Goal: Task Accomplishment & Management: Manage account settings

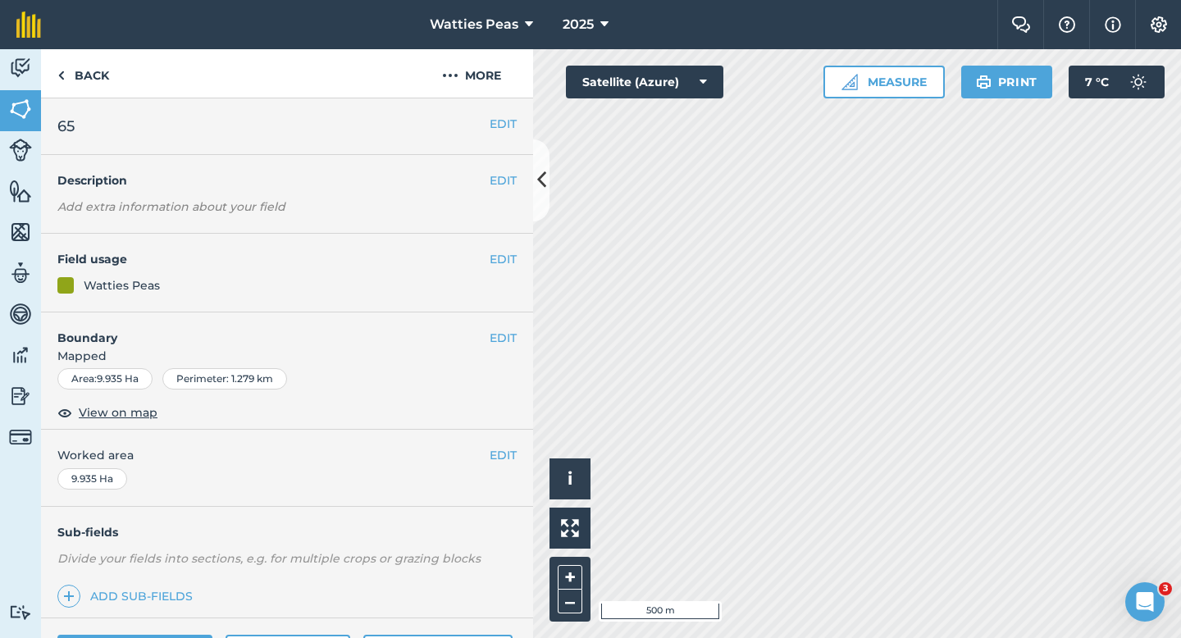
click at [499, 469] on div "EDIT Worked area 9.935 Ha" at bounding box center [287, 468] width 492 height 76
click at [499, 464] on button "EDIT" at bounding box center [503, 455] width 27 height 18
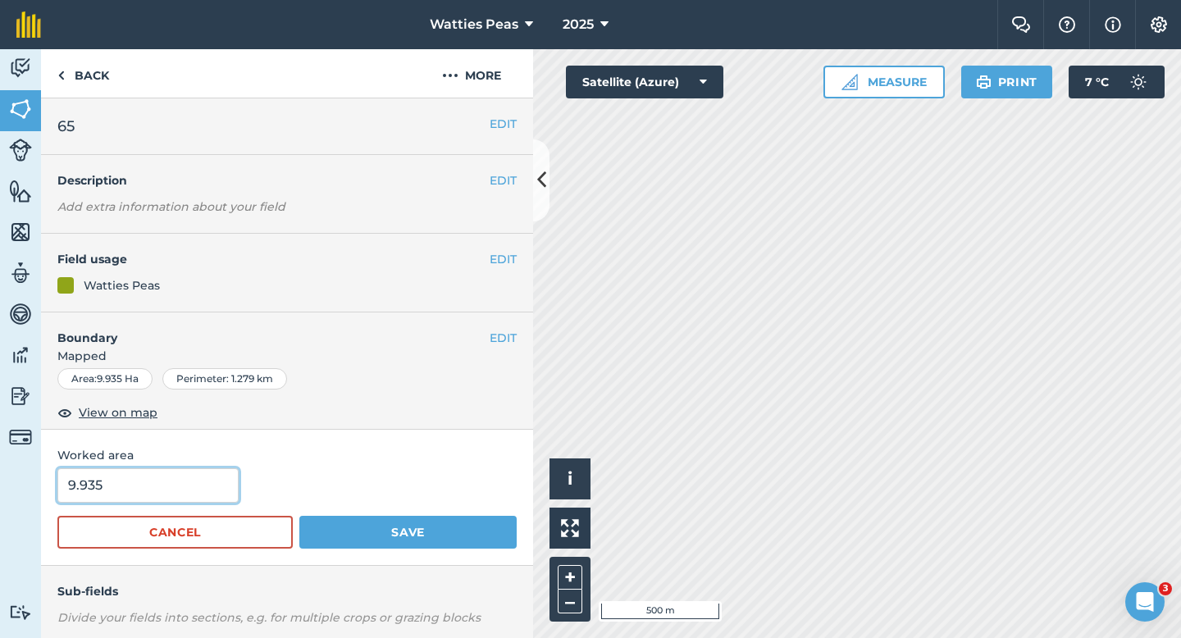
click at [150, 490] on input "9.935" at bounding box center [147, 485] width 181 height 34
type input "10"
click at [299, 516] on button "Save" at bounding box center [407, 532] width 217 height 33
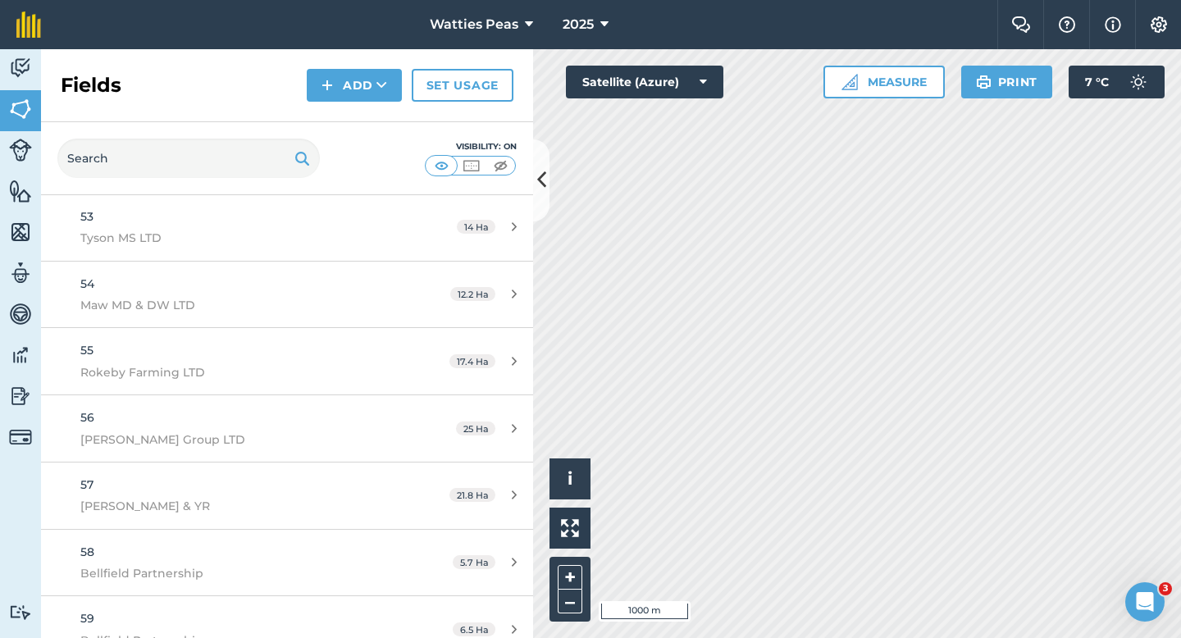
scroll to position [4016, 0]
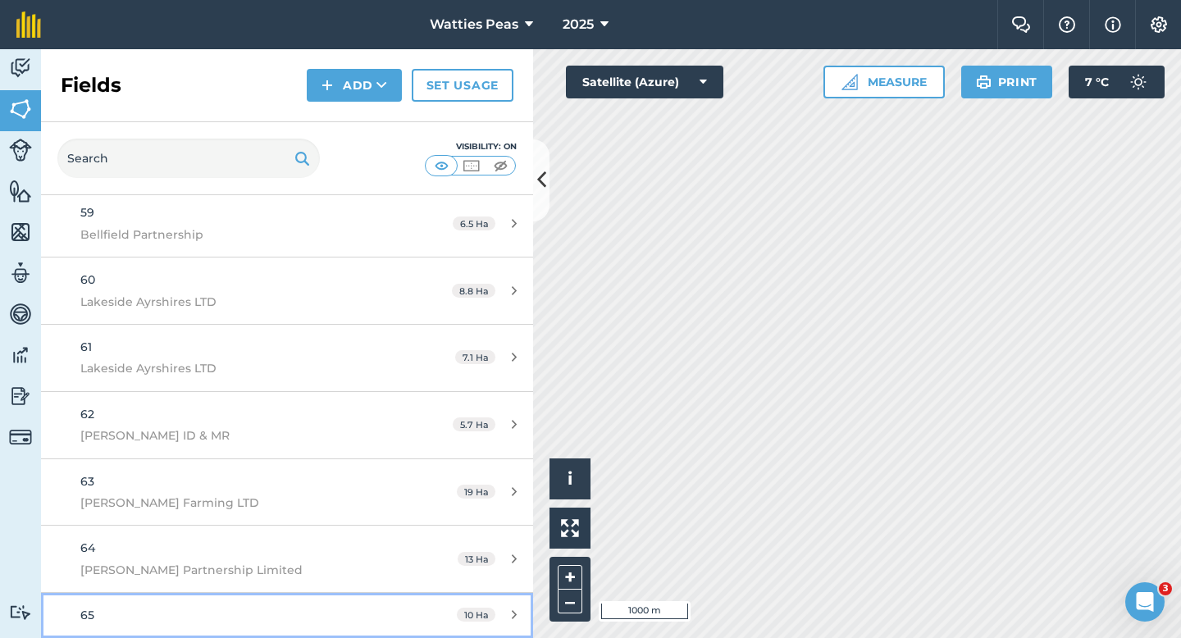
click at [306, 627] on link "65 10 Ha" at bounding box center [287, 615] width 492 height 44
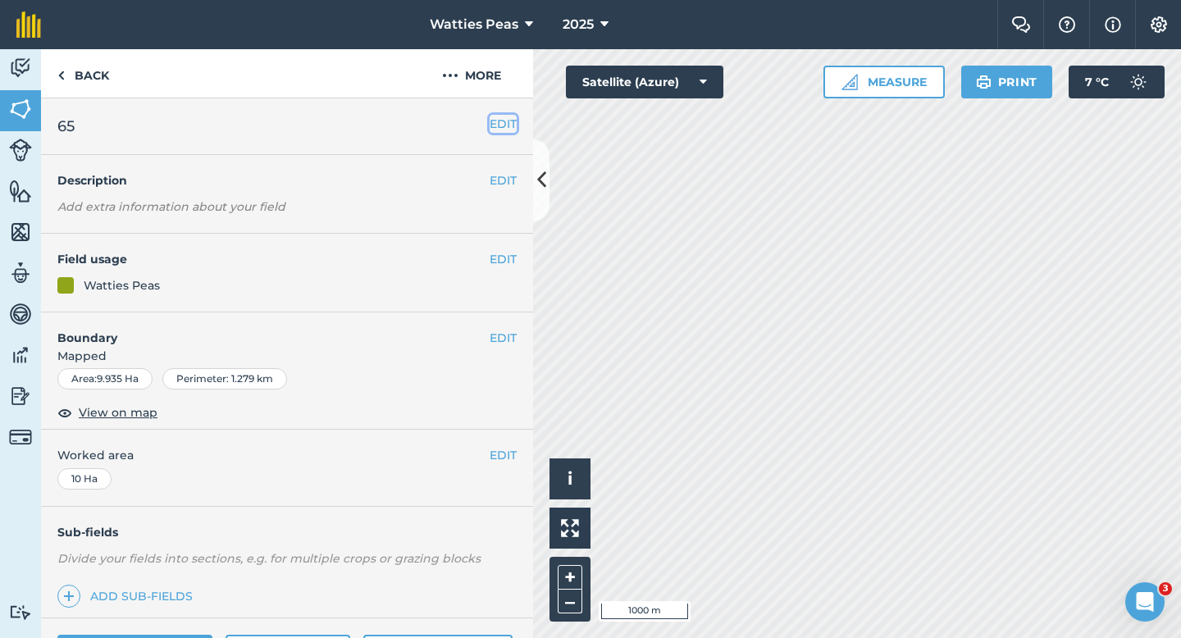
click at [501, 117] on button "EDIT" at bounding box center [503, 124] width 27 height 18
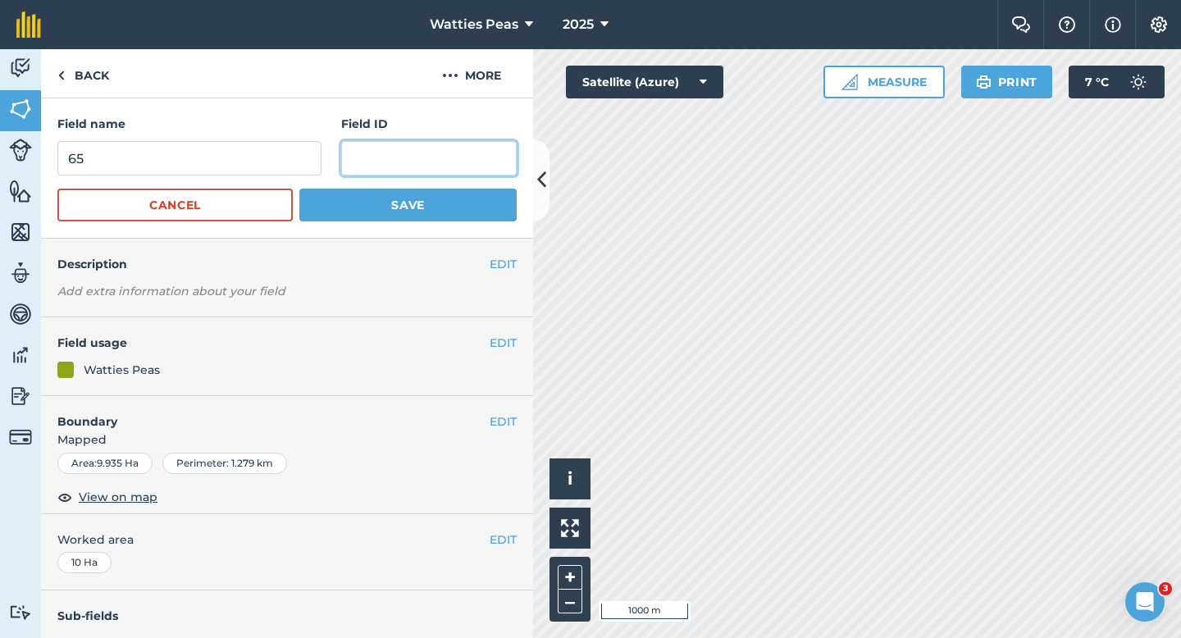
click at [470, 153] on input "text" at bounding box center [428, 158] width 175 height 34
type input "Fitzallan Park Limited"
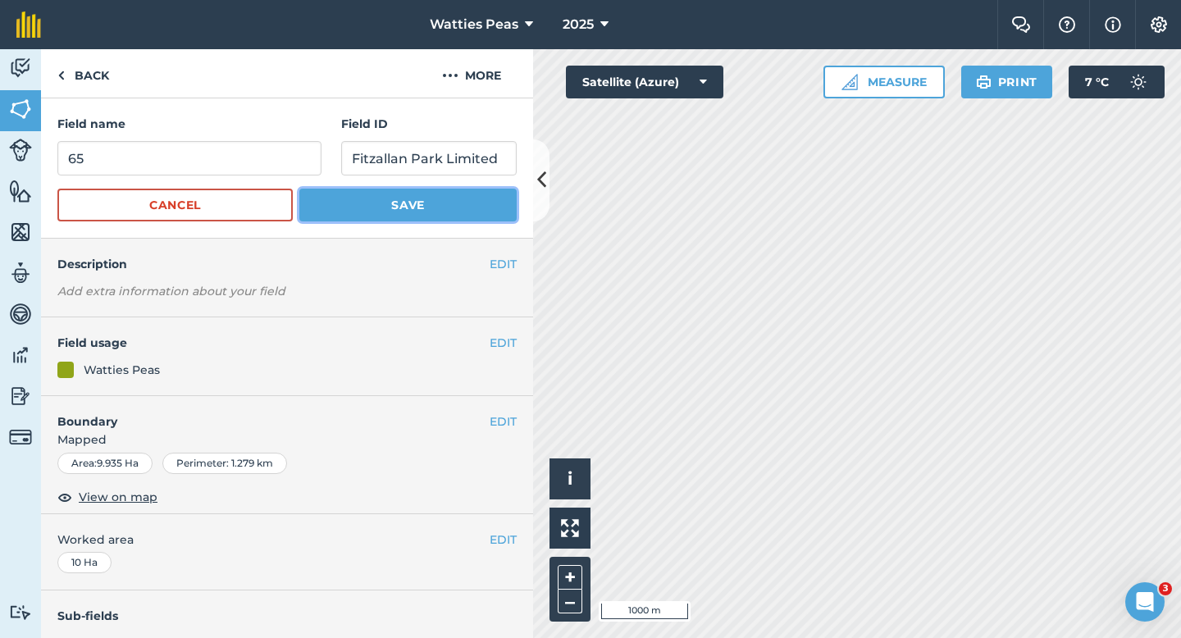
click at [398, 198] on button "Save" at bounding box center [407, 205] width 217 height 33
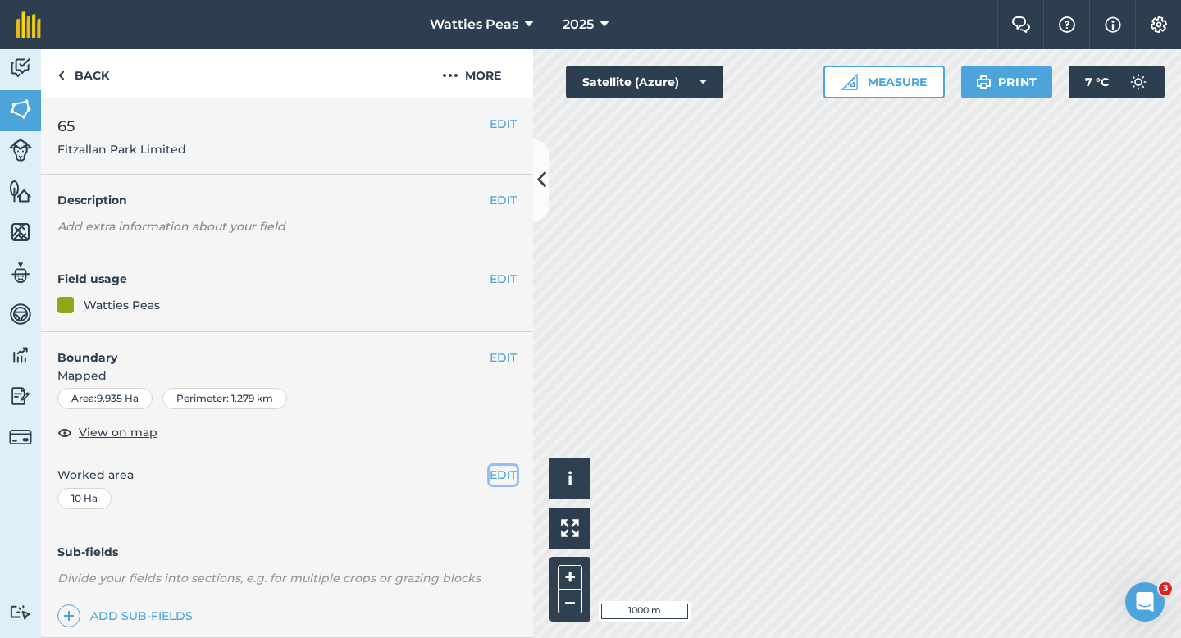
click at [492, 470] on button "EDIT" at bounding box center [503, 475] width 27 height 18
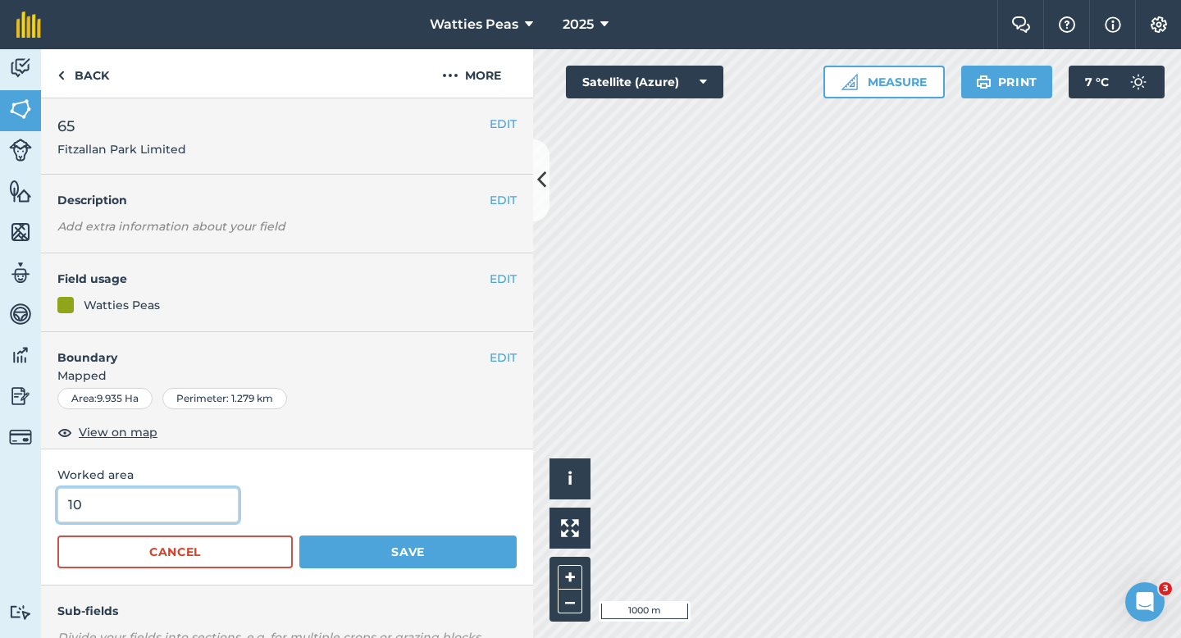
click at [219, 508] on input "10" at bounding box center [147, 505] width 181 height 34
click at [299, 535] on button "Save" at bounding box center [407, 551] width 217 height 33
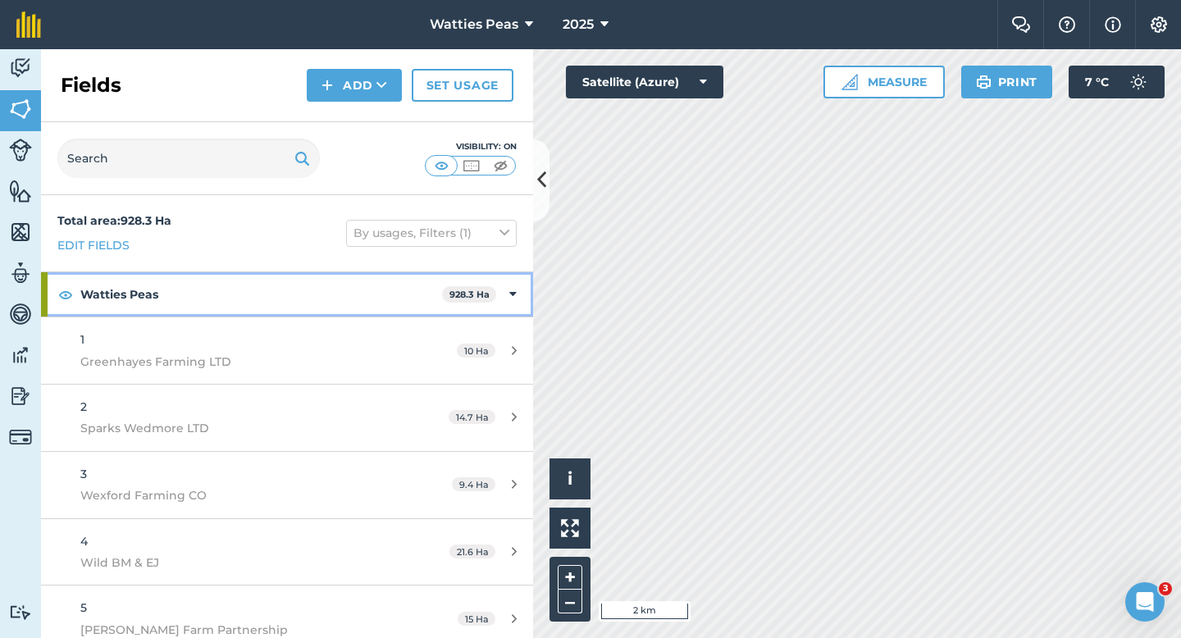
click at [355, 289] on strong "Watties Peas" at bounding box center [261, 294] width 362 height 44
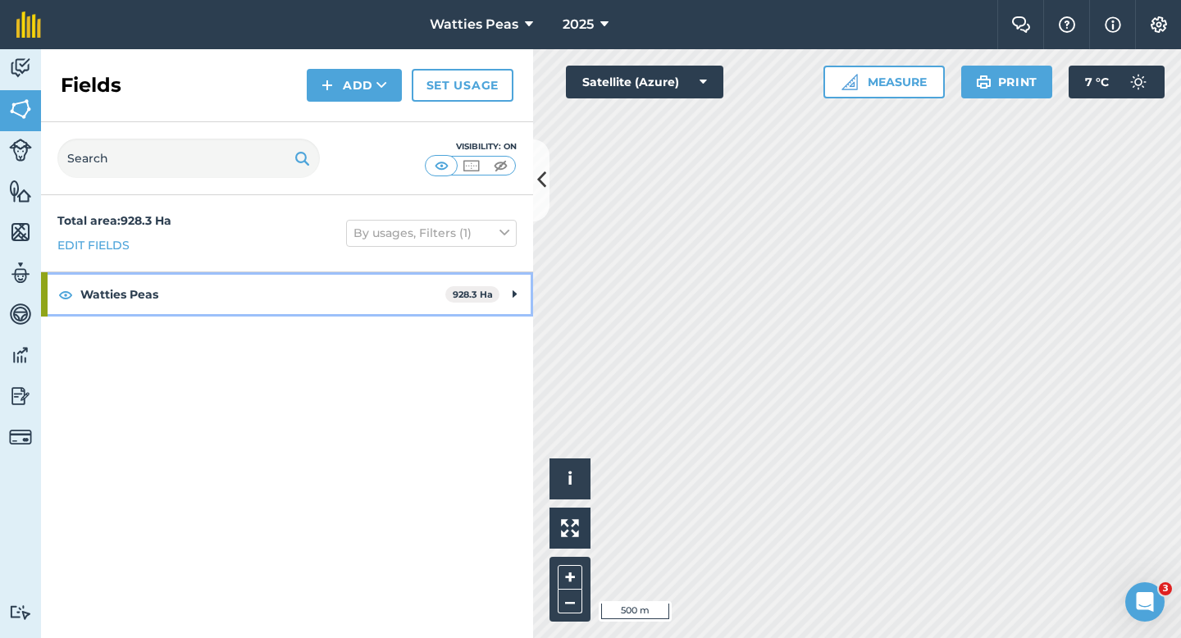
click at [459, 297] on strong "928.3 Ha" at bounding box center [473, 294] width 40 height 11
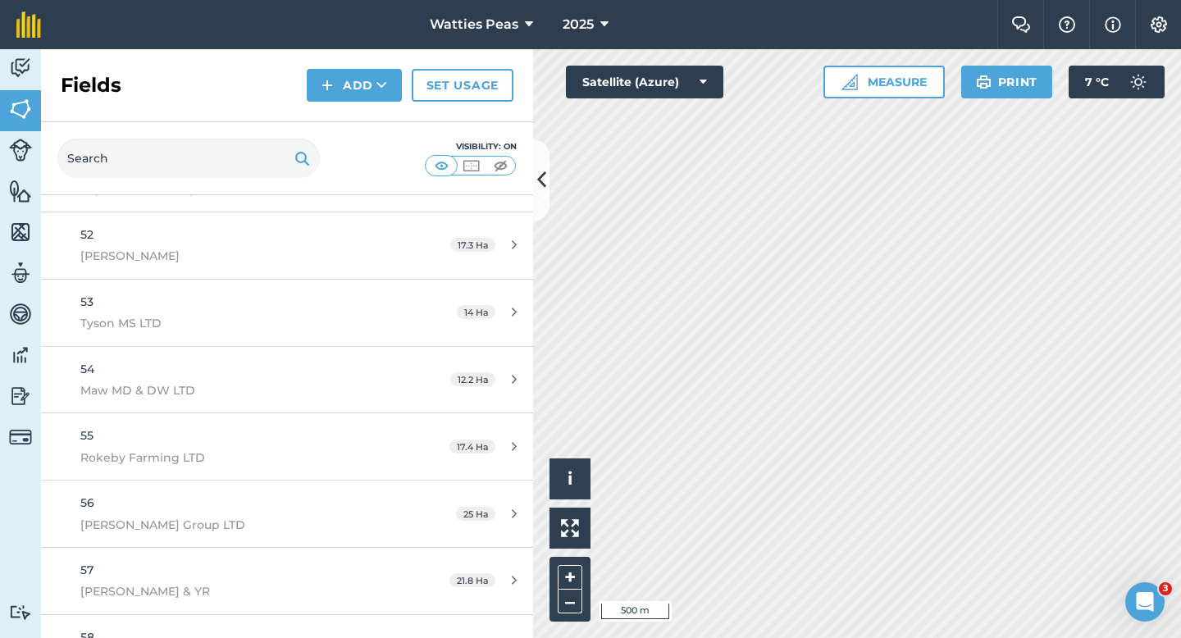
scroll to position [4038, 0]
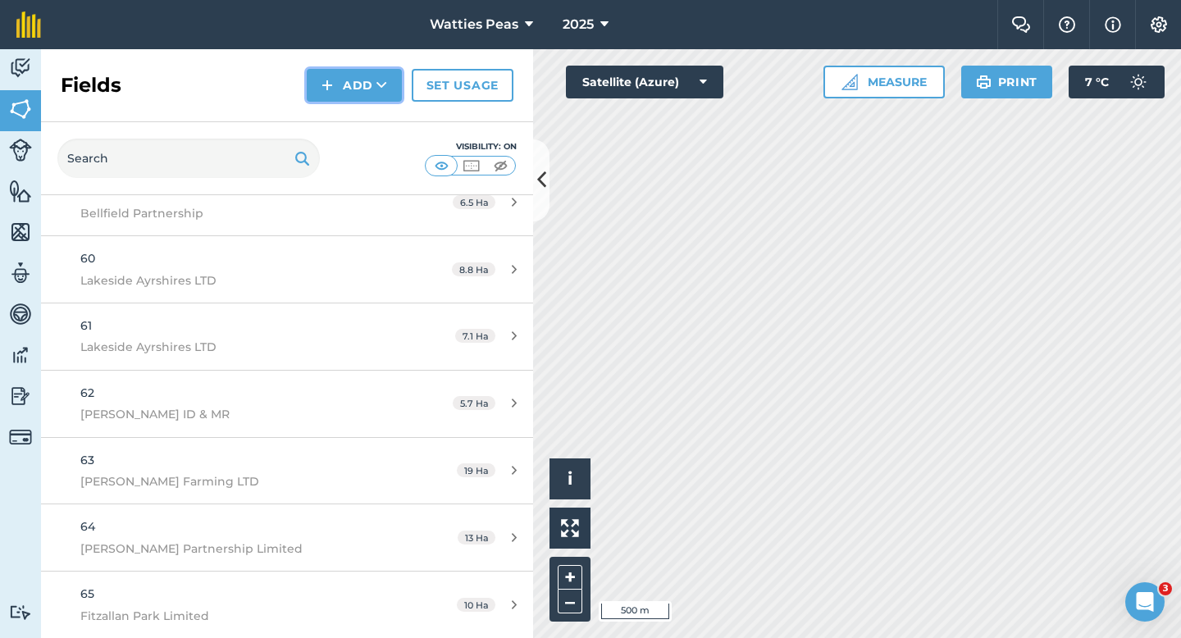
click at [343, 77] on button "Add" at bounding box center [354, 85] width 95 height 33
click at [343, 118] on link "Draw" at bounding box center [354, 122] width 90 height 36
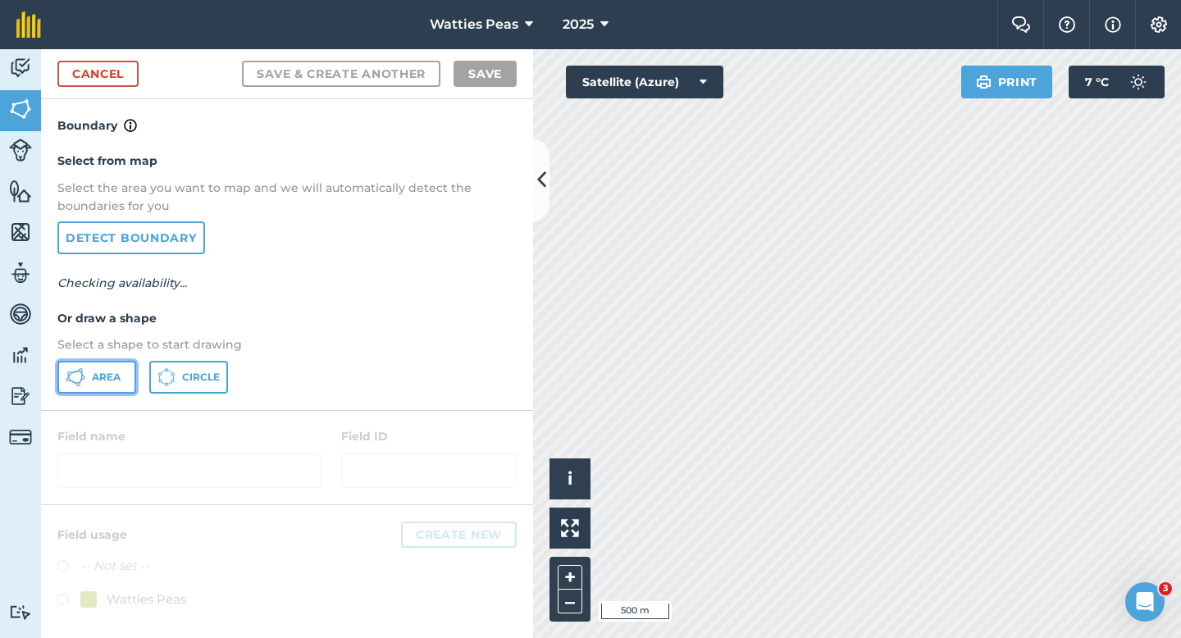
click at [98, 377] on span "Area" at bounding box center [106, 377] width 29 height 13
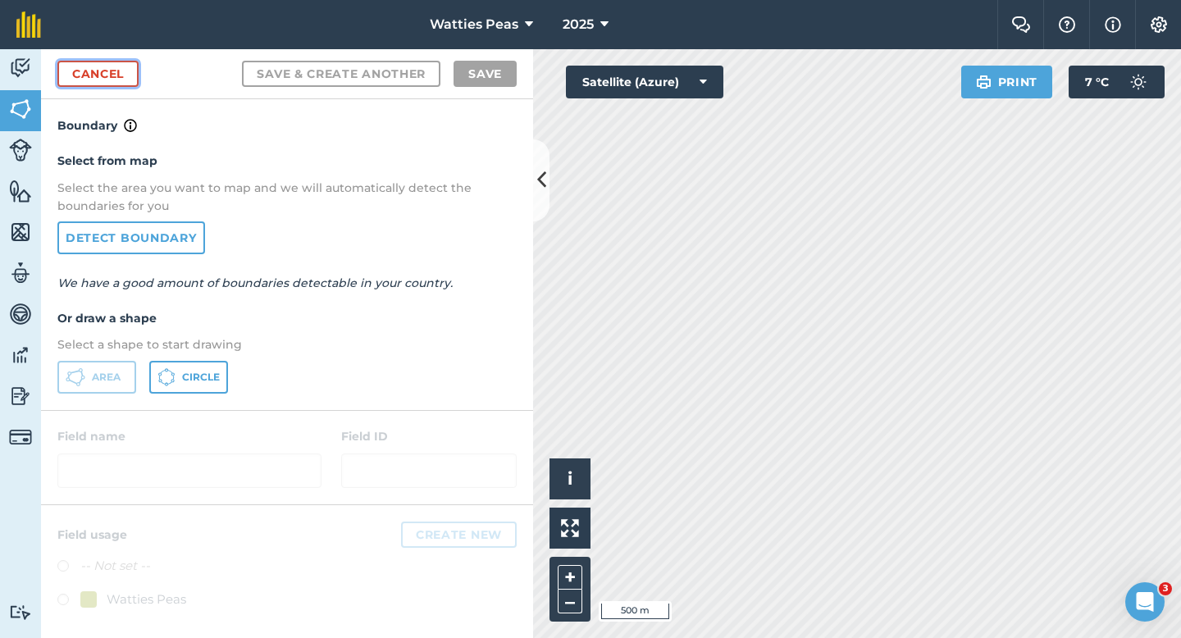
click at [126, 71] on link "Cancel" at bounding box center [97, 74] width 81 height 26
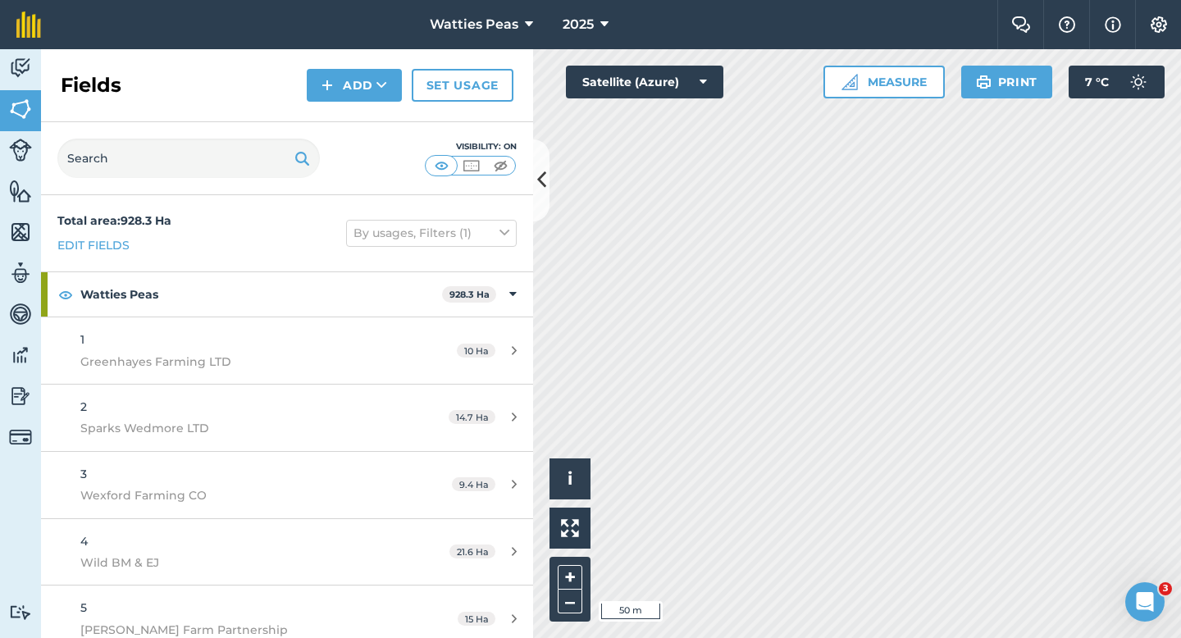
click at [362, 105] on div "Fields Add Set usage" at bounding box center [287, 85] width 492 height 73
click at [362, 96] on button "Add" at bounding box center [354, 85] width 95 height 33
click at [362, 113] on link "Draw" at bounding box center [354, 122] width 90 height 36
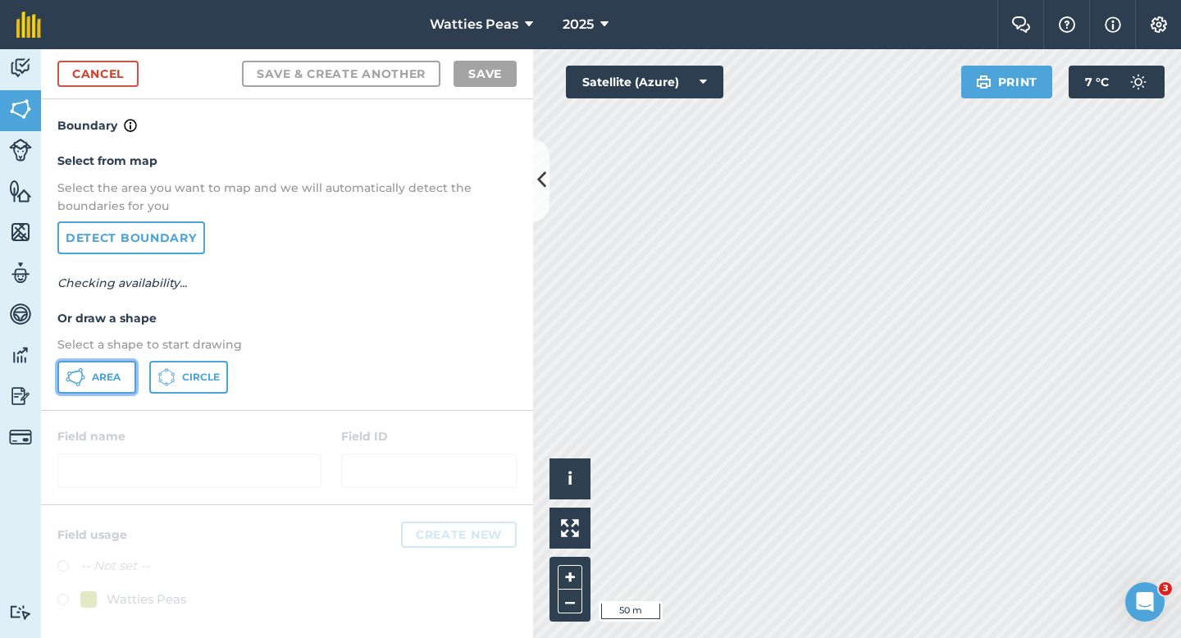
click at [105, 385] on button "Area" at bounding box center [96, 377] width 79 height 33
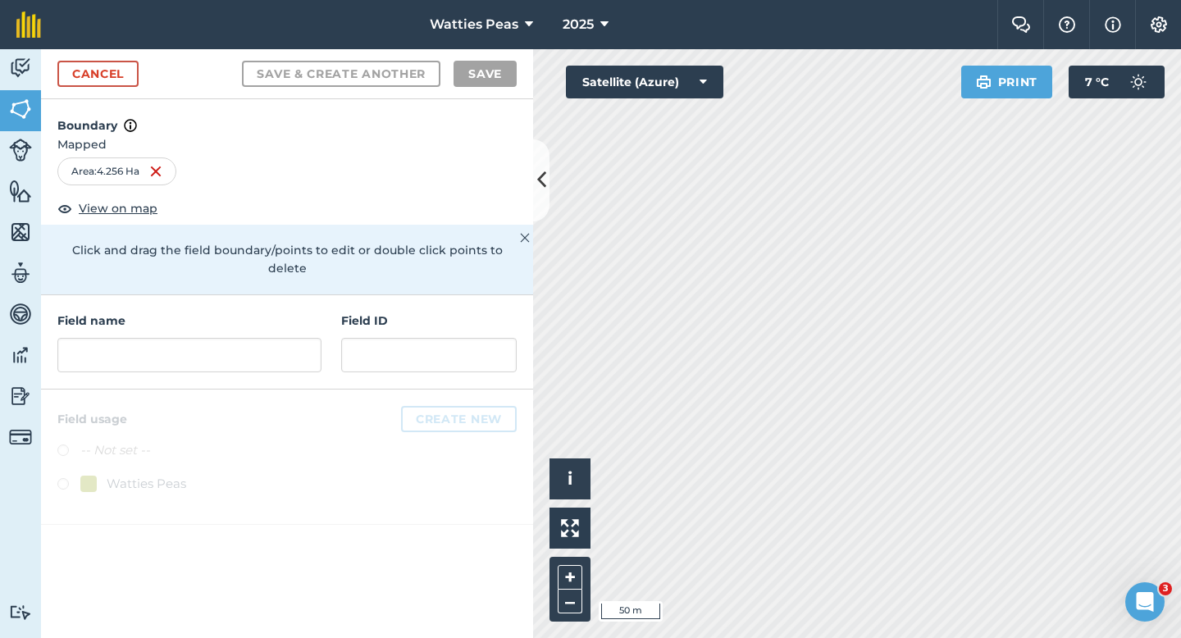
click at [381, 316] on div "Field ID" at bounding box center [428, 342] width 175 height 61
click at [381, 338] on input "text" at bounding box center [428, 355] width 175 height 34
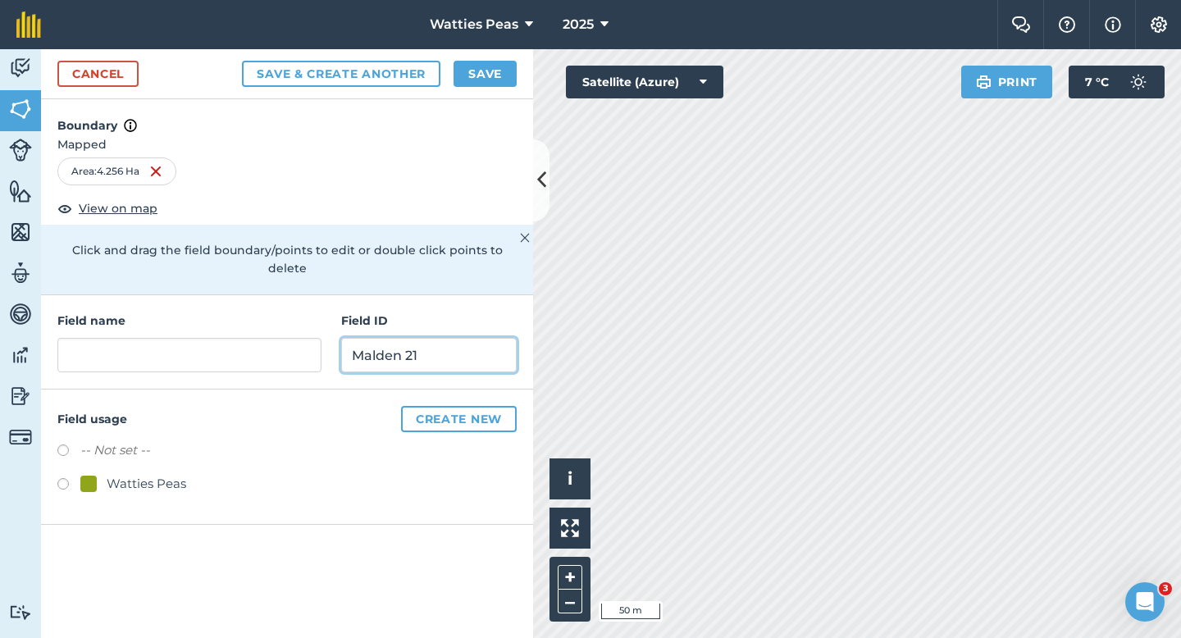
click at [408, 338] on input "Malden 21" at bounding box center [428, 355] width 175 height 34
type input "Malden21"
click at [154, 474] on div "Watties Peas" at bounding box center [147, 484] width 80 height 20
radio input "true"
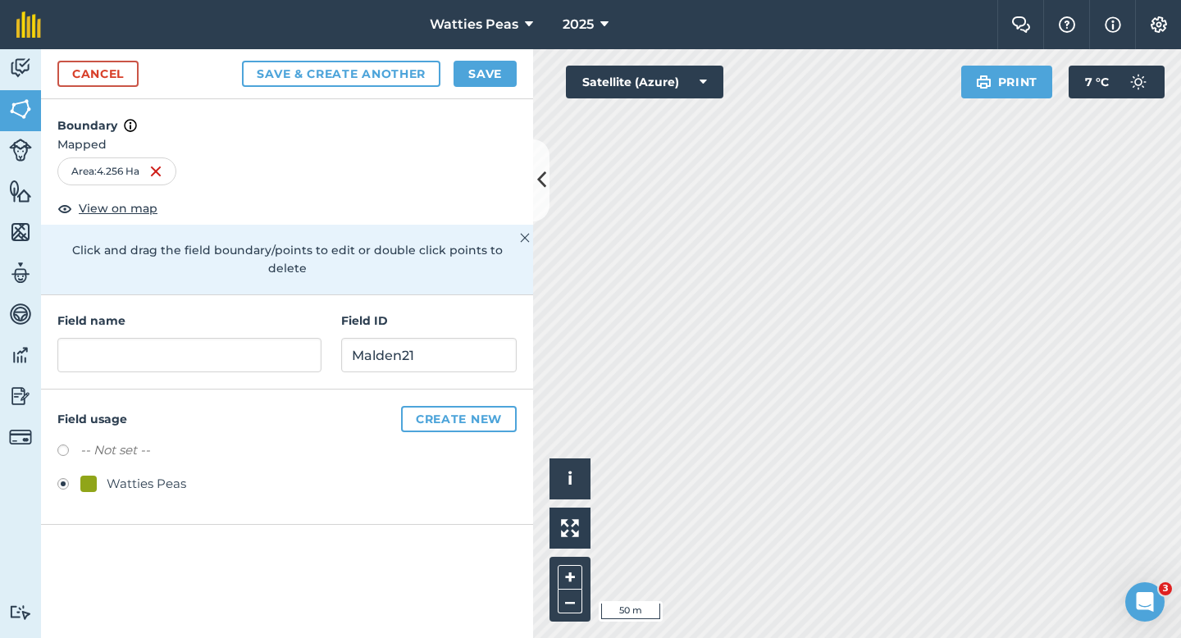
click at [197, 368] on div "Field name Field ID Malden21" at bounding box center [287, 342] width 492 height 94
click at [200, 362] on div "Field name Field ID Malden21" at bounding box center [287, 342] width 492 height 94
click at [198, 344] on input "text" at bounding box center [189, 355] width 264 height 34
type input "2"
type input "66"
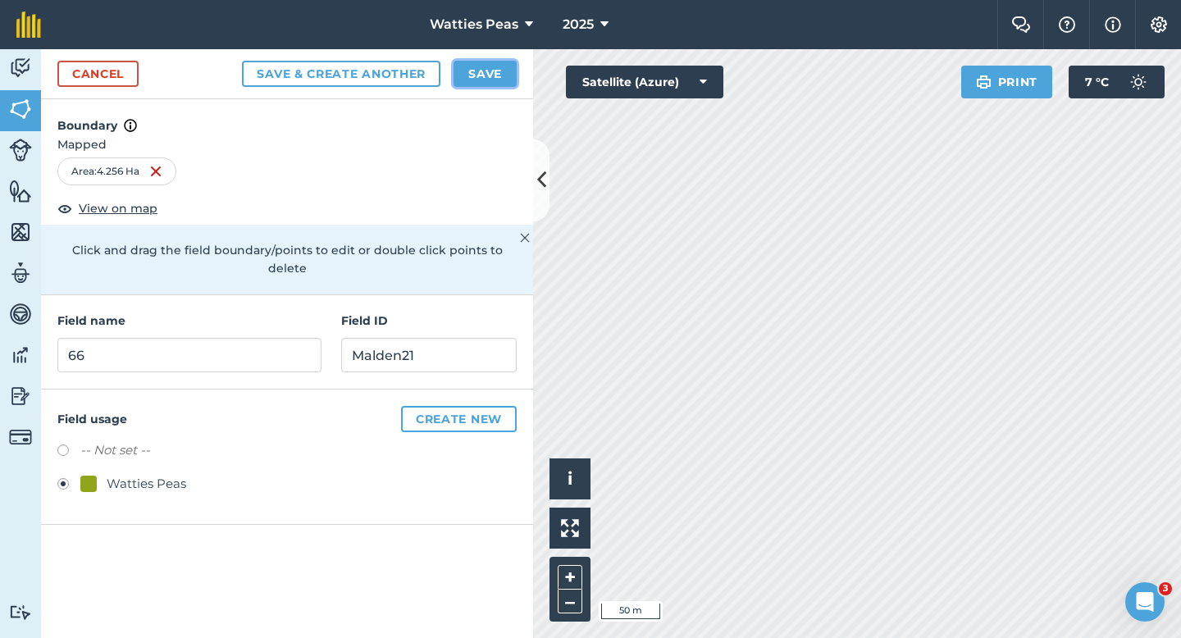
click at [479, 67] on button "Save" at bounding box center [484, 74] width 63 height 26
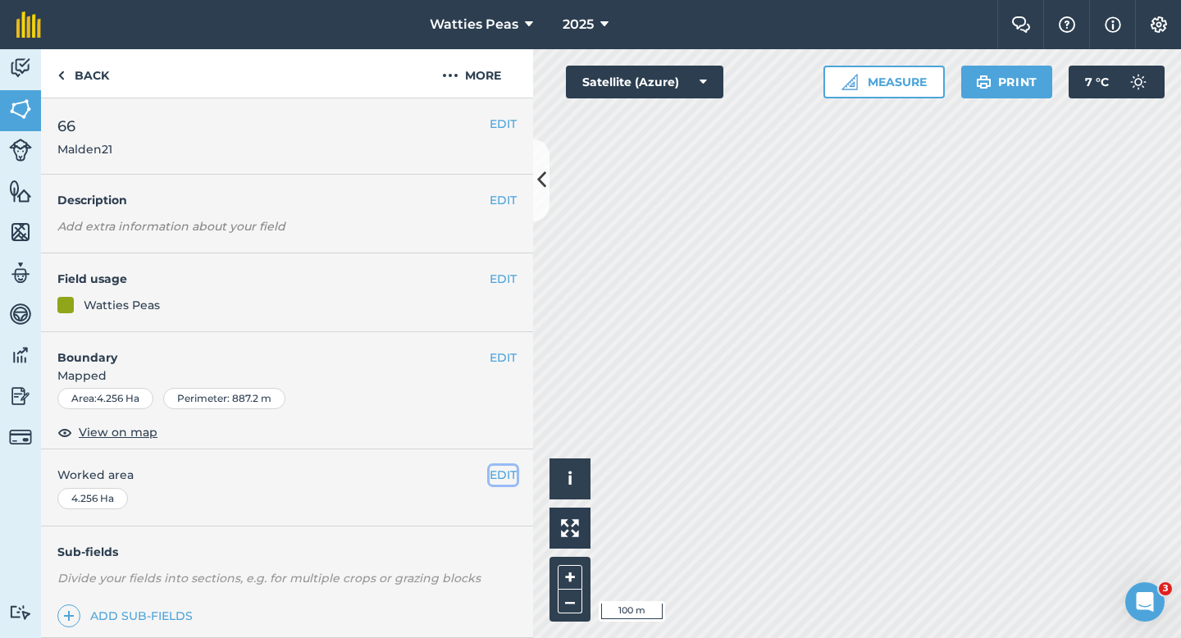
click at [493, 483] on button "EDIT" at bounding box center [503, 475] width 27 height 18
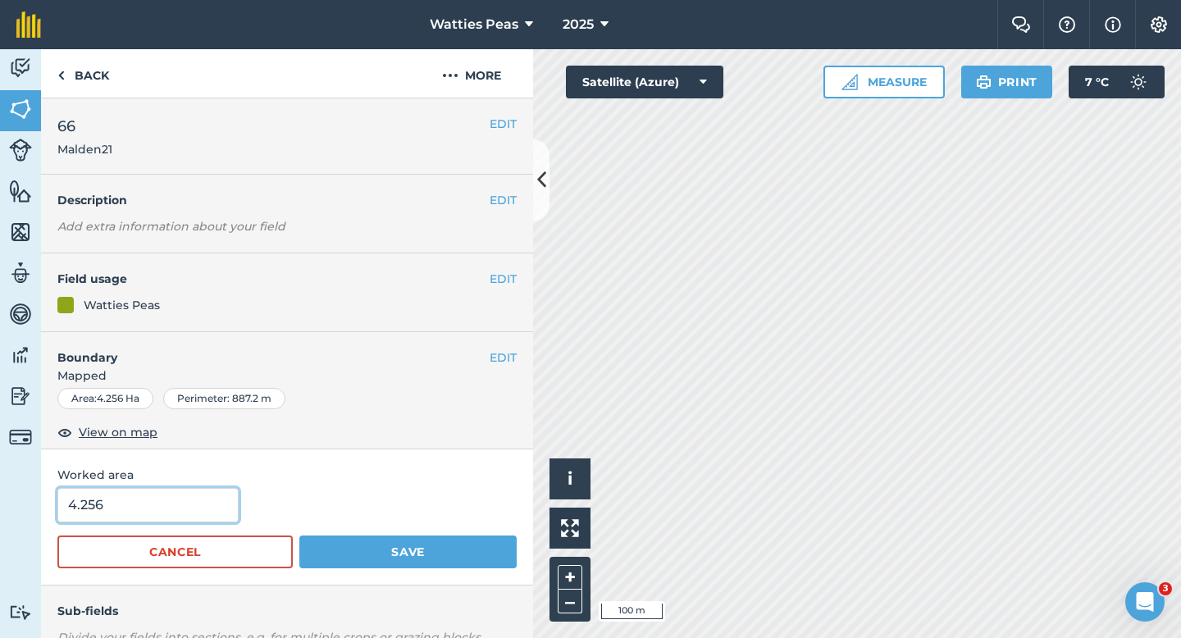
click at [153, 518] on input "4.256" at bounding box center [147, 505] width 181 height 34
type input "4.3"
click at [299, 535] on button "Save" at bounding box center [407, 551] width 217 height 33
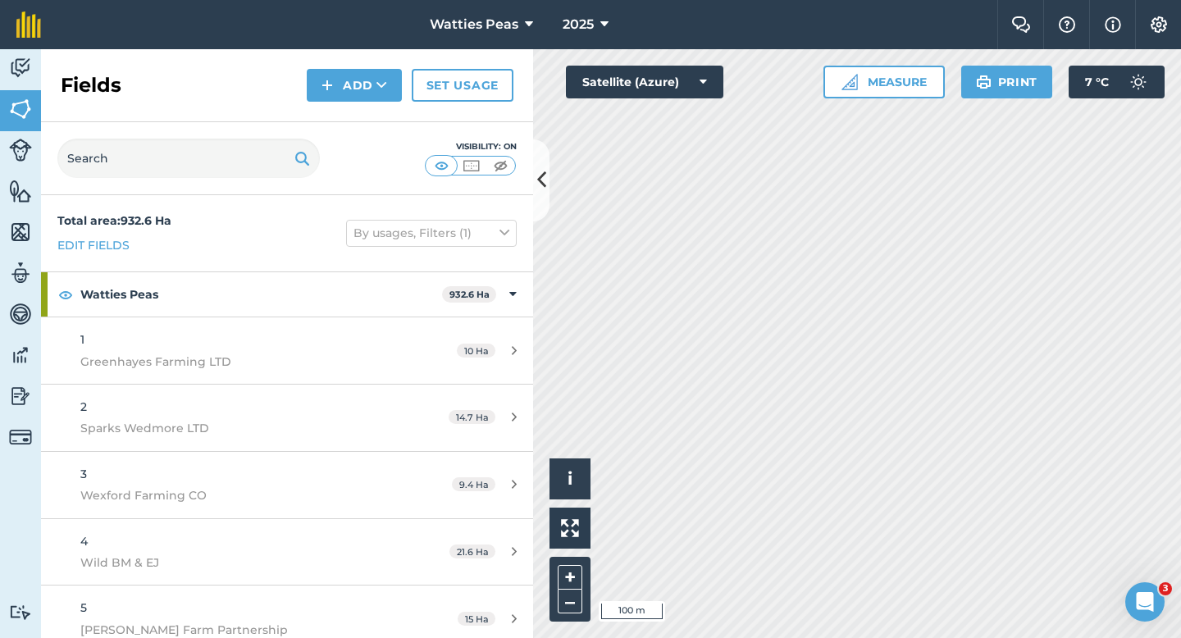
click at [336, 102] on div "Fields Add Set usage" at bounding box center [287, 85] width 492 height 73
click at [336, 101] on button "Add" at bounding box center [354, 85] width 95 height 33
click at [336, 111] on link "Draw" at bounding box center [354, 122] width 90 height 36
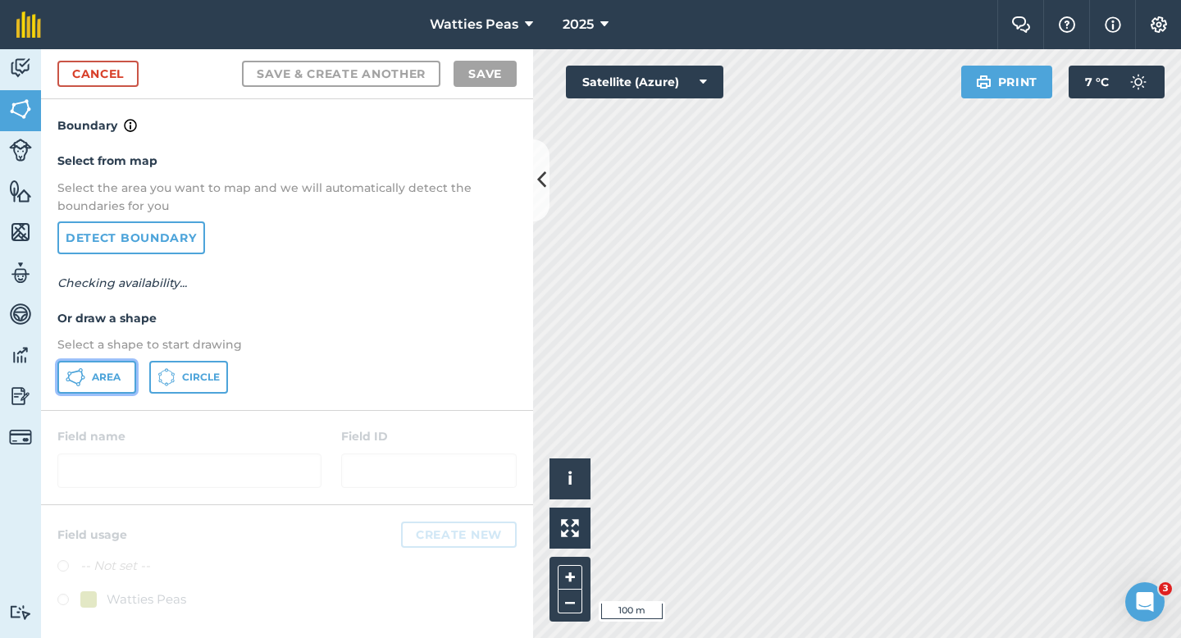
click at [100, 387] on button "Area" at bounding box center [96, 377] width 79 height 33
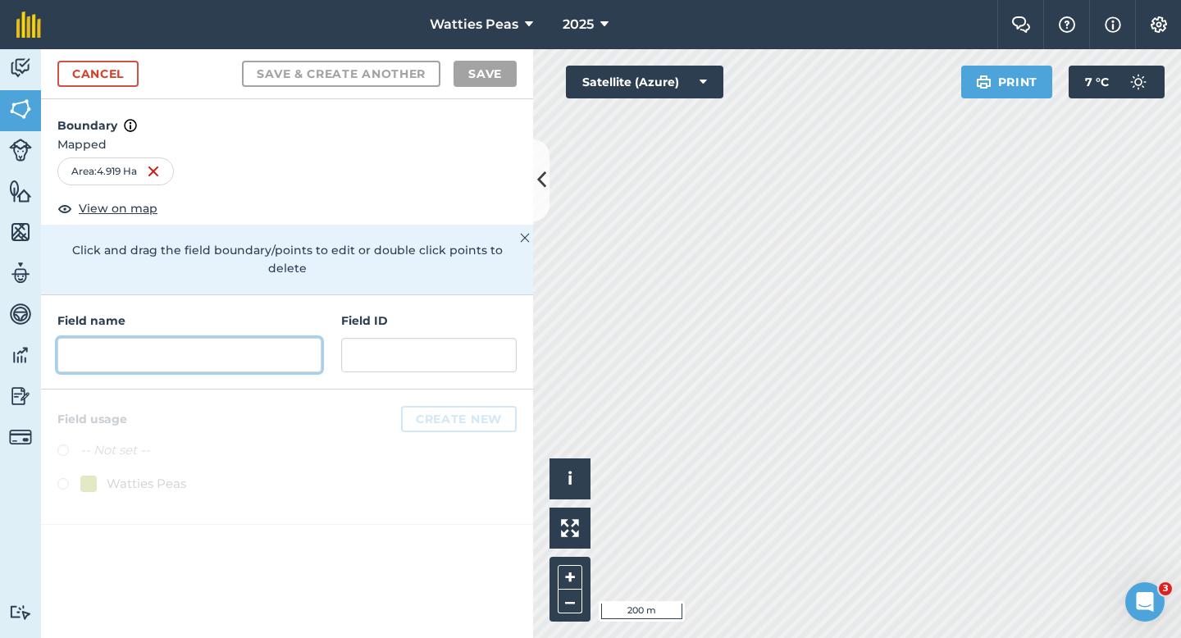
click at [319, 339] on input "text" at bounding box center [189, 355] width 264 height 34
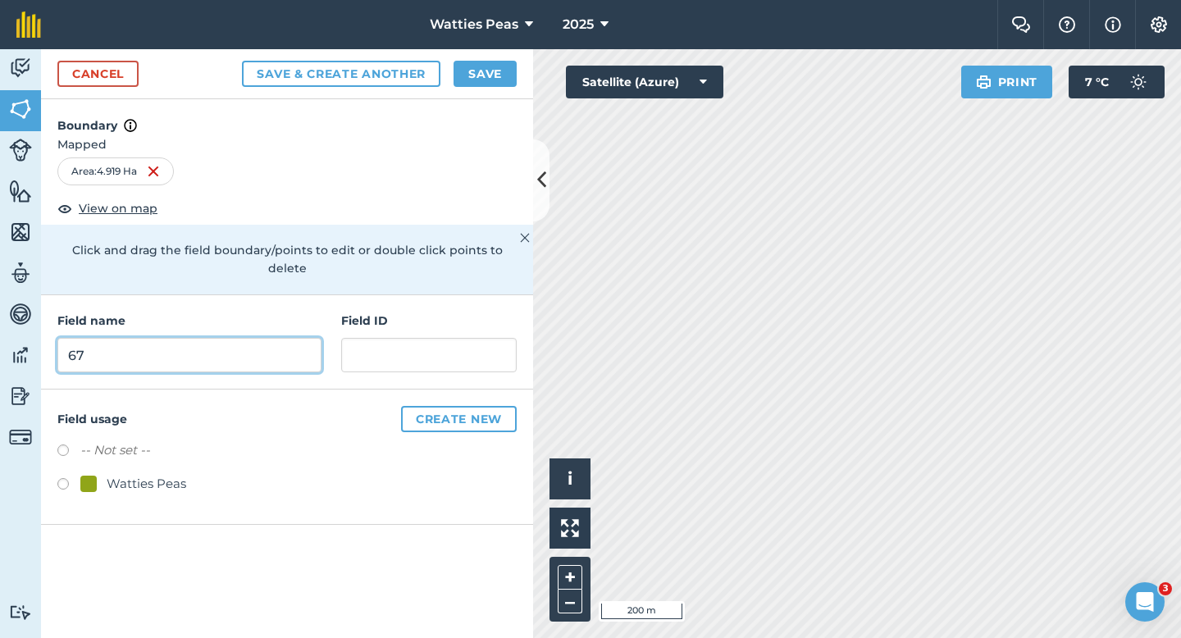
type input "67"
click at [116, 474] on div "Watties Peas" at bounding box center [147, 484] width 80 height 20
radio input "true"
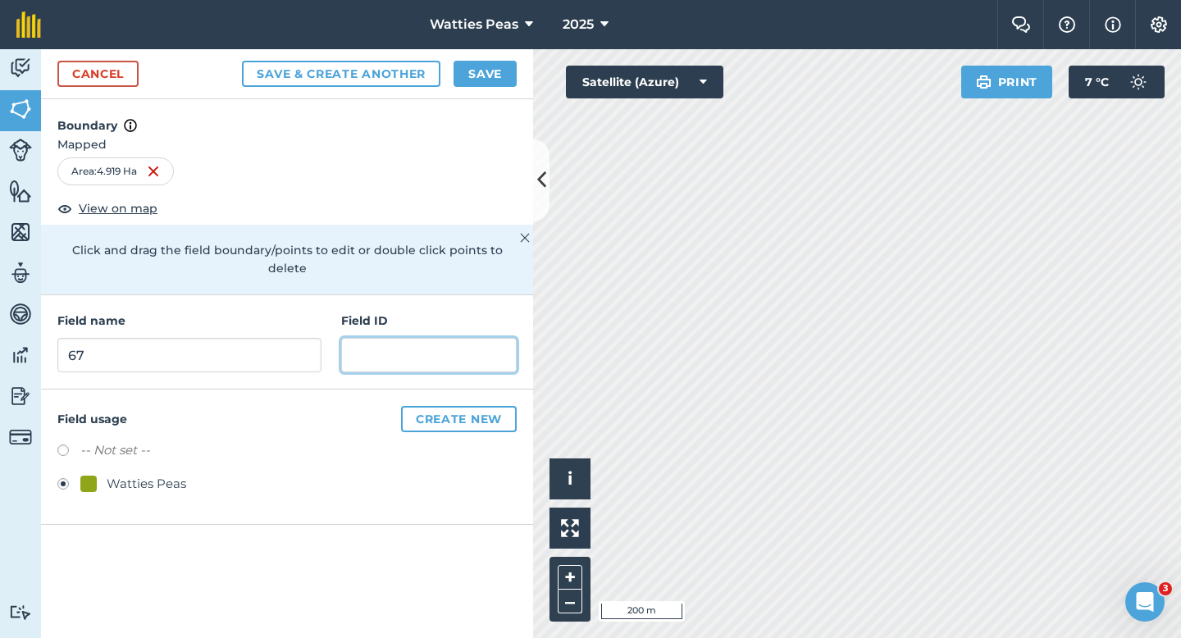
click at [445, 338] on input "text" at bounding box center [428, 355] width 175 height 34
type input "Malden21"
click at [499, 84] on button "Save" at bounding box center [484, 74] width 63 height 26
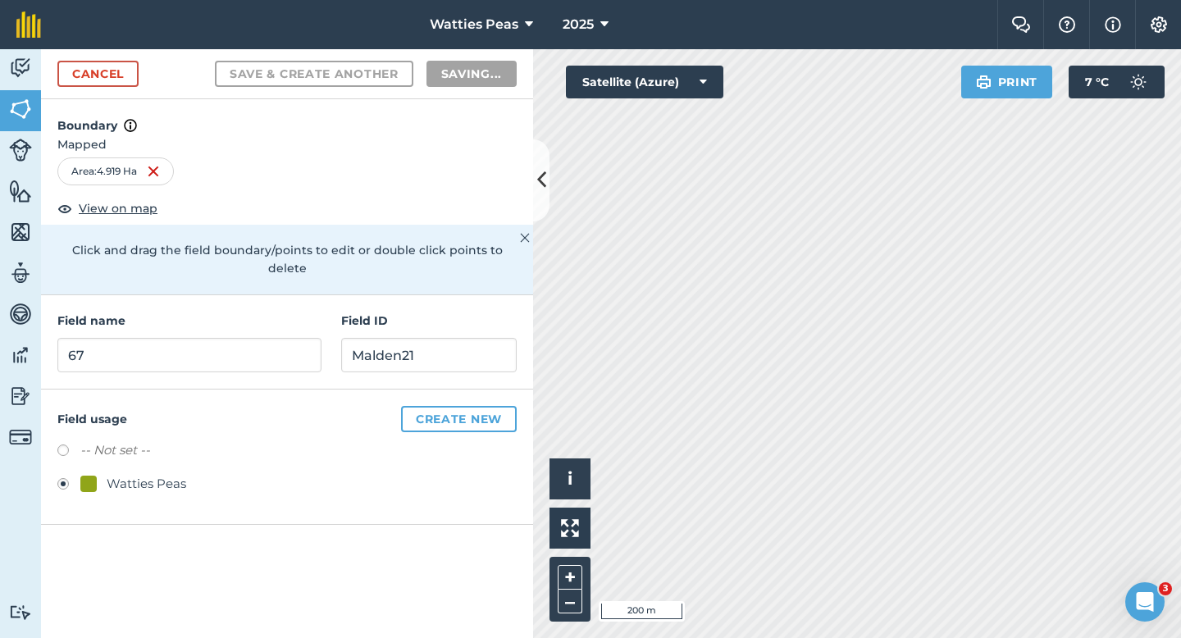
click at [517, 503] on div "Activity Fields Livestock Features Maps Team Vehicles Data Reporting Billing Tu…" at bounding box center [590, 343] width 1181 height 589
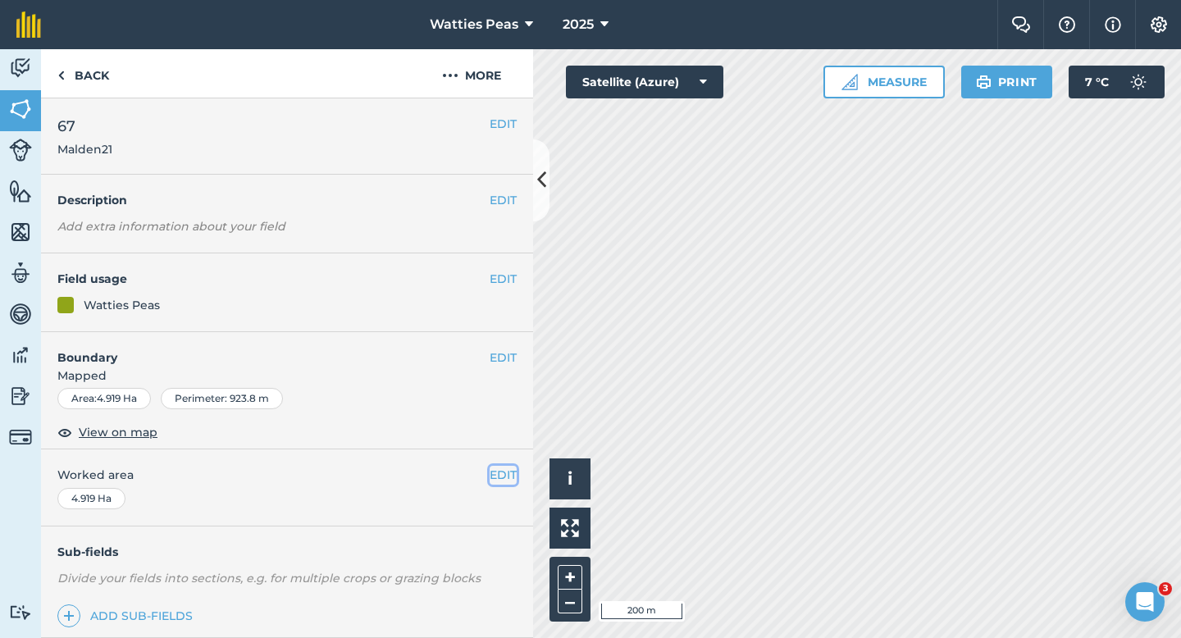
click at [499, 475] on button "EDIT" at bounding box center [503, 475] width 27 height 18
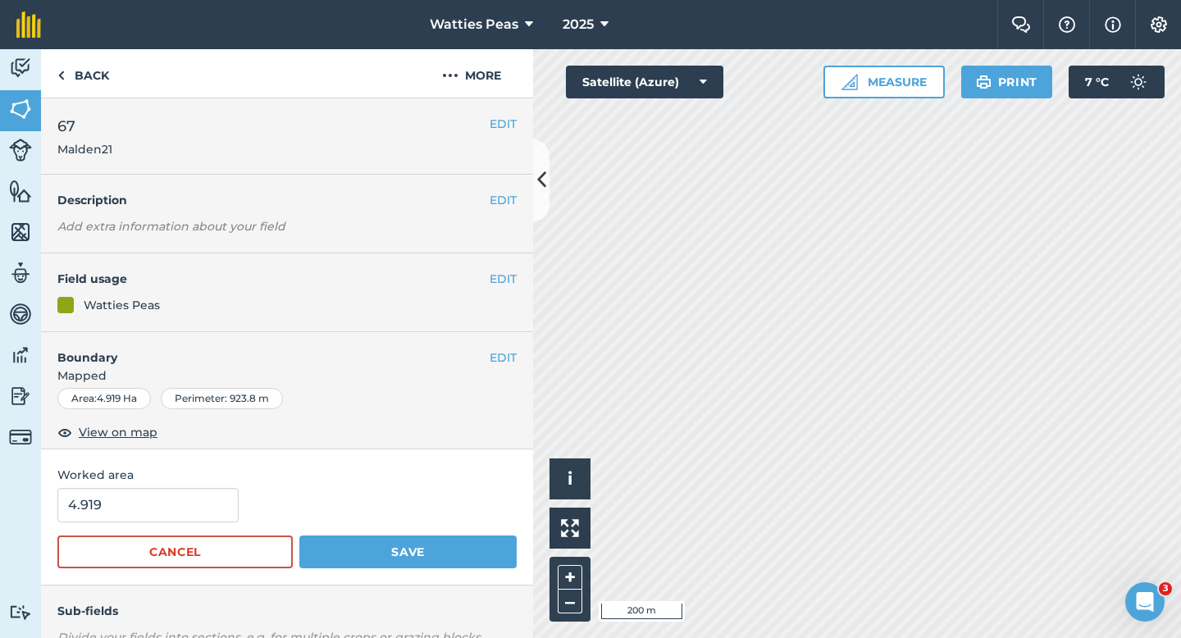
click at [256, 494] on div "4.919" at bounding box center [286, 505] width 459 height 34
click at [201, 494] on input "4.919" at bounding box center [147, 505] width 181 height 34
type input "5"
click at [299, 535] on button "Save" at bounding box center [407, 551] width 217 height 33
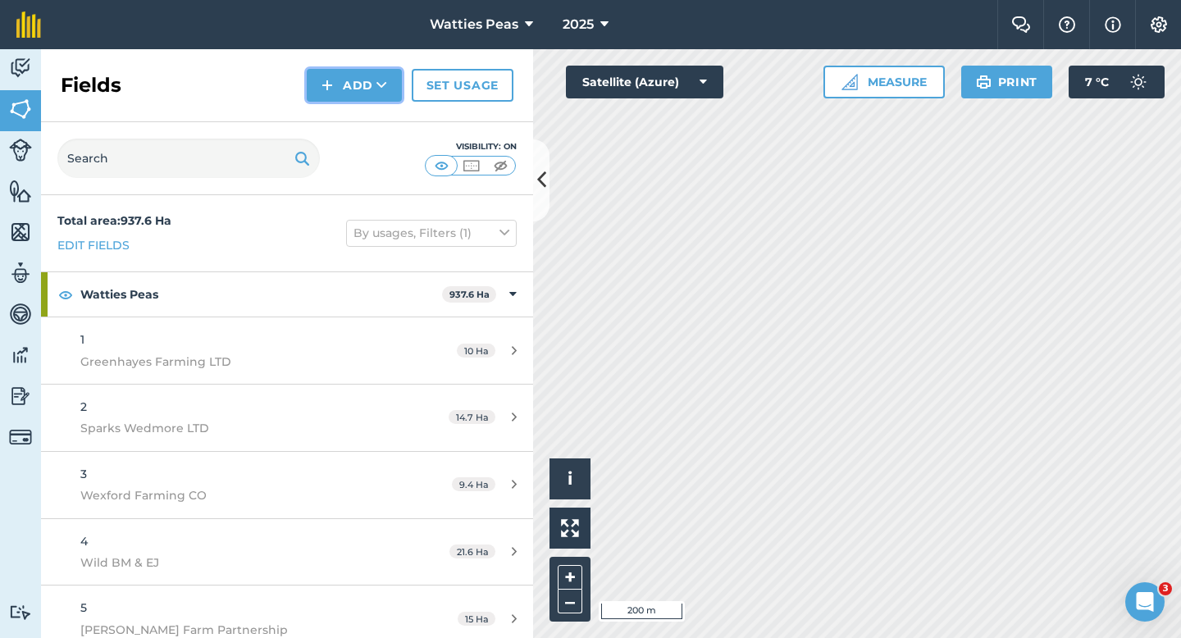
click at [356, 101] on button "Add" at bounding box center [354, 85] width 95 height 33
click at [356, 120] on link "Draw" at bounding box center [354, 122] width 90 height 36
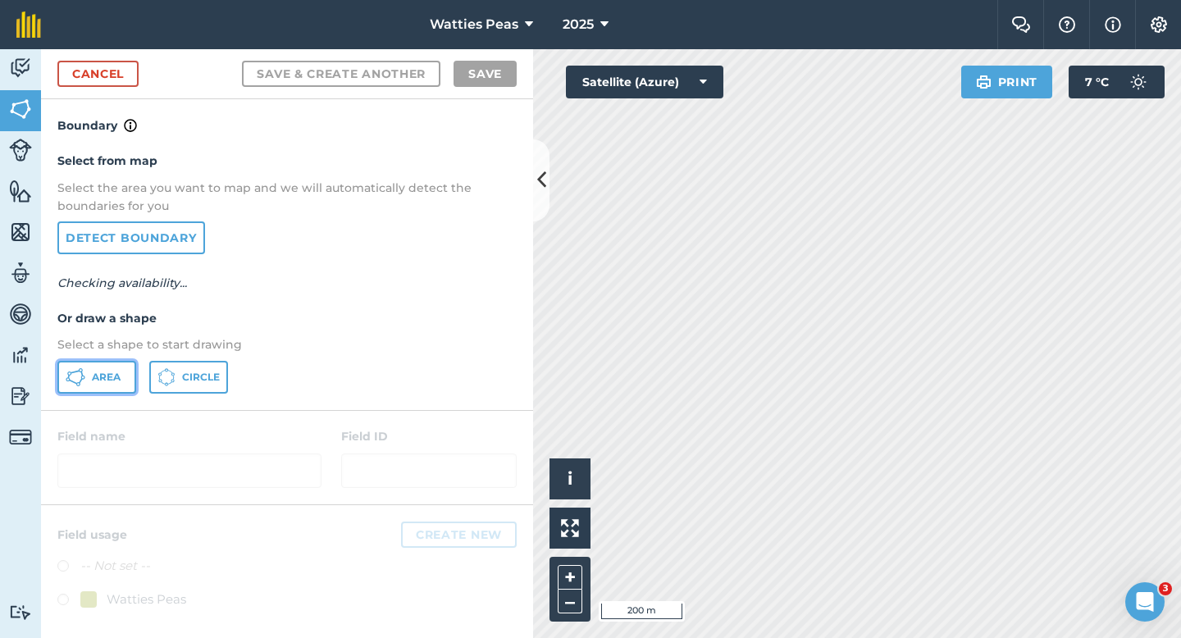
click at [90, 386] on button "Area" at bounding box center [96, 377] width 79 height 33
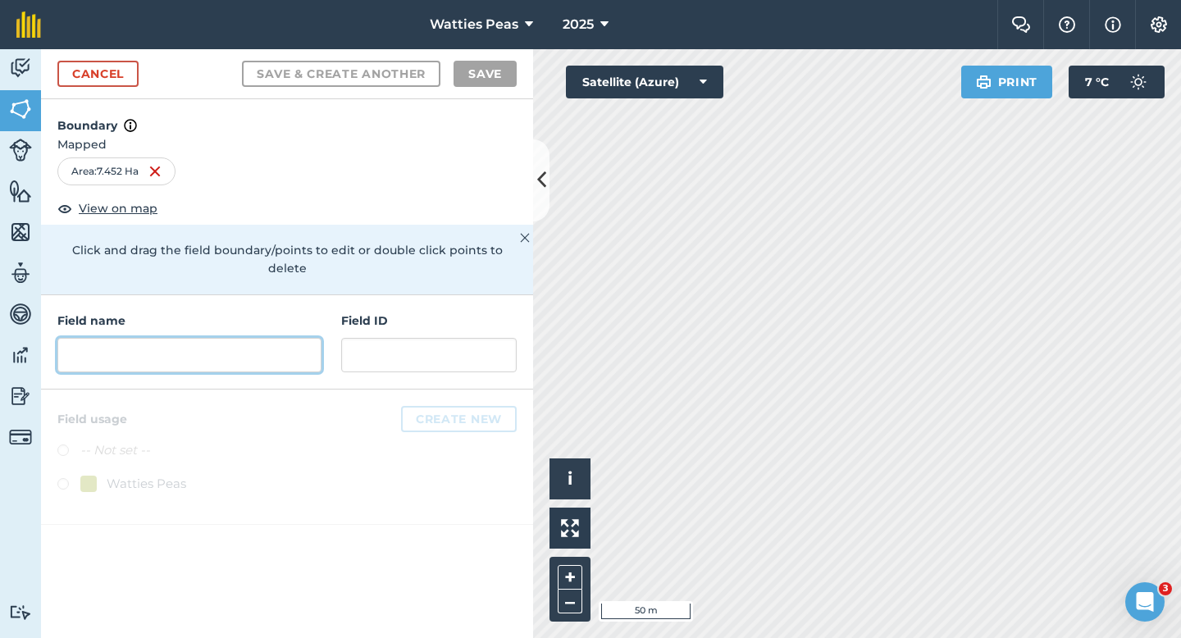
click at [225, 338] on input "text" at bounding box center [189, 355] width 264 height 34
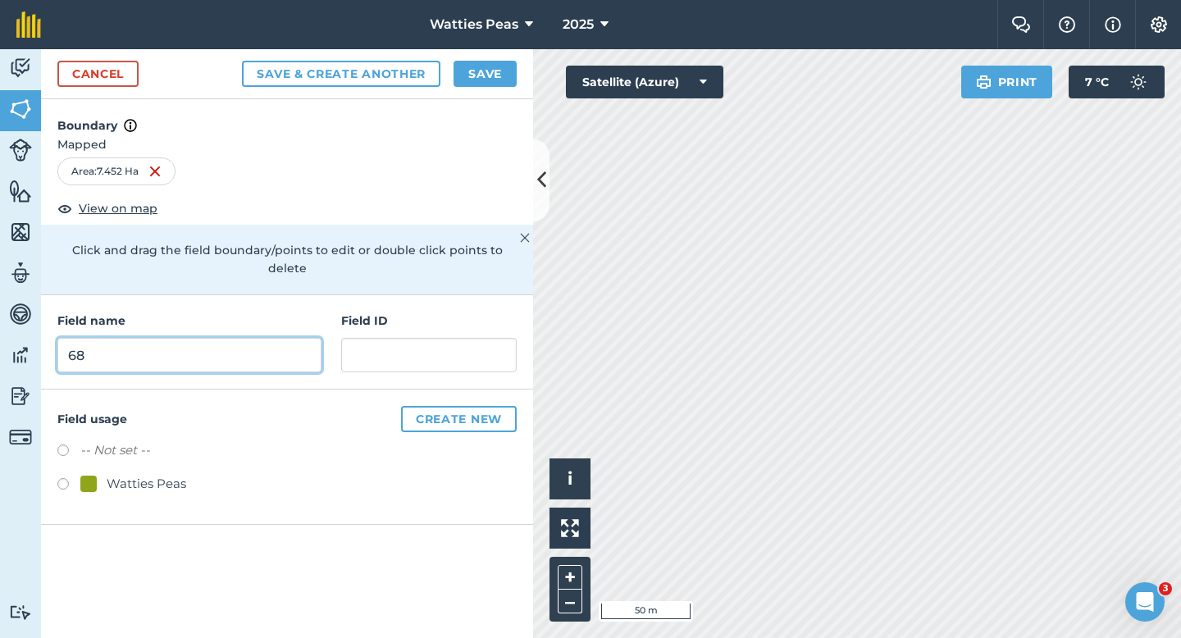
type input "68"
click at [139, 474] on div "Watties Peas" at bounding box center [147, 484] width 80 height 20
radio input "true"
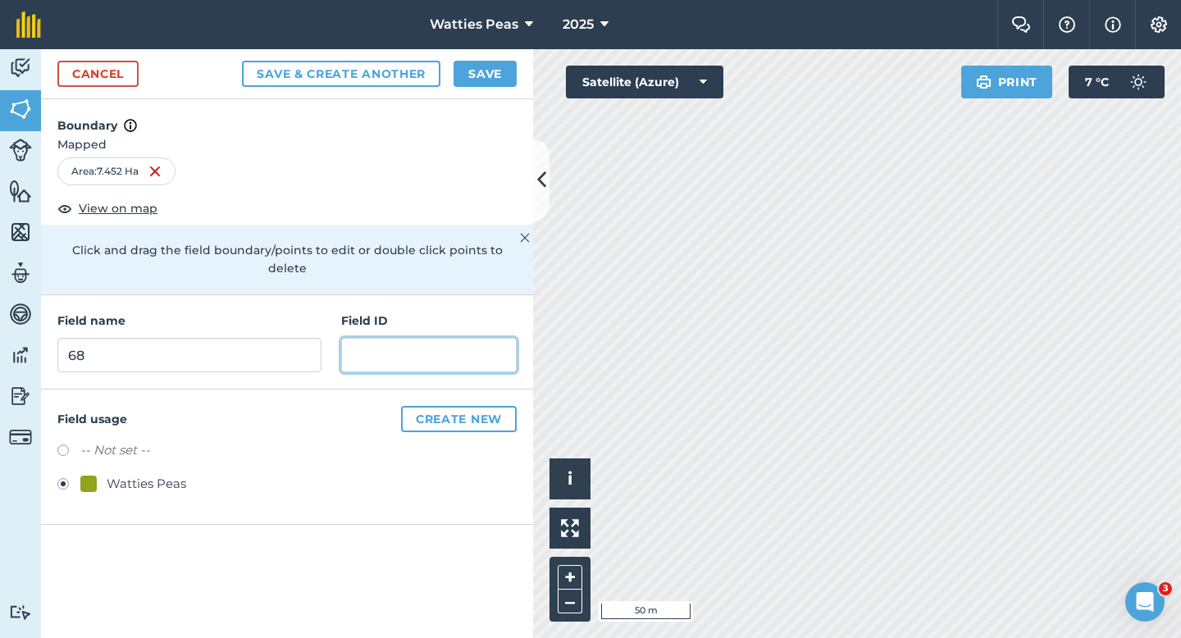
click at [395, 338] on input "text" at bounding box center [428, 355] width 175 height 34
type input "Malden21"
click at [507, 65] on button "Save" at bounding box center [484, 74] width 63 height 26
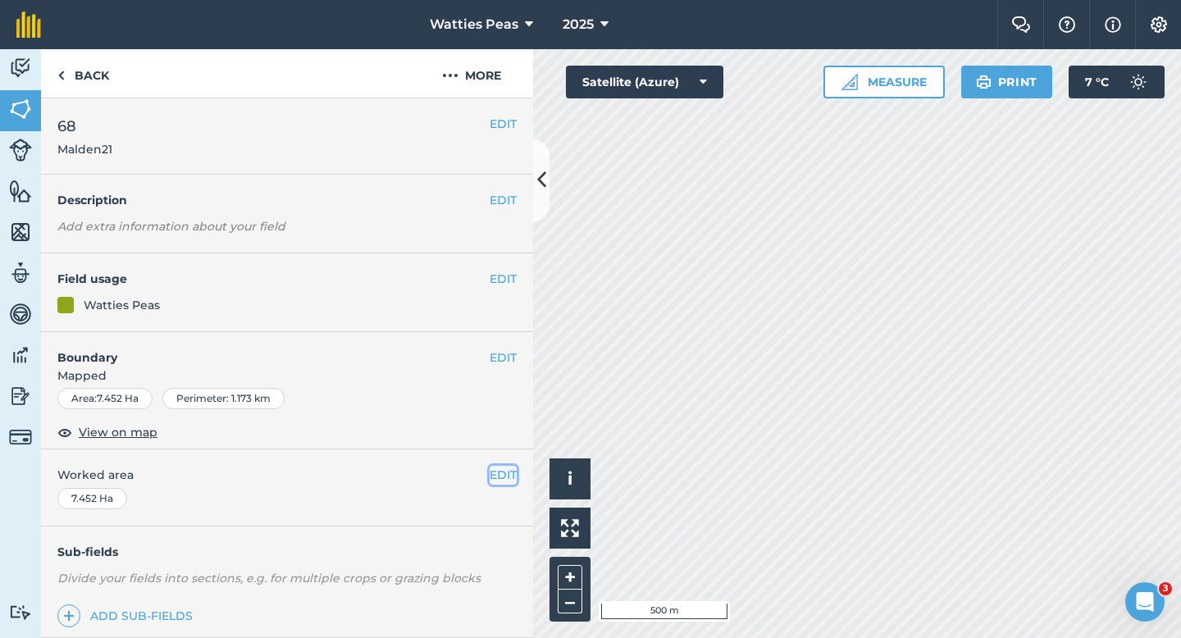
click at [506, 480] on button "EDIT" at bounding box center [503, 475] width 27 height 18
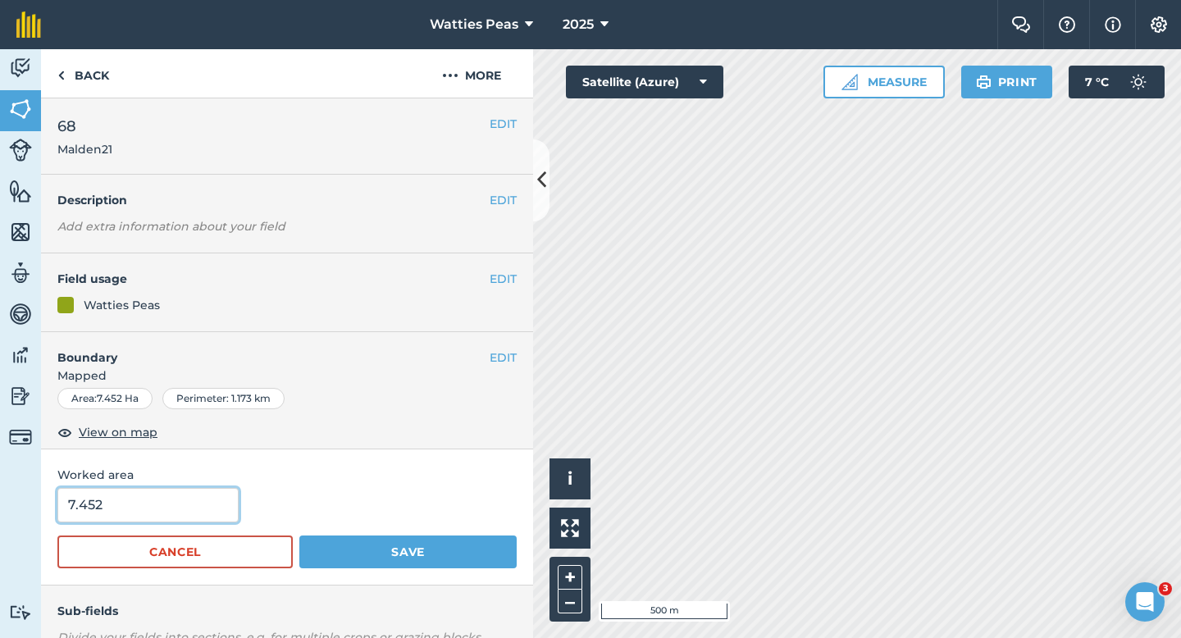
click at [204, 503] on input "7.452" at bounding box center [147, 505] width 181 height 34
type input "7.5"
click at [299, 535] on button "Save" at bounding box center [407, 551] width 217 height 33
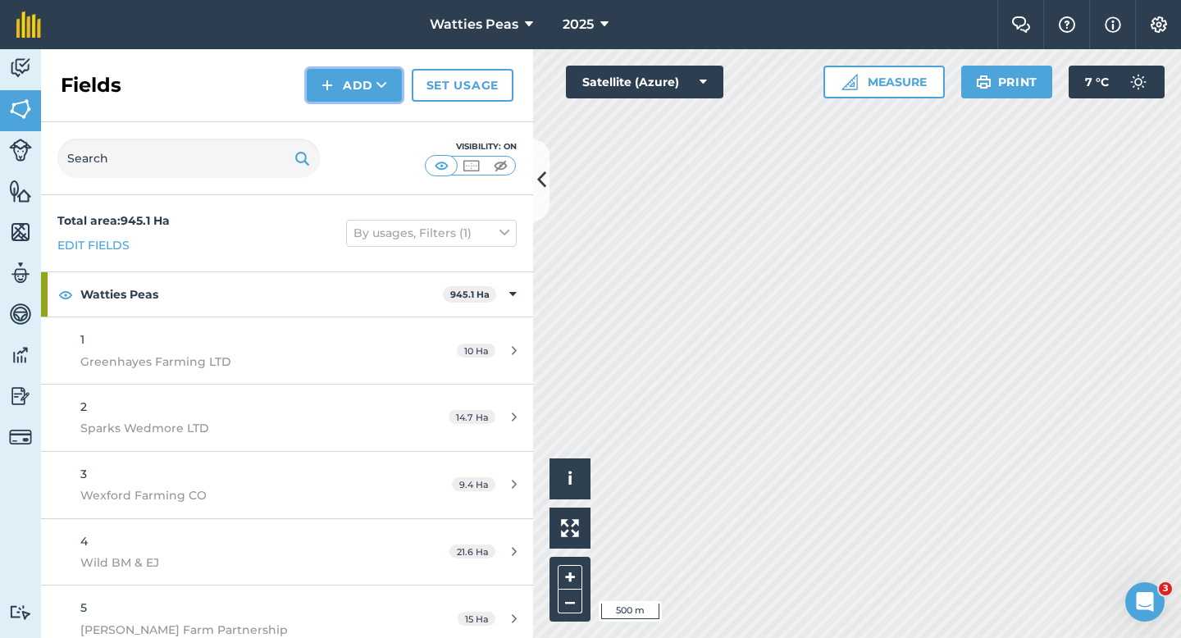
click at [339, 80] on button "Add" at bounding box center [354, 85] width 95 height 33
click at [340, 109] on link "Draw" at bounding box center [354, 122] width 90 height 36
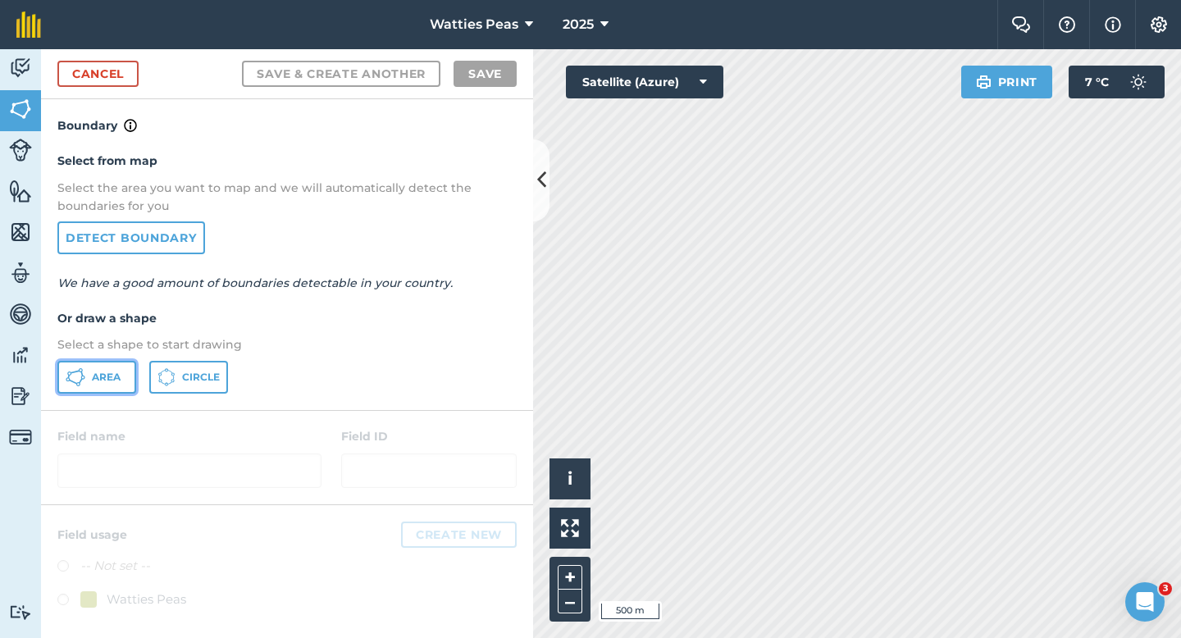
click at [125, 362] on button "Area" at bounding box center [96, 377] width 79 height 33
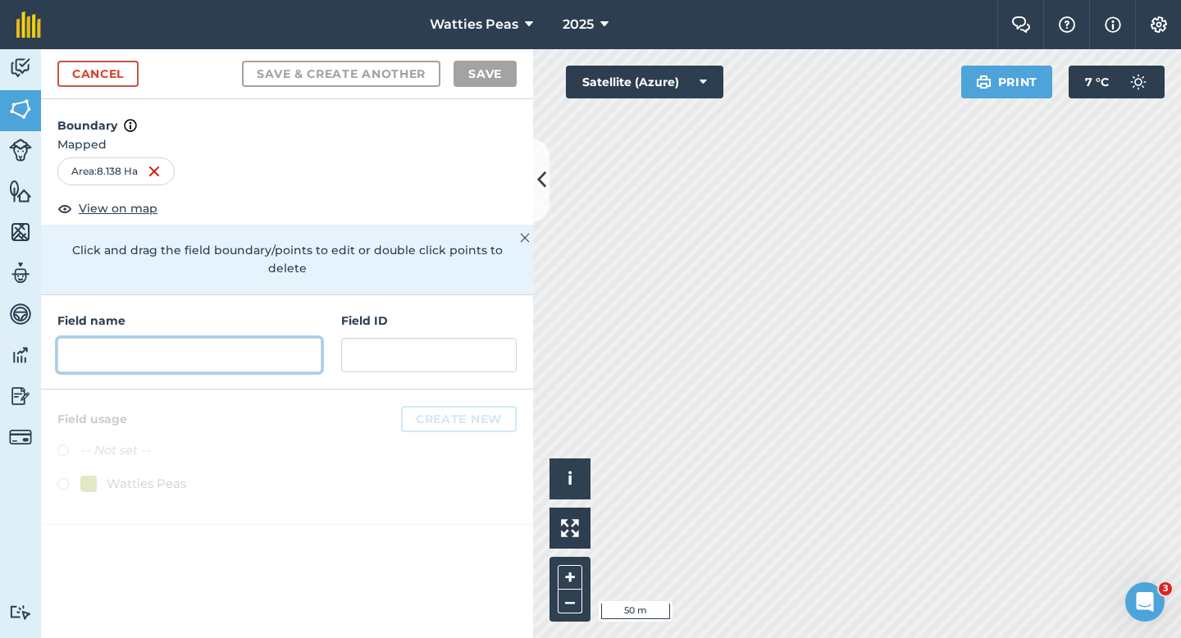
click at [302, 338] on input "text" at bounding box center [189, 355] width 264 height 34
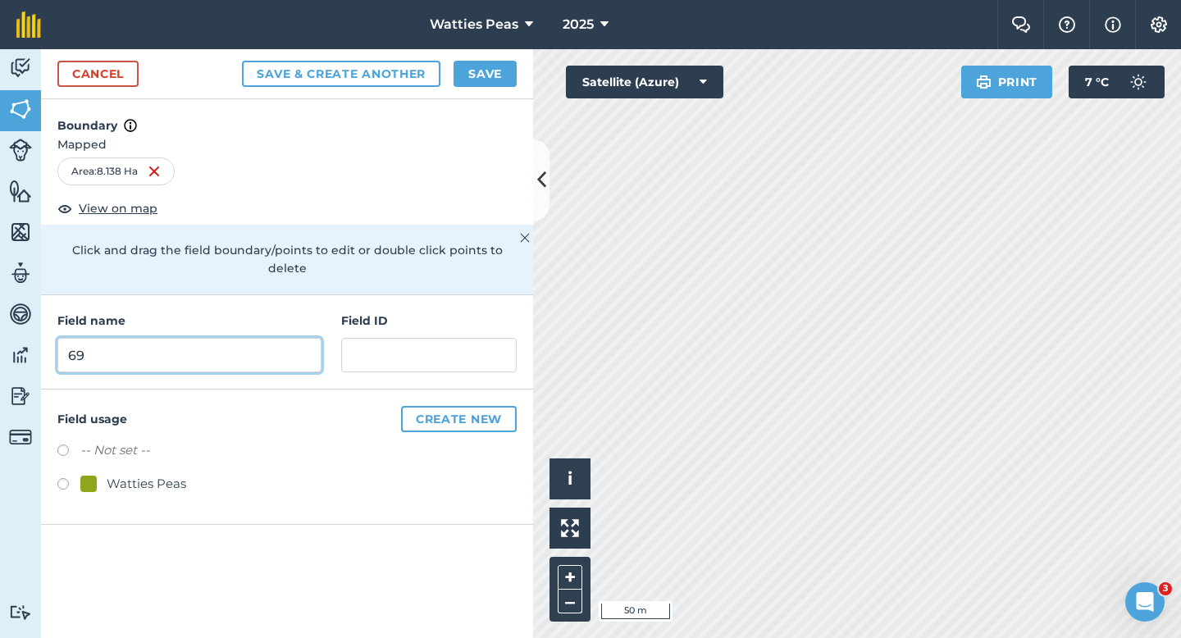
type input "69"
click at [388, 356] on div "Field name 69 Field ID" at bounding box center [287, 342] width 492 height 94
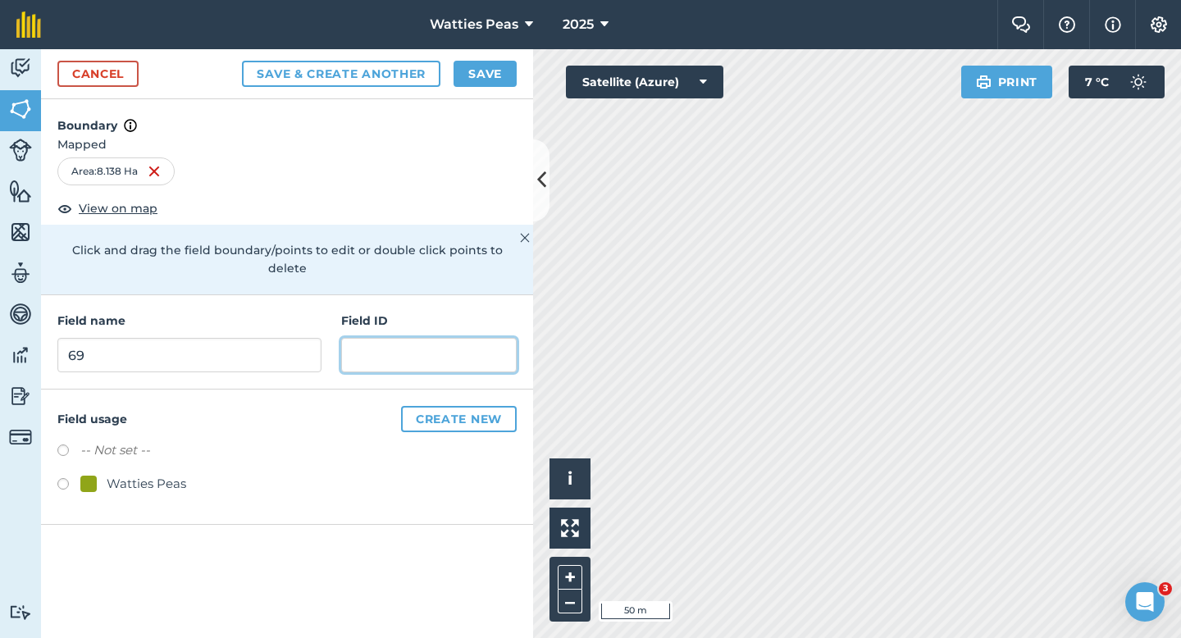
click at [407, 342] on input "text" at bounding box center [428, 355] width 175 height 34
type input "[PERSON_NAME] Trust NO 2"
click at [89, 476] on div at bounding box center [88, 484] width 16 height 16
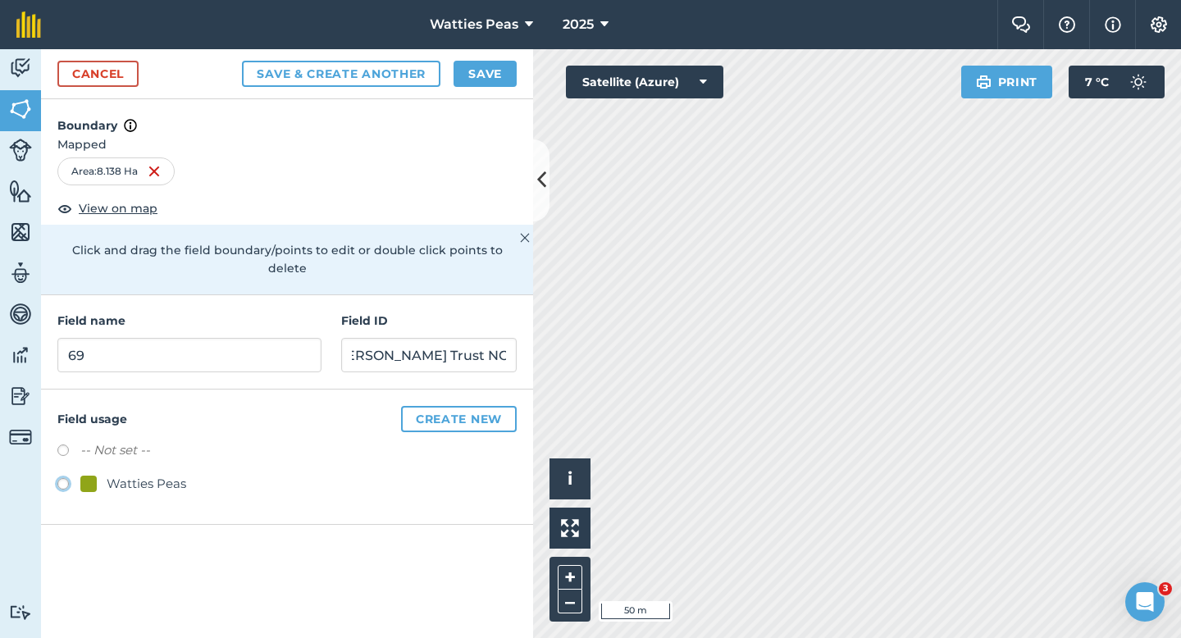
radio input "true"
click at [471, 81] on button "Save" at bounding box center [484, 74] width 63 height 26
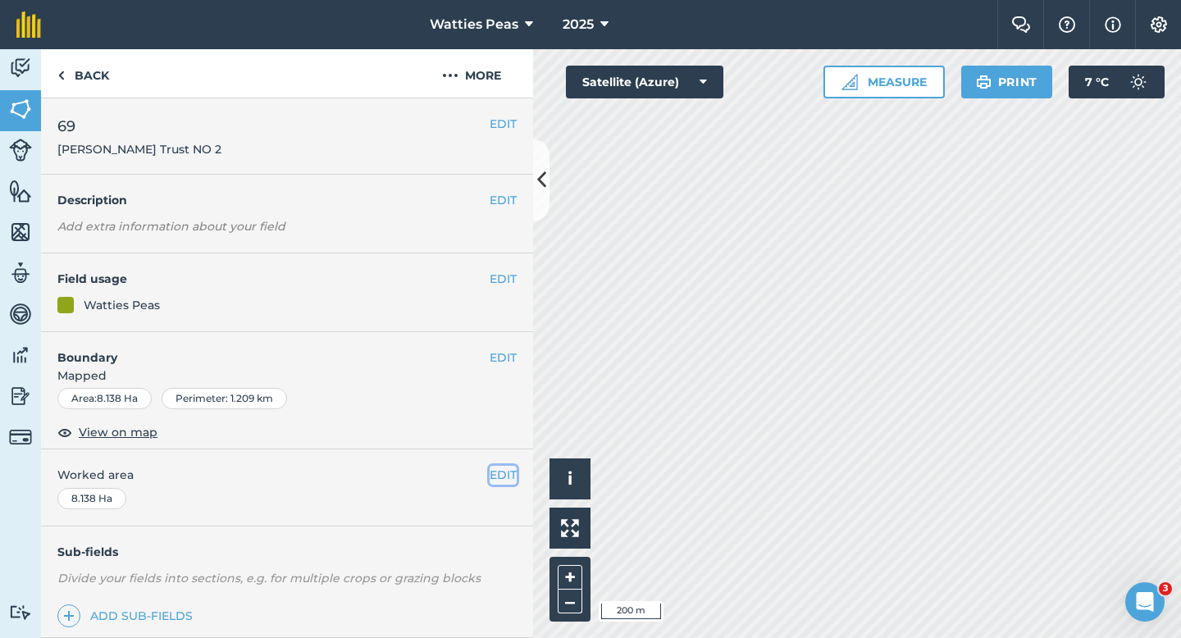
click at [500, 478] on button "EDIT" at bounding box center [503, 475] width 27 height 18
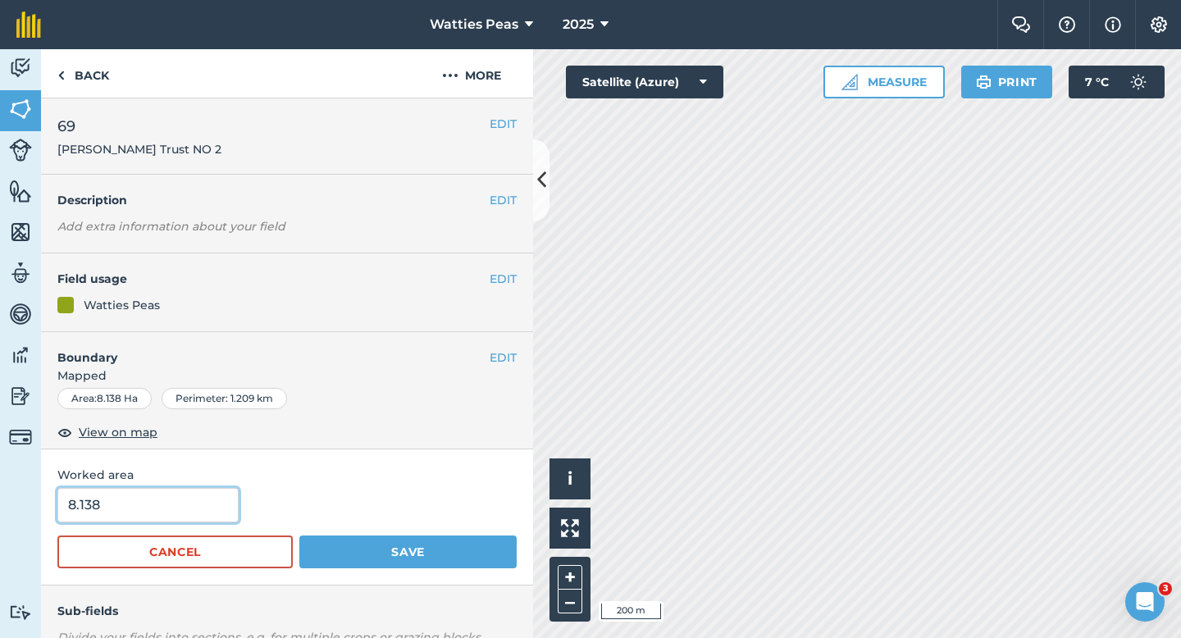
click at [131, 493] on input "8.138" at bounding box center [147, 505] width 181 height 34
click at [132, 503] on input "8.138" at bounding box center [147, 505] width 181 height 34
type input "8.2"
click at [299, 535] on button "Save" at bounding box center [407, 551] width 217 height 33
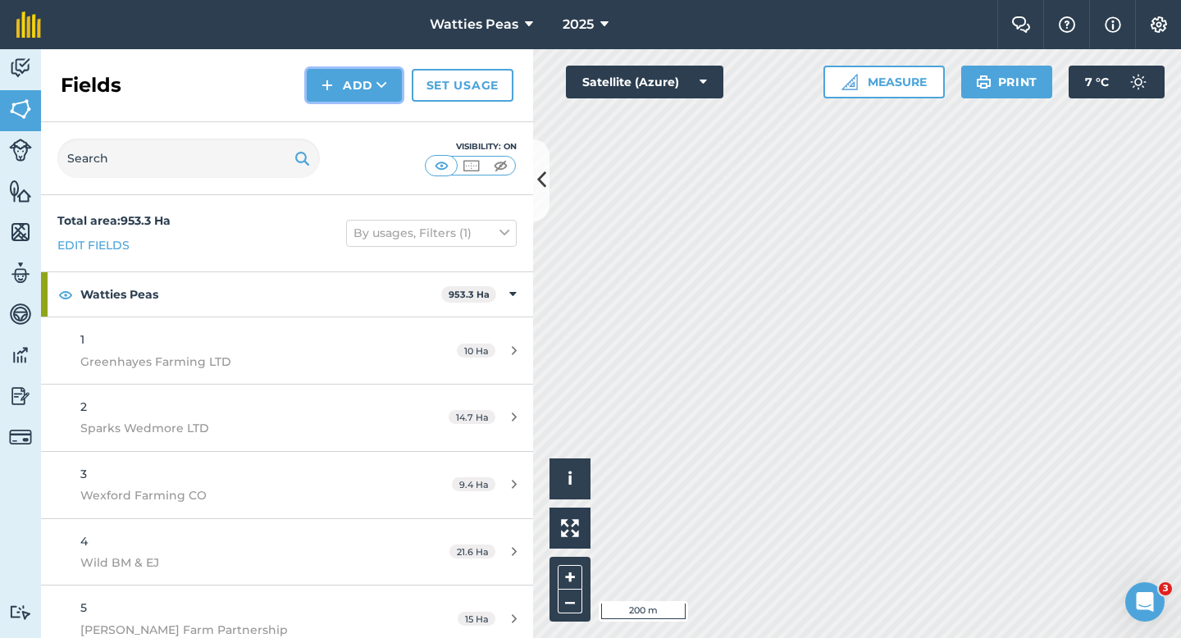
click at [328, 80] on img at bounding box center [326, 85] width 11 height 20
click at [333, 104] on link "Draw" at bounding box center [354, 122] width 90 height 36
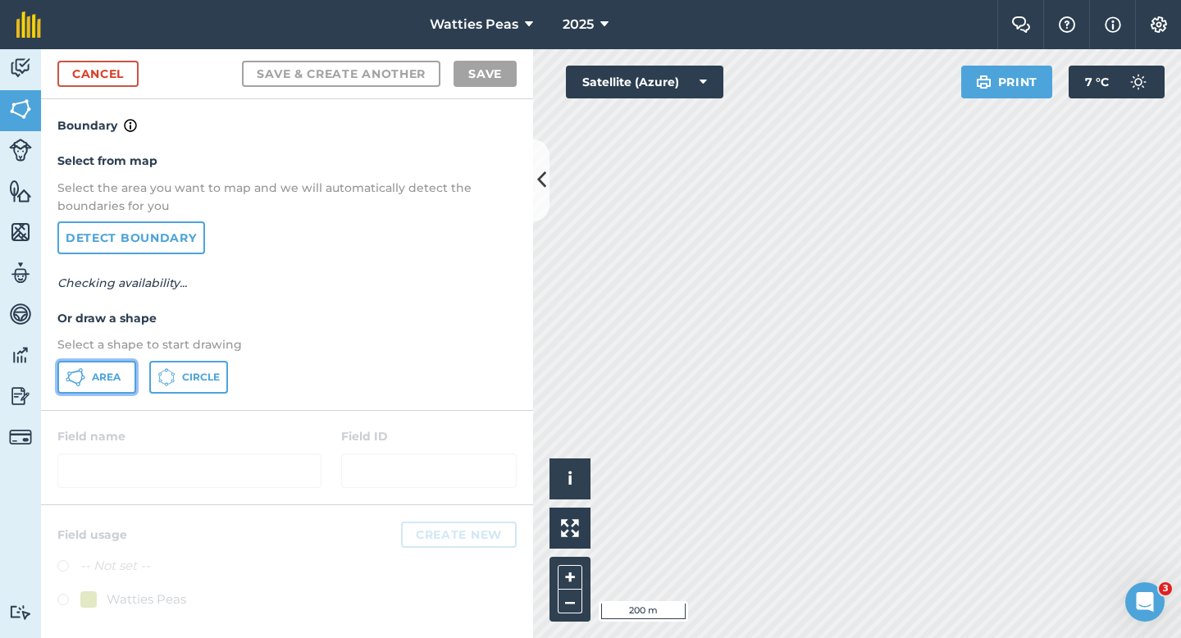
click at [121, 372] on button "Area" at bounding box center [96, 377] width 79 height 33
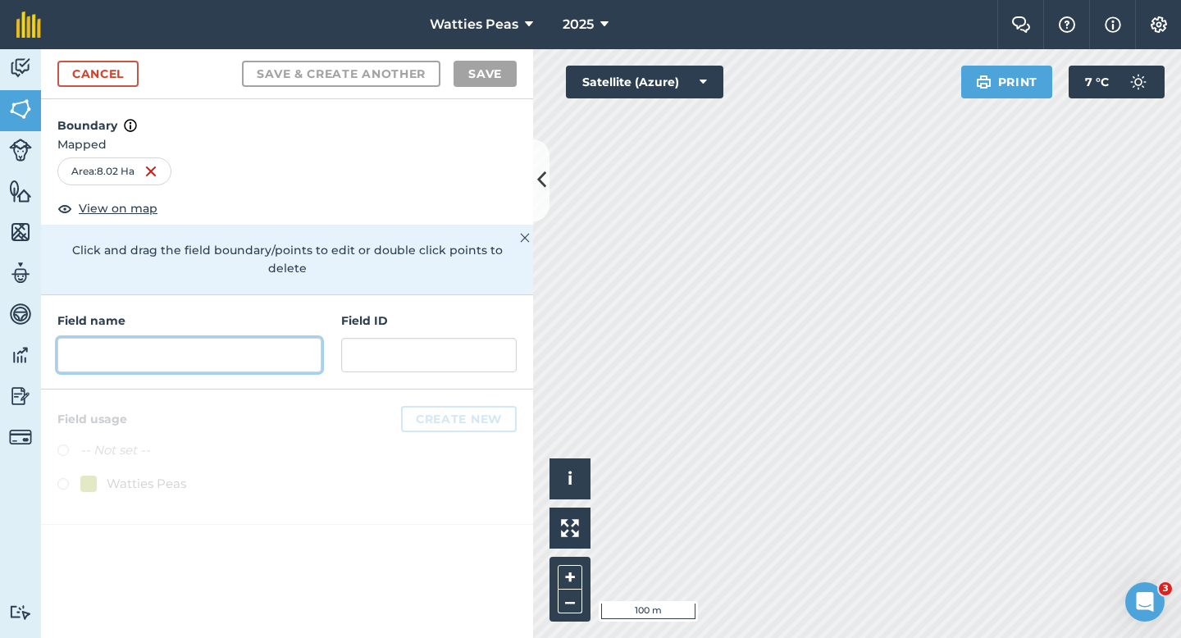
click at [244, 338] on input "text" at bounding box center [189, 355] width 264 height 34
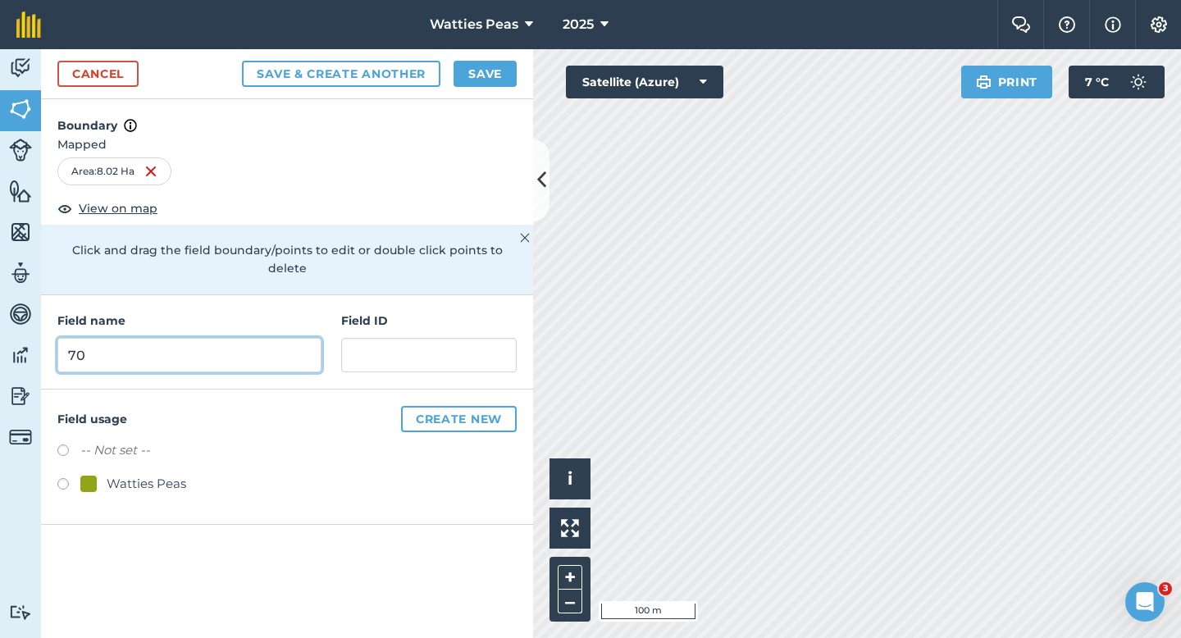
type input "70"
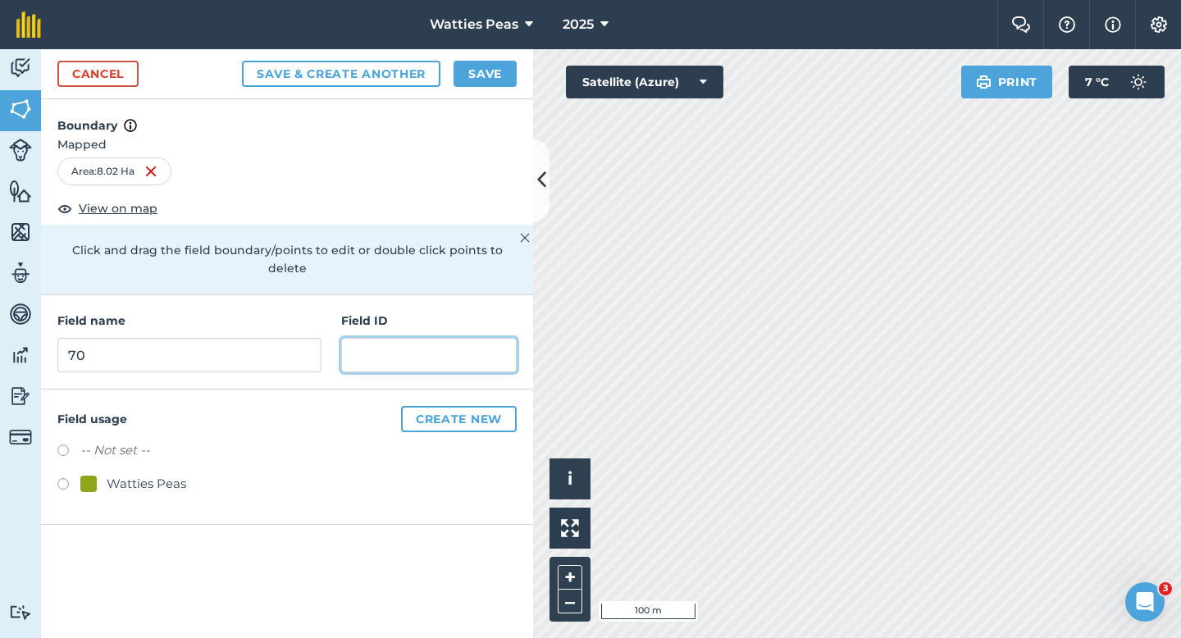
click at [425, 338] on input "text" at bounding box center [428, 355] width 175 height 34
type input "[PERSON_NAME]"
click at [127, 478] on div "Watties Peas" at bounding box center [286, 486] width 459 height 24
click at [130, 474] on div "Watties Peas" at bounding box center [147, 484] width 80 height 20
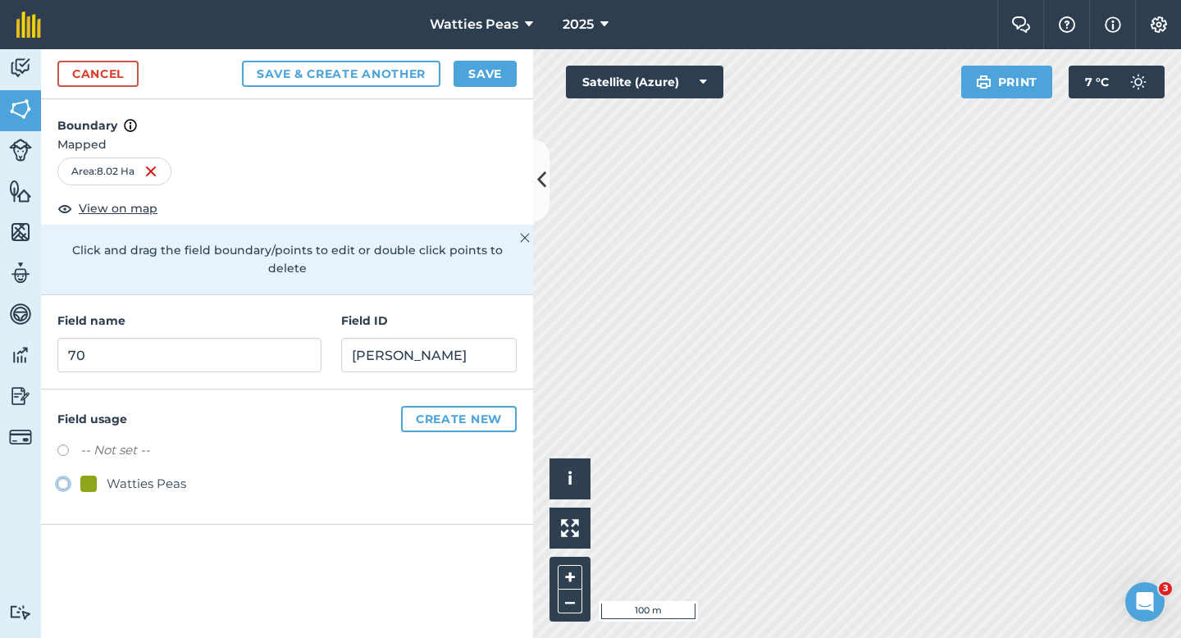
radio input "true"
click at [501, 94] on div "Cancel Save & Create Another Save" at bounding box center [287, 74] width 492 height 50
click at [498, 83] on button "Save" at bounding box center [484, 74] width 63 height 26
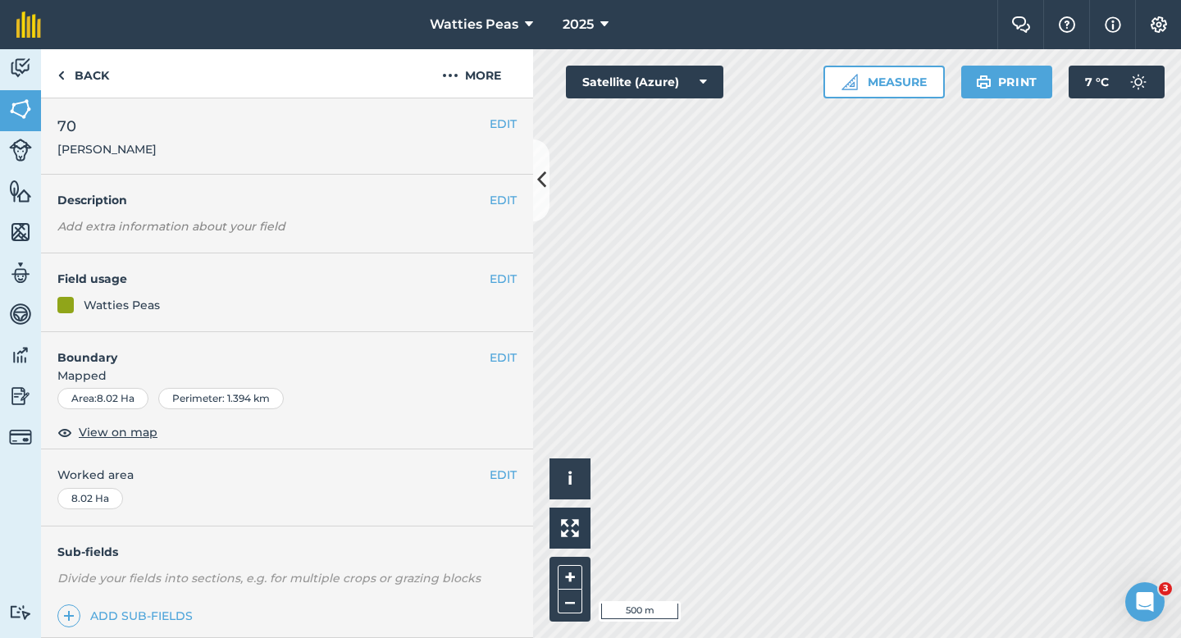
click at [507, 489] on div "EDIT Worked area 8.02 Ha" at bounding box center [287, 487] width 492 height 76
click at [507, 485] on div "EDIT Worked area 8.02 Ha" at bounding box center [287, 487] width 492 height 76
click at [513, 469] on button "EDIT" at bounding box center [503, 475] width 27 height 18
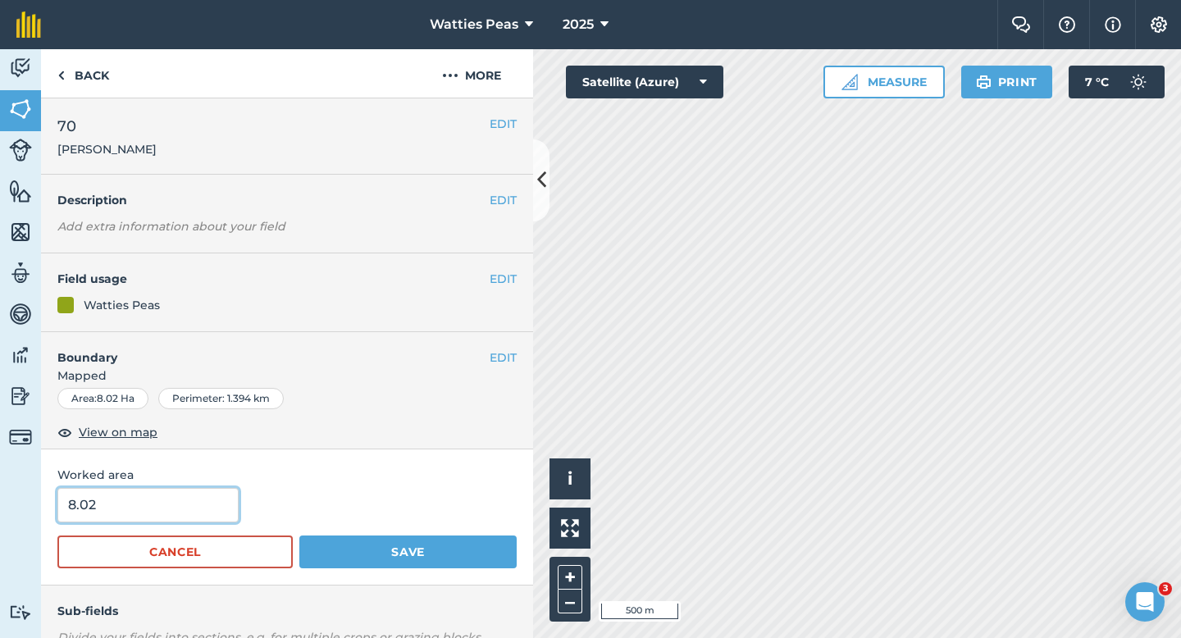
click at [197, 489] on input "8.02" at bounding box center [147, 505] width 181 height 34
click at [197, 503] on input "8.02" at bounding box center [147, 505] width 181 height 34
type input "8"
click at [299, 535] on button "Save" at bounding box center [407, 551] width 217 height 33
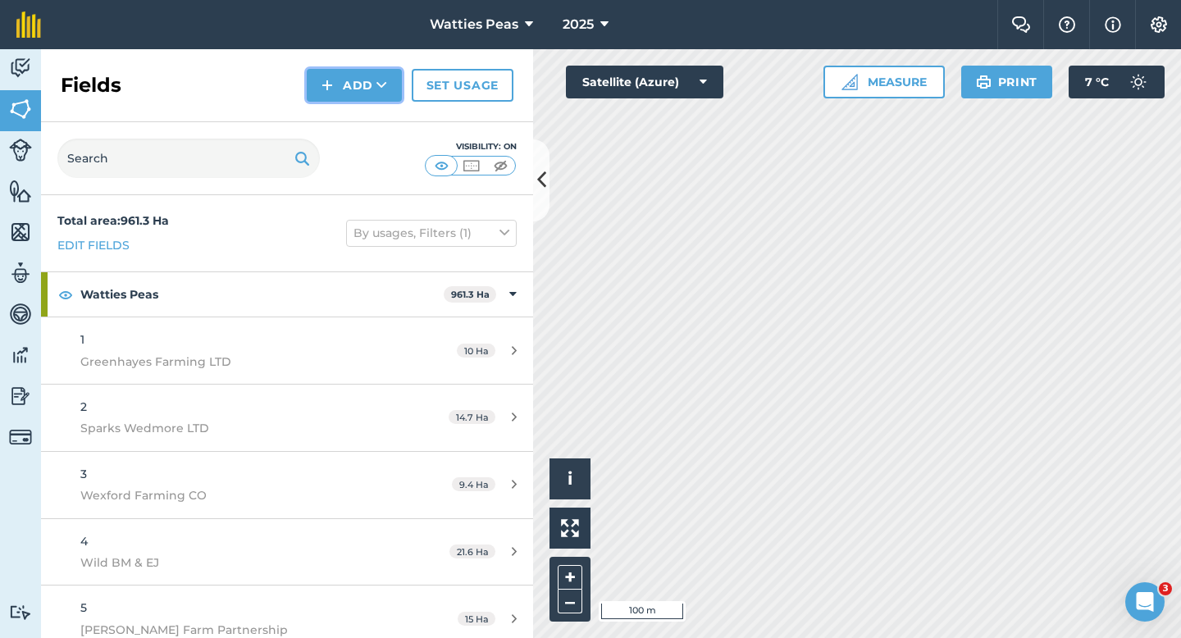
click at [319, 82] on button "Add" at bounding box center [354, 85] width 95 height 33
click at [348, 121] on link "Draw" at bounding box center [354, 122] width 90 height 36
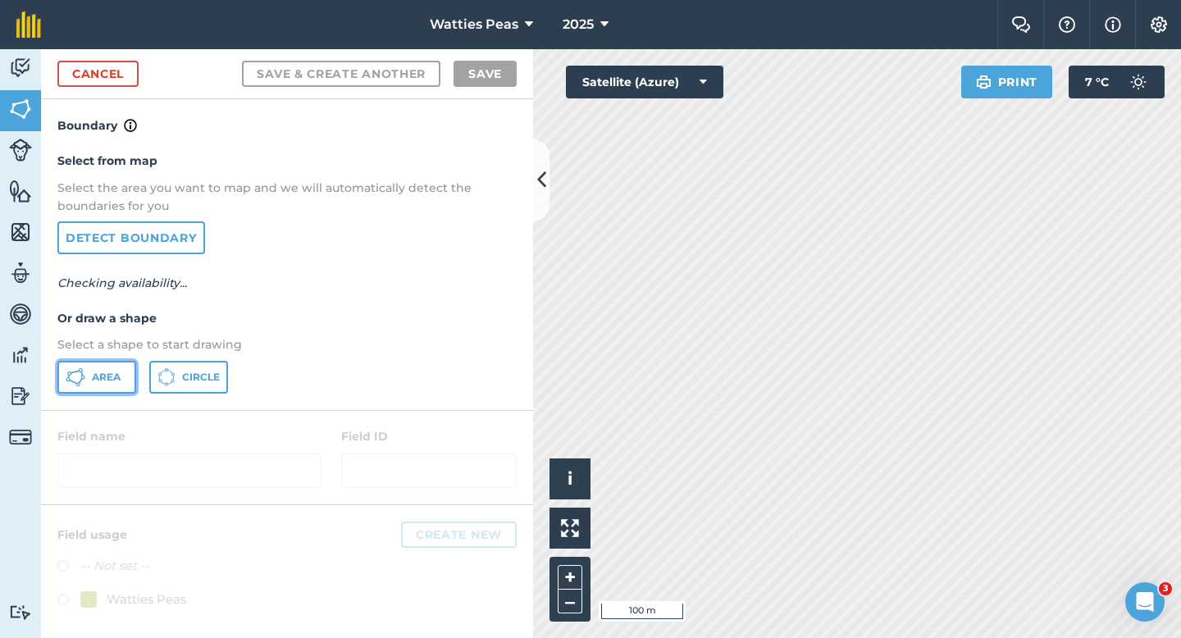
click at [112, 365] on button "Area" at bounding box center [96, 377] width 79 height 33
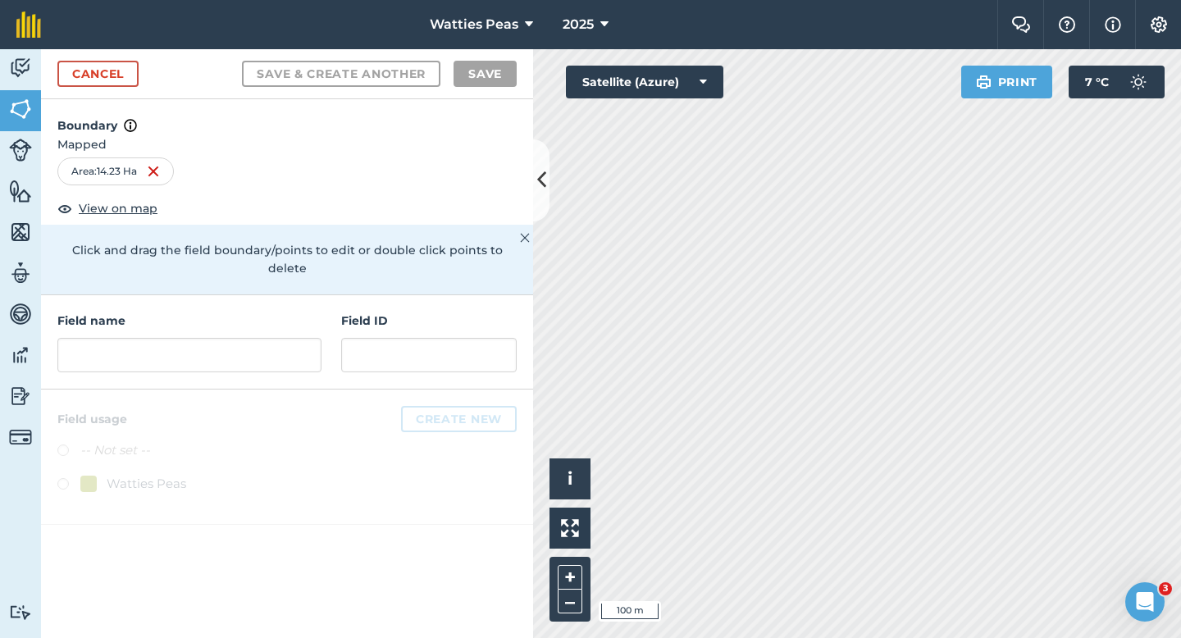
click at [216, 363] on div "Field name Field ID" at bounding box center [287, 342] width 492 height 94
click at [220, 349] on input "text" at bounding box center [189, 355] width 264 height 34
click at [223, 347] on input "text" at bounding box center [189, 355] width 264 height 34
drag, startPoint x: 224, startPoint y: 347, endPoint x: 216, endPoint y: 326, distance: 22.8
click at [216, 338] on input "text" at bounding box center [189, 355] width 264 height 34
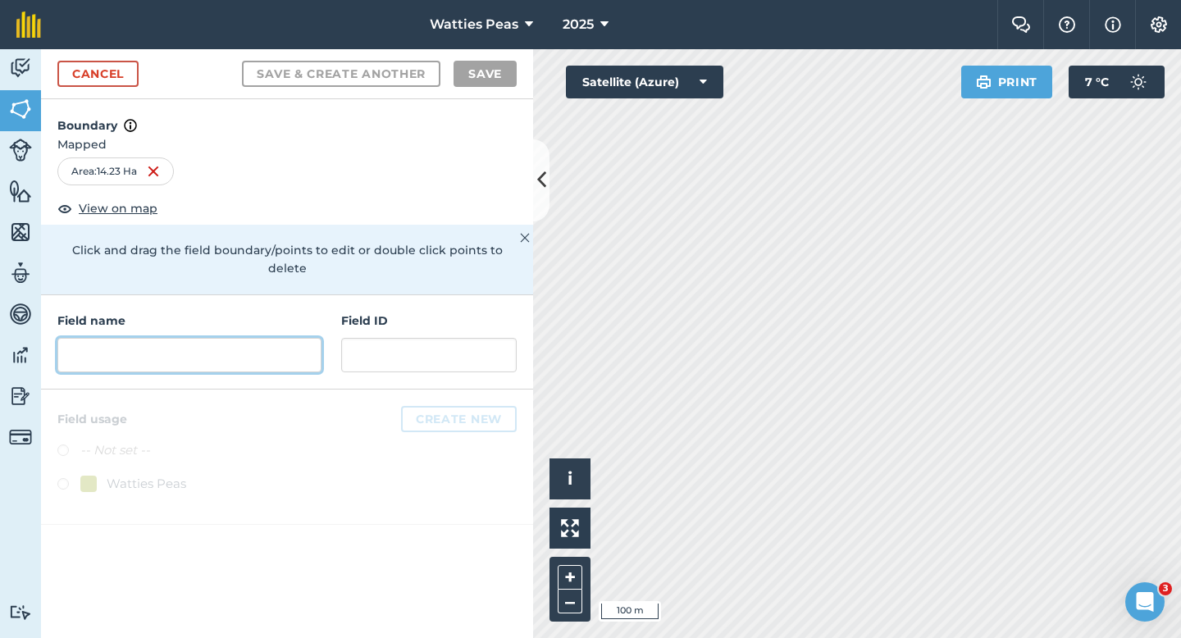
click at [233, 338] on input "text" at bounding box center [189, 355] width 264 height 34
click at [229, 338] on input "text" at bounding box center [189, 355] width 264 height 34
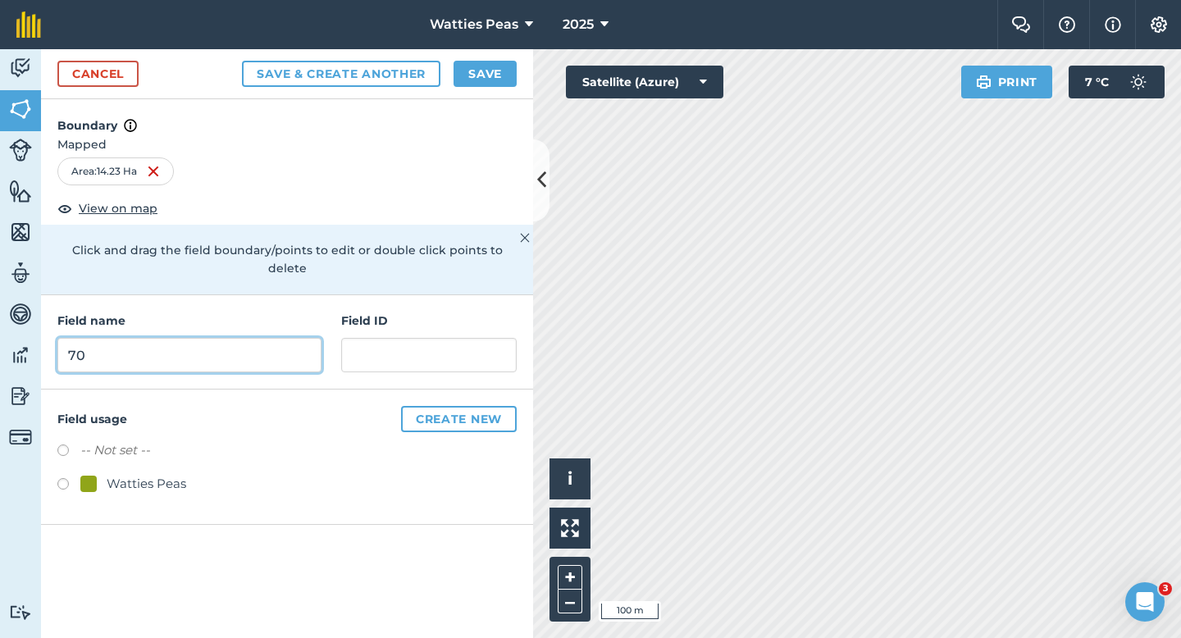
type input "70"
click at [150, 486] on div "Field usage Create new -- Not set -- Watties Peas" at bounding box center [287, 456] width 492 height 135
click at [150, 476] on div "Watties Peas" at bounding box center [286, 486] width 459 height 24
click at [153, 474] on div "Watties Peas" at bounding box center [147, 484] width 80 height 20
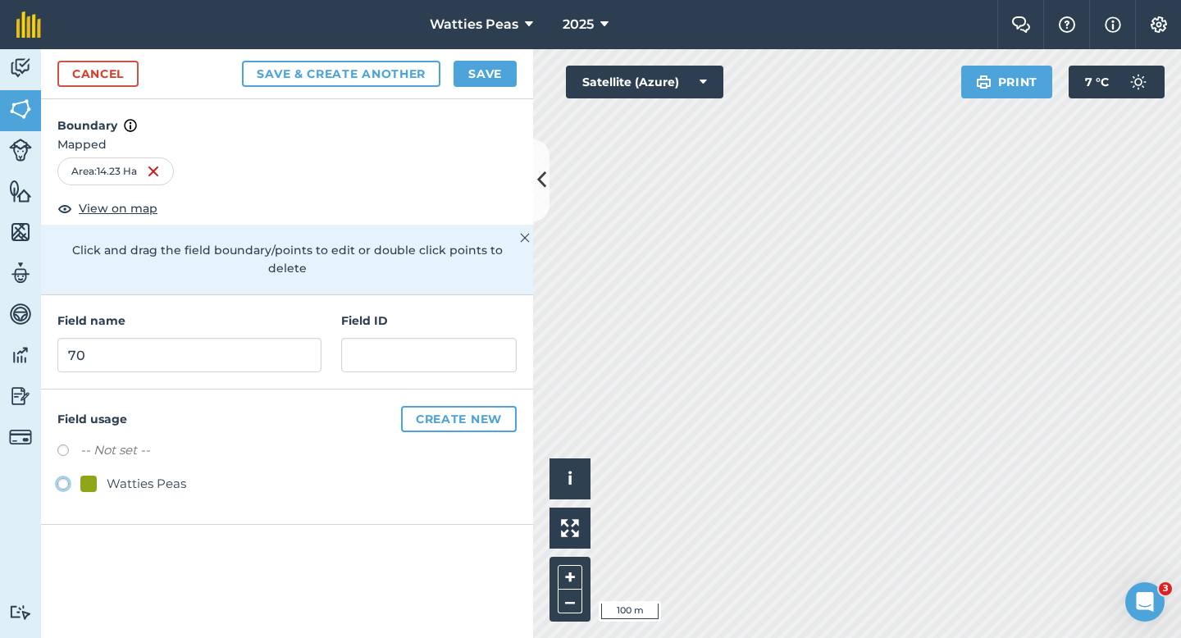
radio input "true"
click at [349, 360] on div "Field name 70 Field ID" at bounding box center [287, 342] width 492 height 94
click at [363, 348] on input "text" at bounding box center [428, 355] width 175 height 34
type input "Lill Farms LTD"
click at [473, 66] on button "Save" at bounding box center [484, 74] width 63 height 26
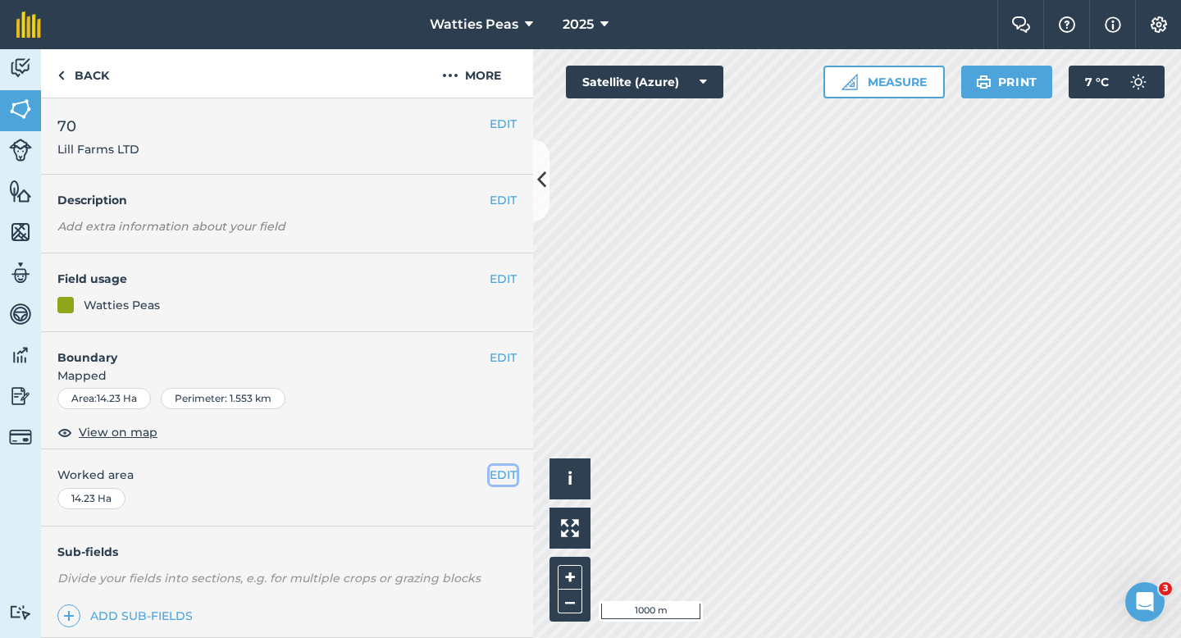
click at [504, 471] on button "EDIT" at bounding box center [503, 475] width 27 height 18
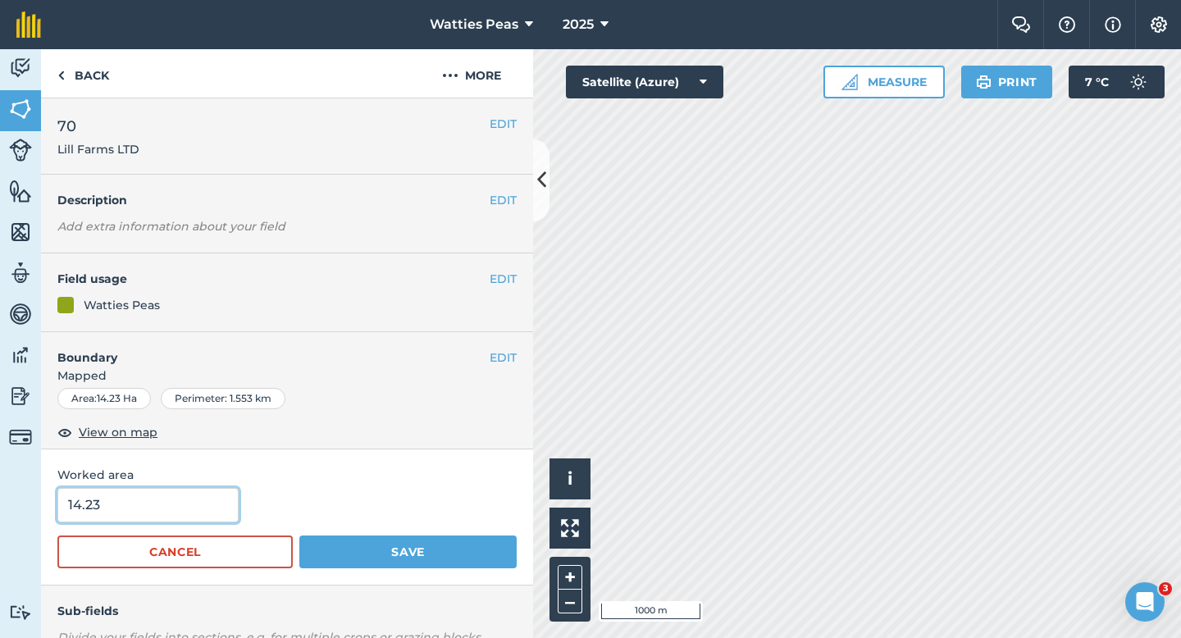
click at [157, 491] on input "14.23" at bounding box center [147, 505] width 181 height 34
click at [158, 507] on input "14.23" at bounding box center [147, 505] width 181 height 34
type input "14"
click at [299, 535] on button "Save" at bounding box center [407, 551] width 217 height 33
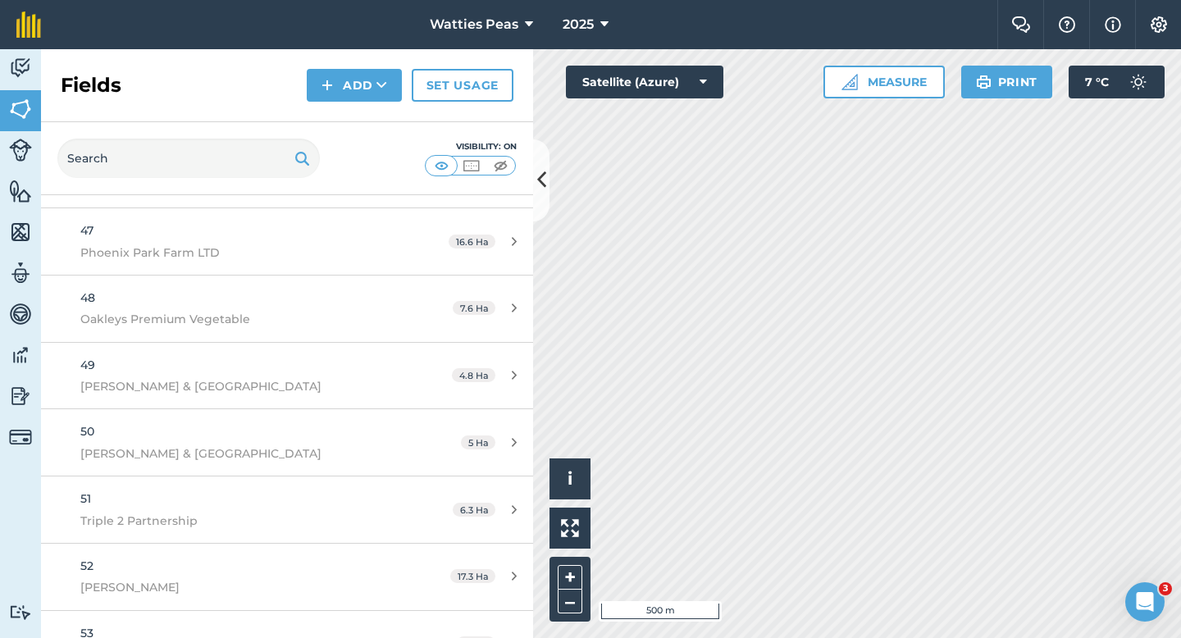
scroll to position [4441, 0]
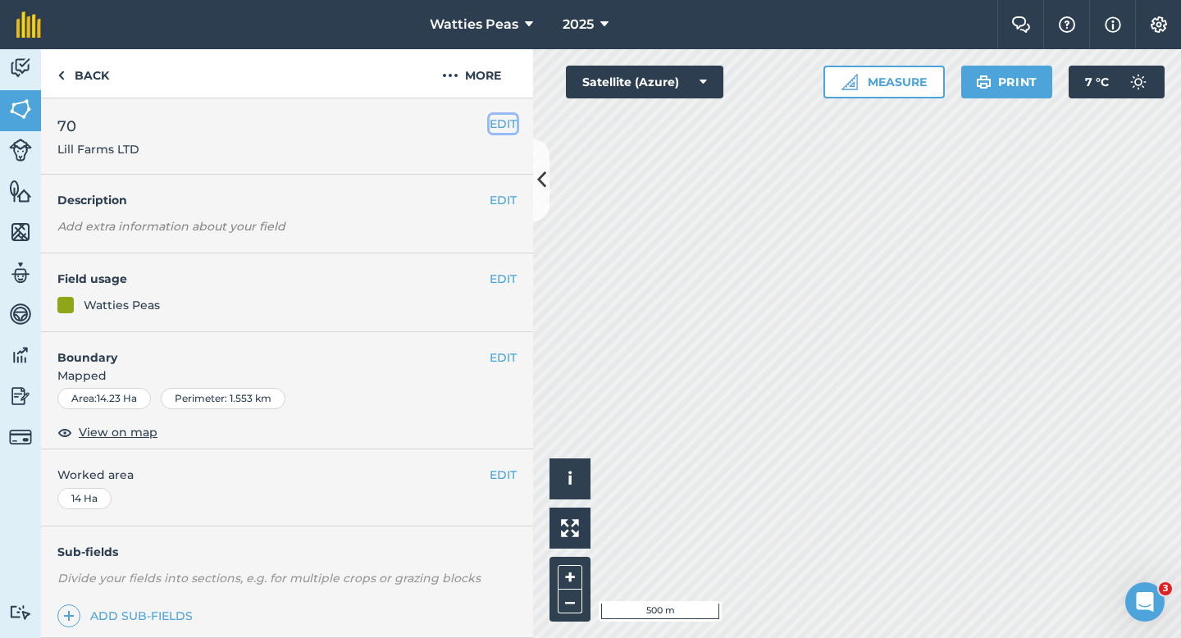
click at [504, 123] on button "EDIT" at bounding box center [503, 124] width 27 height 18
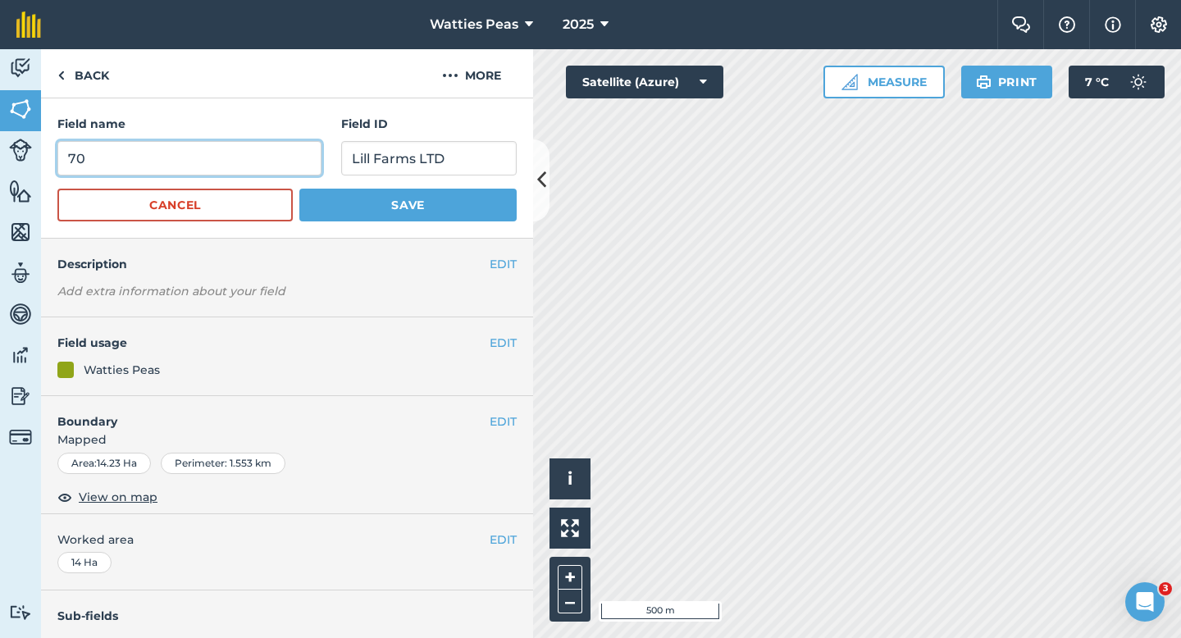
click at [249, 175] on input "70" at bounding box center [189, 158] width 264 height 34
type input "71"
click at [299, 189] on button "Save" at bounding box center [407, 205] width 217 height 33
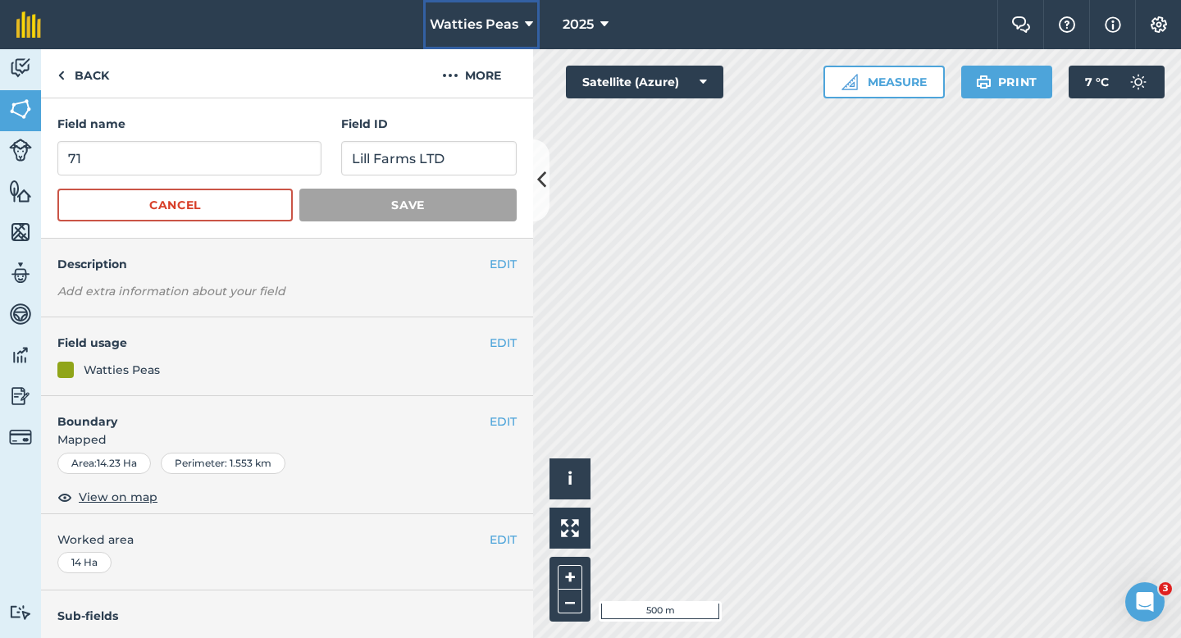
click at [508, 23] on span "Watties Peas" at bounding box center [474, 25] width 89 height 20
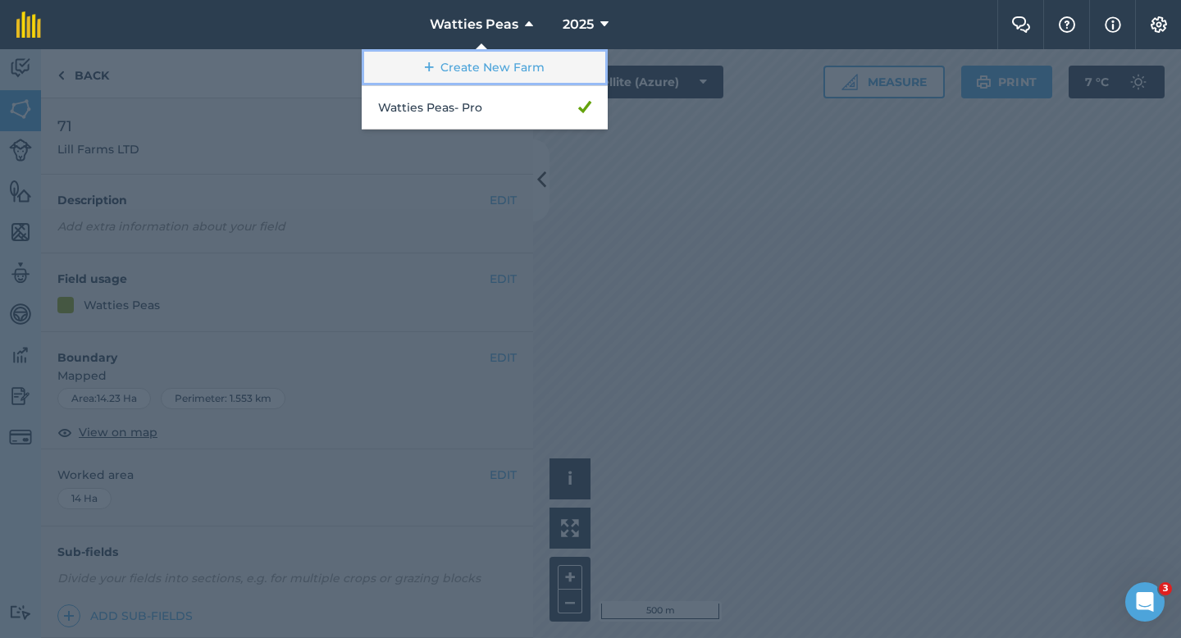
click at [507, 67] on link "Create New Farm" at bounding box center [485, 67] width 246 height 37
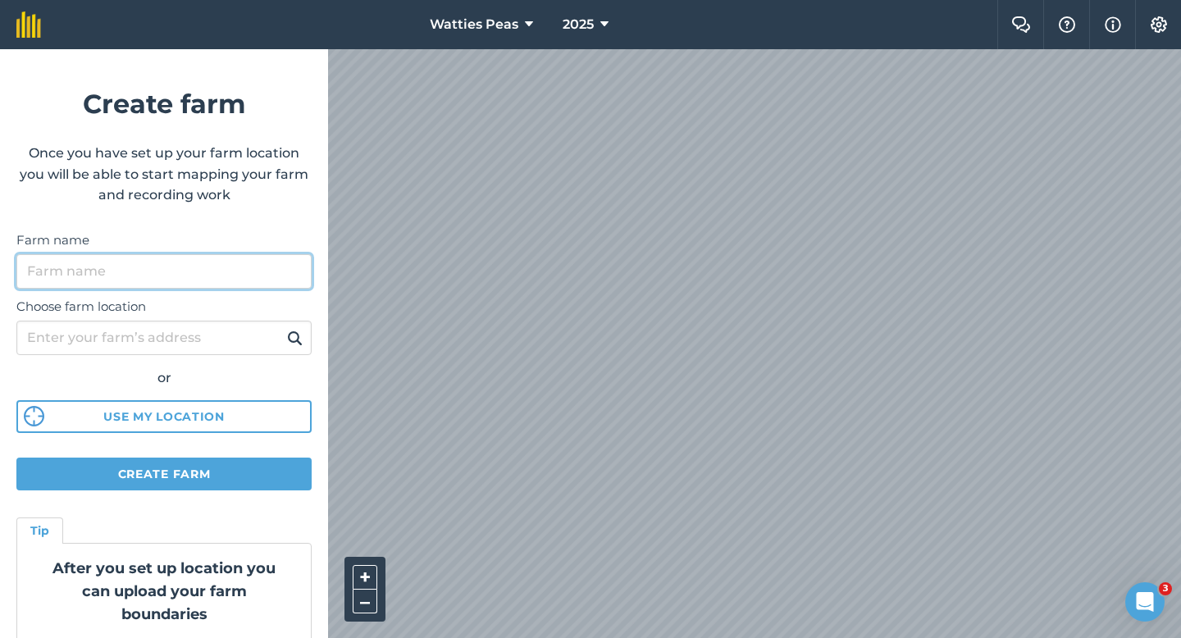
click at [262, 264] on input "Farm name" at bounding box center [163, 271] width 295 height 34
type input "[PERSON_NAME] & Sons"
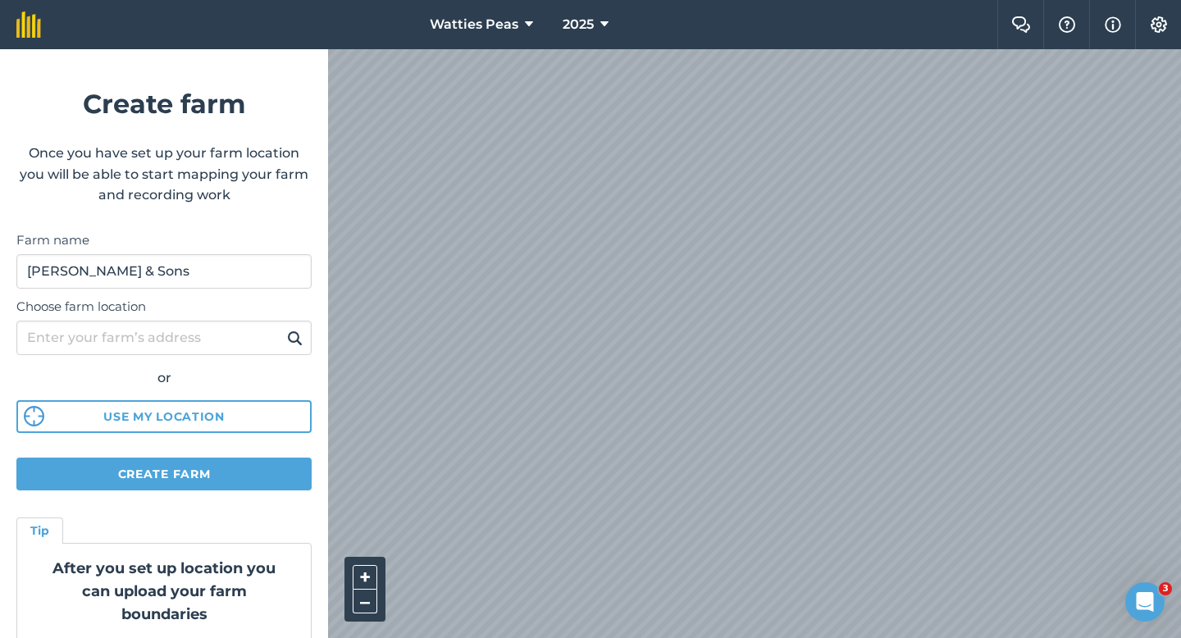
click at [685, 10] on div "Watties Peas 2025 Farm Chat Help Info Settings Create farm Once you have set up…" at bounding box center [590, 24] width 1181 height 49
click at [400, 25] on div "Watties Peas 2025 Farm Chat Help Info Settings Create farm Once you have set up…" at bounding box center [590, 24] width 1181 height 49
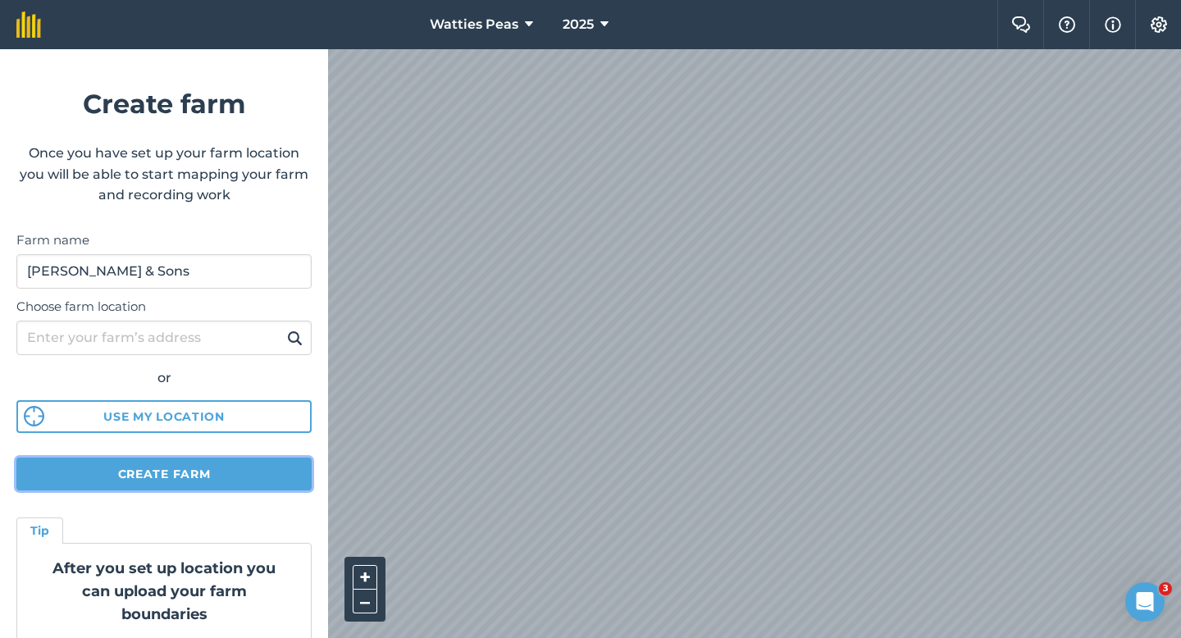
click at [262, 470] on button "Create farm" at bounding box center [163, 474] width 295 height 33
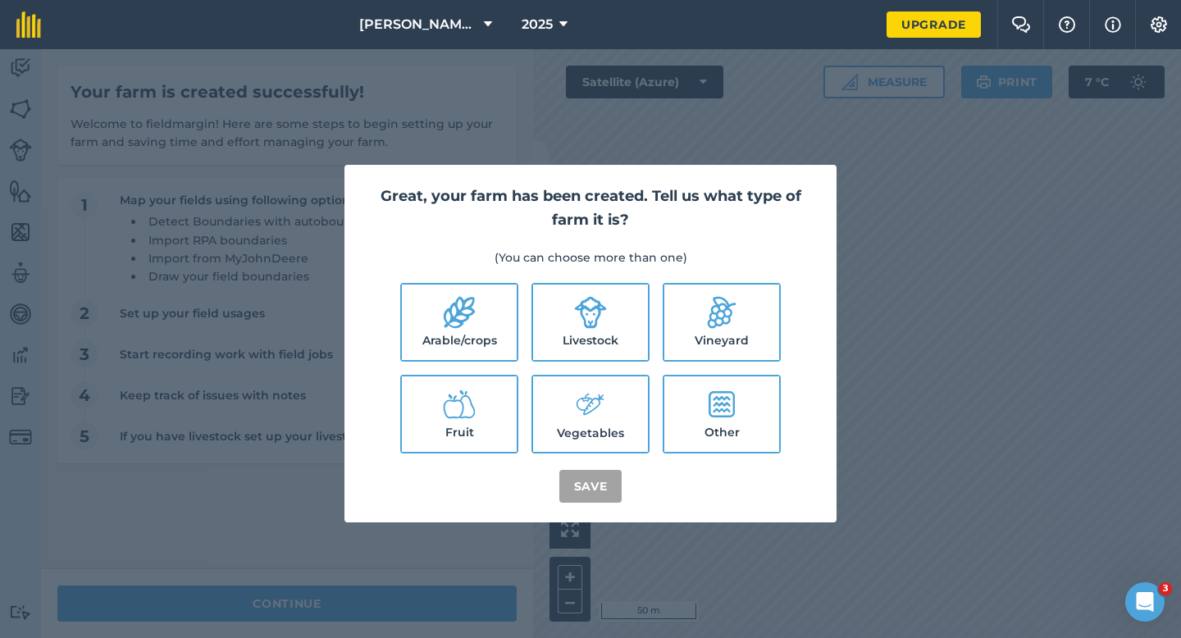
click at [427, 332] on label "Arable/crops" at bounding box center [459, 322] width 115 height 75
checkbox input "true"
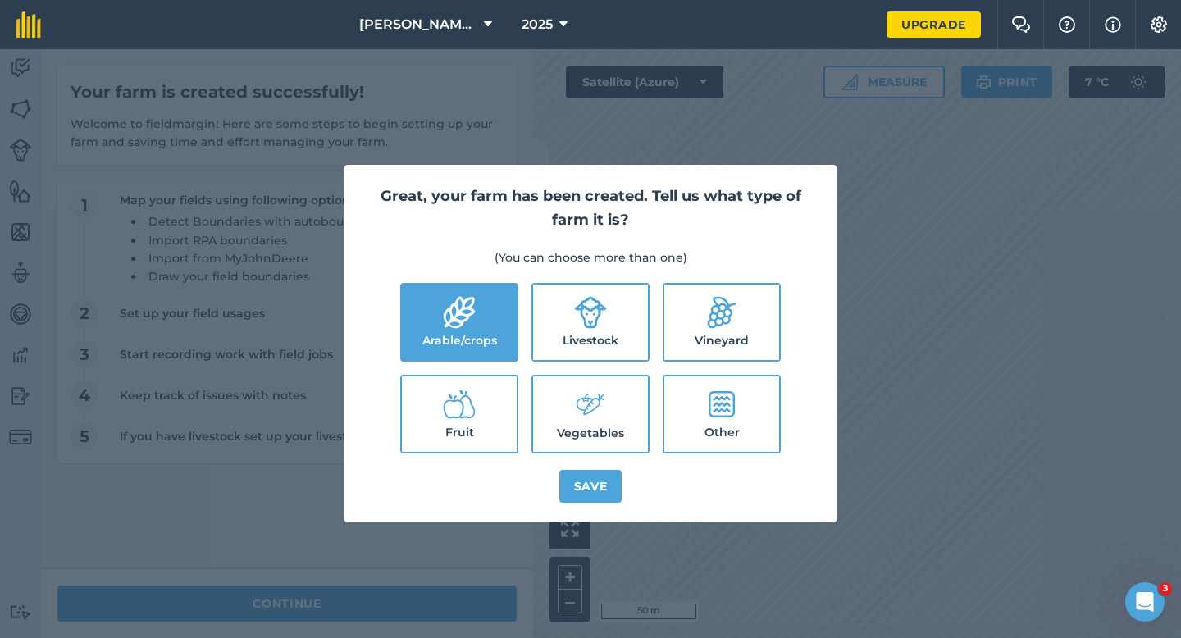
click at [587, 334] on label "Livestock" at bounding box center [590, 322] width 115 height 75
checkbox input "true"
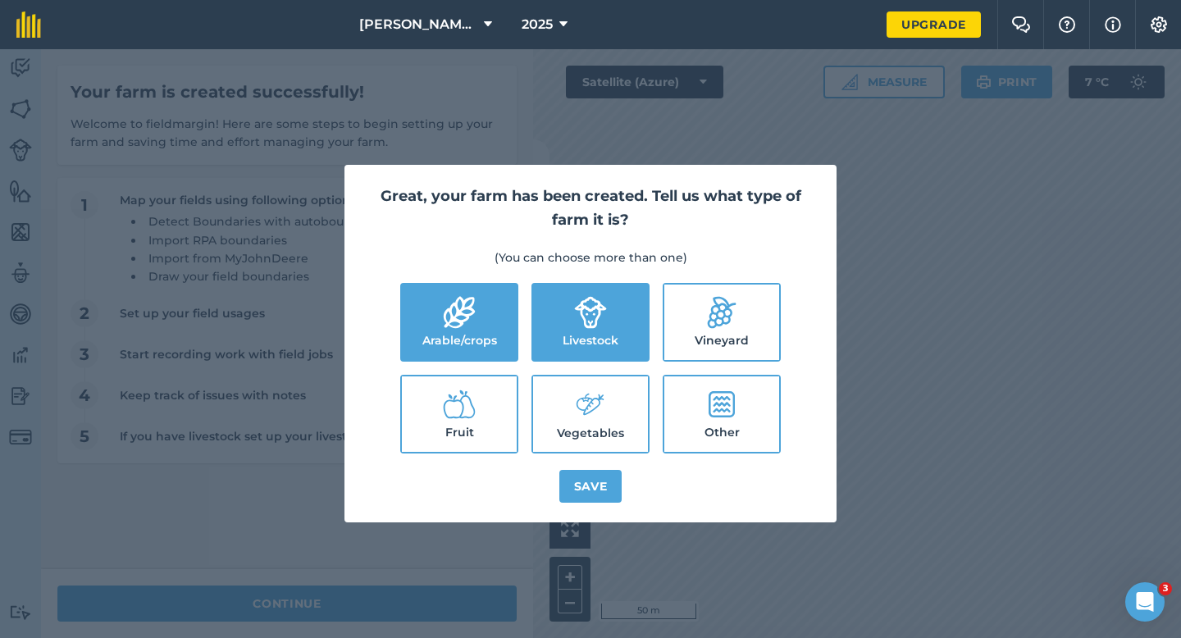
click at [600, 400] on icon at bounding box center [590, 404] width 33 height 35
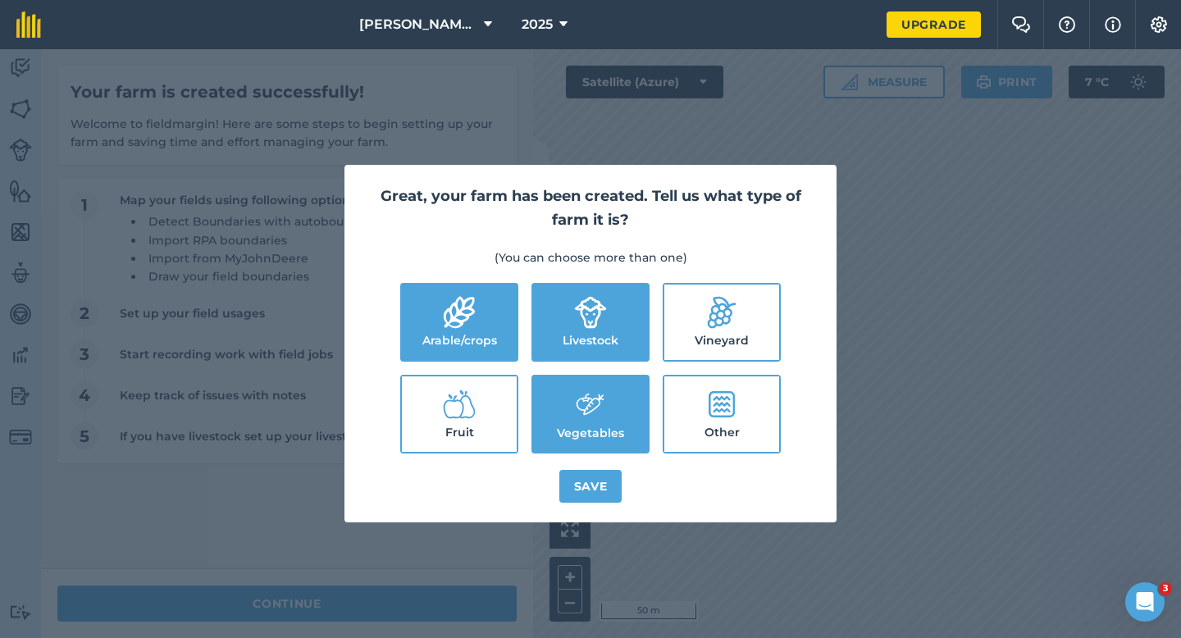
click at [600, 445] on label "Vegetables" at bounding box center [590, 413] width 115 height 75
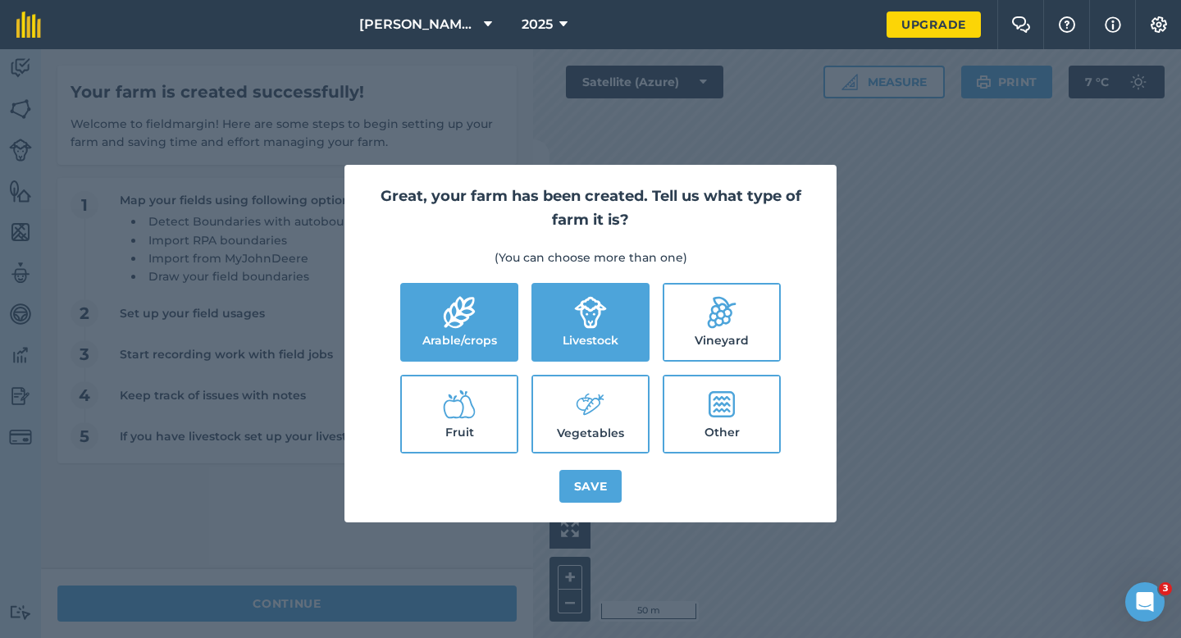
click at [601, 463] on div "Great, your farm has been created. Tell us what type of farm it is? (You can ch…" at bounding box center [590, 344] width 492 height 358
click at [600, 438] on label "Vegetables" at bounding box center [590, 413] width 115 height 75
checkbox input "true"
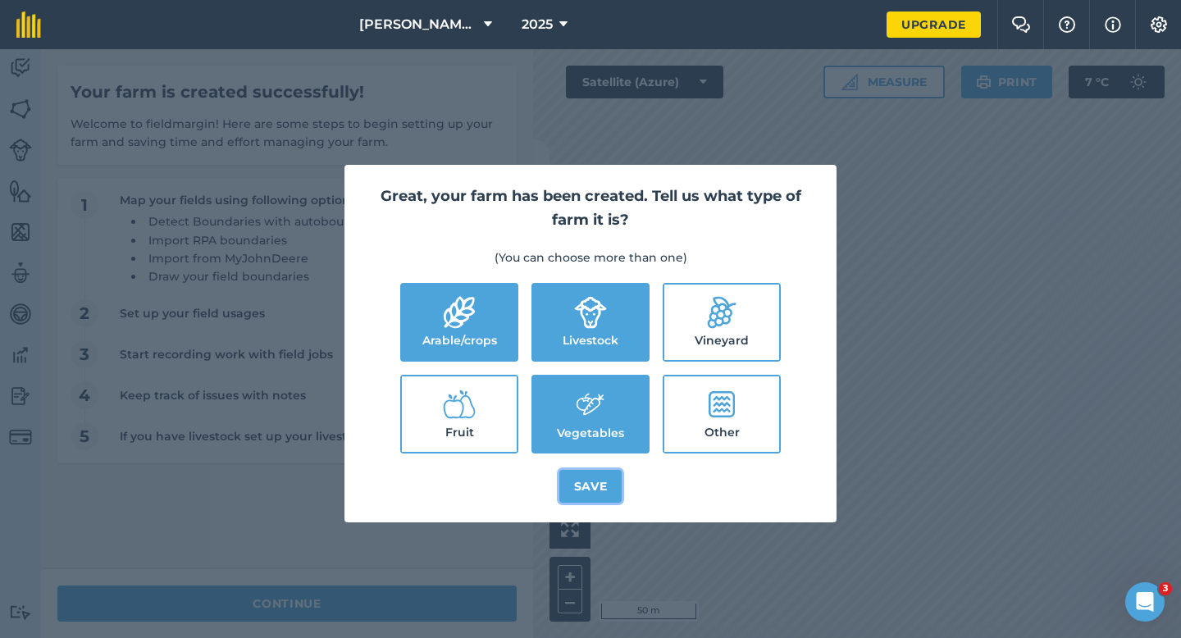
click at [599, 481] on button "Save" at bounding box center [590, 486] width 63 height 33
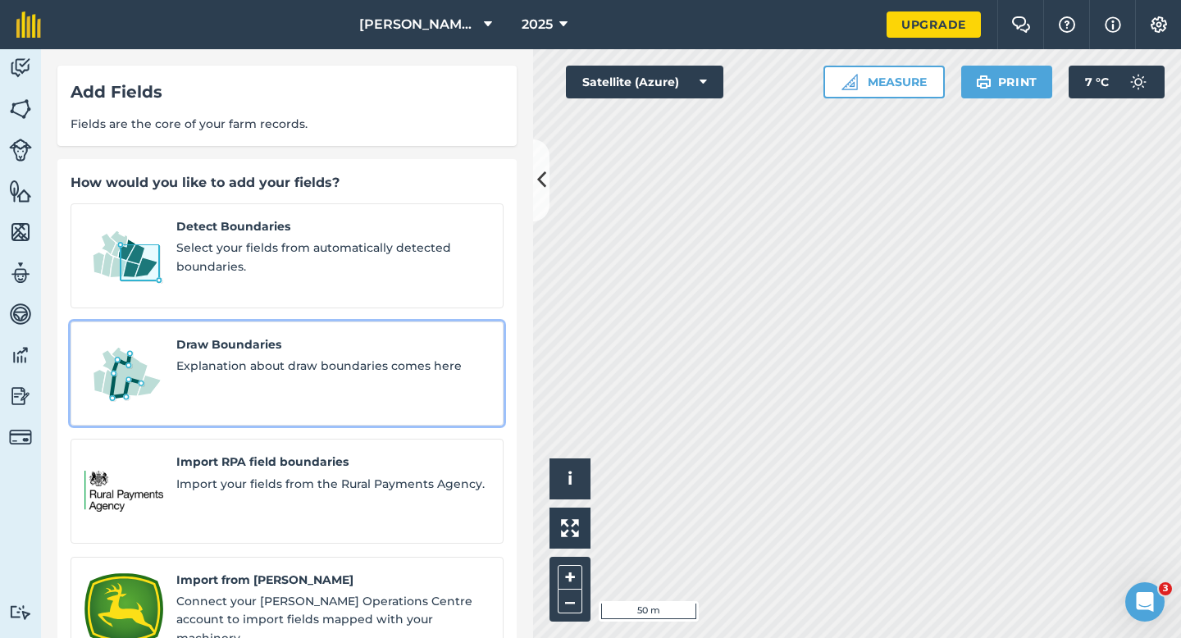
click at [314, 376] on link "Draw Boundaries Explanation about draw boundaries comes here" at bounding box center [287, 373] width 433 height 105
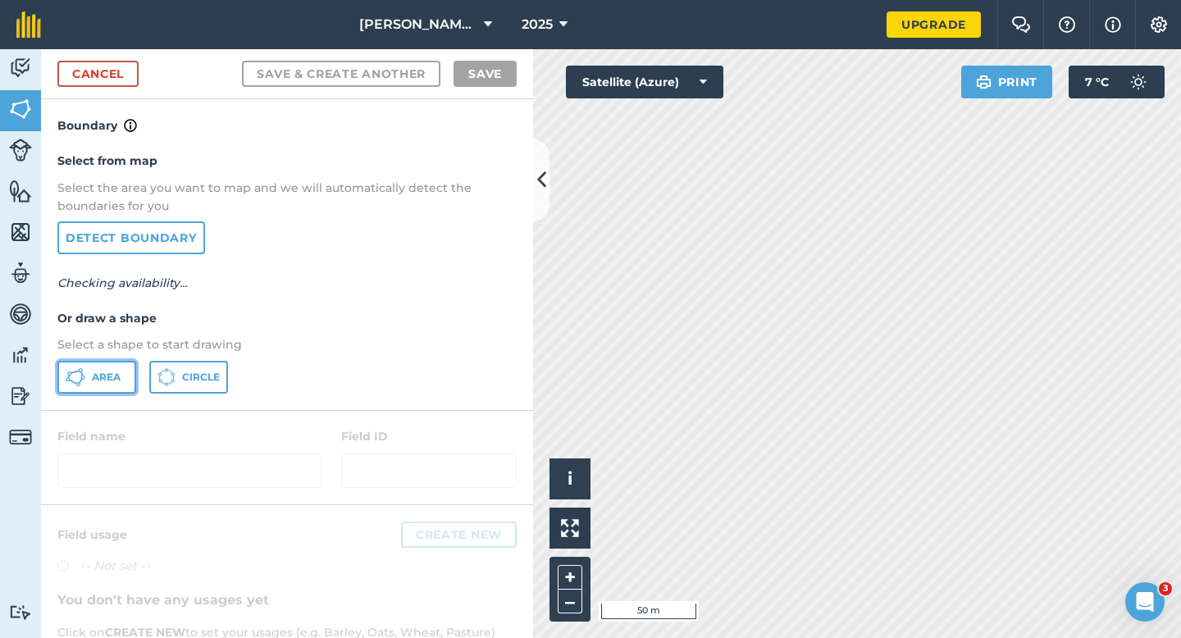
click at [132, 371] on button "Area" at bounding box center [96, 377] width 79 height 33
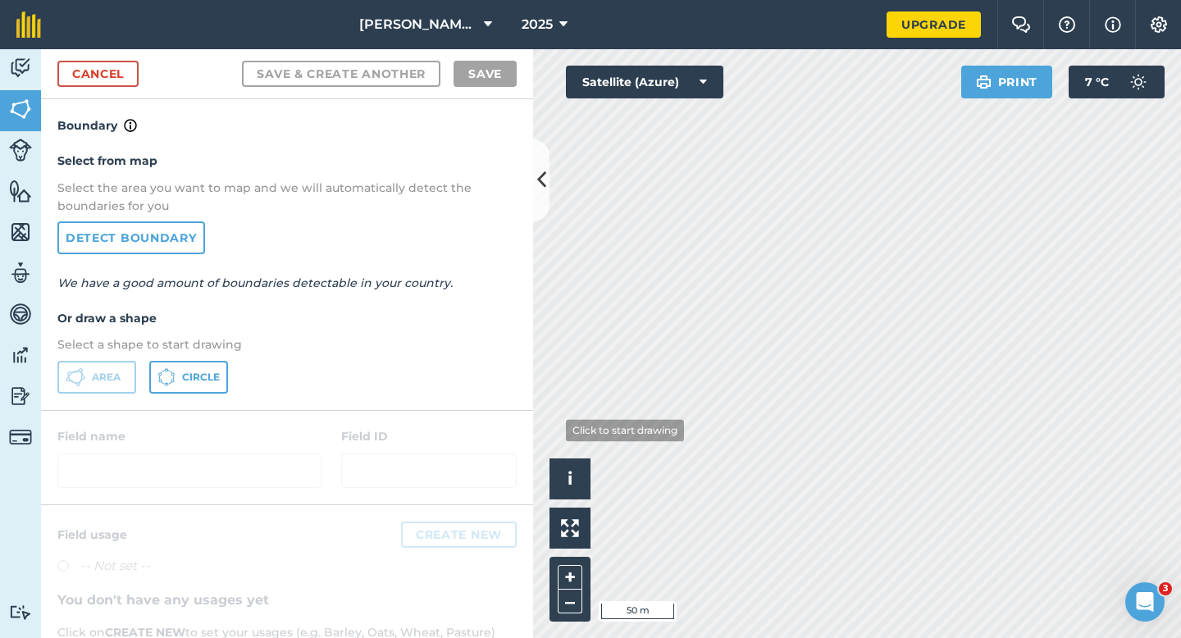
click at [472, 462] on div "Activity Fields Livestock Features Maps Team Vehicles Data Reporting Billing Tu…" at bounding box center [590, 343] width 1181 height 589
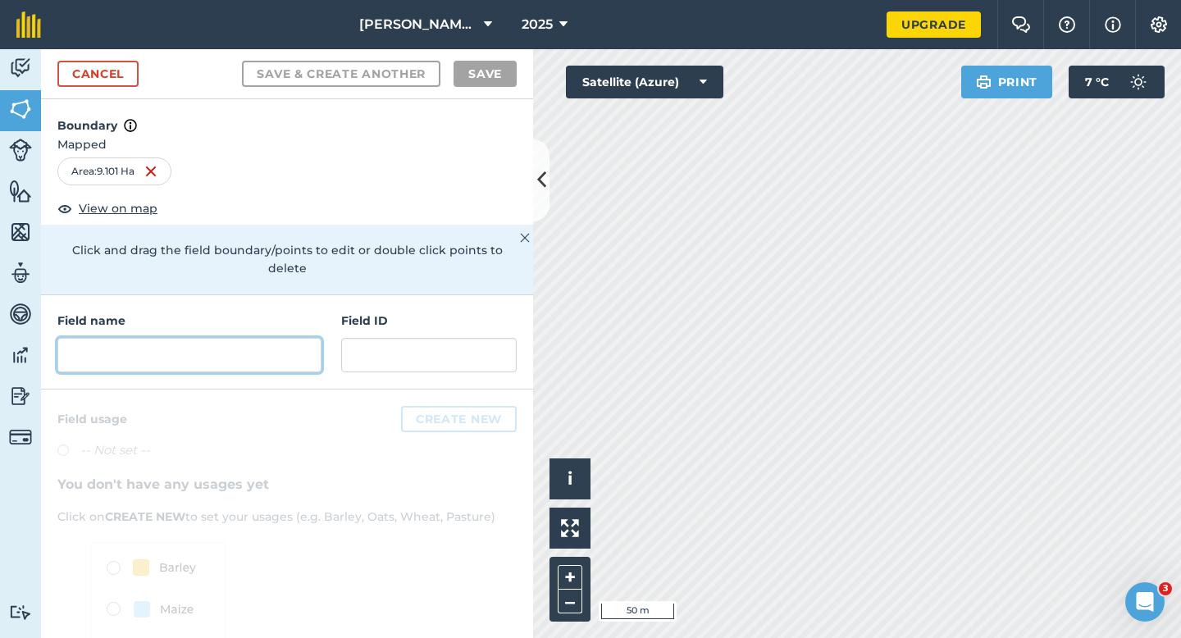
click at [278, 353] on input "text" at bounding box center [189, 355] width 264 height 34
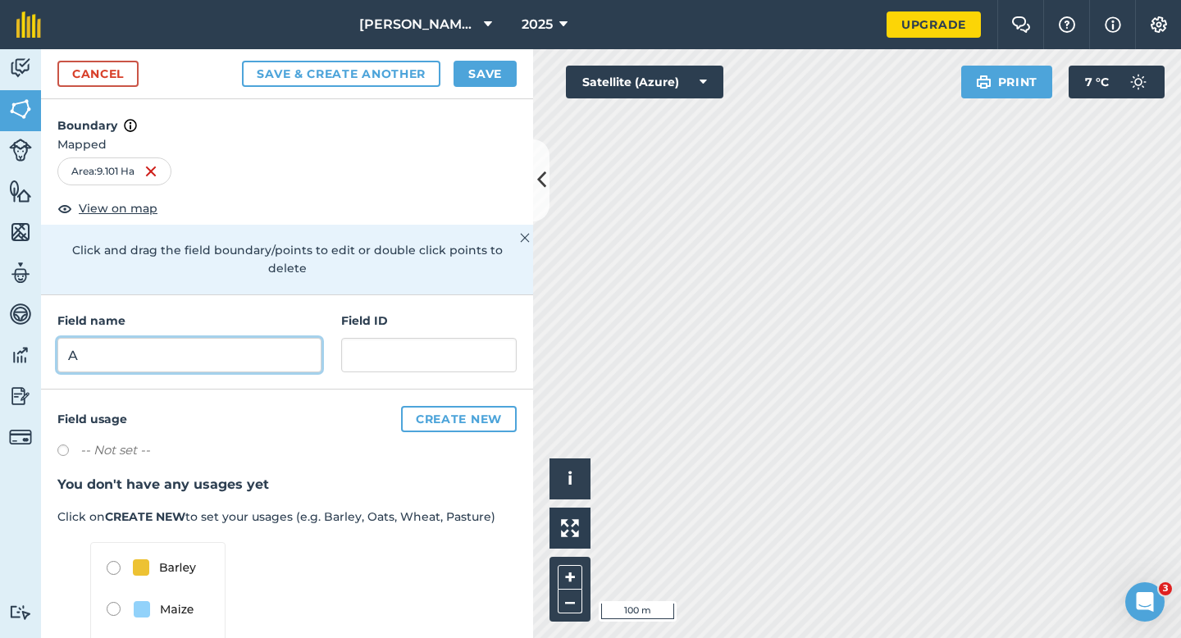
type input "A"
click at [499, 79] on button "Save" at bounding box center [484, 74] width 63 height 26
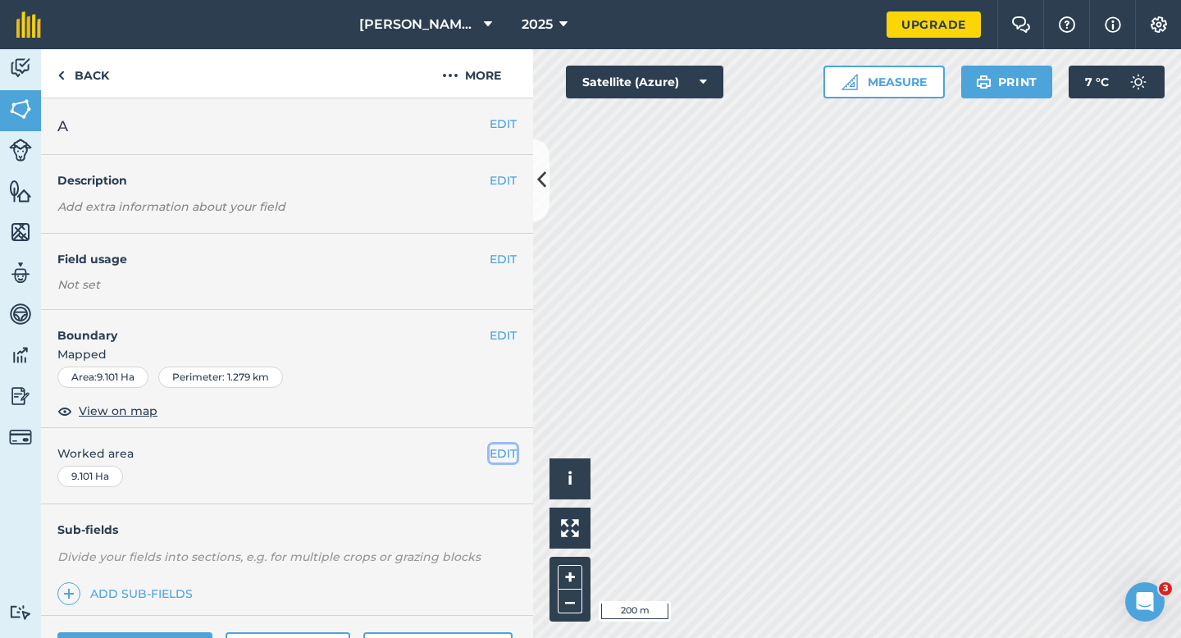
click at [503, 453] on button "EDIT" at bounding box center [503, 453] width 27 height 18
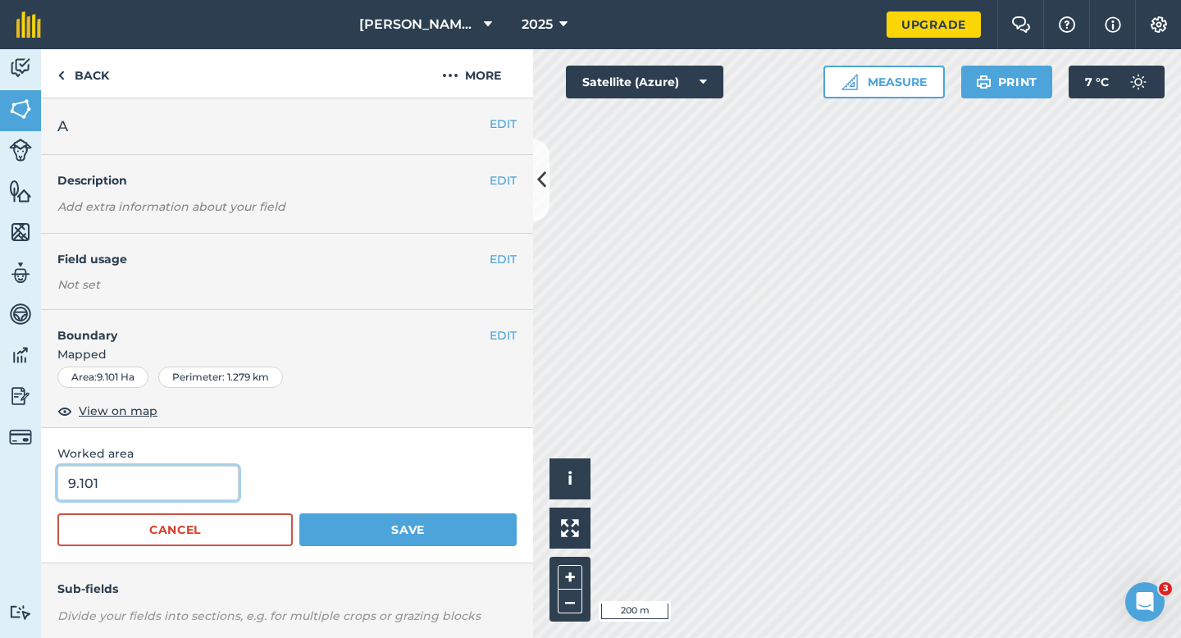
click at [137, 481] on input "9.101" at bounding box center [147, 483] width 181 height 34
type input "9.1"
click at [299, 513] on button "Save" at bounding box center [407, 529] width 217 height 33
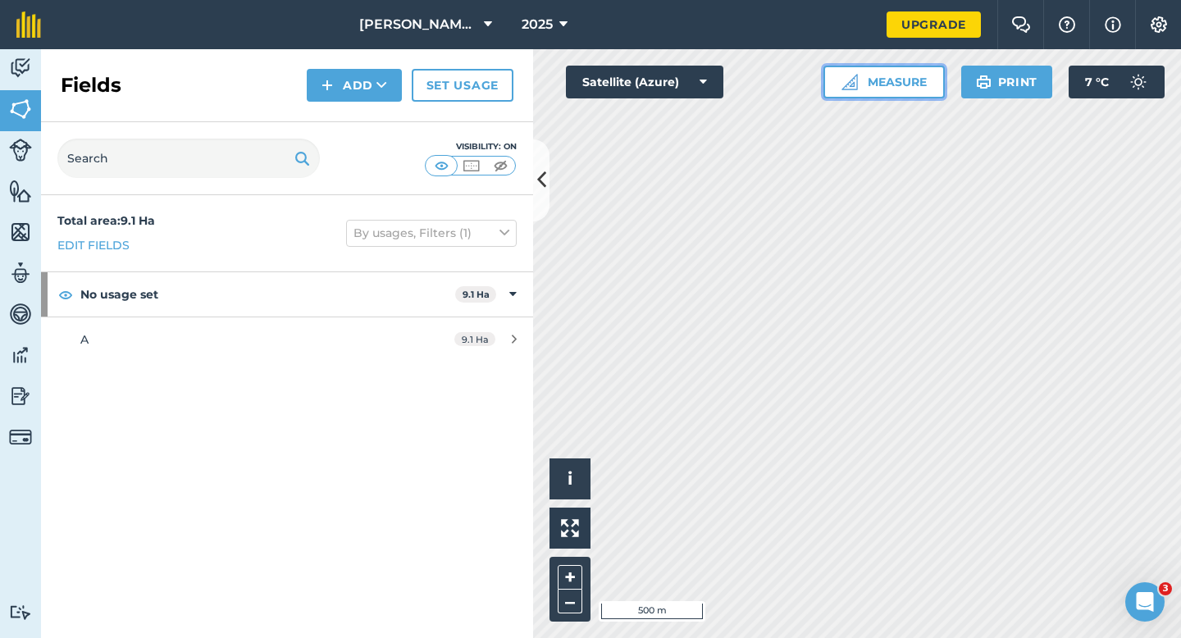
click at [912, 69] on button "Measure" at bounding box center [883, 82] width 121 height 33
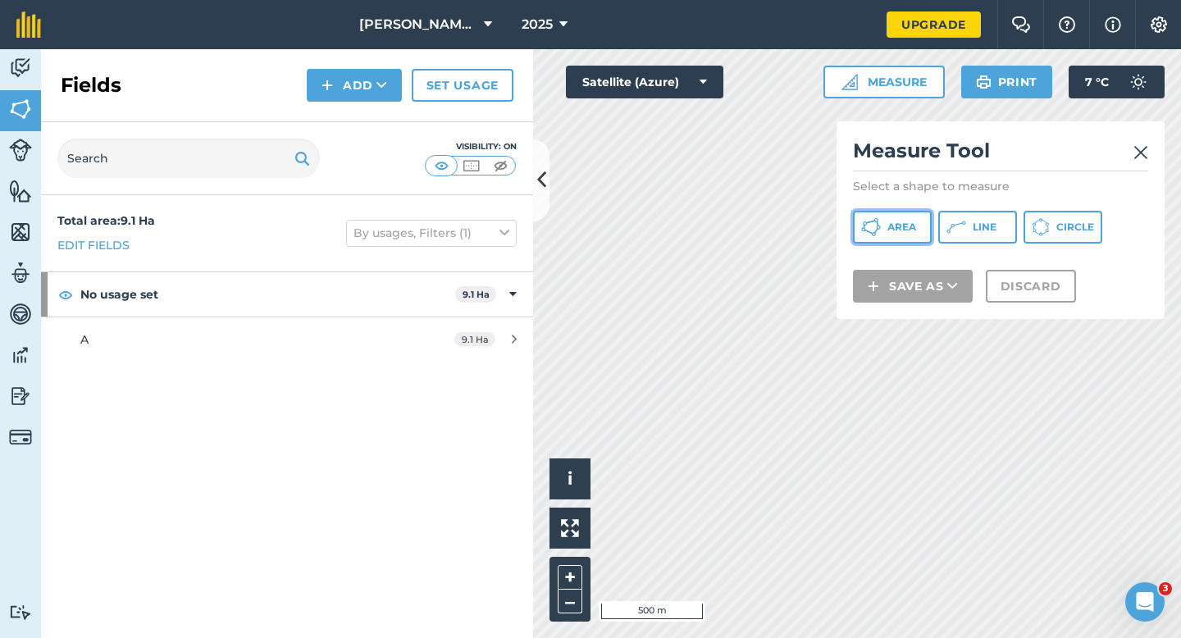
click at [911, 225] on span "Area" at bounding box center [901, 227] width 29 height 13
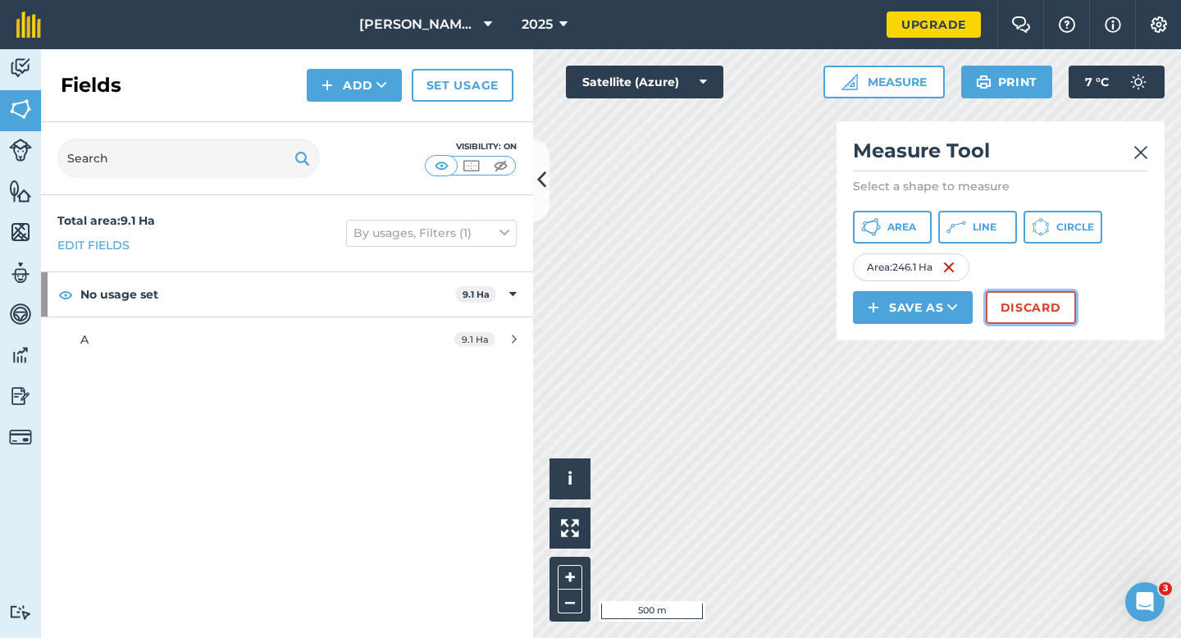
click at [1045, 317] on button "Discard" at bounding box center [1031, 307] width 90 height 33
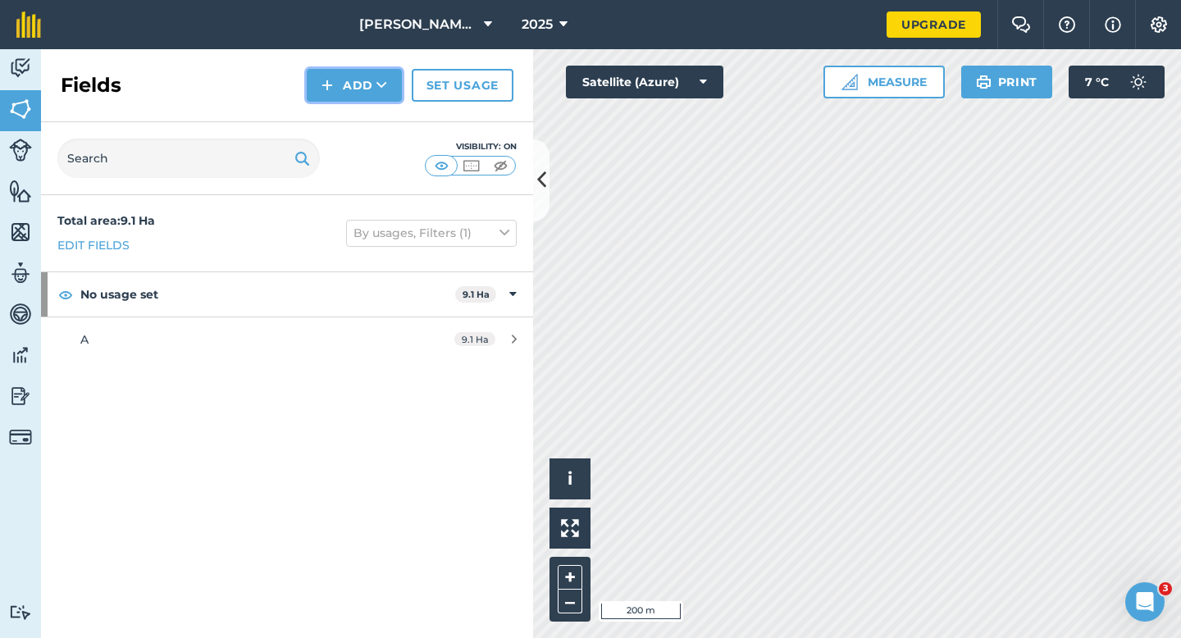
click at [323, 90] on img at bounding box center [326, 85] width 11 height 20
click at [334, 124] on link "Draw" at bounding box center [354, 122] width 90 height 36
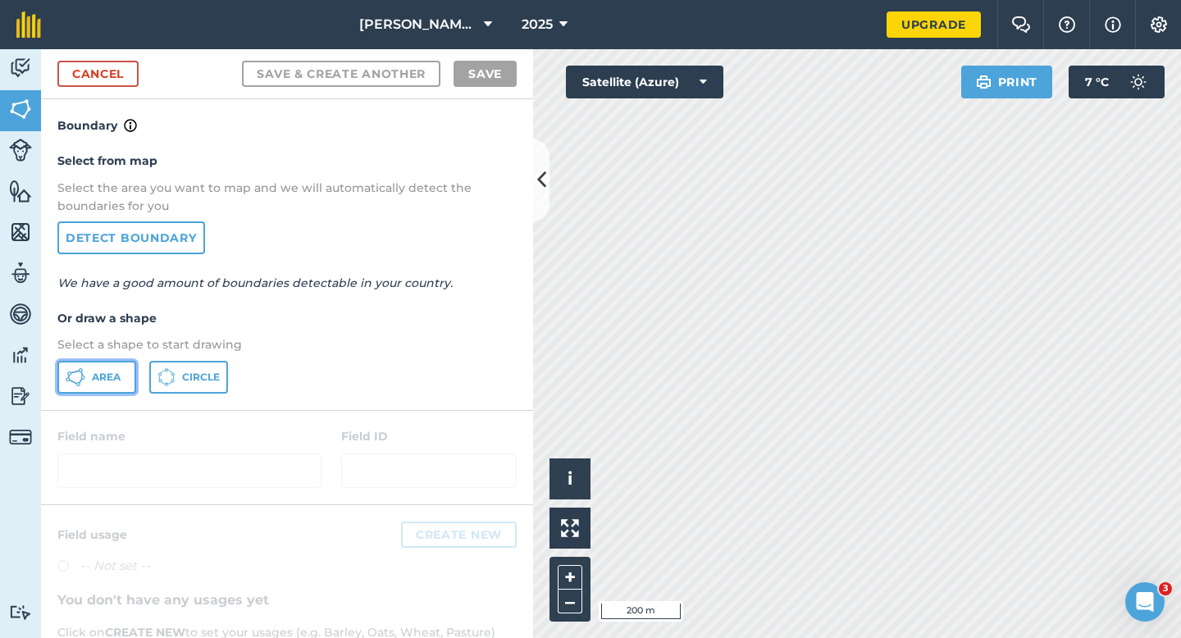
click at [117, 380] on span "Area" at bounding box center [106, 377] width 29 height 13
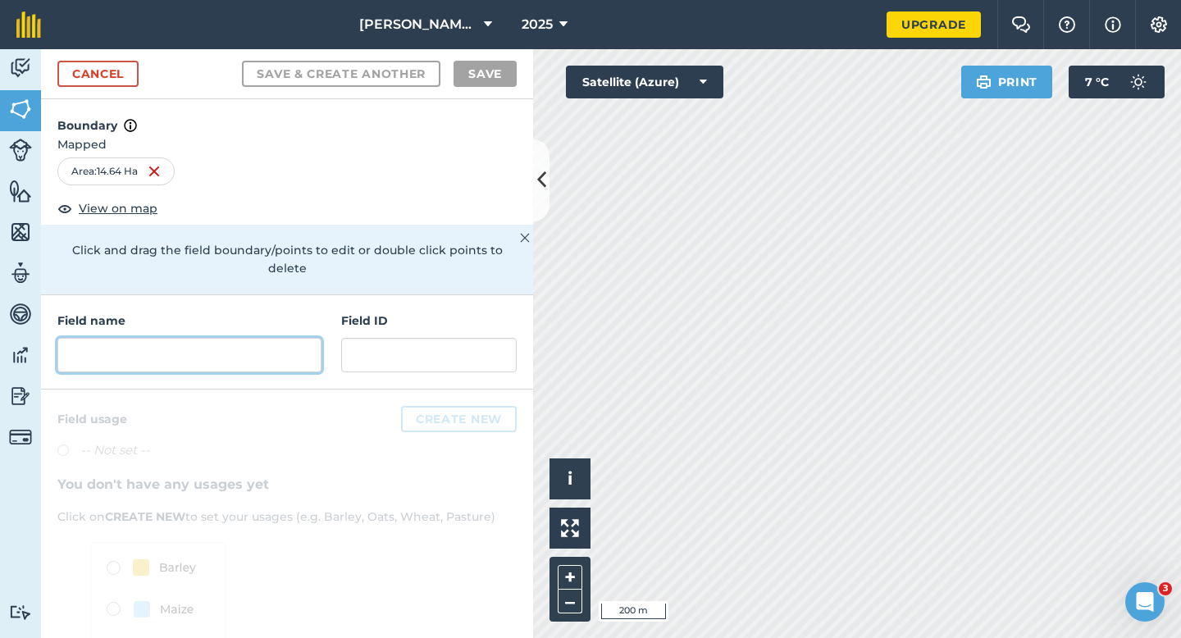
click at [227, 351] on input "text" at bounding box center [189, 355] width 264 height 34
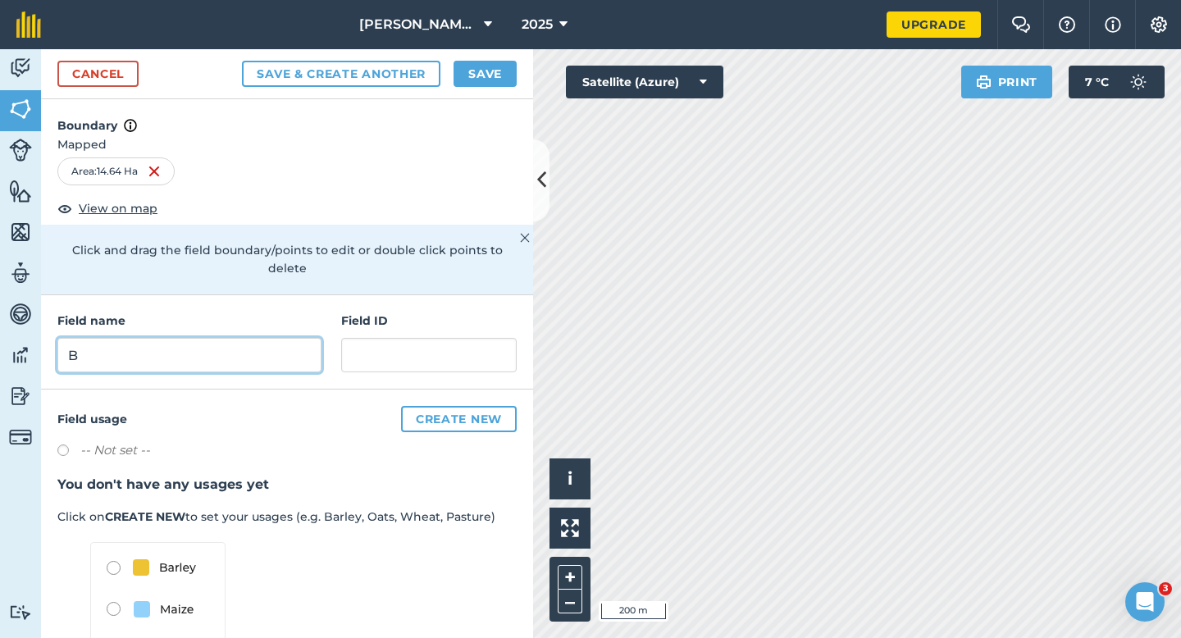
type input "B"
click at [483, 72] on button "Save" at bounding box center [484, 74] width 63 height 26
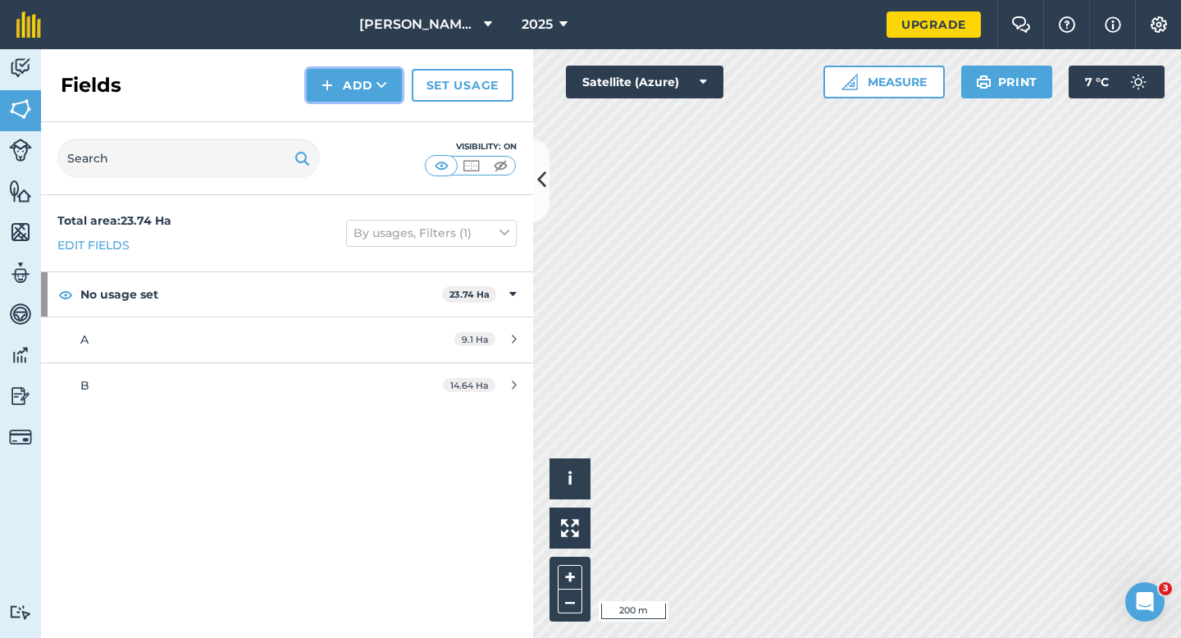
click at [357, 73] on button "Add" at bounding box center [354, 85] width 95 height 33
click at [357, 112] on link "Draw" at bounding box center [354, 122] width 90 height 36
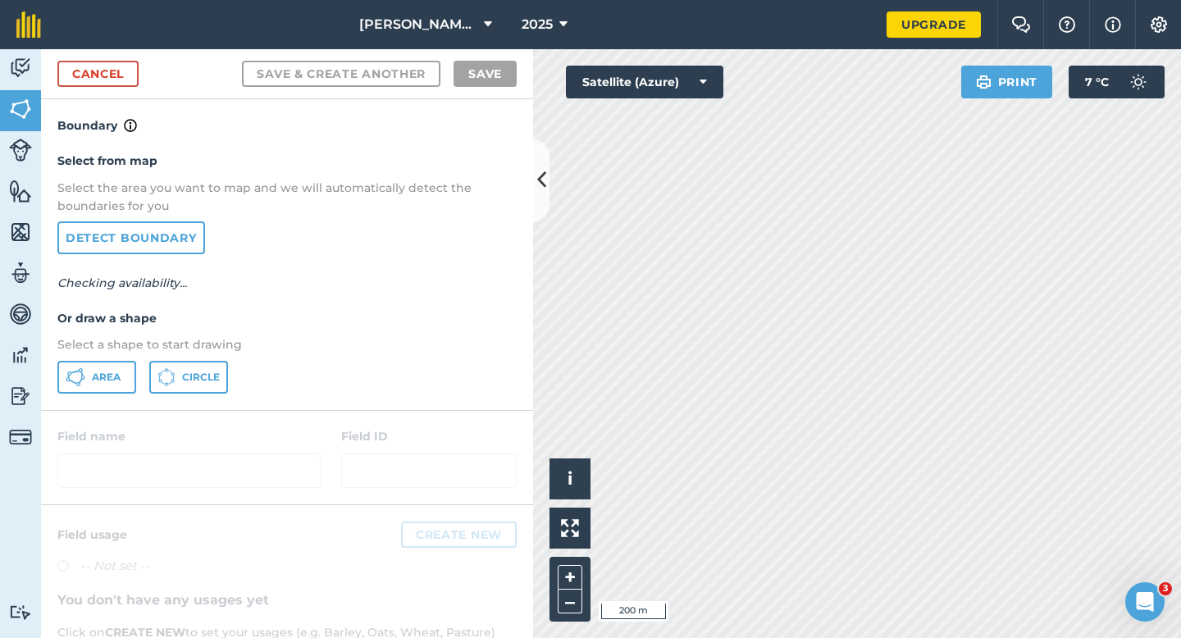
click at [131, 353] on div "Select from map Select the area you want to map and we will automatically detec…" at bounding box center [287, 272] width 492 height 274
click at [128, 365] on button "Area" at bounding box center [96, 377] width 79 height 33
click at [119, 87] on div "Cancel Save & Create Another Save" at bounding box center [287, 74] width 492 height 50
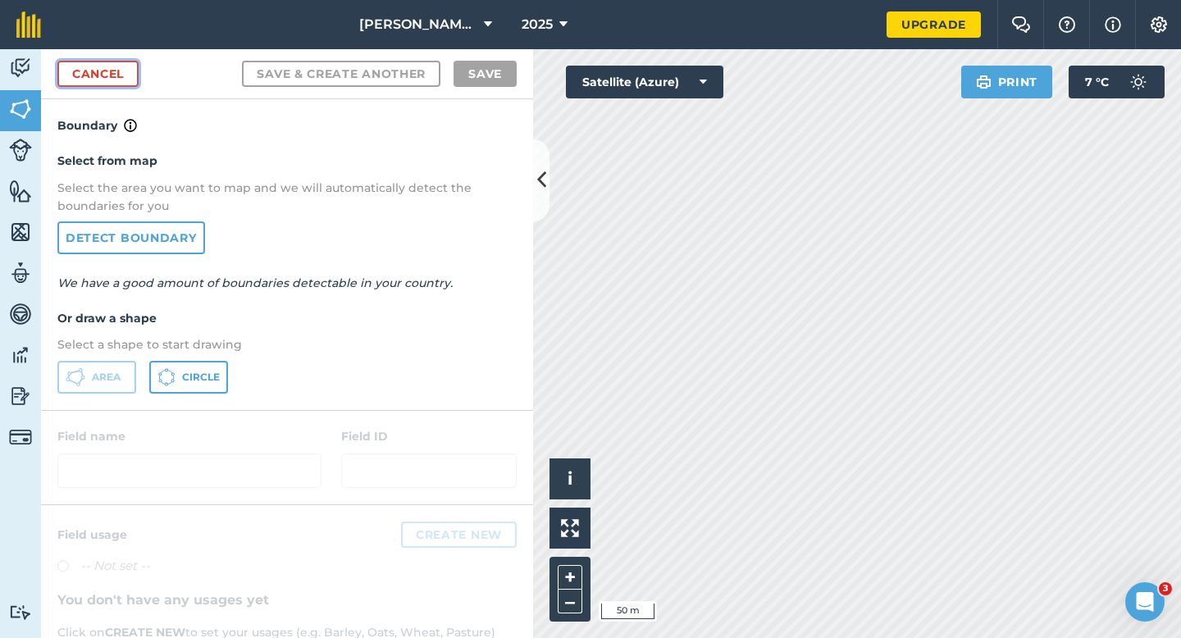
click at [119, 85] on link "Cancel" at bounding box center [97, 74] width 81 height 26
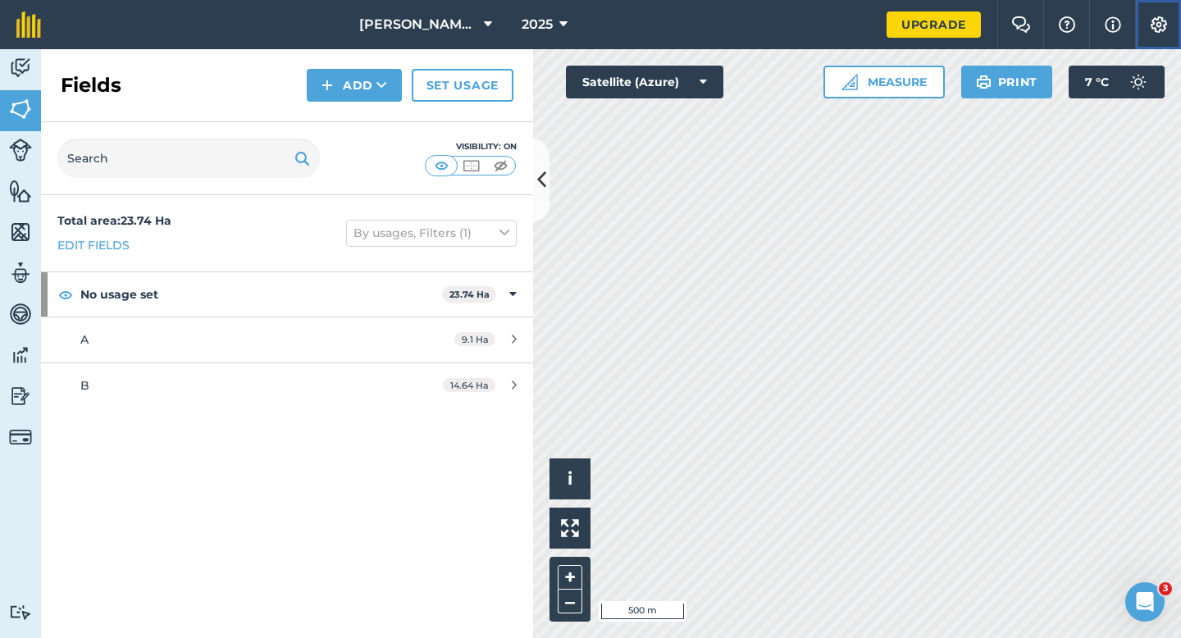
click at [1168, 19] on button "Settings" at bounding box center [1158, 24] width 46 height 49
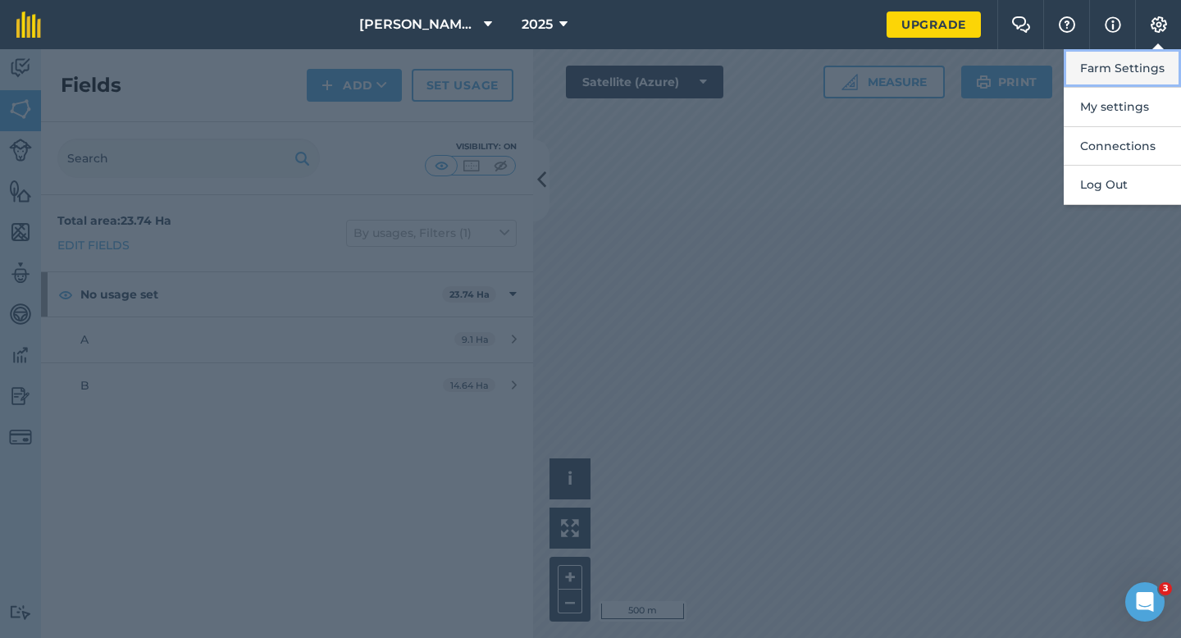
click at [1163, 57] on button "Farm Settings" at bounding box center [1122, 68] width 117 height 39
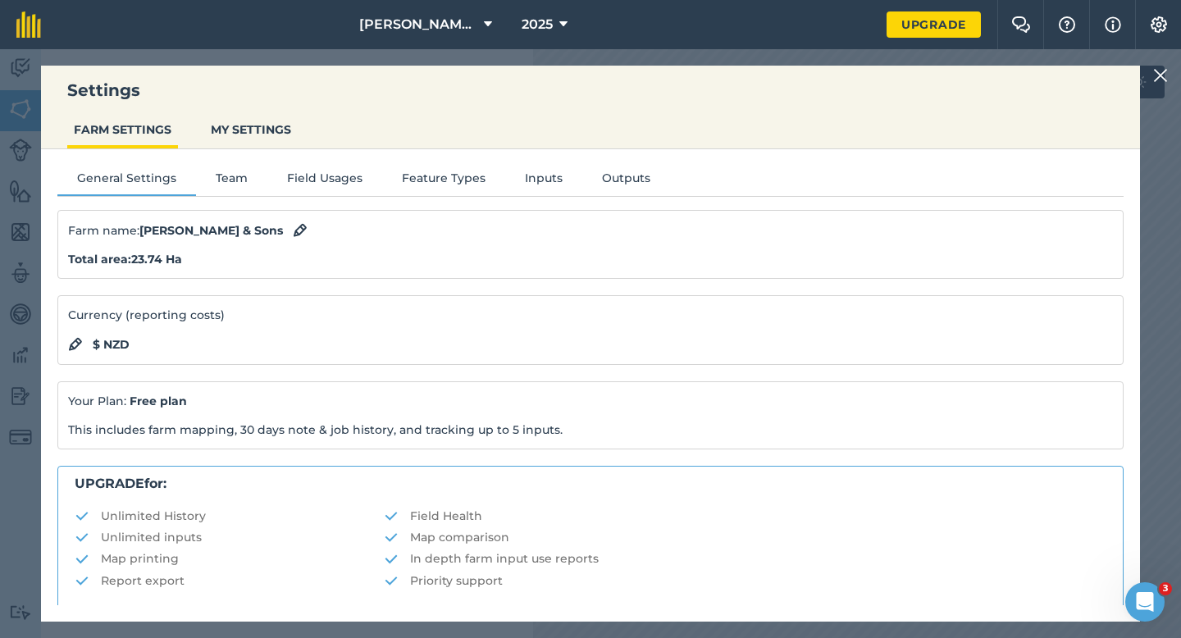
scroll to position [315, 0]
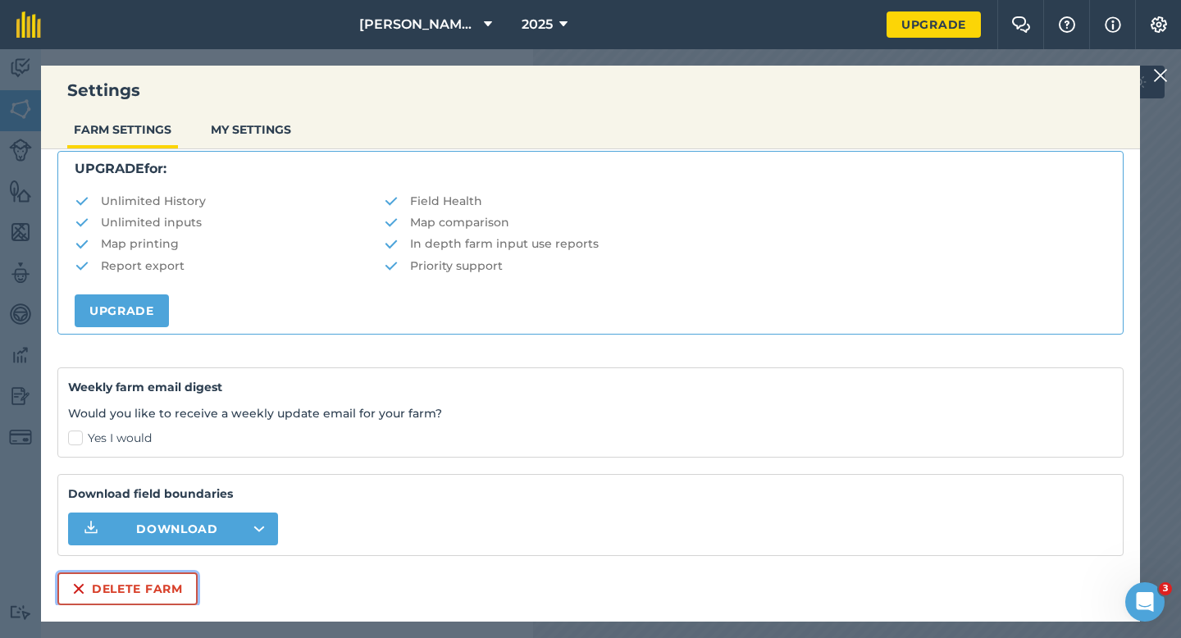
click at [102, 580] on button "Delete farm" at bounding box center [127, 588] width 140 height 33
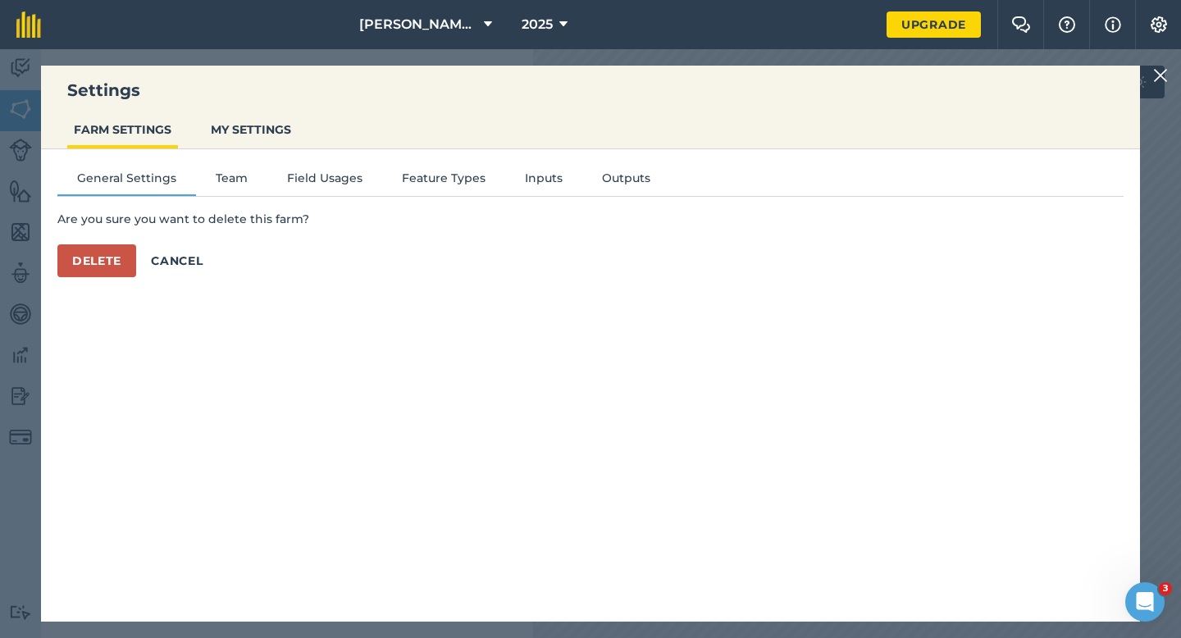
scroll to position [0, 0]
click at [109, 254] on button "Delete" at bounding box center [96, 260] width 79 height 33
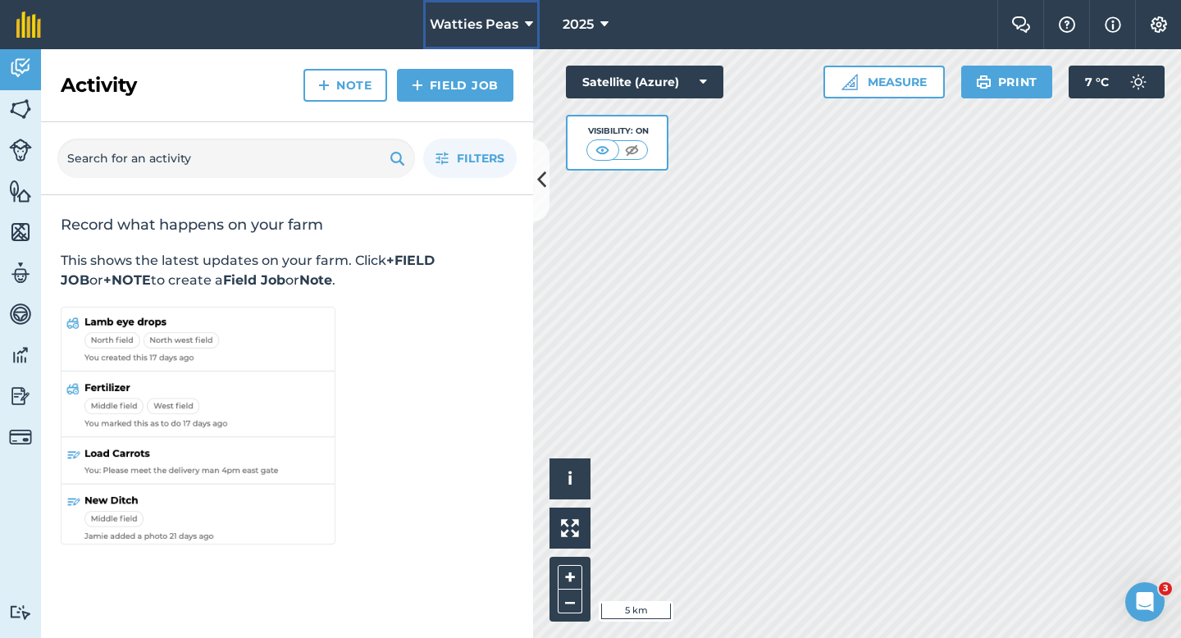
click at [440, 41] on button "Watties Peas" at bounding box center [481, 24] width 116 height 49
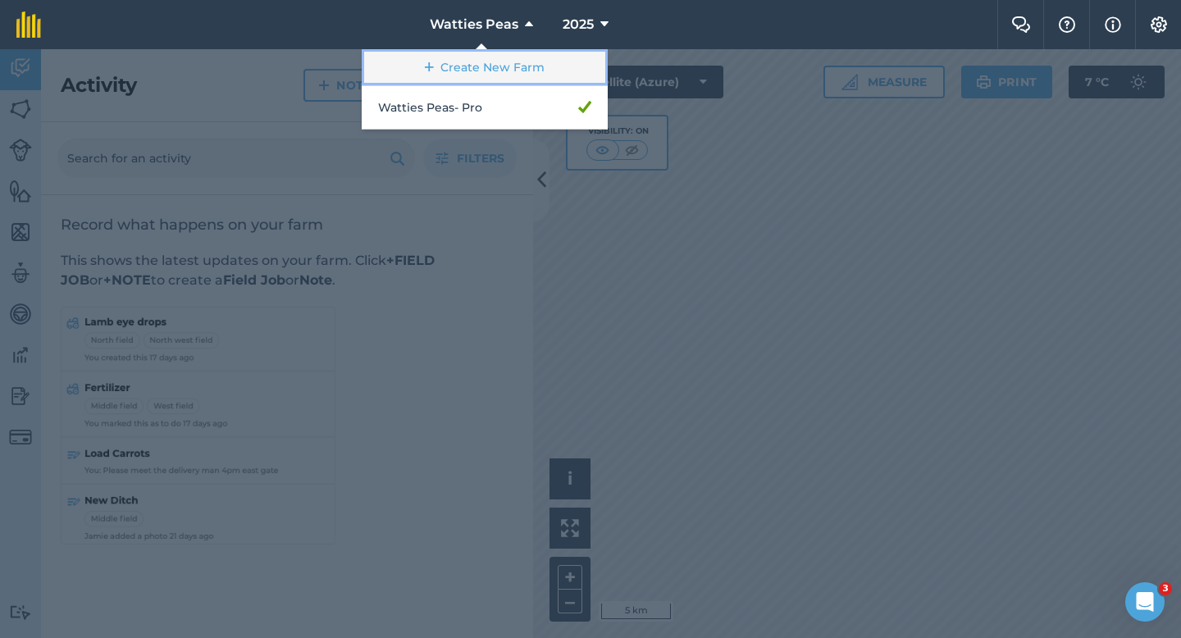
click at [437, 66] on link "Create New Farm" at bounding box center [485, 67] width 246 height 37
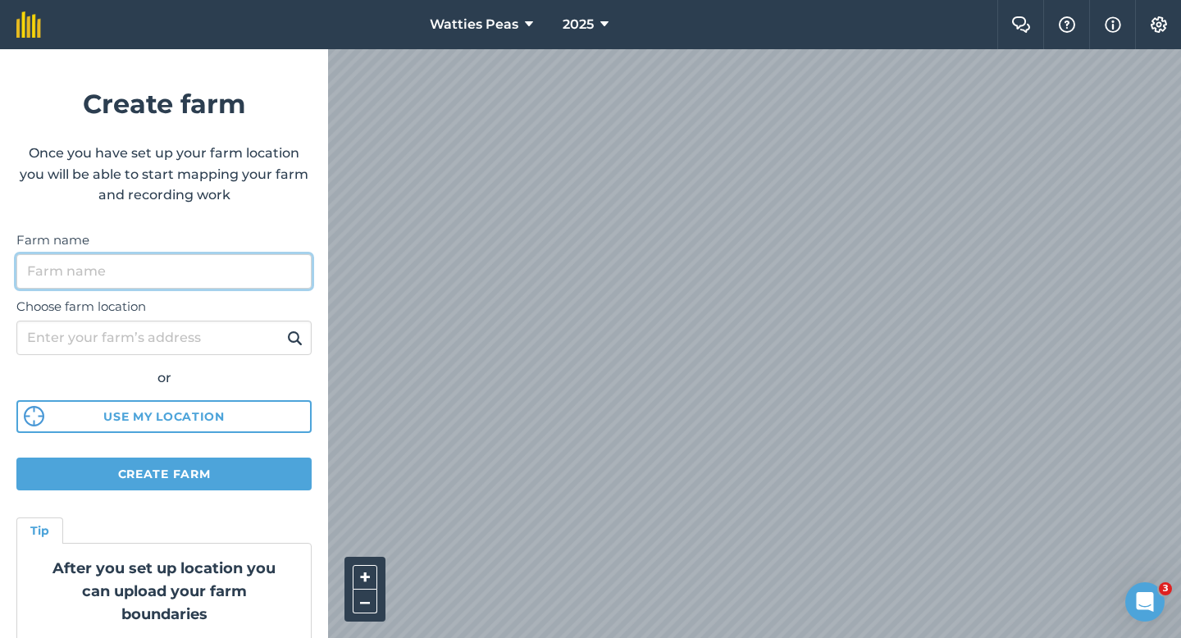
click at [212, 258] on input "Farm name" at bounding box center [163, 271] width 295 height 34
type input "[PERSON_NAME] Farming LTD"
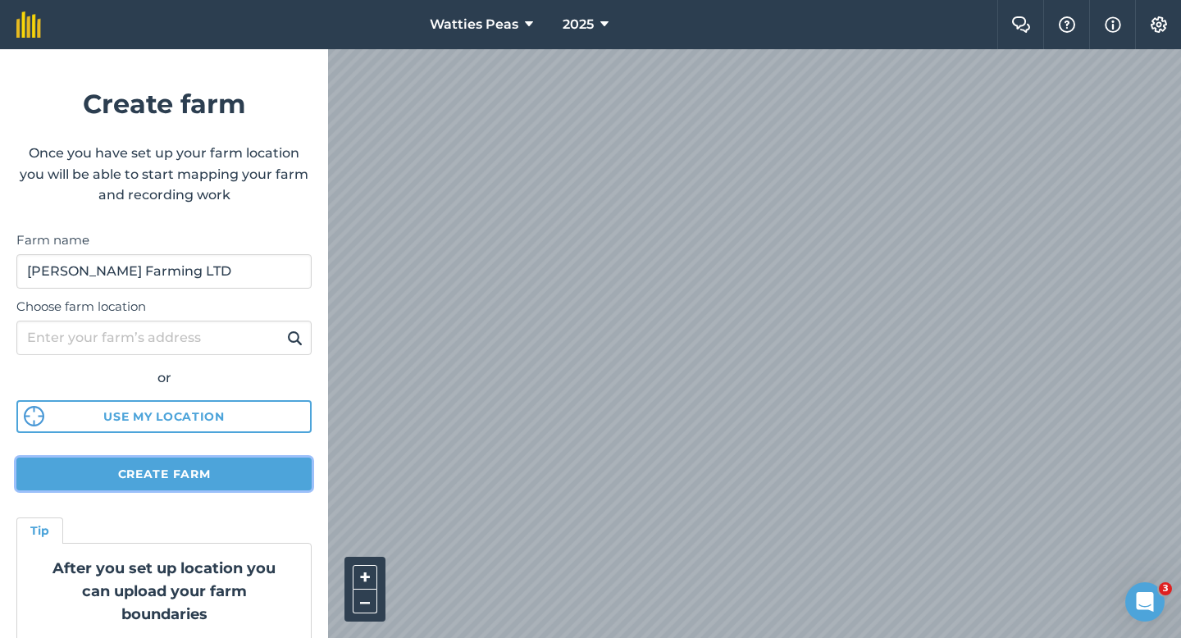
click at [277, 463] on button "Create farm" at bounding box center [163, 474] width 295 height 33
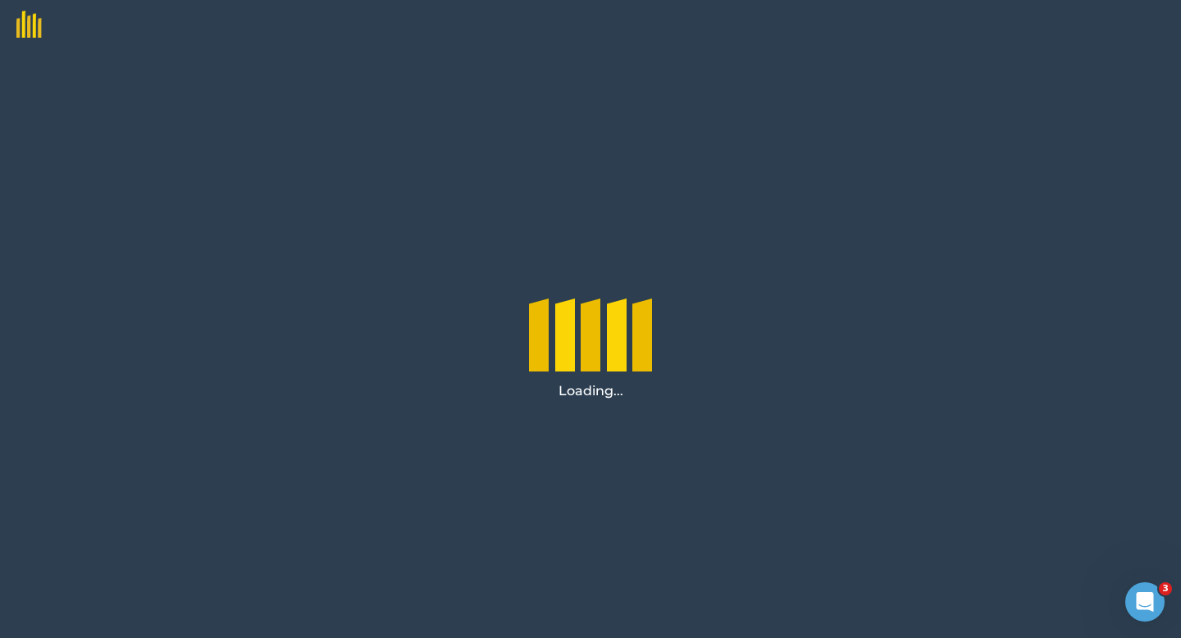
click at [308, 475] on div "Loading..." at bounding box center [590, 343] width 1181 height 589
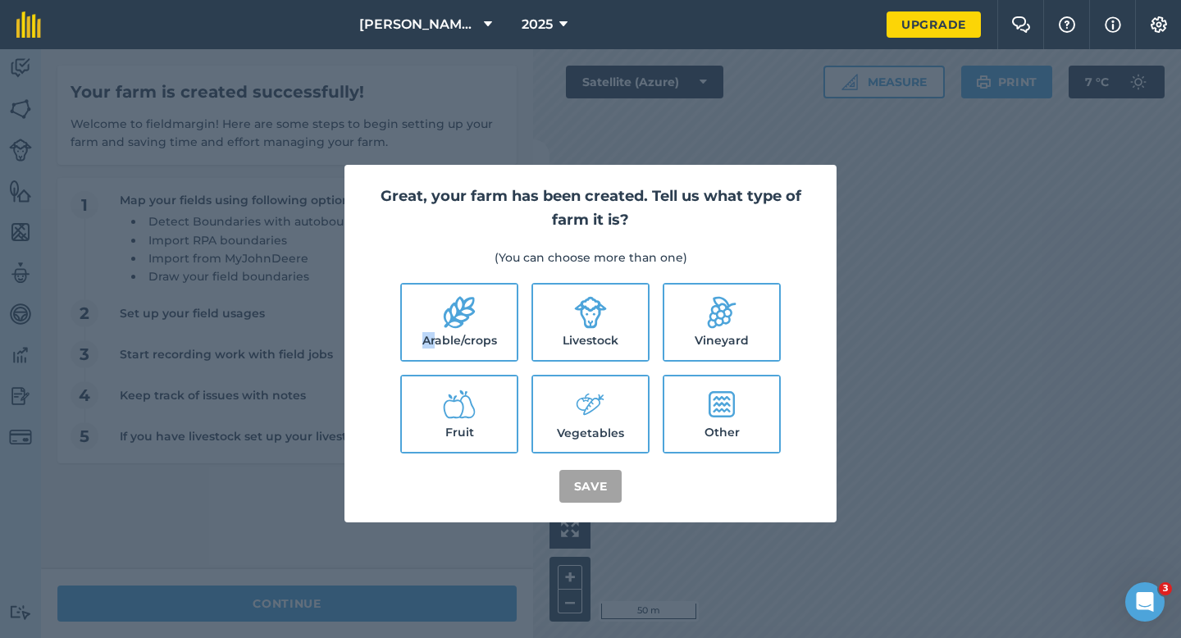
click at [437, 331] on label "Arable/crops" at bounding box center [459, 322] width 115 height 75
click at [547, 331] on label "Livestock" at bounding box center [590, 322] width 115 height 75
checkbox input "true"
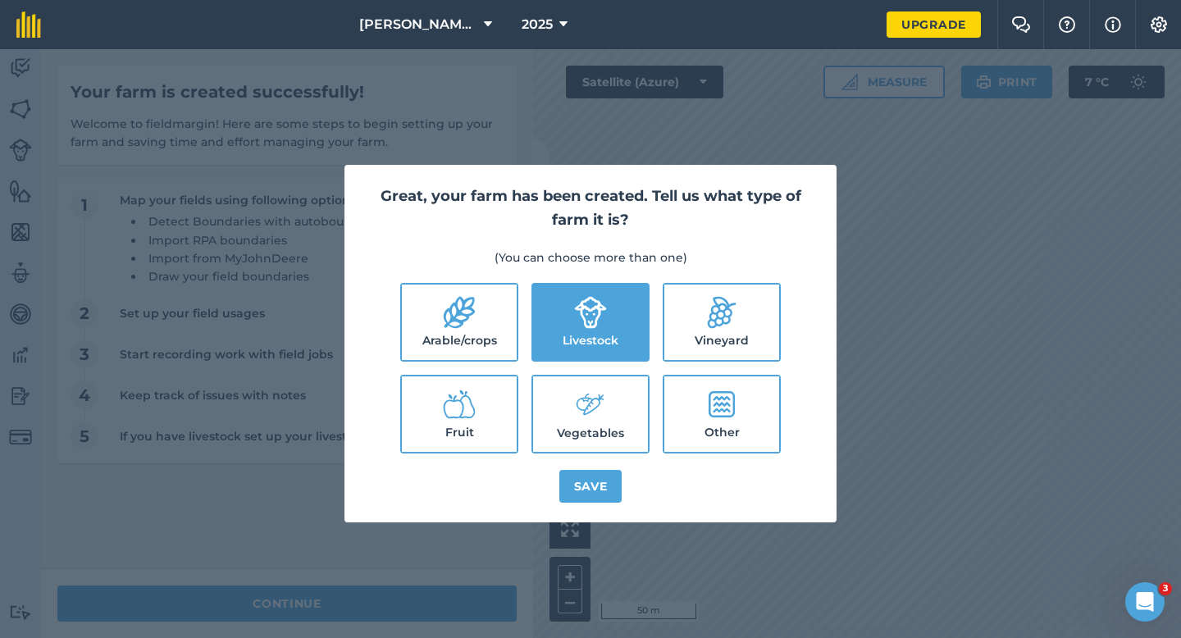
click at [558, 383] on label "Vegetables" at bounding box center [590, 413] width 115 height 75
checkbox input "true"
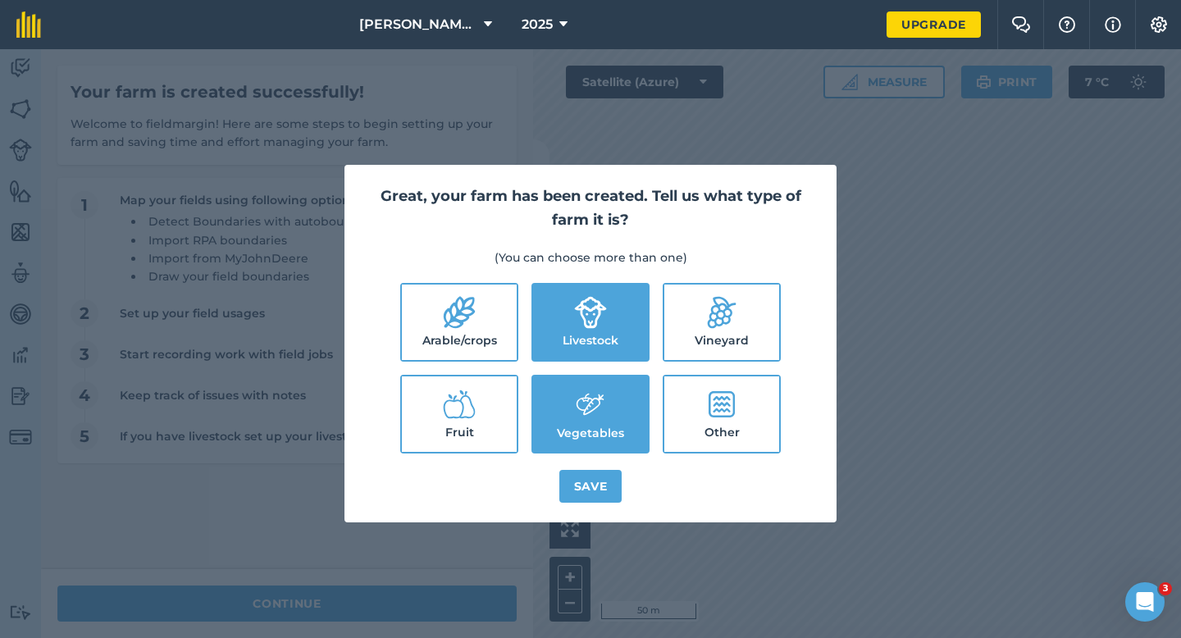
click at [476, 294] on label "Arable/crops" at bounding box center [459, 322] width 115 height 75
checkbox input "true"
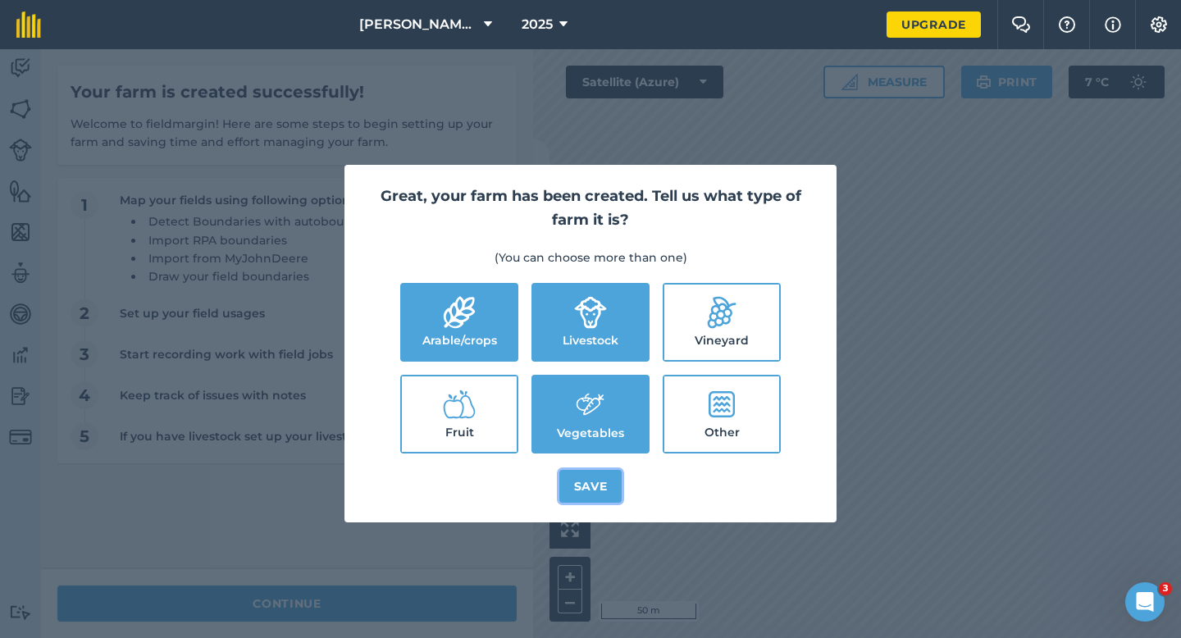
click at [597, 481] on button "Save" at bounding box center [590, 486] width 63 height 33
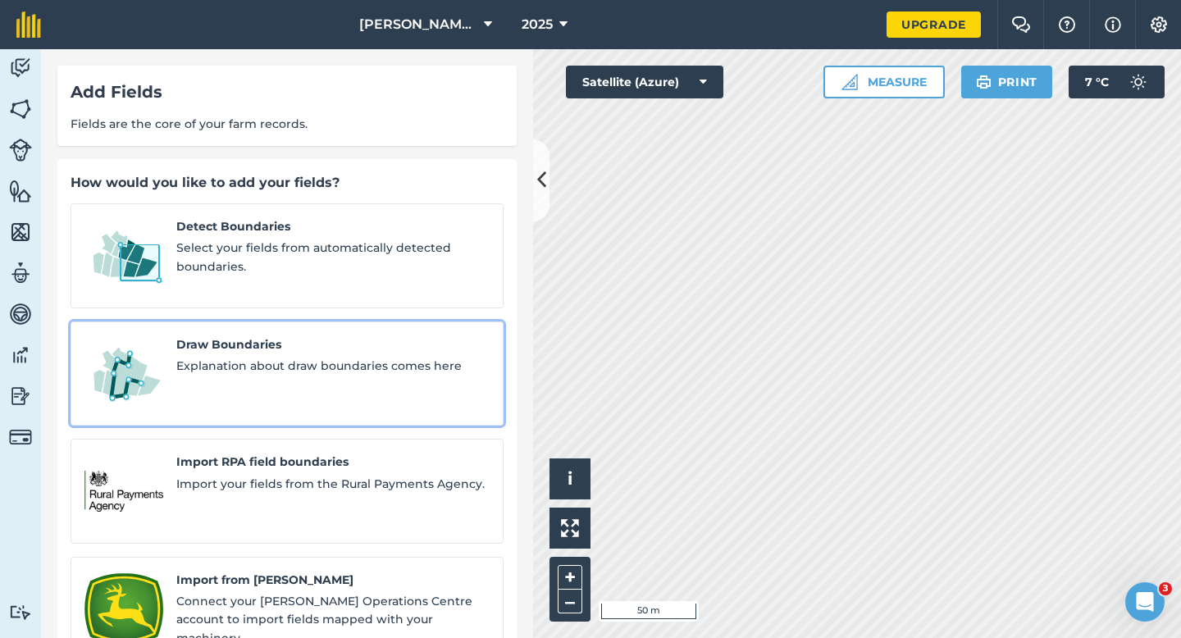
click at [233, 362] on div "Draw Boundaries Explanation about draw boundaries comes here" at bounding box center [332, 373] width 313 height 77
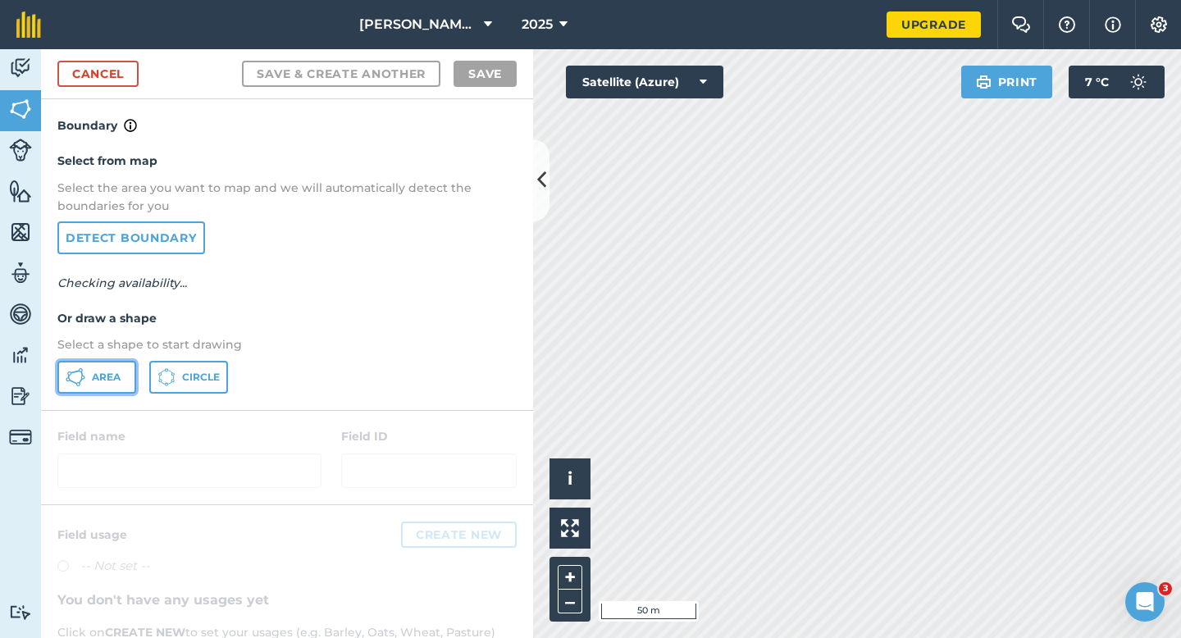
drag, startPoint x: 112, startPoint y: 380, endPoint x: 159, endPoint y: 380, distance: 47.6
click at [112, 380] on span "Area" at bounding box center [106, 377] width 29 height 13
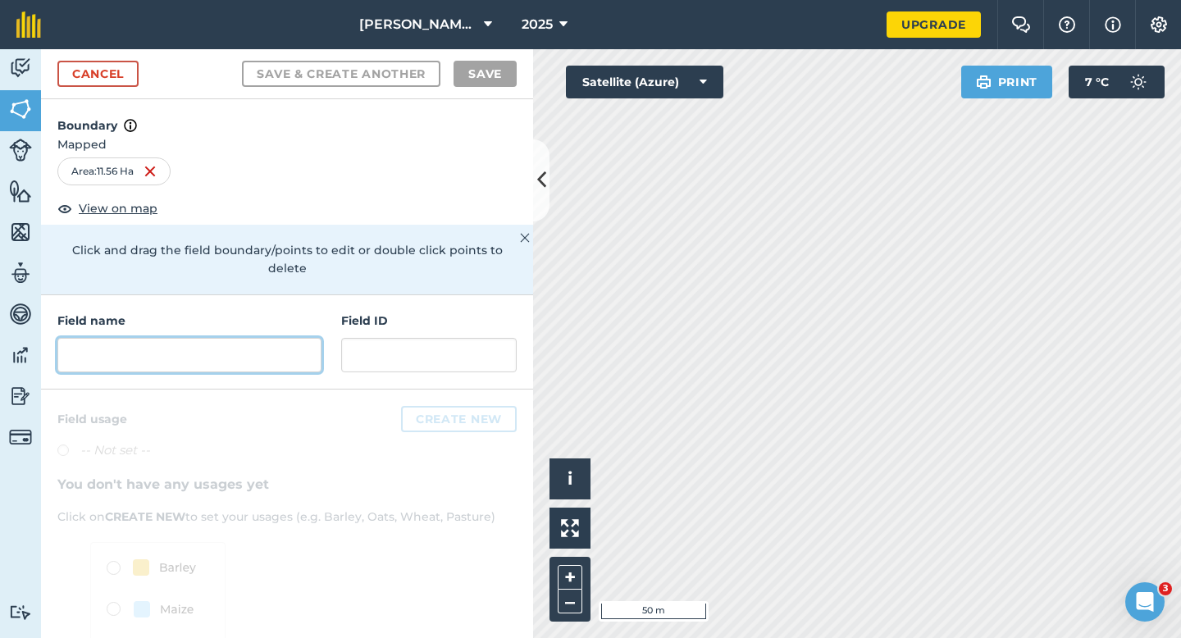
click at [289, 338] on input "text" at bounding box center [189, 355] width 264 height 34
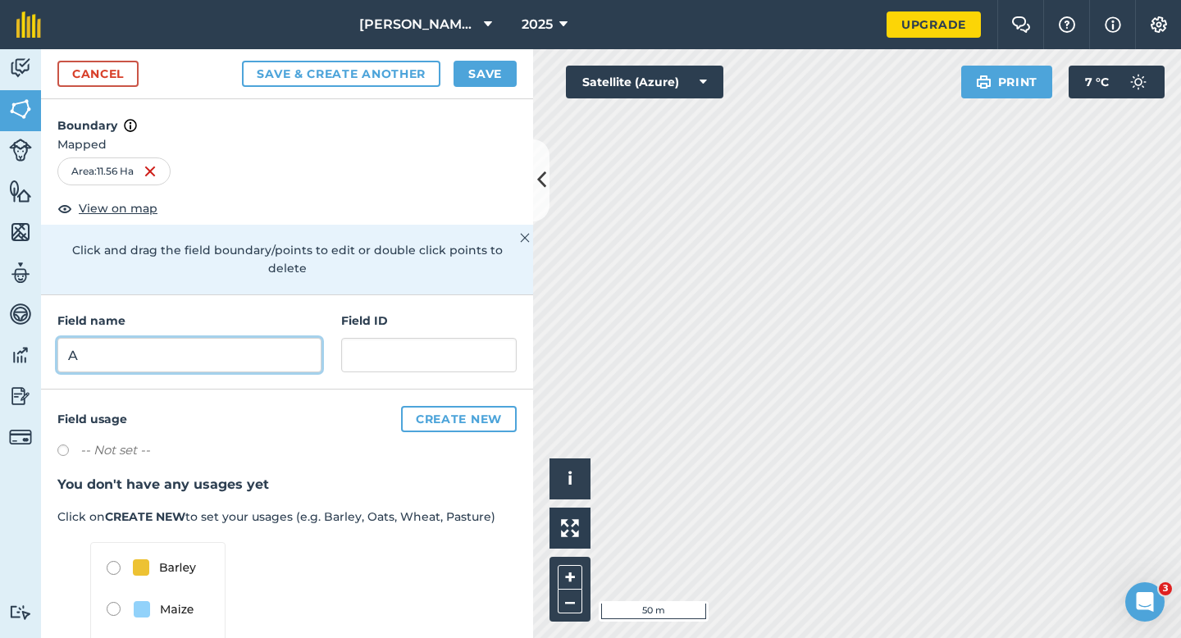
type input "A"
click at [486, 79] on button "Save" at bounding box center [484, 74] width 63 height 26
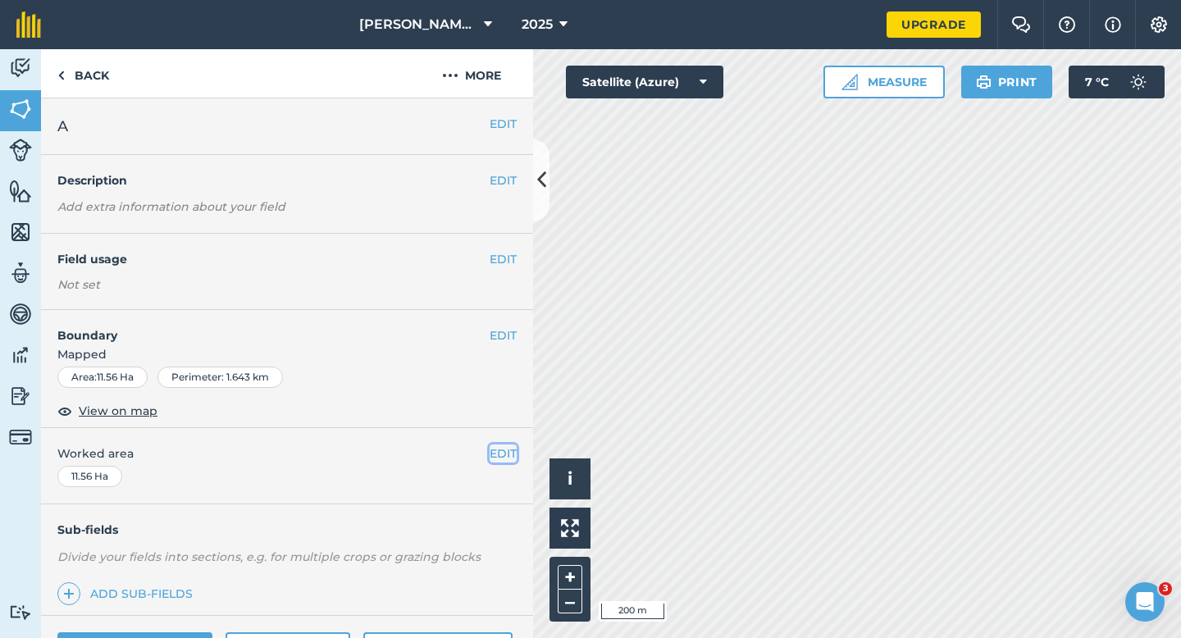
click at [516, 461] on button "EDIT" at bounding box center [503, 453] width 27 height 18
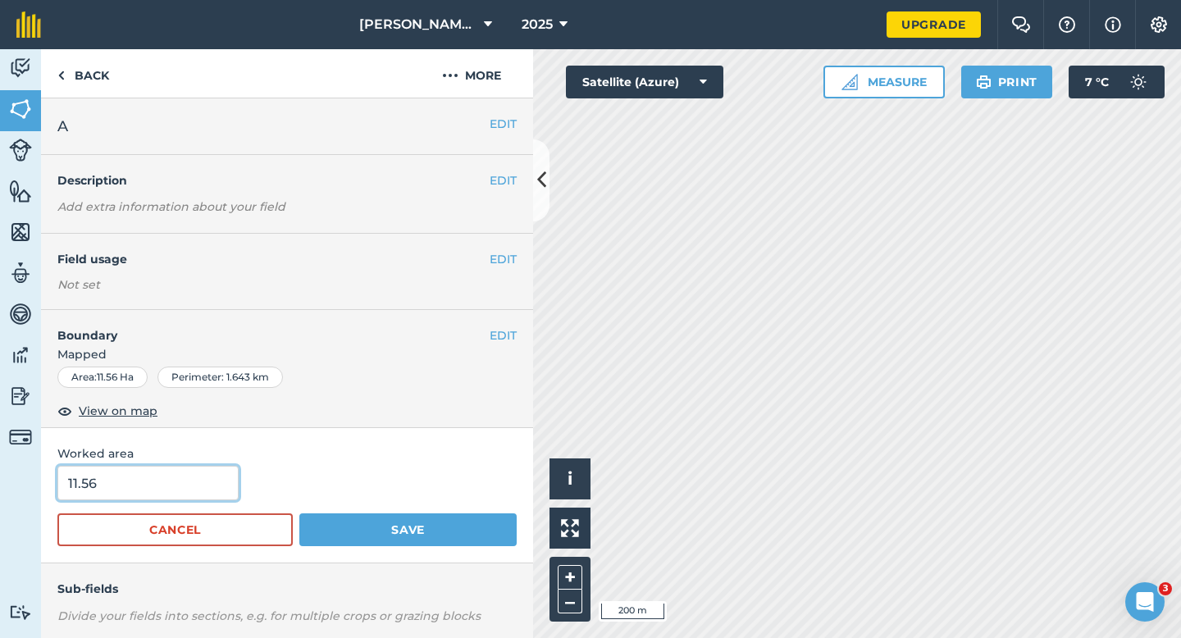
click at [189, 496] on input "11.56" at bounding box center [147, 483] width 181 height 34
type input "11.6"
click at [299, 513] on button "Save" at bounding box center [407, 529] width 217 height 33
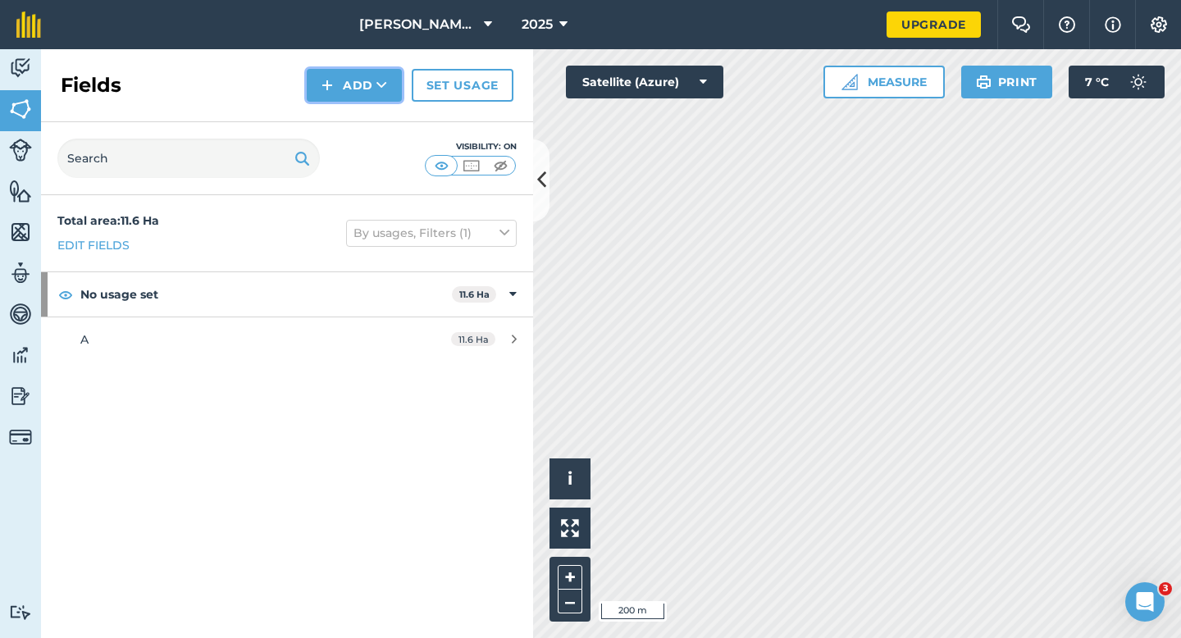
click at [333, 75] on img at bounding box center [326, 85] width 11 height 20
click at [339, 112] on link "Draw" at bounding box center [354, 122] width 90 height 36
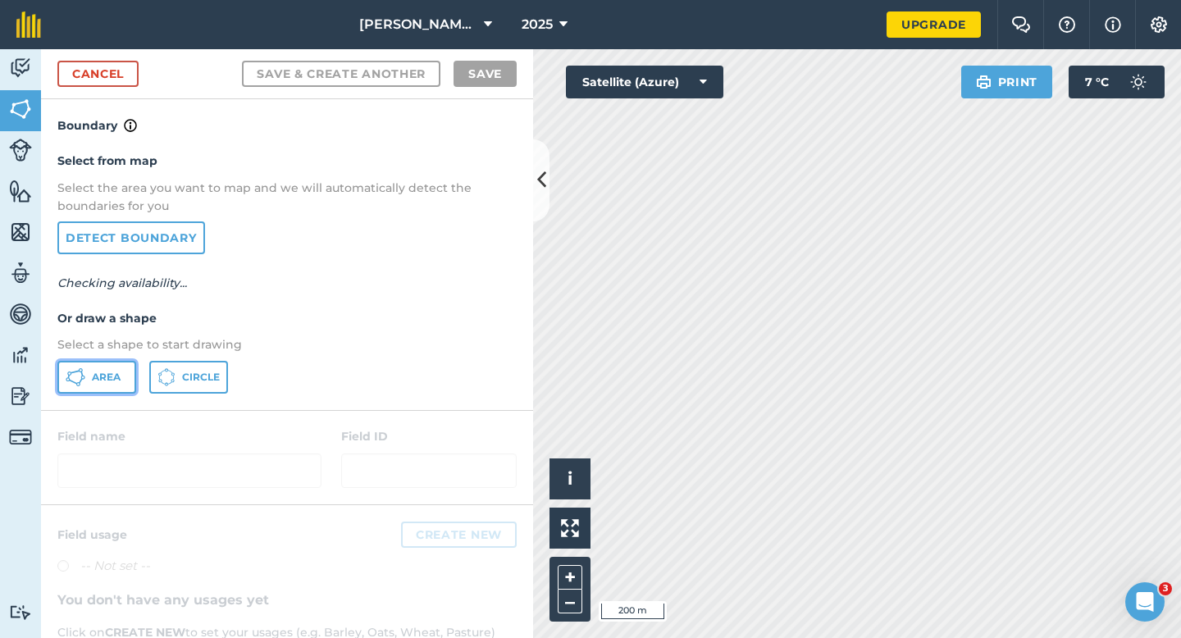
click at [89, 373] on button "Area" at bounding box center [96, 377] width 79 height 33
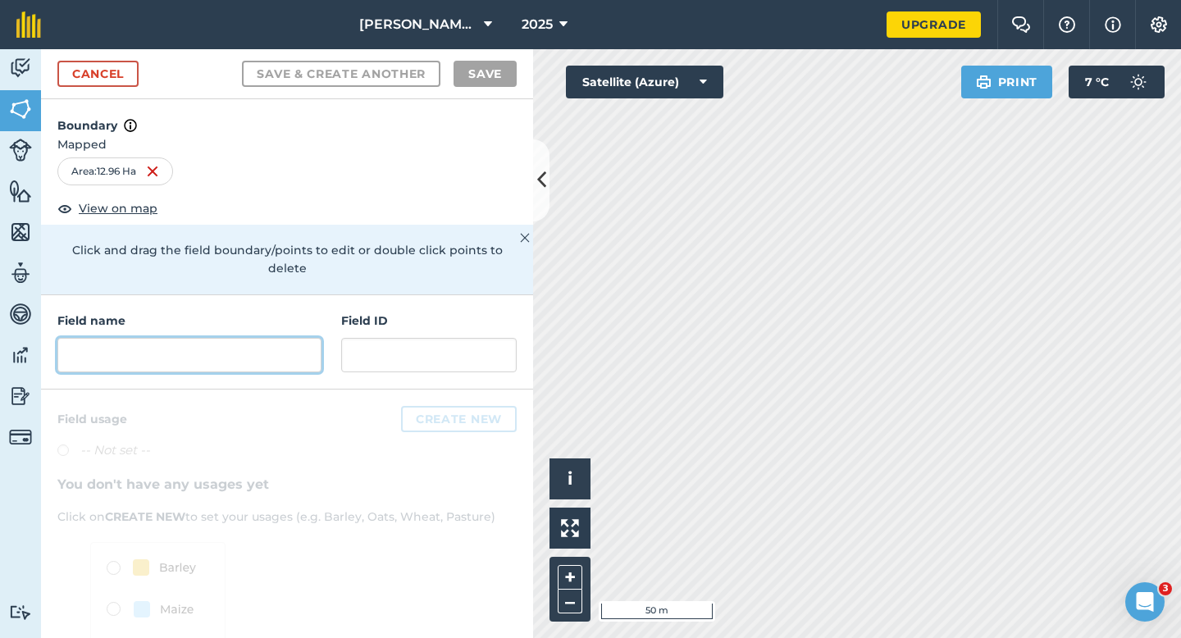
click at [280, 338] on input "text" at bounding box center [189, 355] width 264 height 34
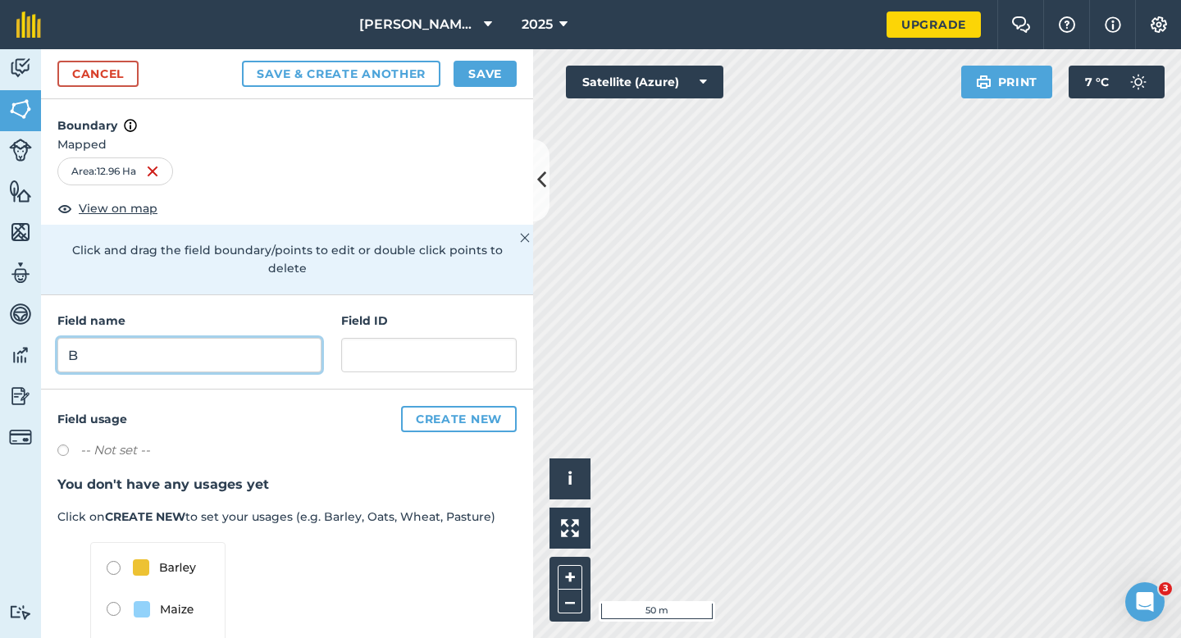
type input "B"
click at [485, 81] on button "Save" at bounding box center [484, 74] width 63 height 26
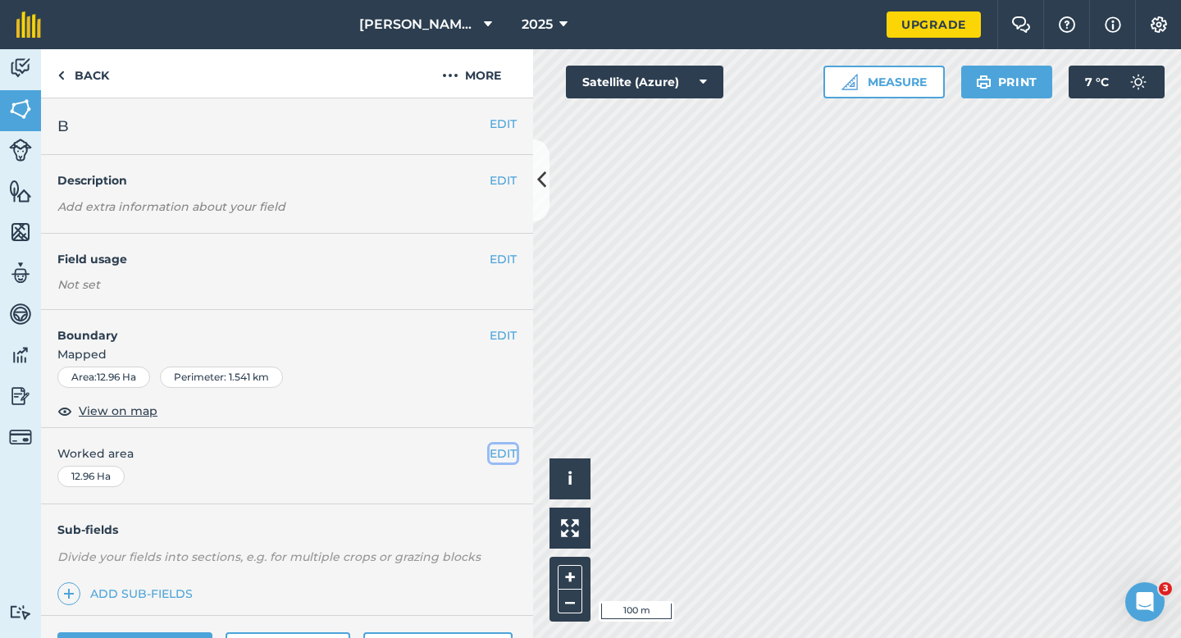
click at [505, 450] on button "EDIT" at bounding box center [503, 453] width 27 height 18
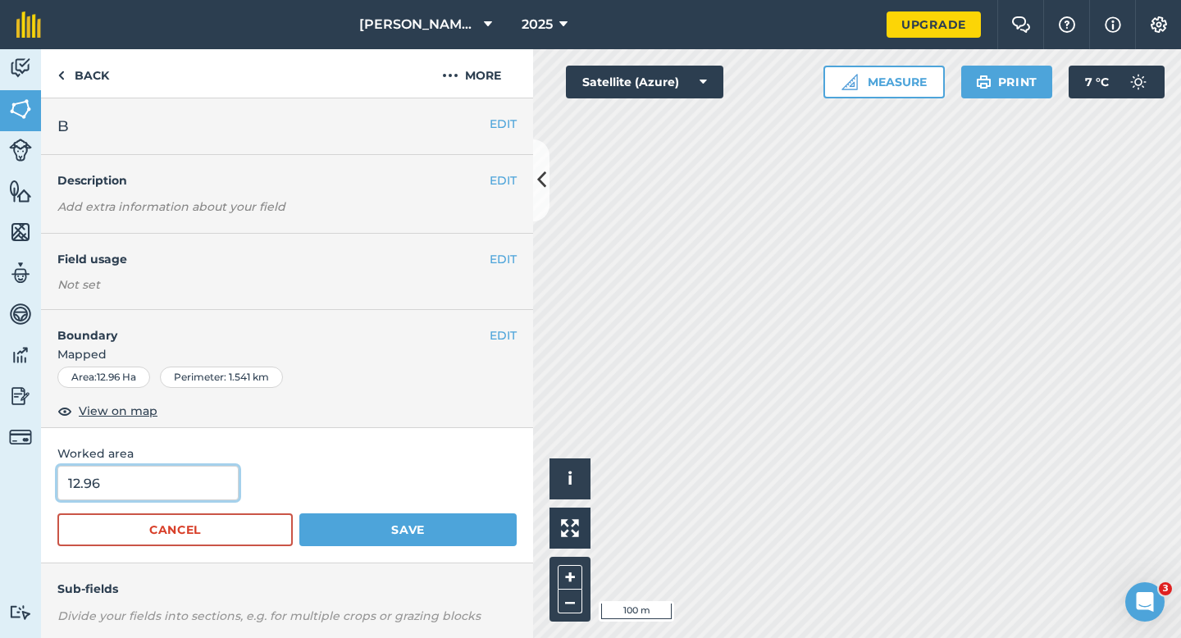
click at [221, 475] on input "12.96" at bounding box center [147, 483] width 181 height 34
type input "13"
click at [299, 513] on button "Save" at bounding box center [407, 529] width 217 height 33
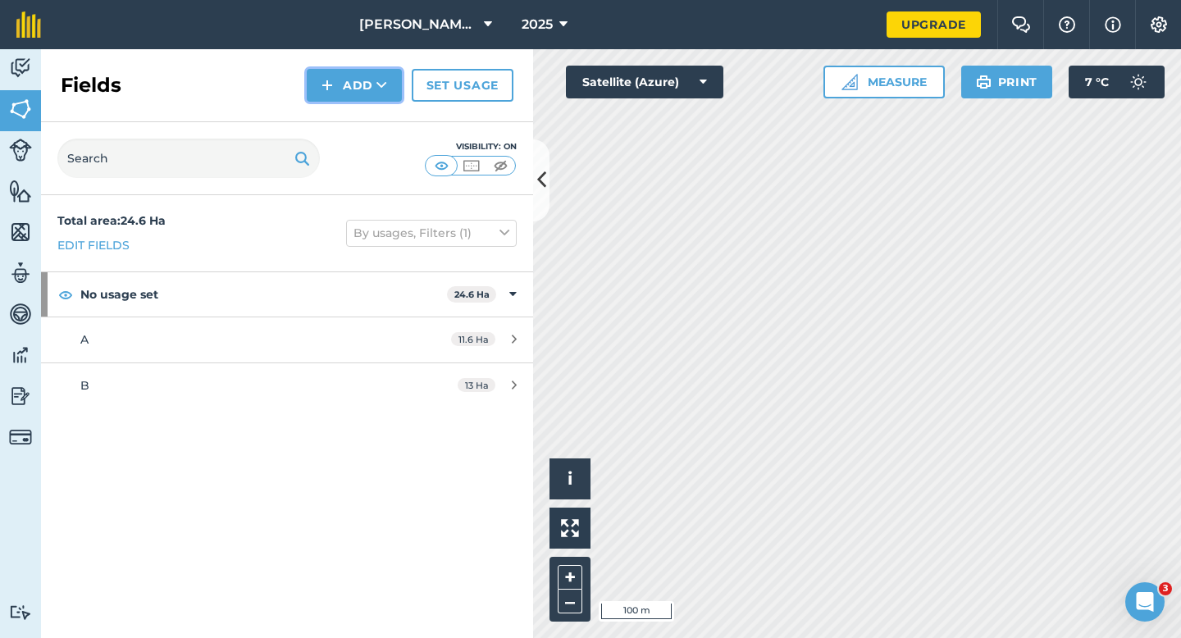
click at [312, 94] on button "Add" at bounding box center [354, 85] width 95 height 33
click at [328, 114] on link "Draw" at bounding box center [354, 122] width 90 height 36
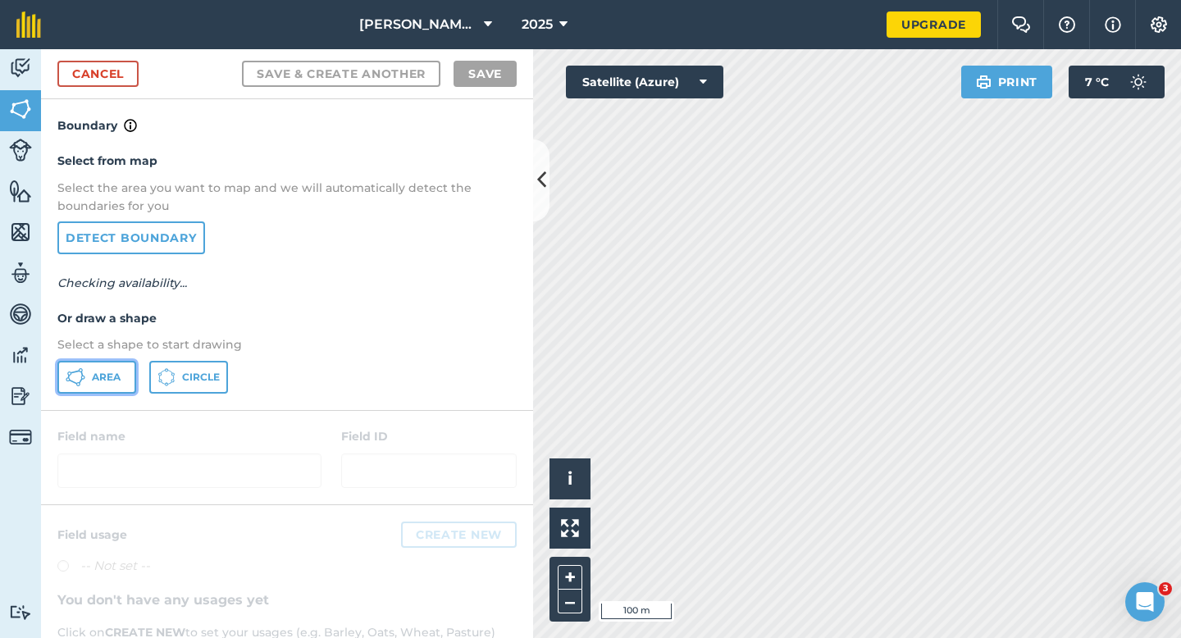
click at [102, 376] on span "Area" at bounding box center [106, 377] width 29 height 13
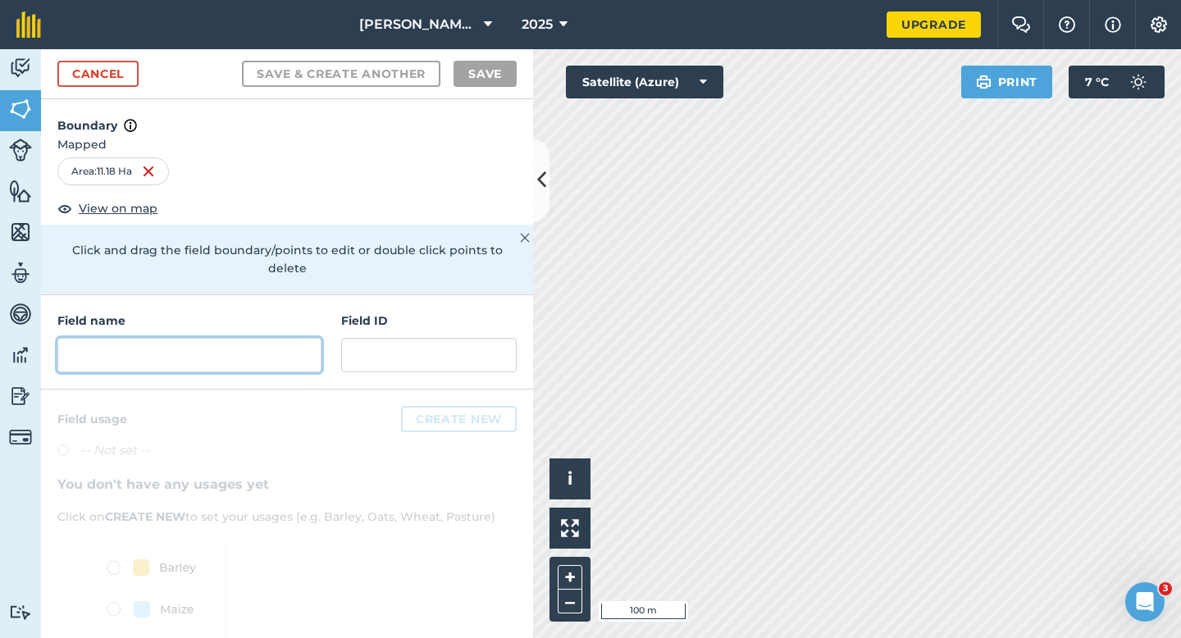
click at [213, 348] on input "text" at bounding box center [189, 355] width 264 height 34
click at [273, 338] on input "text" at bounding box center [189, 355] width 264 height 34
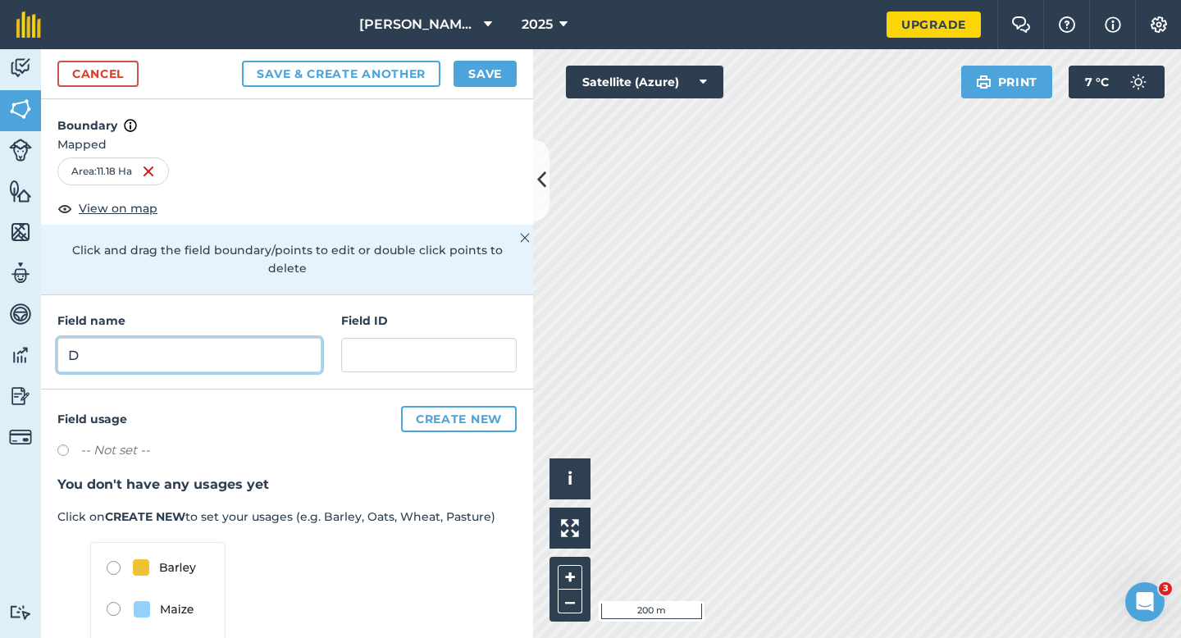
type input "D"
click at [481, 90] on div "Cancel Save & Create Another Save" at bounding box center [287, 74] width 492 height 50
click at [481, 80] on button "Save" at bounding box center [484, 74] width 63 height 26
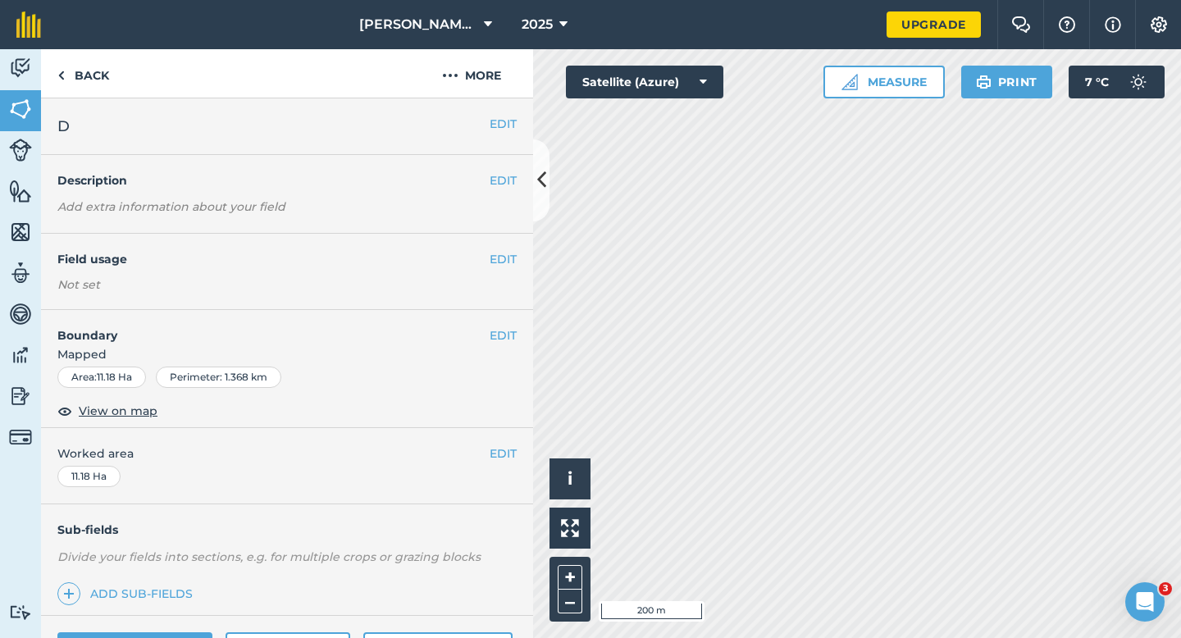
click at [505, 463] on div "EDIT Worked area 11.18 Ha" at bounding box center [287, 466] width 492 height 76
click at [508, 453] on button "EDIT" at bounding box center [503, 453] width 27 height 18
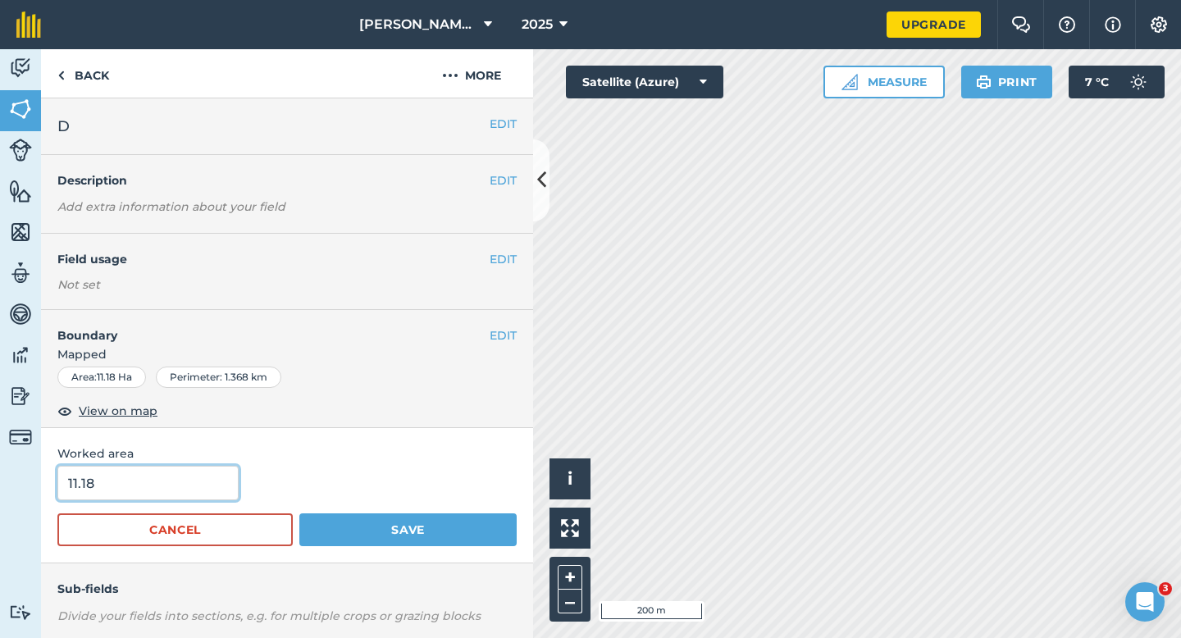
click at [201, 476] on input "11.18" at bounding box center [147, 483] width 181 height 34
type input "11.2"
click at [299, 513] on button "Save" at bounding box center [407, 529] width 217 height 33
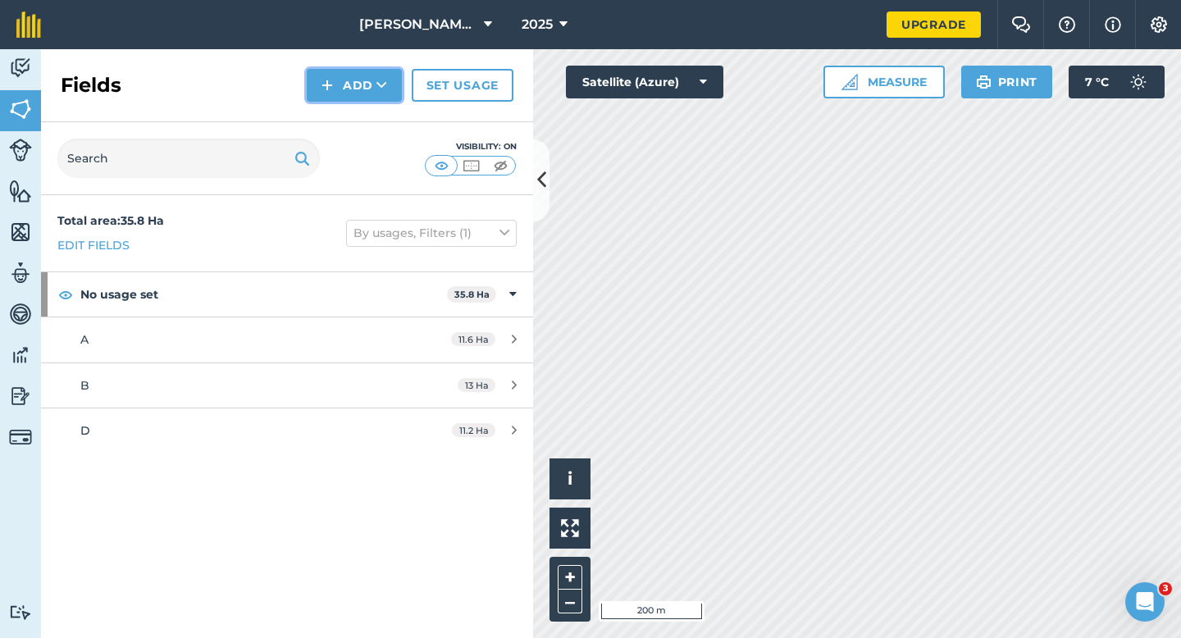
click at [351, 83] on button "Add" at bounding box center [354, 85] width 95 height 33
click at [351, 114] on link "Draw" at bounding box center [354, 122] width 90 height 36
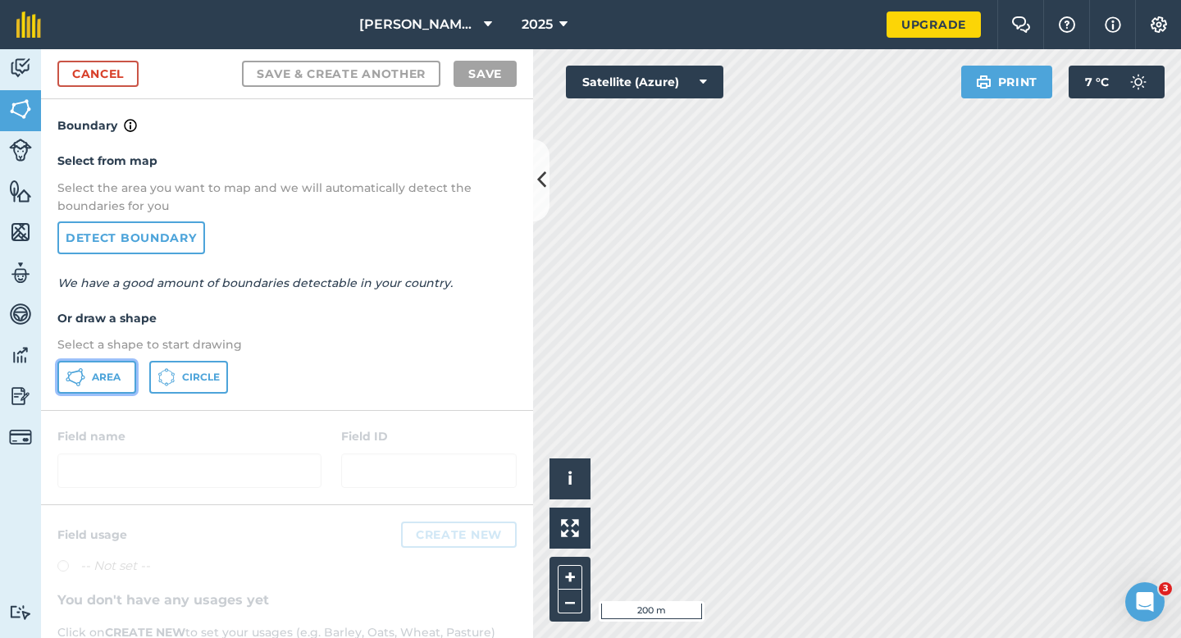
click at [110, 376] on span "Area" at bounding box center [106, 377] width 29 height 13
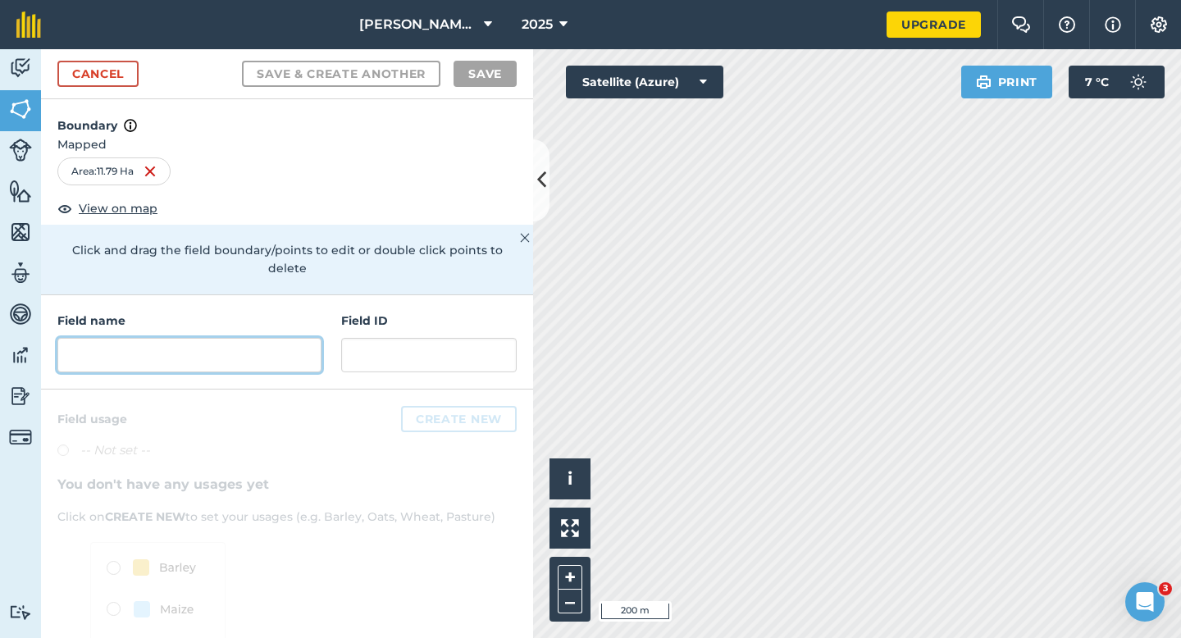
click at [313, 338] on input "text" at bounding box center [189, 355] width 264 height 34
type input "h"
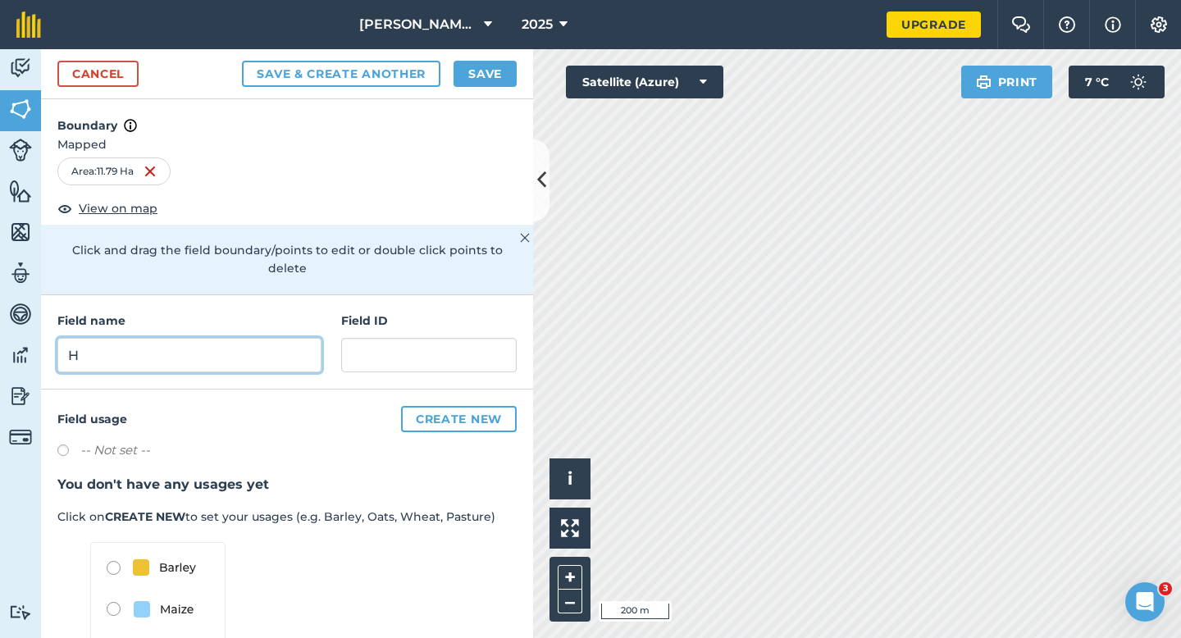
type input "H"
click at [494, 72] on button "Save" at bounding box center [484, 74] width 63 height 26
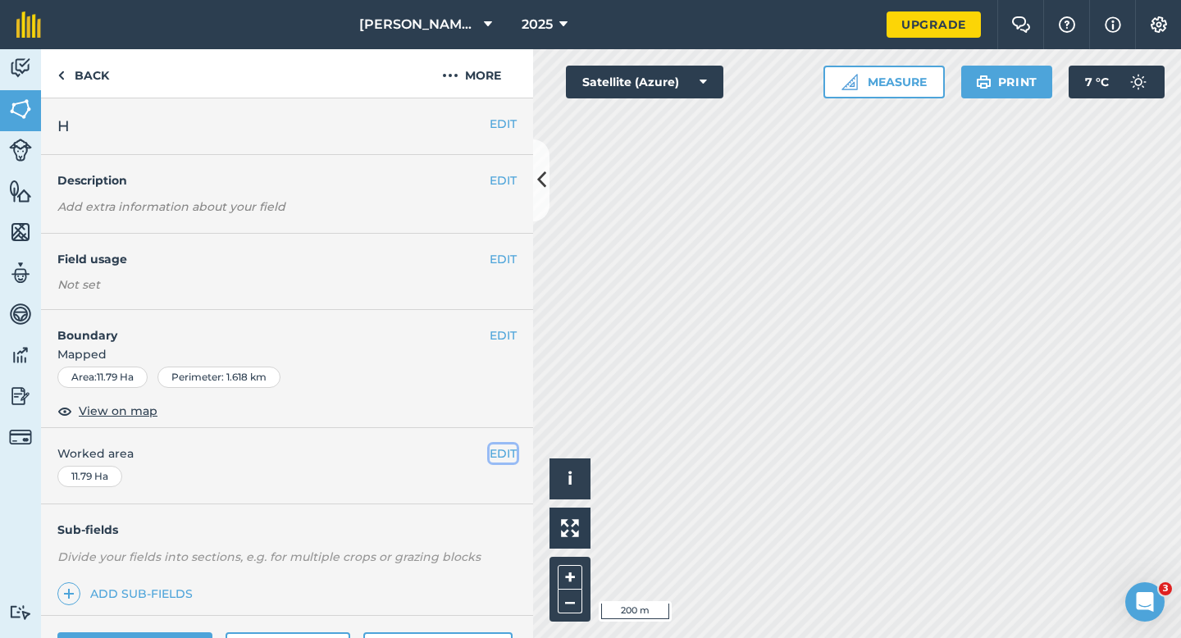
click at [502, 459] on button "EDIT" at bounding box center [503, 453] width 27 height 18
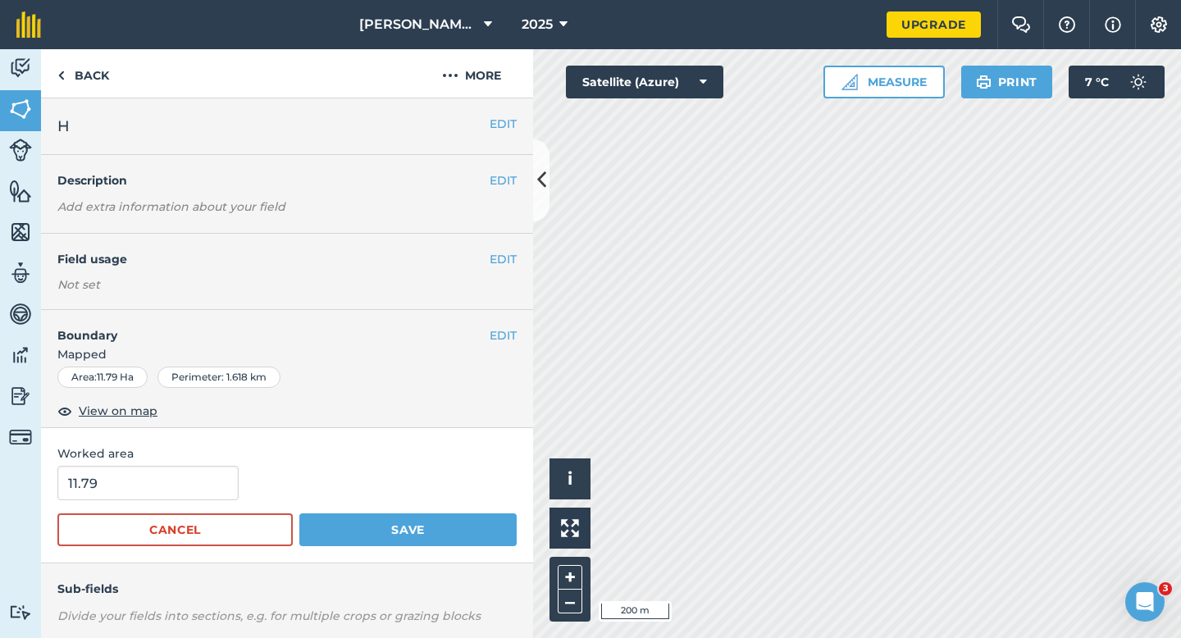
click at [167, 505] on form "11.79 Cancel Save" at bounding box center [286, 506] width 459 height 80
click at [167, 492] on input "11.79" at bounding box center [147, 483] width 181 height 34
type input "11.8"
click at [299, 513] on button "Save" at bounding box center [407, 529] width 217 height 33
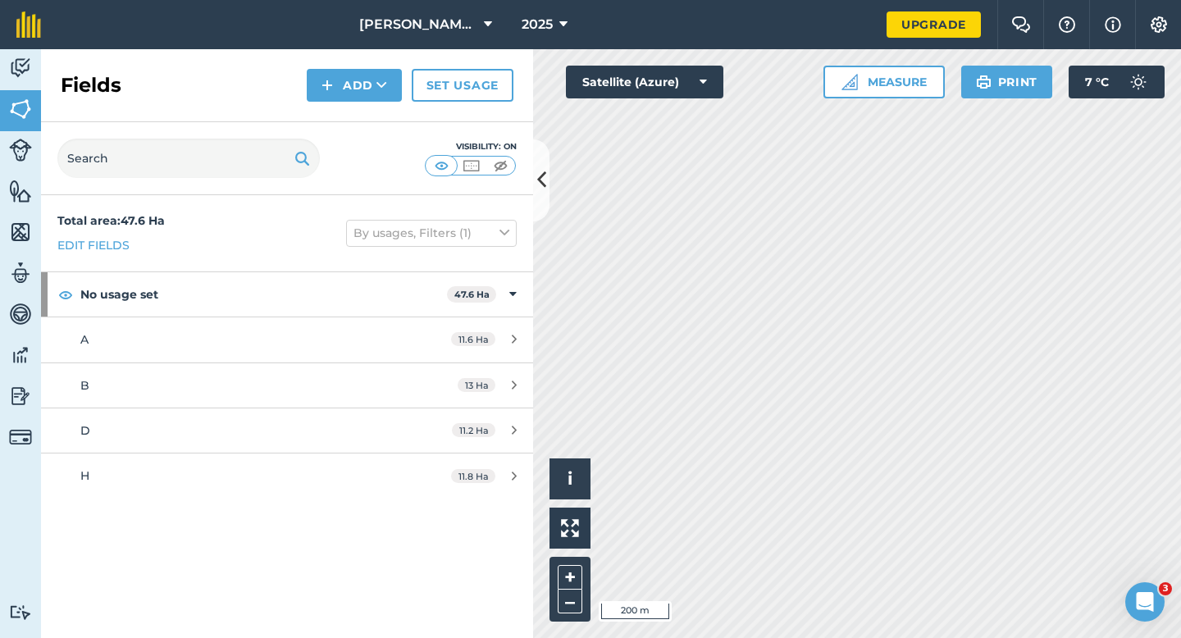
click at [327, 102] on div "Fields Add Set usage" at bounding box center [287, 85] width 492 height 73
click at [327, 84] on img at bounding box center [326, 85] width 11 height 20
click at [340, 126] on link "Draw" at bounding box center [354, 122] width 90 height 36
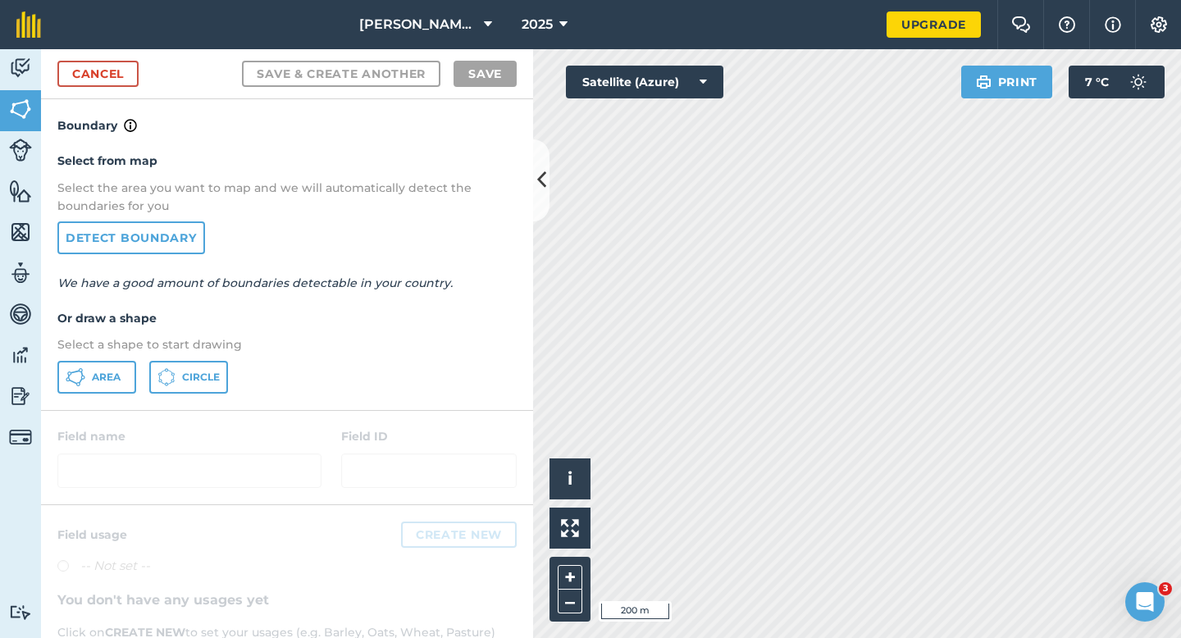
click at [110, 355] on div "Select from map Select the area you want to map and we will automatically detec…" at bounding box center [287, 272] width 492 height 274
click at [107, 398] on div "Select from map Select the area you want to map and we will automatically detec…" at bounding box center [287, 272] width 492 height 274
click at [119, 383] on span "Area" at bounding box center [106, 377] width 29 height 13
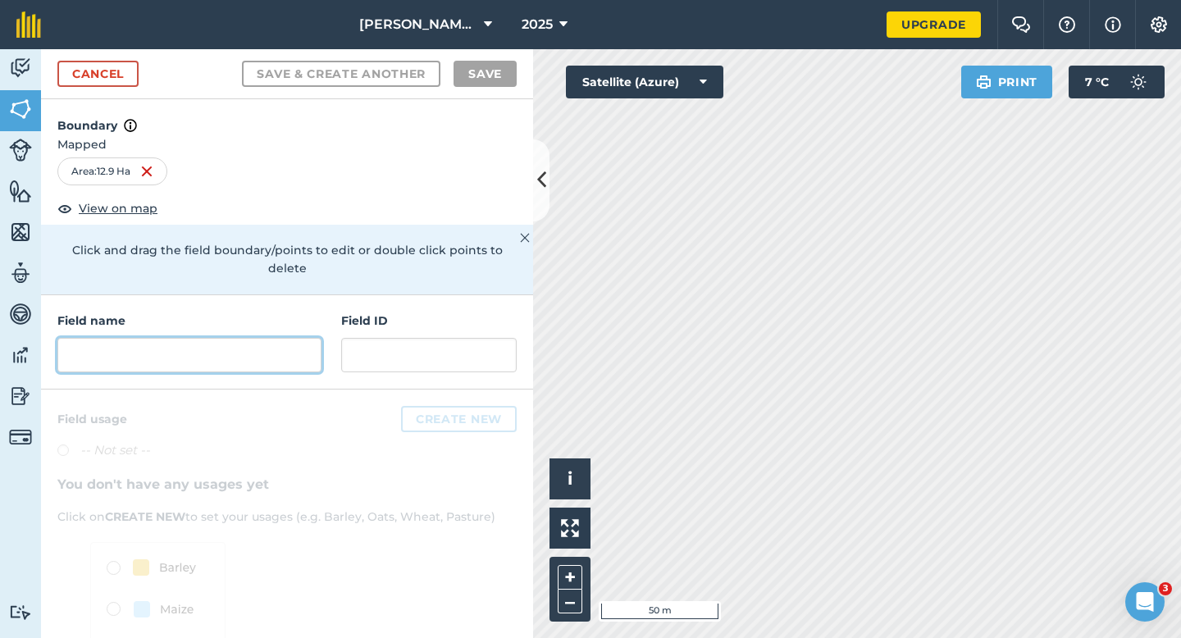
click at [235, 342] on input "text" at bounding box center [189, 355] width 264 height 34
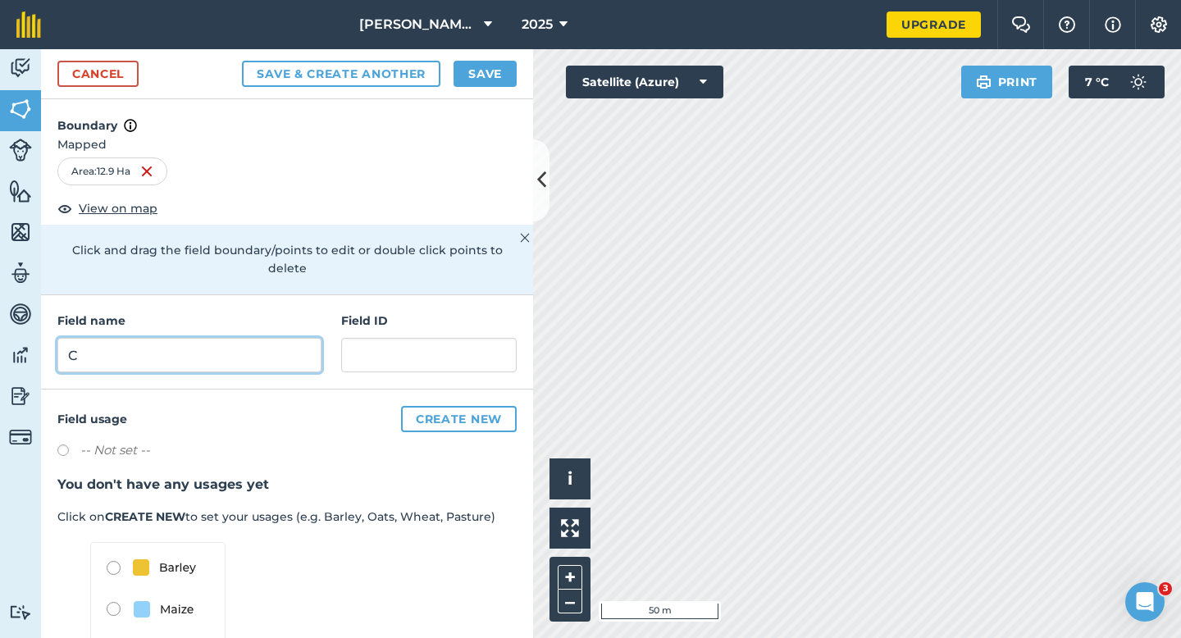
type input "C"
click at [494, 71] on button "Save" at bounding box center [484, 74] width 63 height 26
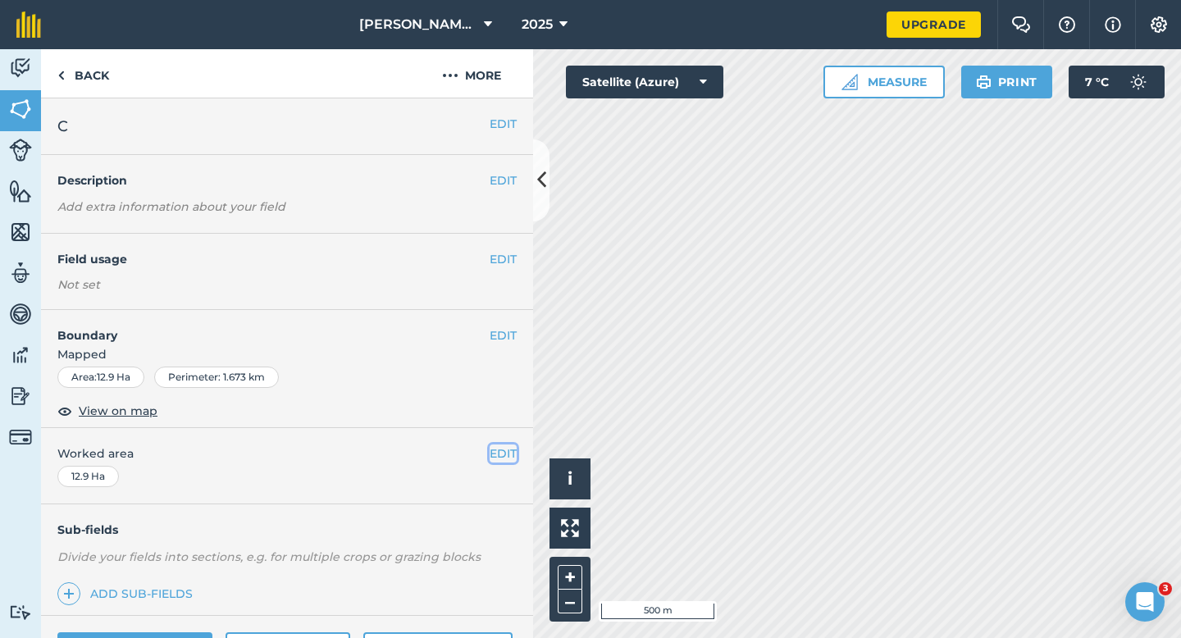
click at [513, 451] on button "EDIT" at bounding box center [503, 453] width 27 height 18
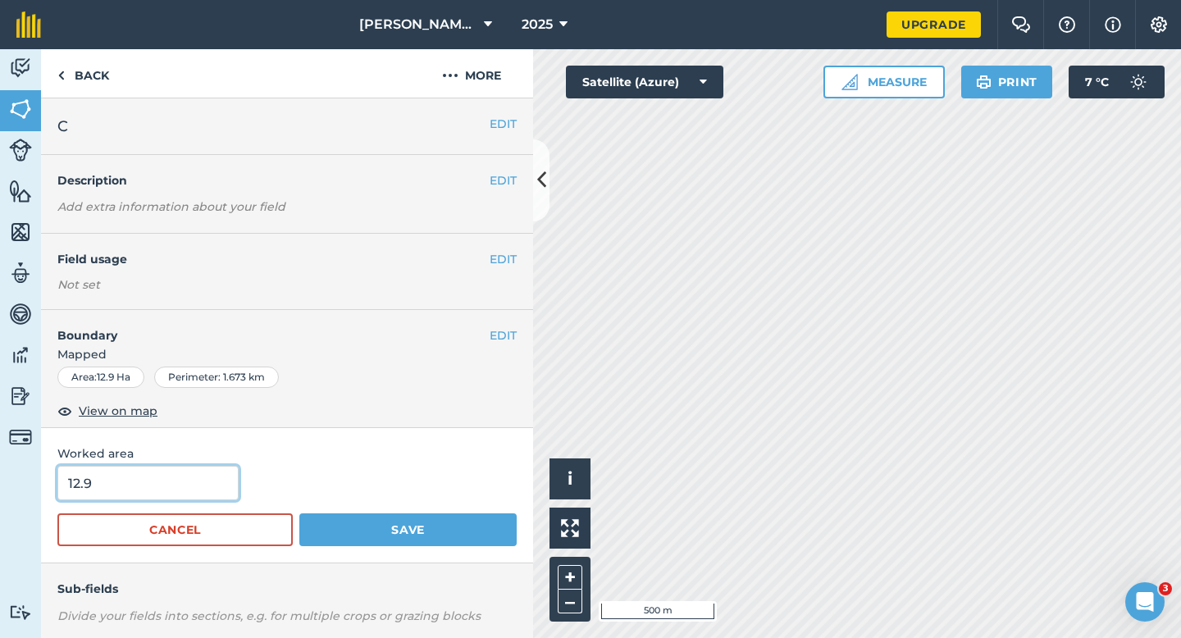
click at [227, 477] on input "12.9" at bounding box center [147, 483] width 181 height 34
type input "13"
click at [299, 513] on button "Save" at bounding box center [407, 529] width 217 height 33
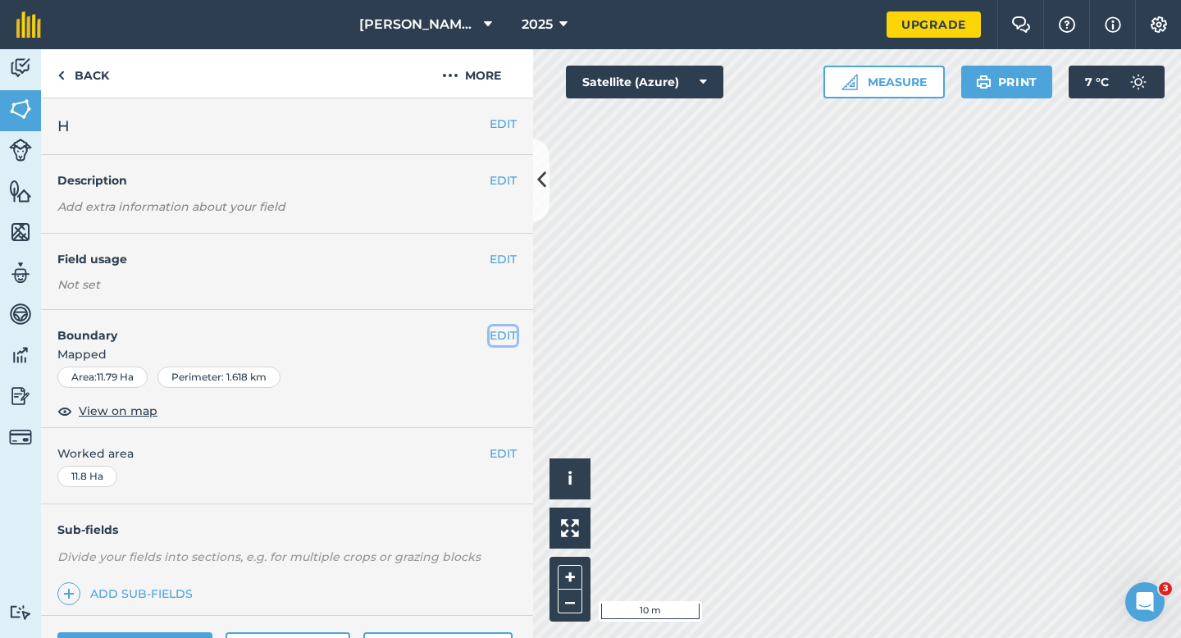
click at [511, 334] on button "EDIT" at bounding box center [503, 335] width 27 height 18
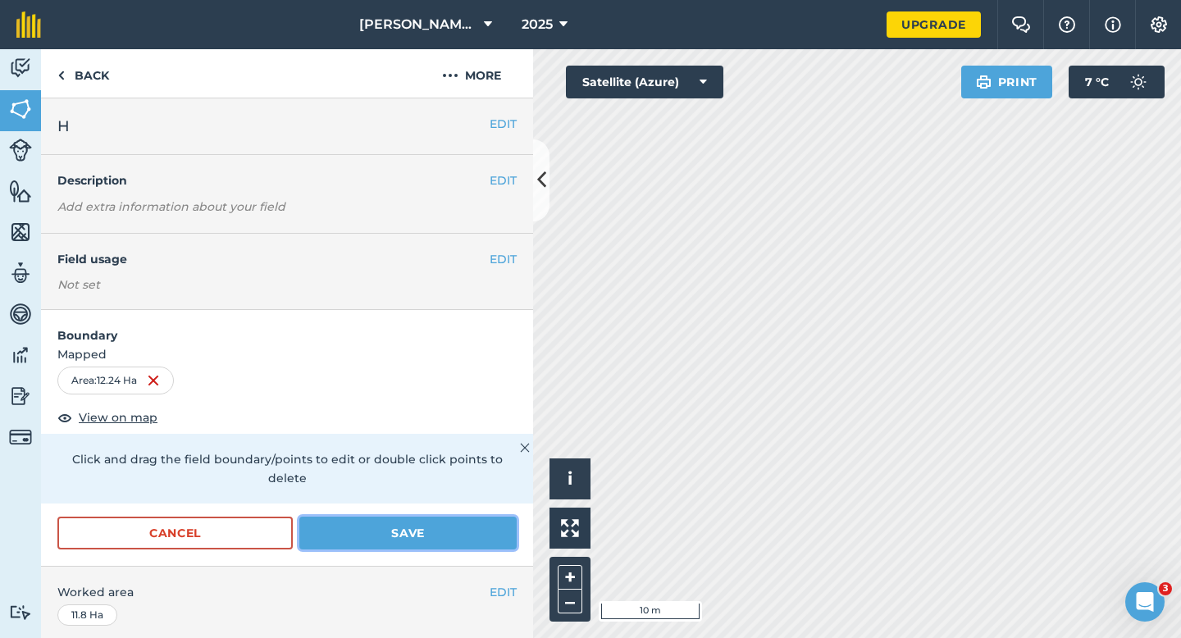
click at [444, 517] on button "Save" at bounding box center [407, 533] width 217 height 33
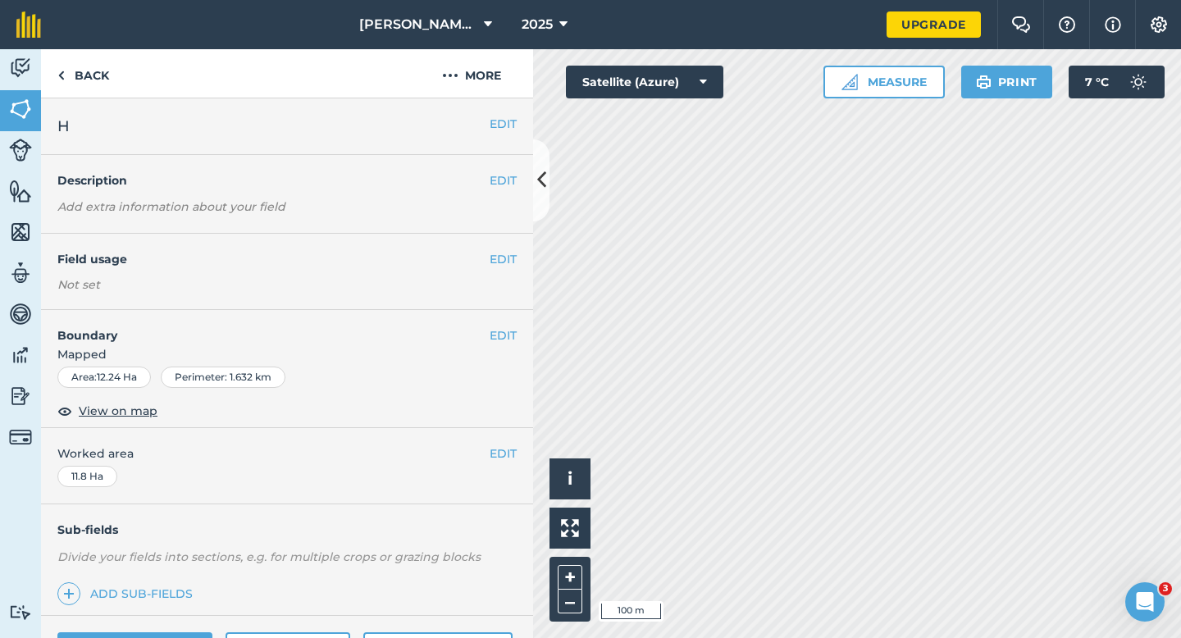
click at [488, 456] on span "Worked area" at bounding box center [286, 453] width 459 height 18
click at [499, 456] on button "EDIT" at bounding box center [503, 453] width 27 height 18
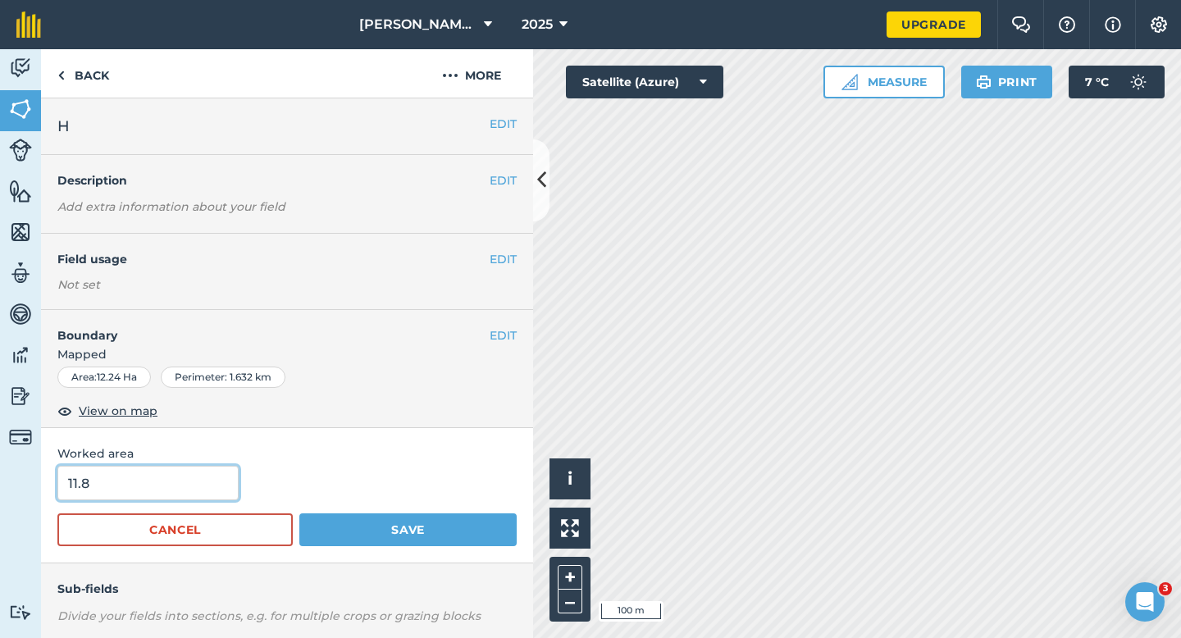
click at [98, 476] on input "11.8" at bounding box center [147, 483] width 181 height 34
click at [111, 494] on input "11.8" at bounding box center [147, 483] width 181 height 34
type input "12.2"
click at [299, 513] on button "Save" at bounding box center [407, 529] width 217 height 33
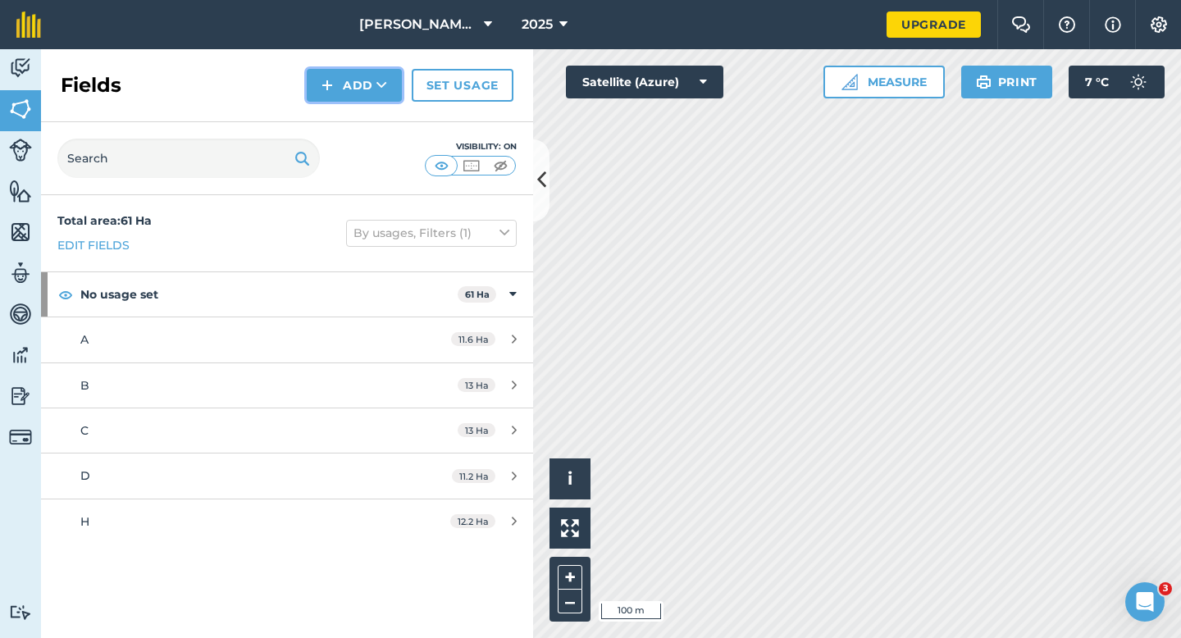
click at [348, 87] on button "Add" at bounding box center [354, 85] width 95 height 33
click at [359, 126] on link "Draw" at bounding box center [354, 122] width 90 height 36
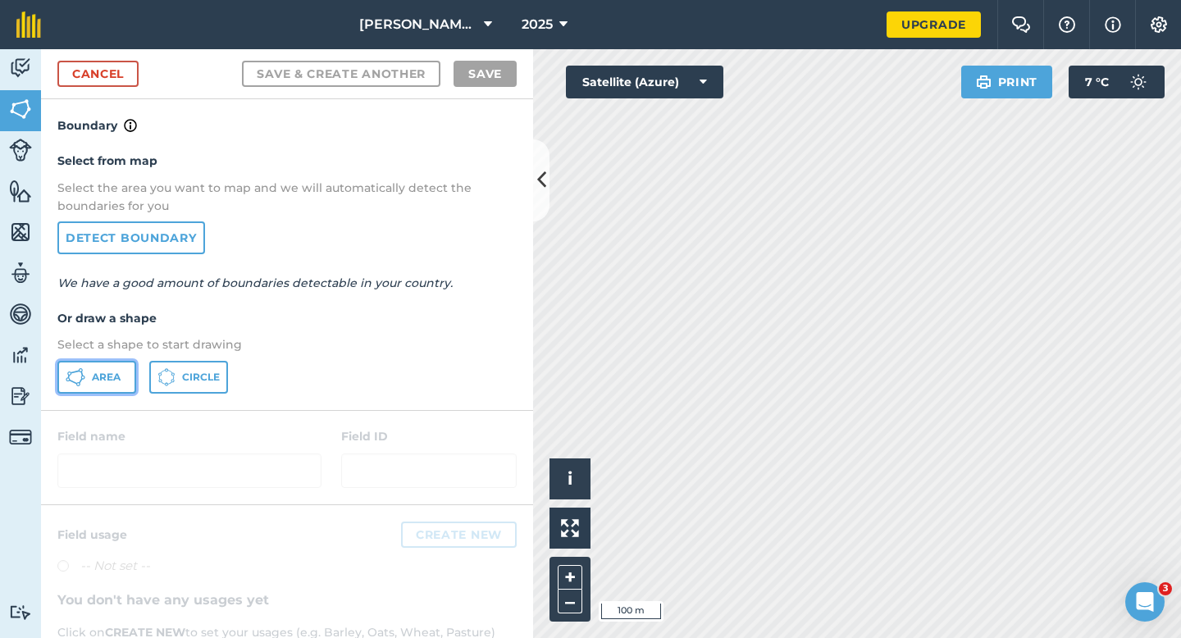
click at [98, 385] on button "Area" at bounding box center [96, 377] width 79 height 33
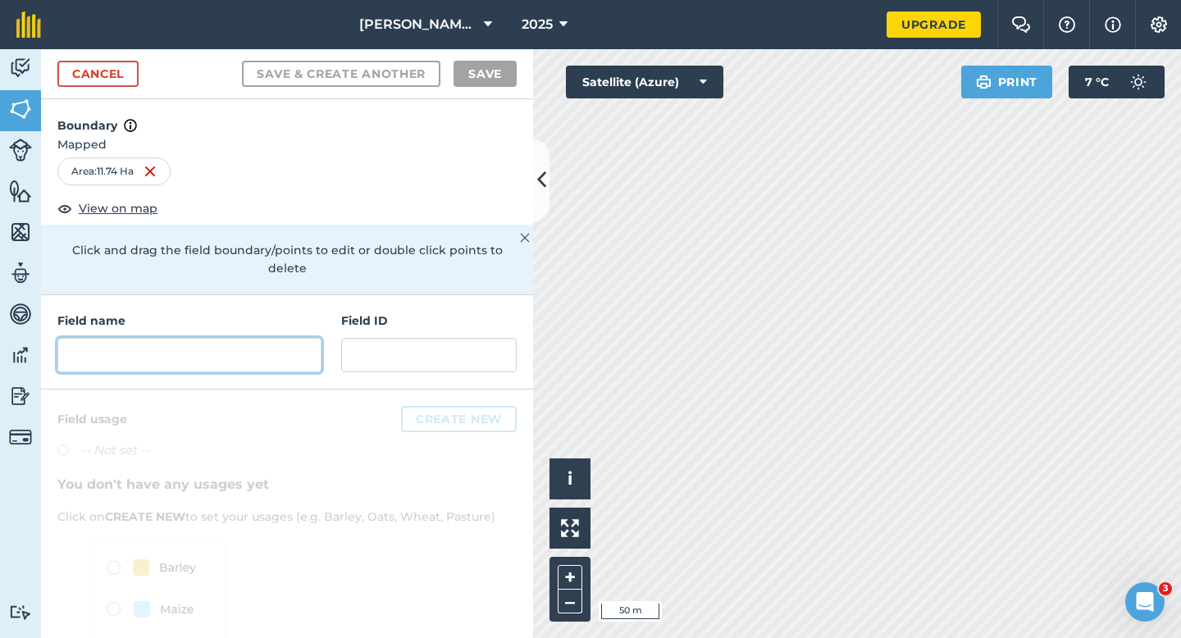
click at [289, 338] on input "text" at bounding box center [189, 355] width 264 height 34
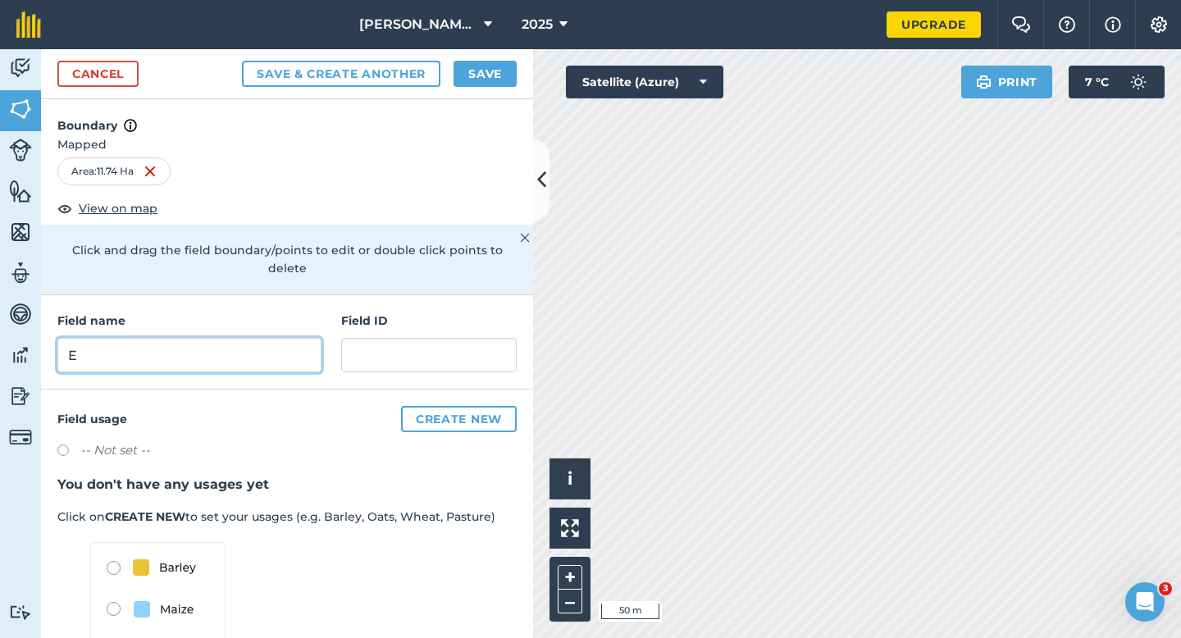
type input "E"
click at [481, 83] on button "Save" at bounding box center [484, 74] width 63 height 26
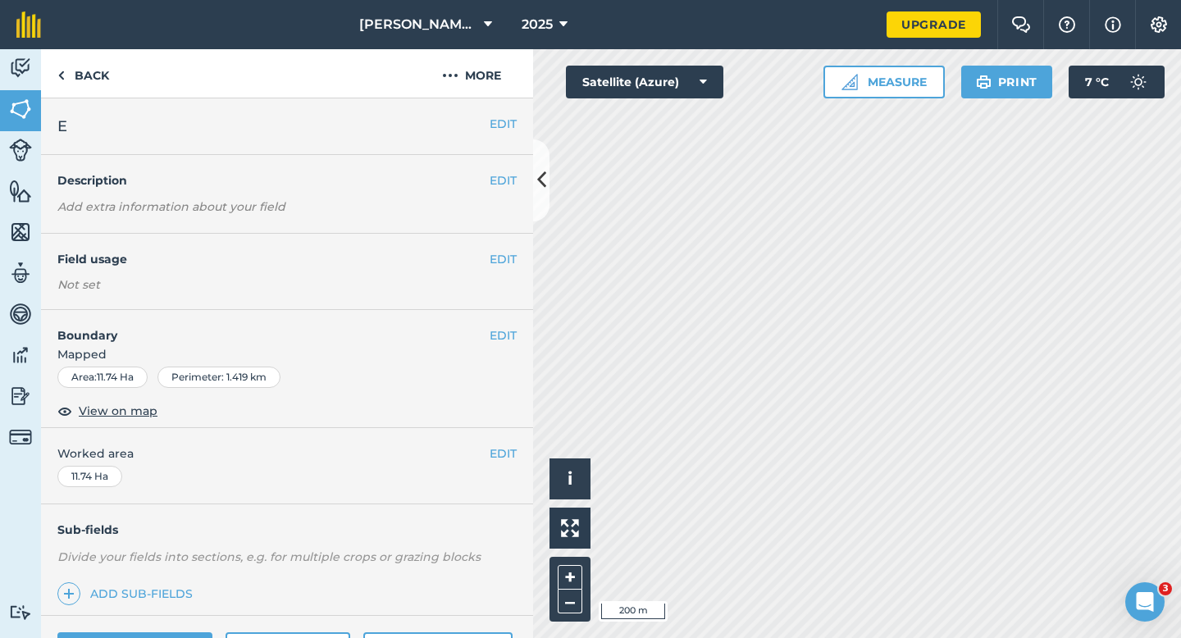
click at [507, 440] on div "EDIT Worked area 11.74 Ha" at bounding box center [287, 466] width 492 height 76
click at [507, 447] on button "EDIT" at bounding box center [503, 453] width 27 height 18
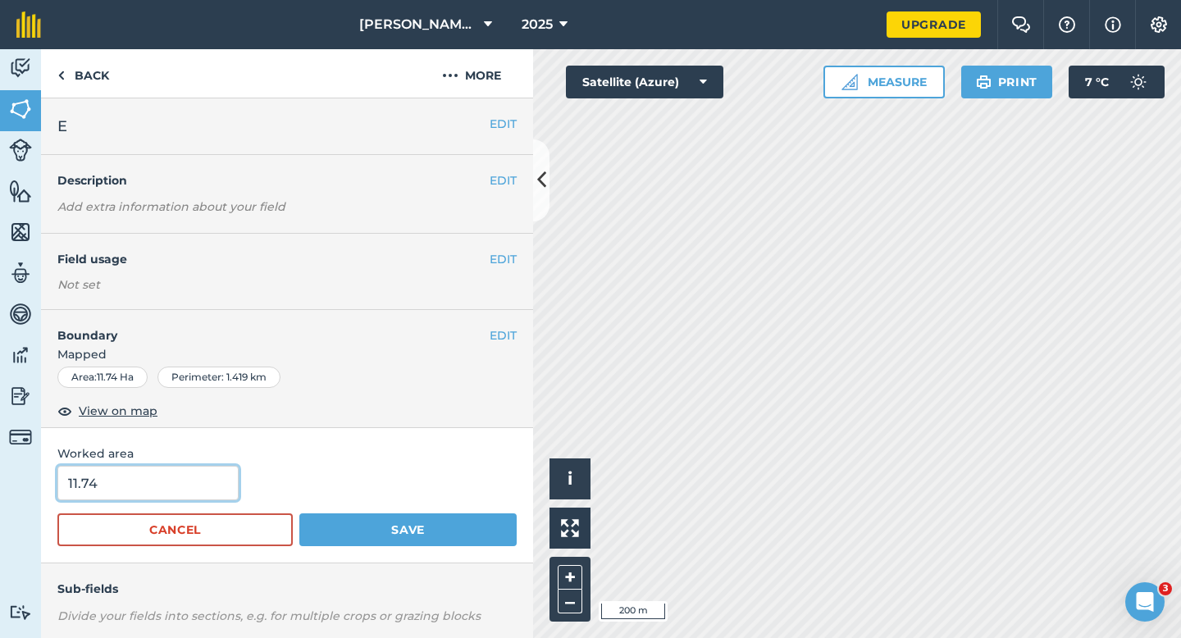
click at [176, 490] on input "11.74" at bounding box center [147, 483] width 181 height 34
type input "11.7"
click at [299, 513] on button "Save" at bounding box center [407, 529] width 217 height 33
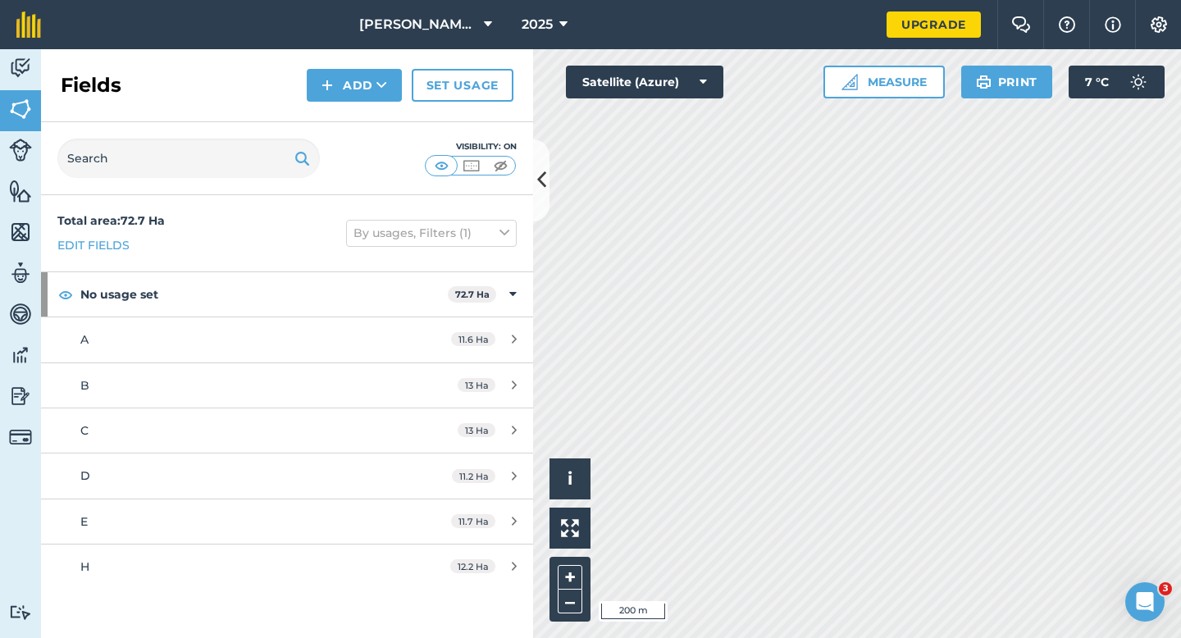
click at [328, 108] on div "Fields Add Set usage" at bounding box center [287, 85] width 492 height 73
click at [338, 90] on button "Add" at bounding box center [354, 85] width 95 height 33
click at [344, 118] on link "Draw" at bounding box center [354, 122] width 90 height 36
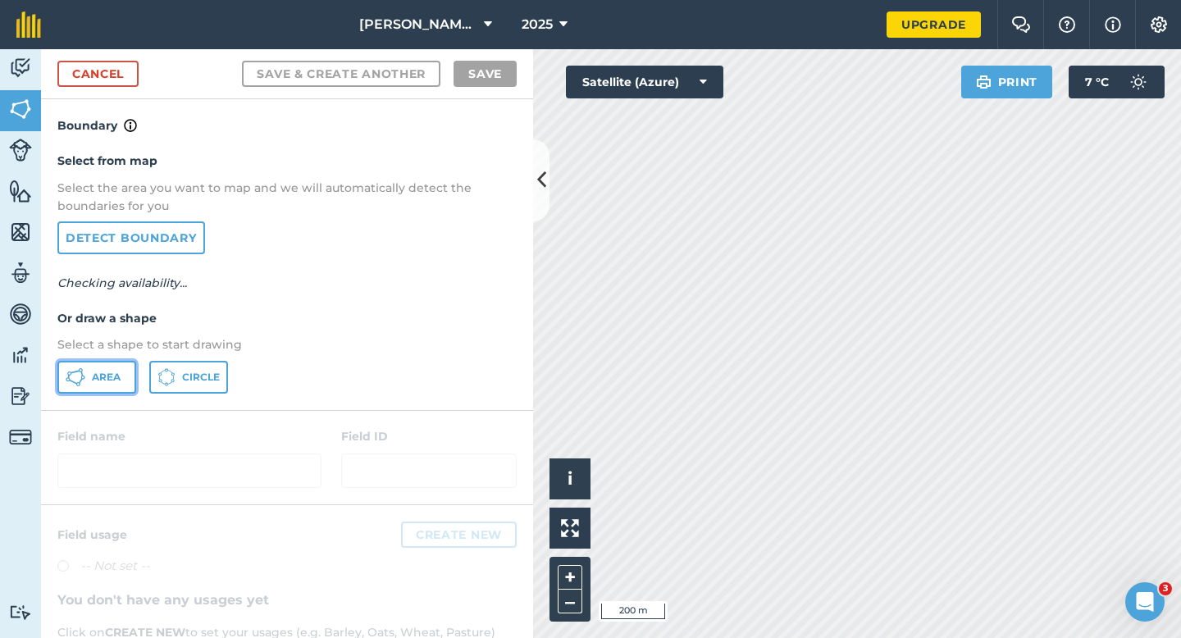
click at [114, 385] on button "Area" at bounding box center [96, 377] width 79 height 33
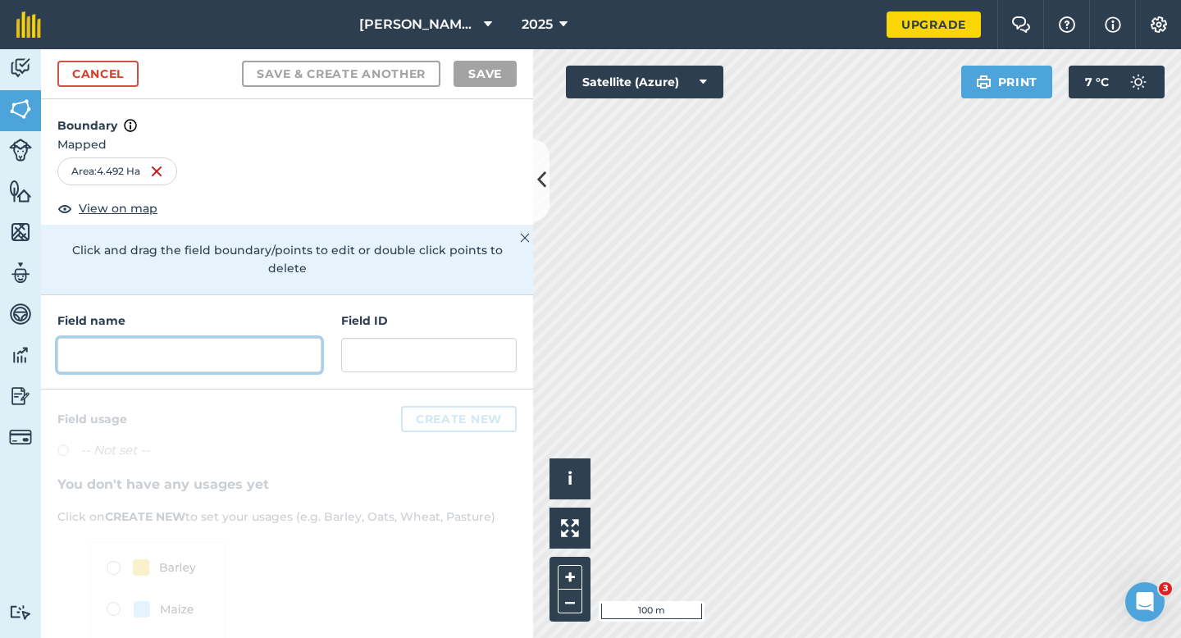
click at [275, 338] on input "text" at bounding box center [189, 355] width 264 height 34
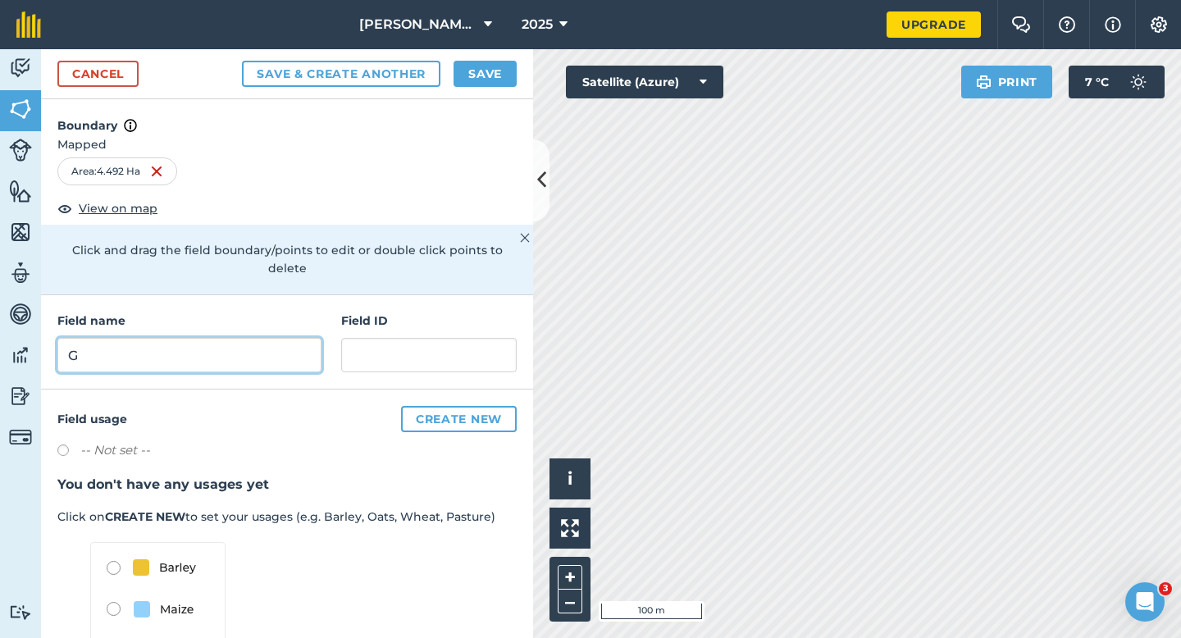
type input "G"
click at [498, 82] on button "Save" at bounding box center [484, 74] width 63 height 26
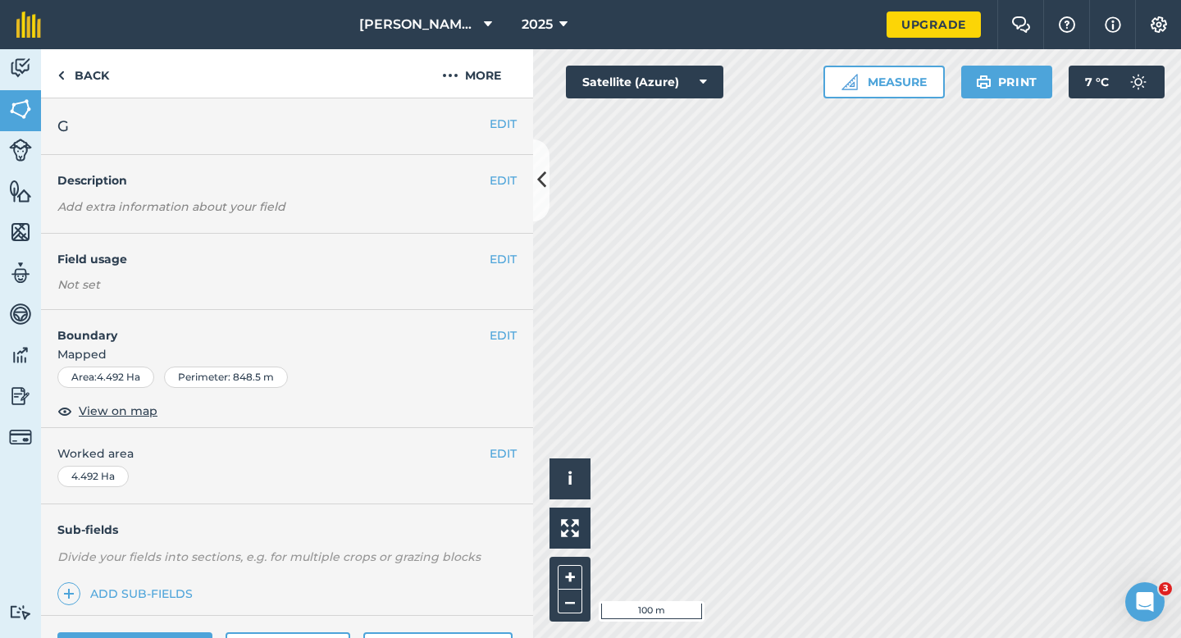
click at [485, 467] on div "EDIT Worked area 4.492 Ha" at bounding box center [287, 466] width 492 height 76
click at [488, 462] on span "Worked area" at bounding box center [286, 453] width 459 height 18
click at [512, 449] on button "EDIT" at bounding box center [503, 453] width 27 height 18
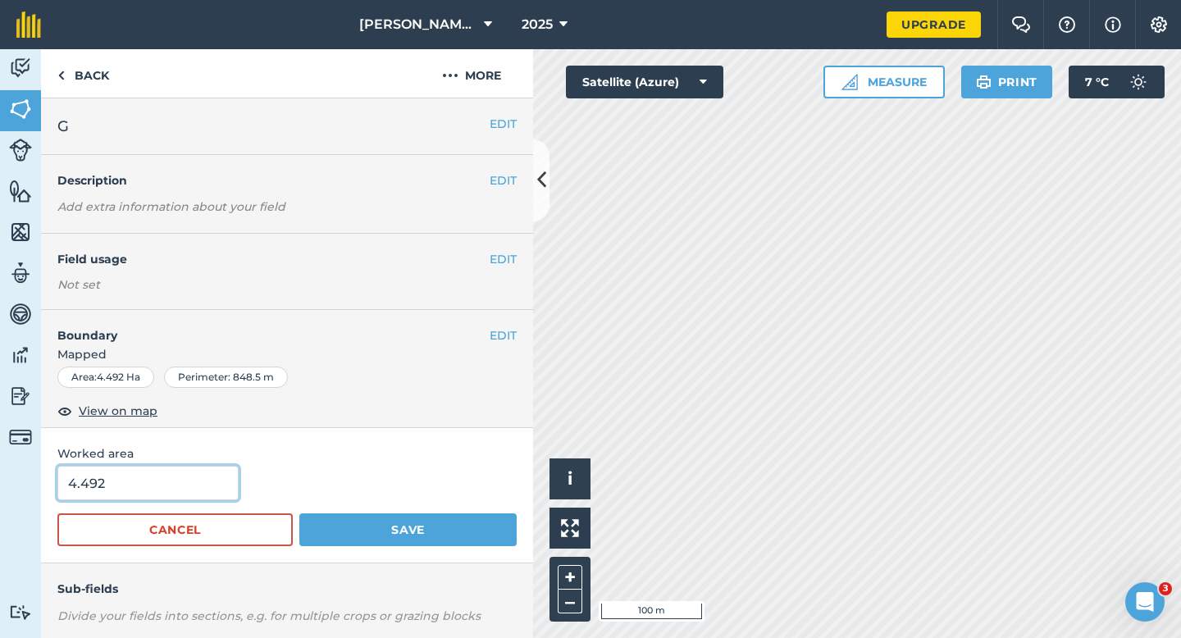
drag, startPoint x: 182, startPoint y: 487, endPoint x: 192, endPoint y: 476, distance: 14.5
click at [182, 487] on input "4.492" at bounding box center [147, 483] width 181 height 34
type input "5"
click at [299, 513] on button "Save" at bounding box center [407, 529] width 217 height 33
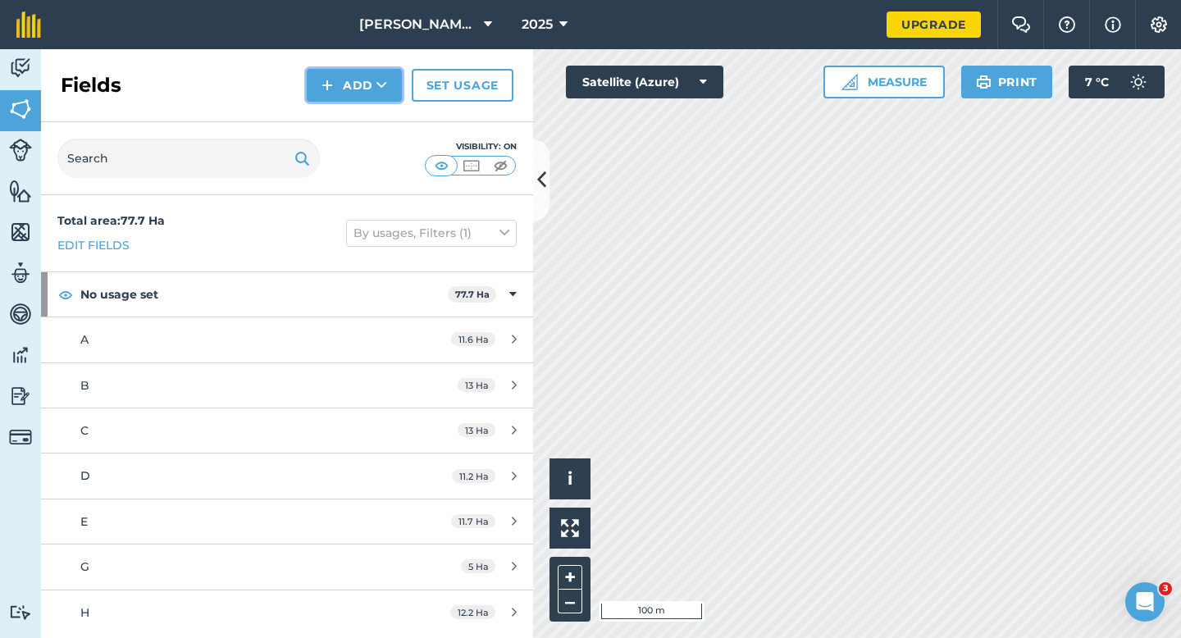
click at [335, 85] on button "Add" at bounding box center [354, 85] width 95 height 33
click at [343, 119] on link "Draw" at bounding box center [354, 122] width 90 height 36
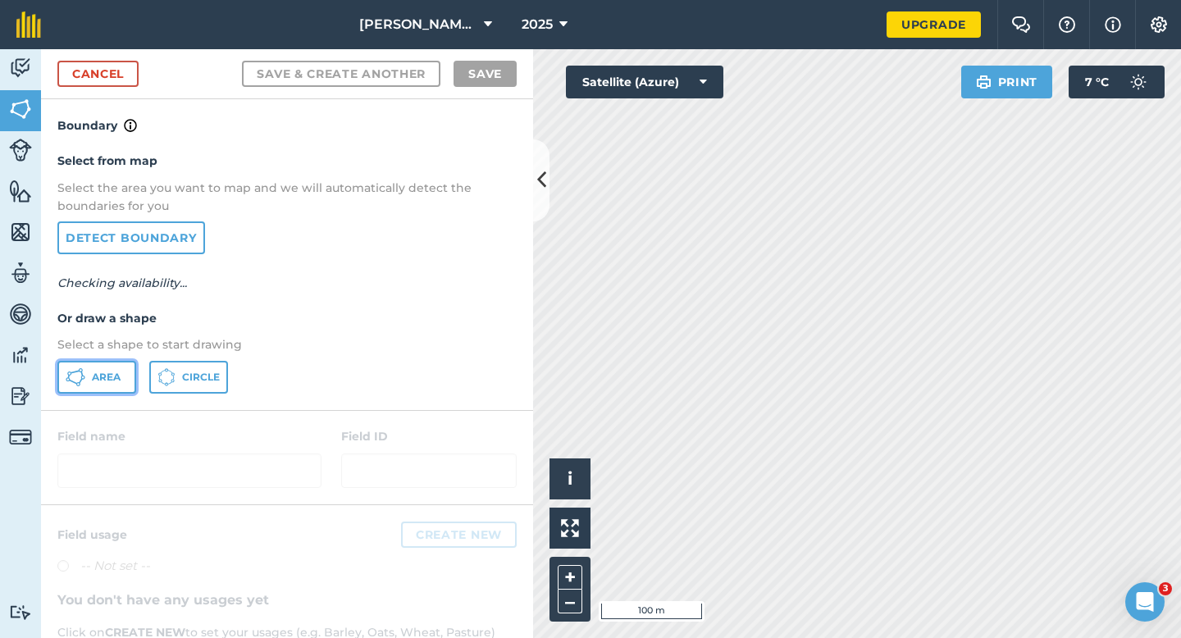
click at [93, 366] on button "Area" at bounding box center [96, 377] width 79 height 33
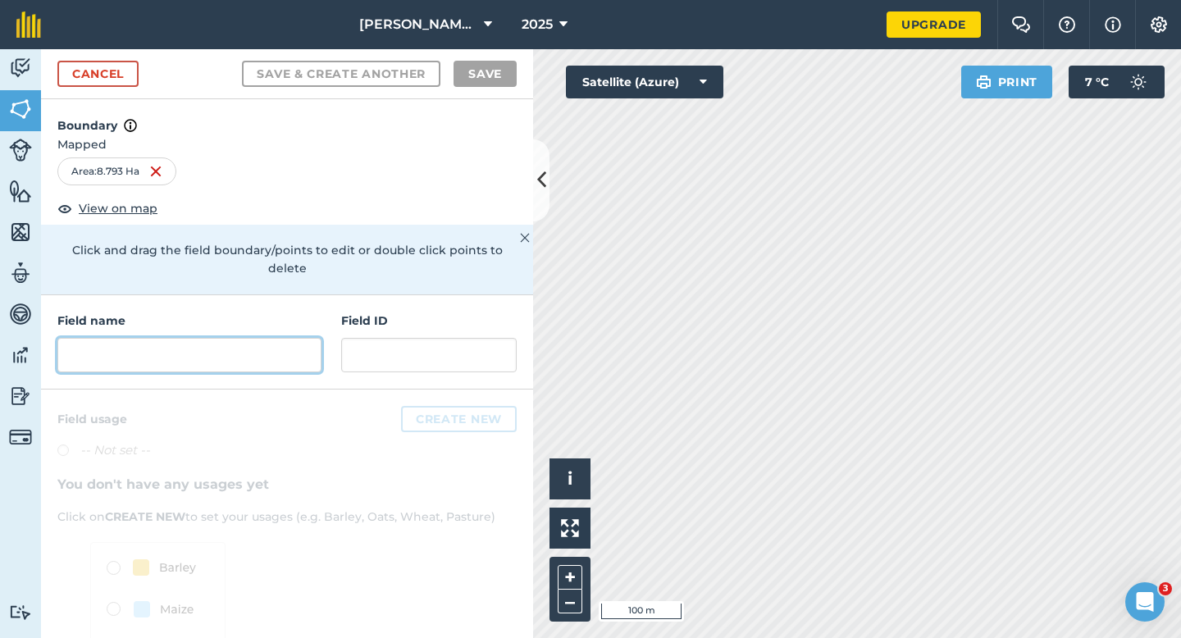
click at [264, 338] on input "text" at bounding box center [189, 355] width 264 height 34
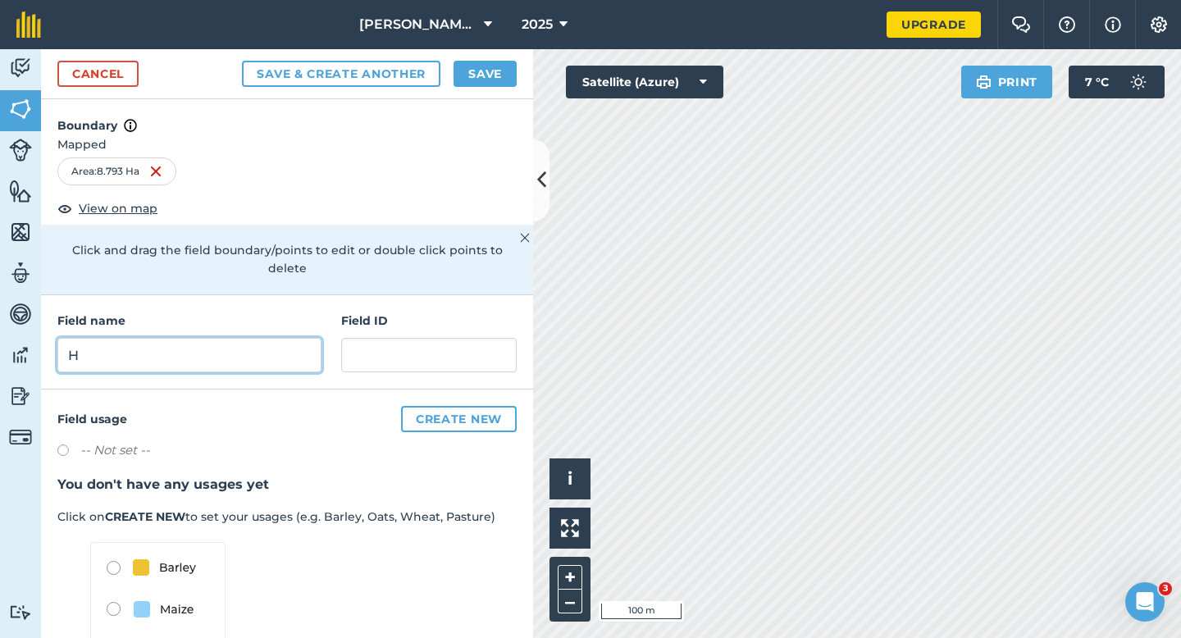
type input "H"
click at [479, 80] on button "Save" at bounding box center [484, 74] width 63 height 26
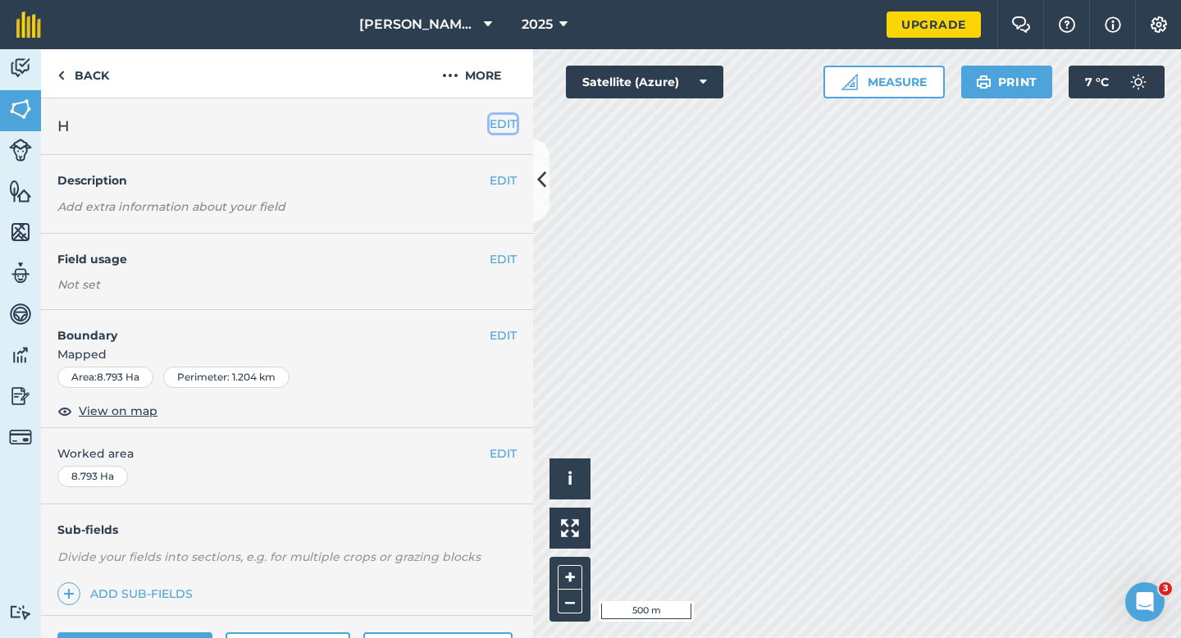
click at [497, 118] on button "EDIT" at bounding box center [503, 124] width 27 height 18
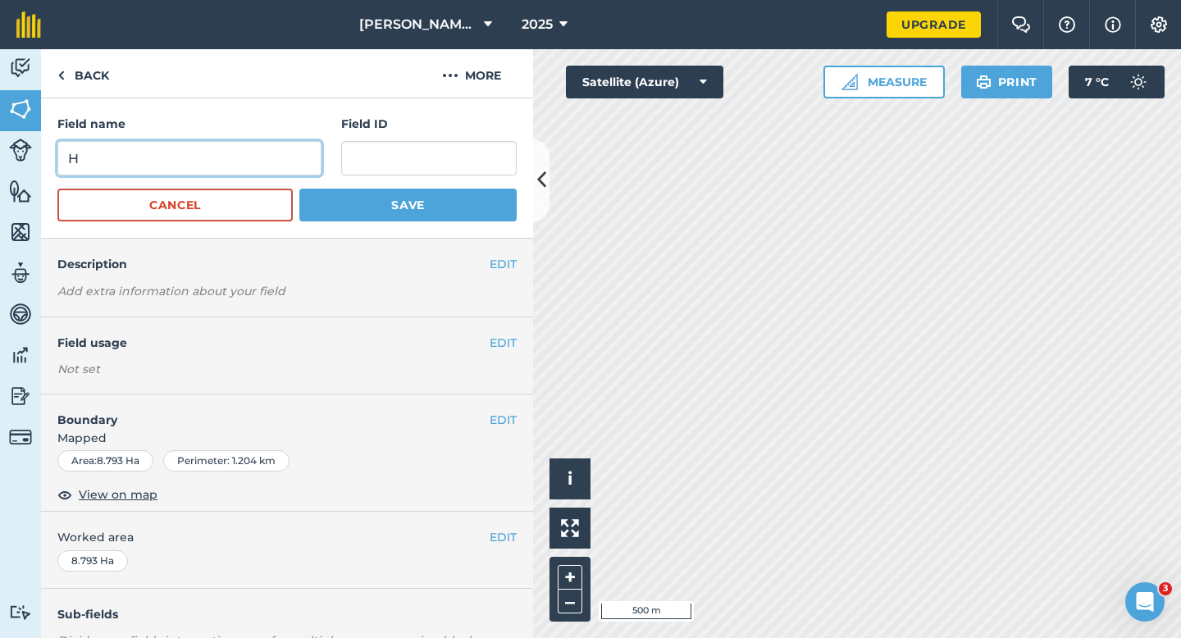
click at [253, 163] on input "H" at bounding box center [189, 158] width 264 height 34
type input "G"
click at [343, 187] on form "Field name G Field ID Cancel Save" at bounding box center [286, 168] width 459 height 107
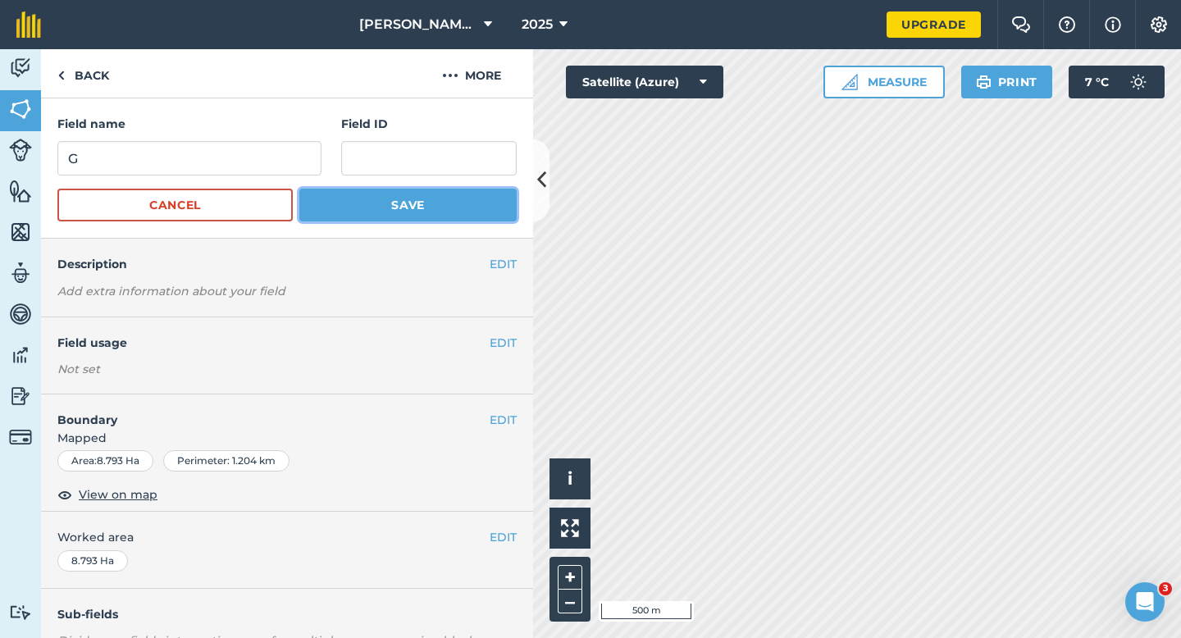
click at [343, 194] on button "Save" at bounding box center [407, 205] width 217 height 33
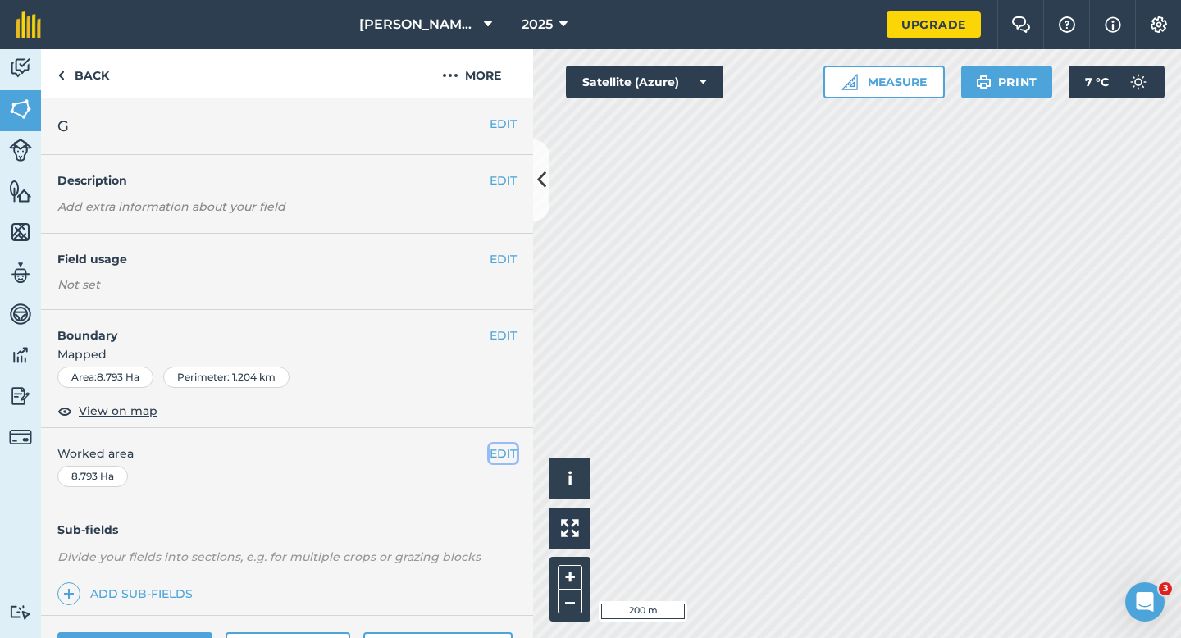
click at [515, 458] on button "EDIT" at bounding box center [503, 453] width 27 height 18
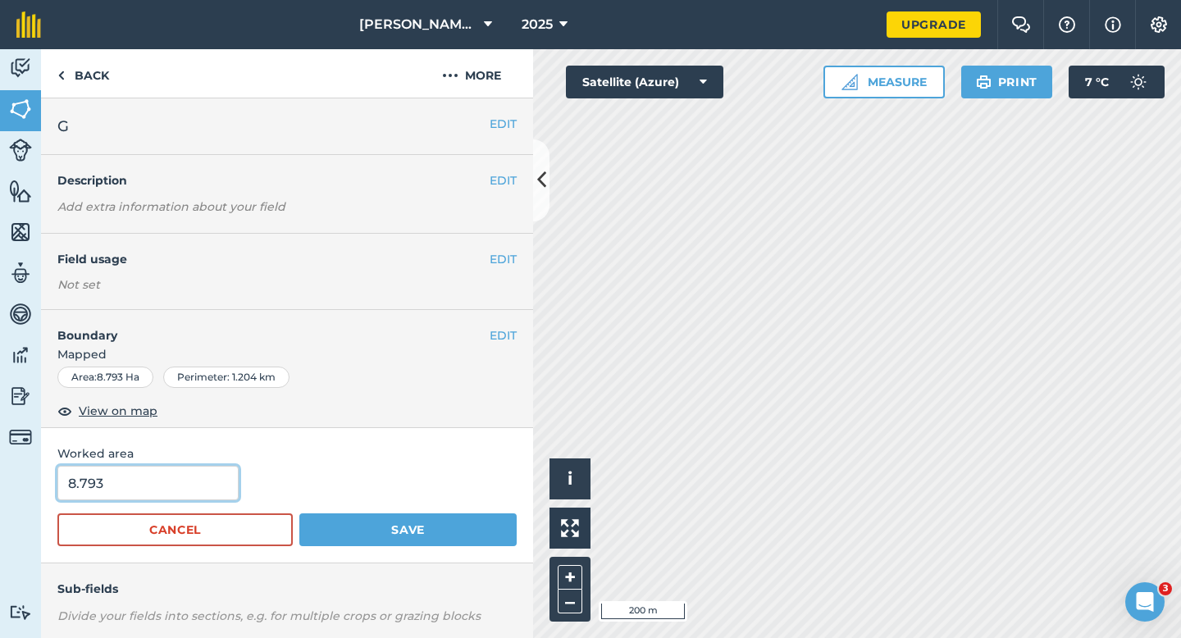
click at [169, 481] on input "8.793" at bounding box center [147, 483] width 181 height 34
type input "8.8"
click at [299, 513] on button "Save" at bounding box center [407, 529] width 217 height 33
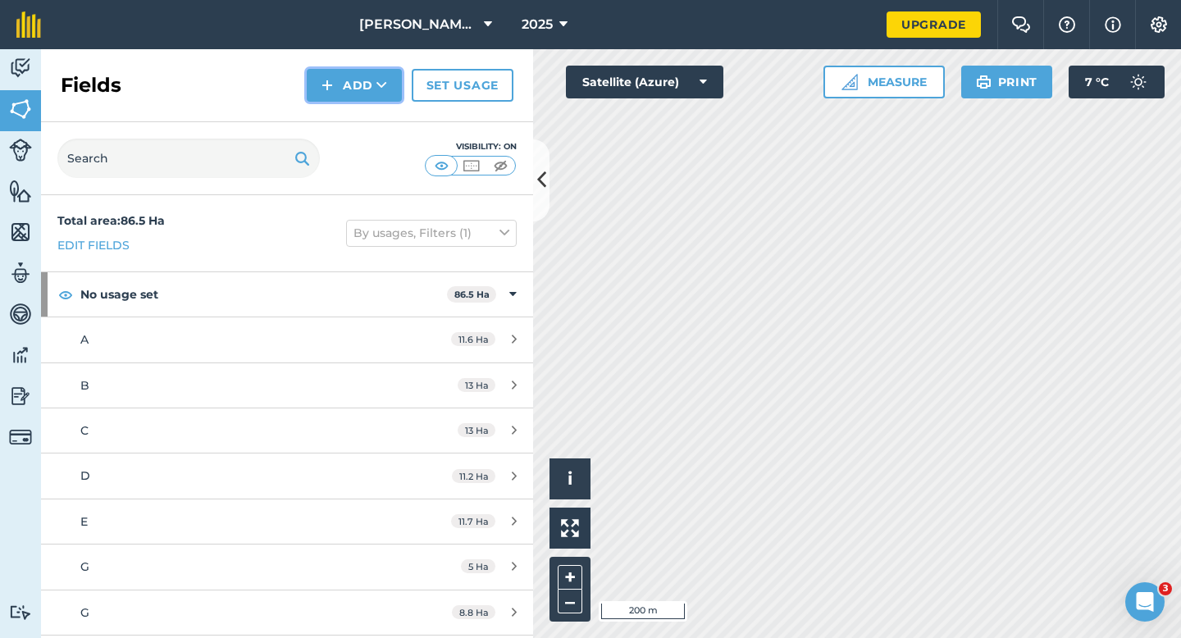
click at [344, 80] on button "Add" at bounding box center [354, 85] width 95 height 33
click at [344, 107] on link "Draw" at bounding box center [354, 122] width 90 height 36
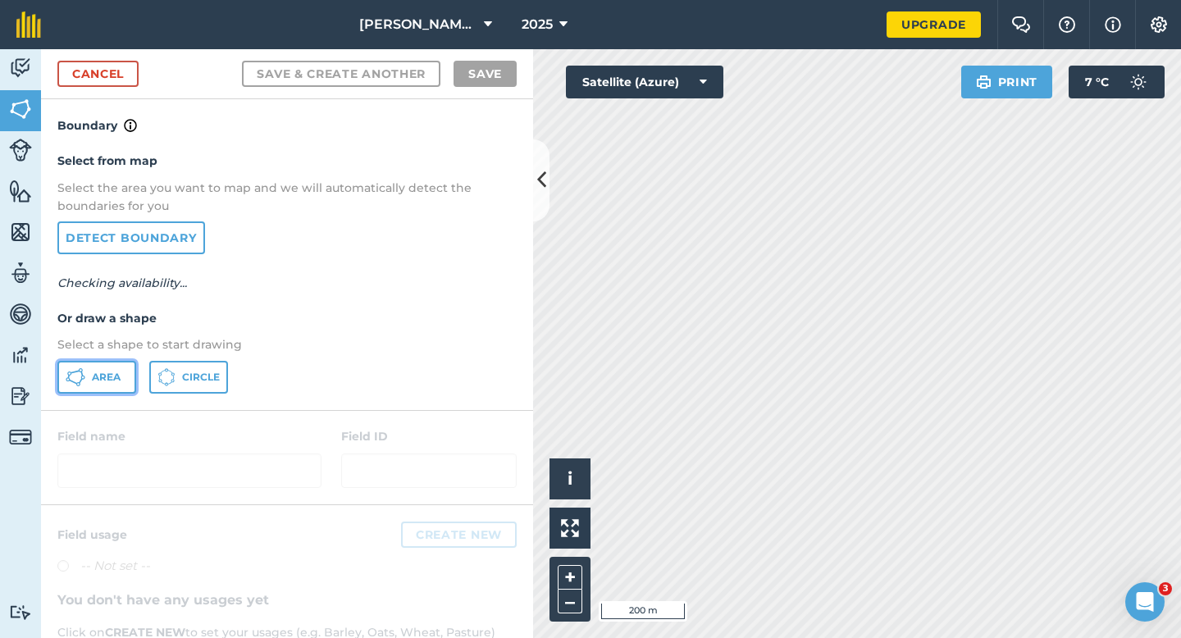
click at [80, 380] on icon at bounding box center [76, 377] width 20 height 20
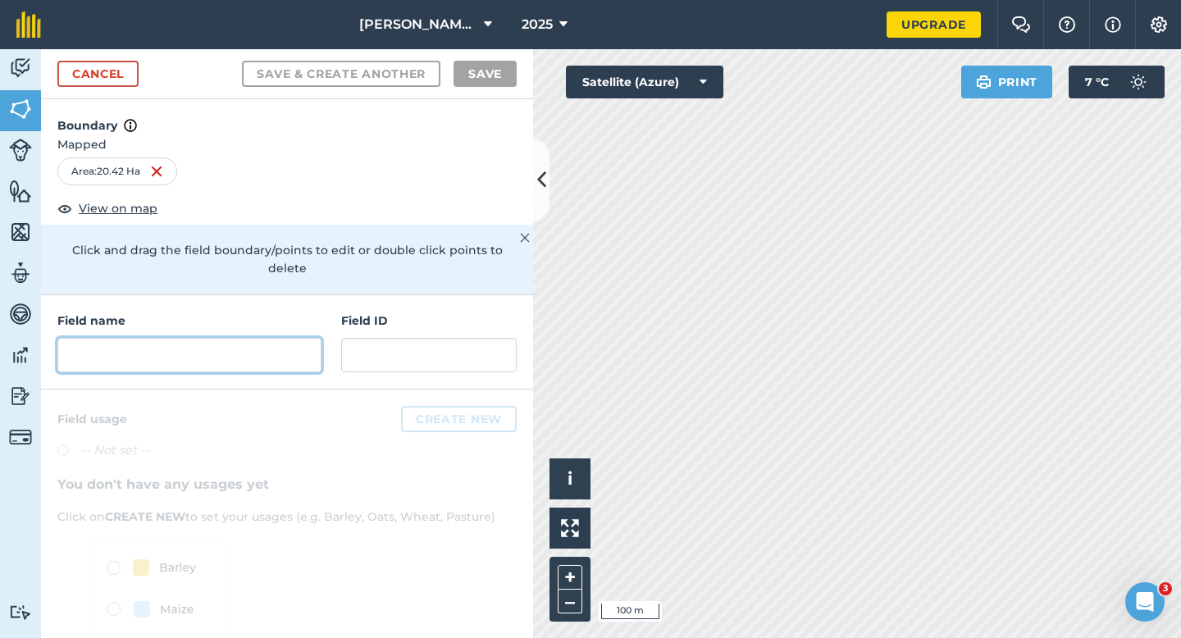
click at [285, 343] on input "text" at bounding box center [189, 355] width 264 height 34
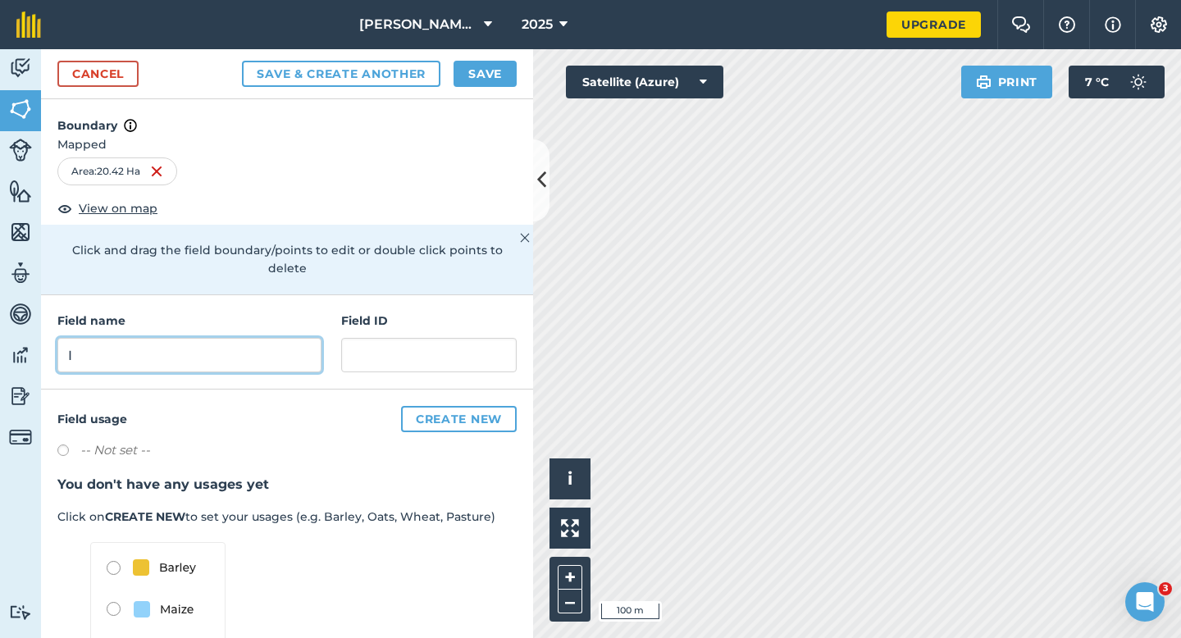
type input "I"
click at [489, 81] on button "Save" at bounding box center [484, 74] width 63 height 26
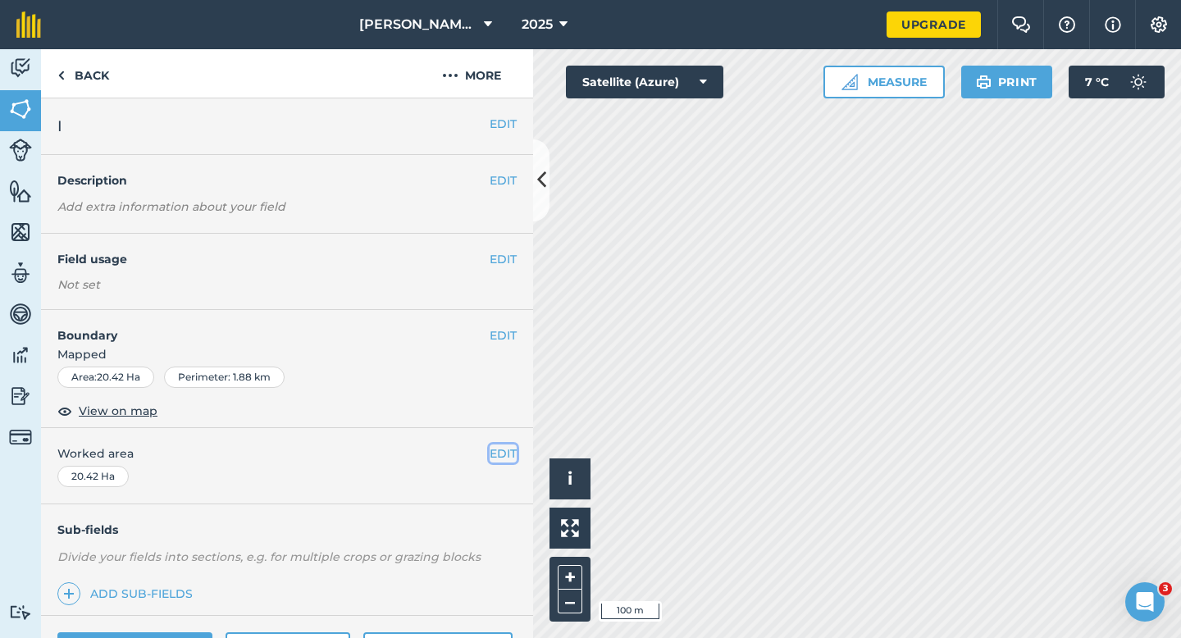
click at [501, 449] on button "EDIT" at bounding box center [503, 453] width 27 height 18
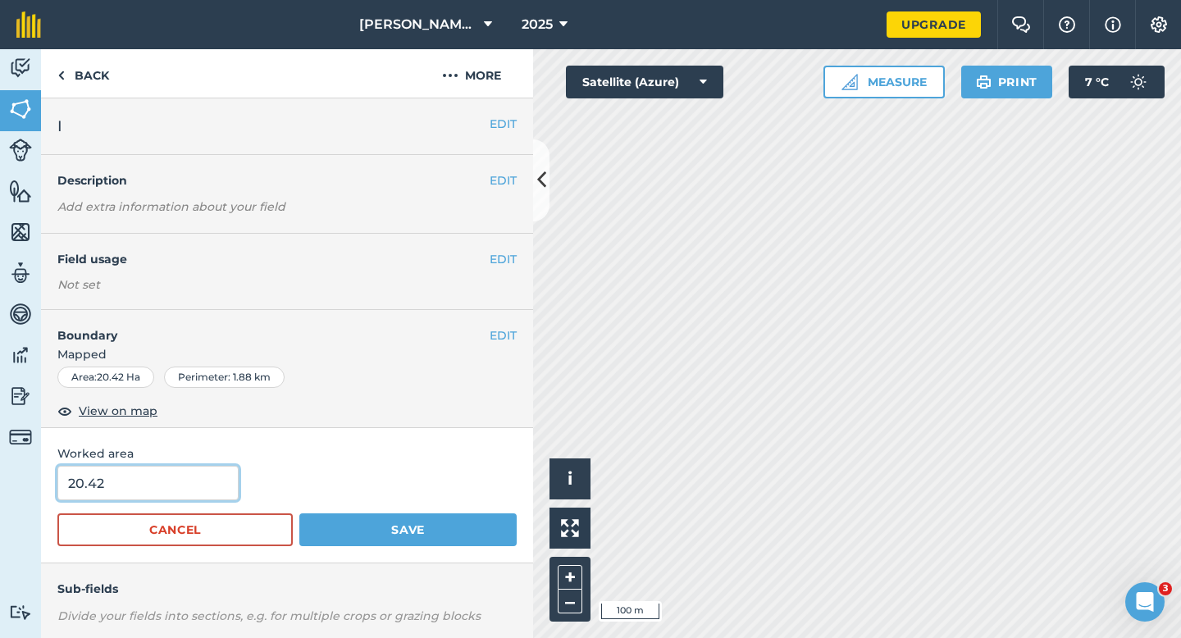
click at [175, 481] on input "20.42" at bounding box center [147, 483] width 181 height 34
type input "20.4"
click at [299, 513] on button "Save" at bounding box center [407, 529] width 217 height 33
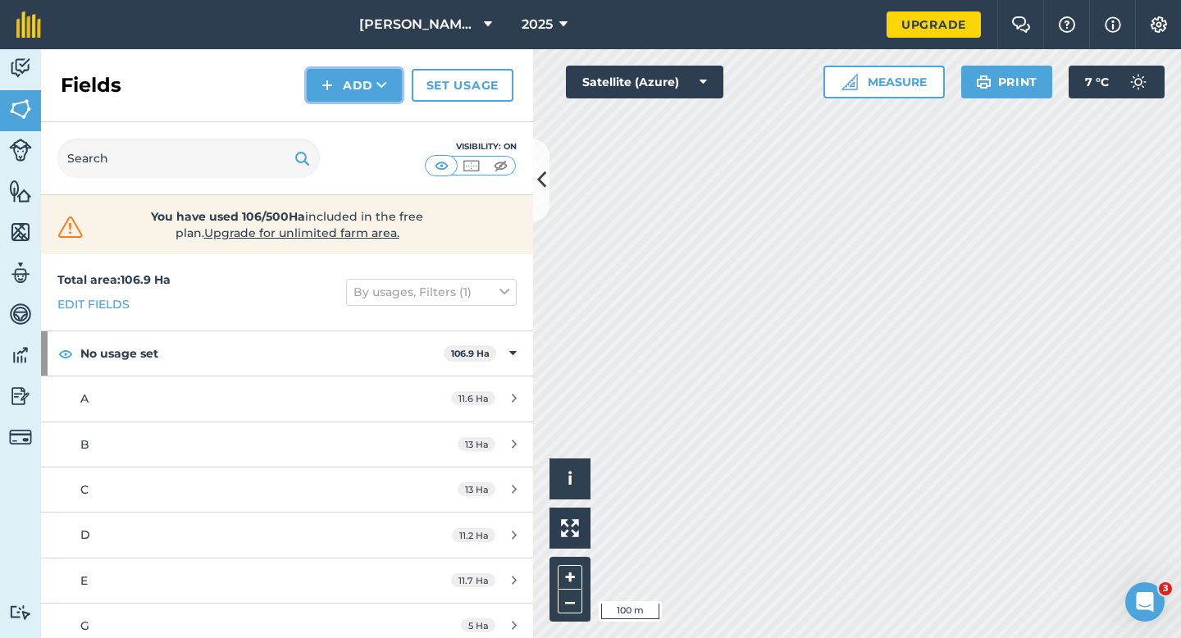
click at [359, 89] on button "Add" at bounding box center [354, 85] width 95 height 33
click at [366, 131] on link "Draw" at bounding box center [354, 122] width 90 height 36
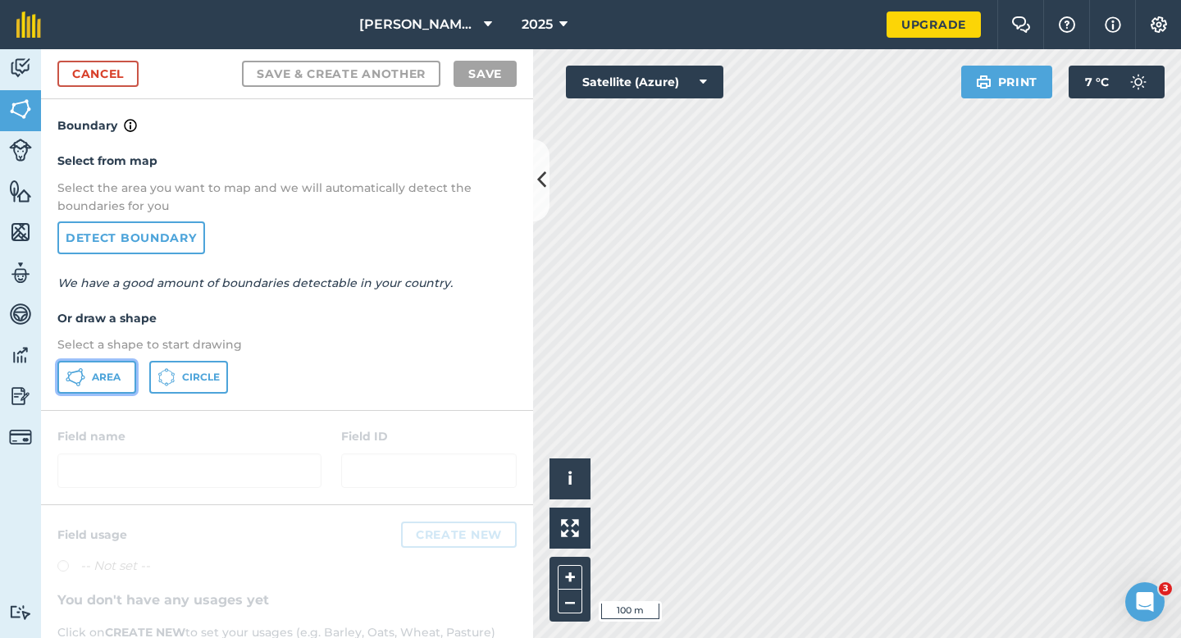
click at [121, 365] on button "Area" at bounding box center [96, 377] width 79 height 33
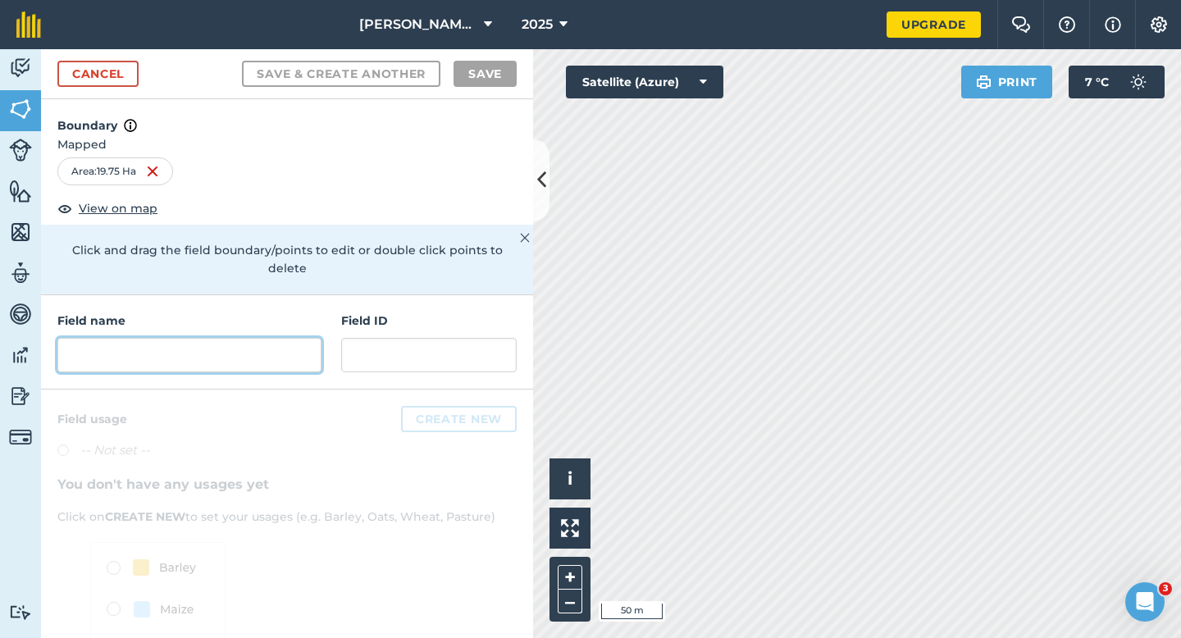
click at [185, 338] on input "text" at bounding box center [189, 355] width 264 height 34
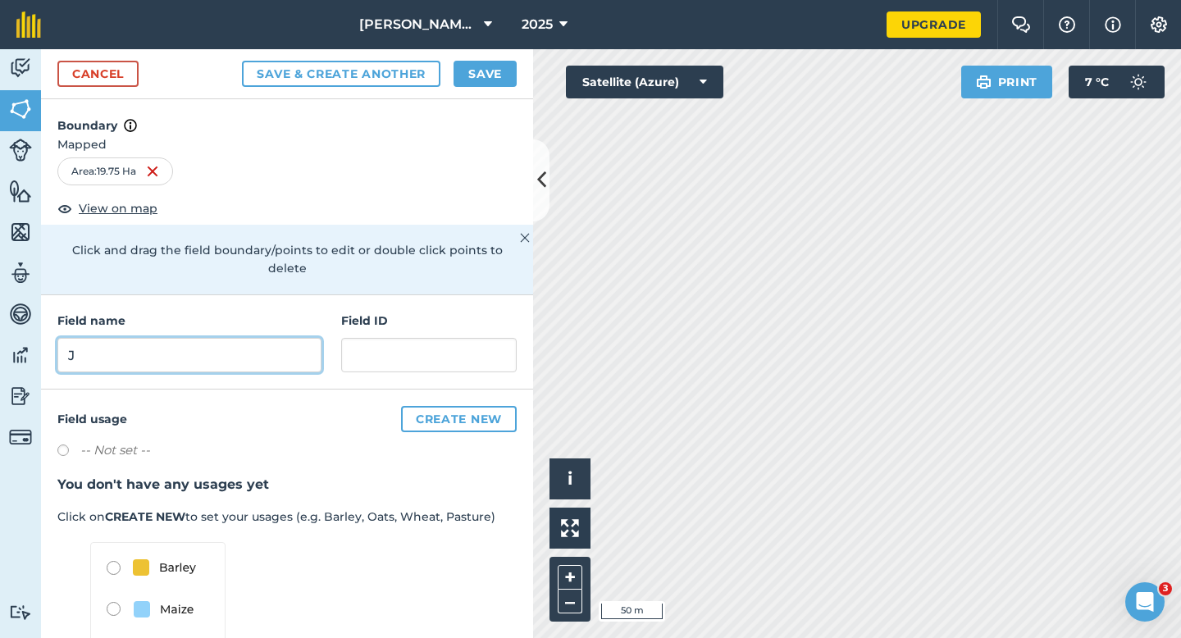
type input "J"
click at [485, 56] on div "Cancel Save & Create Another Save" at bounding box center [287, 74] width 492 height 50
click at [485, 66] on button "Save" at bounding box center [484, 74] width 63 height 26
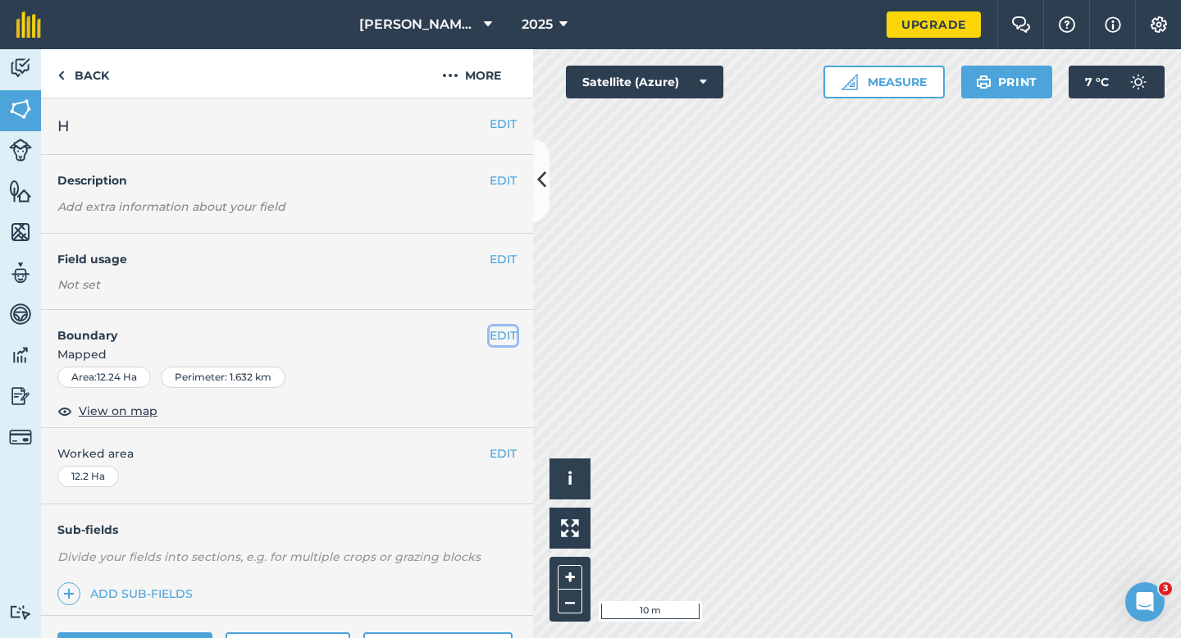
click at [507, 337] on button "EDIT" at bounding box center [503, 335] width 27 height 18
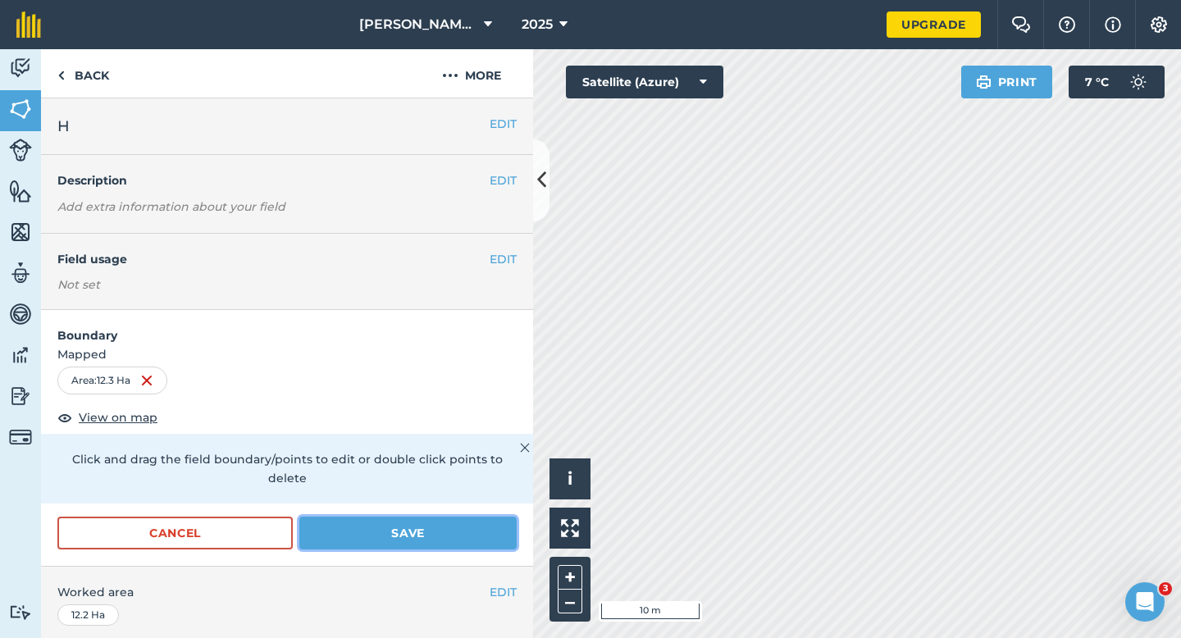
click at [453, 517] on button "Save" at bounding box center [407, 533] width 217 height 33
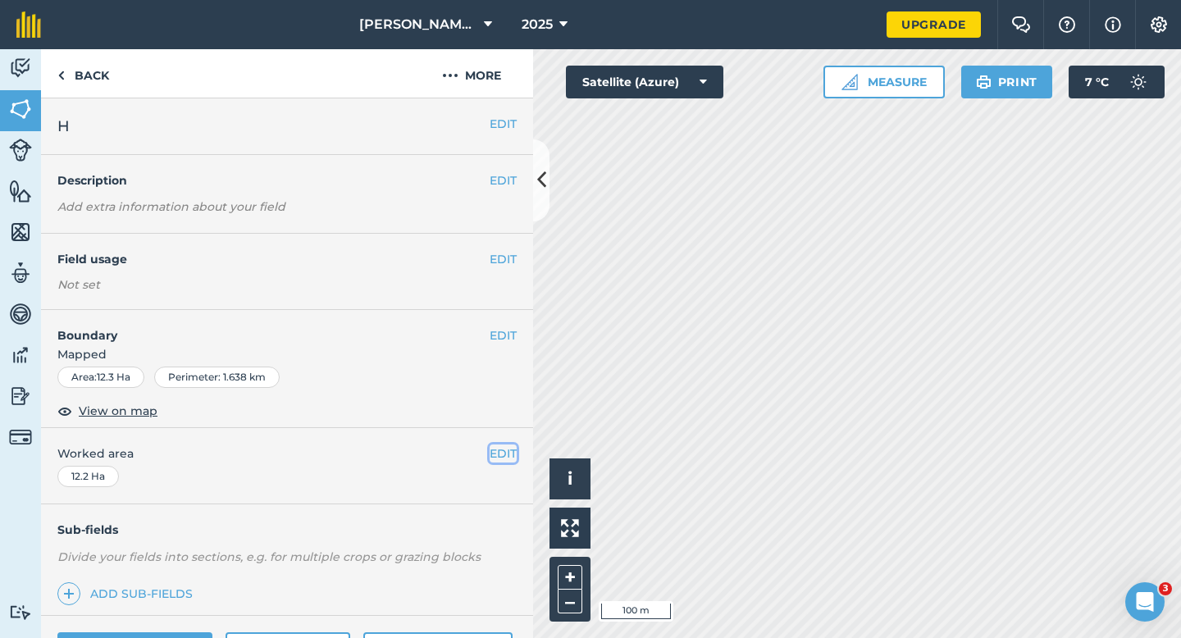
click at [492, 460] on button "EDIT" at bounding box center [503, 453] width 27 height 18
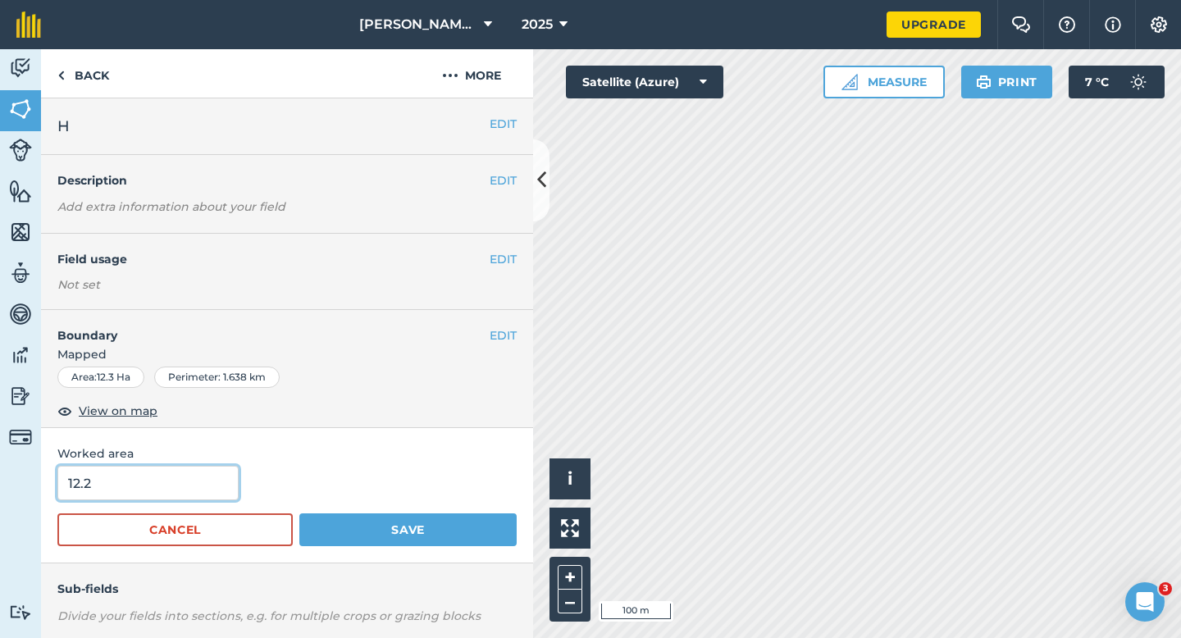
click at [126, 492] on input "12.2" at bounding box center [147, 483] width 181 height 34
type input "12.3"
click at [299, 513] on button "Save" at bounding box center [407, 529] width 217 height 33
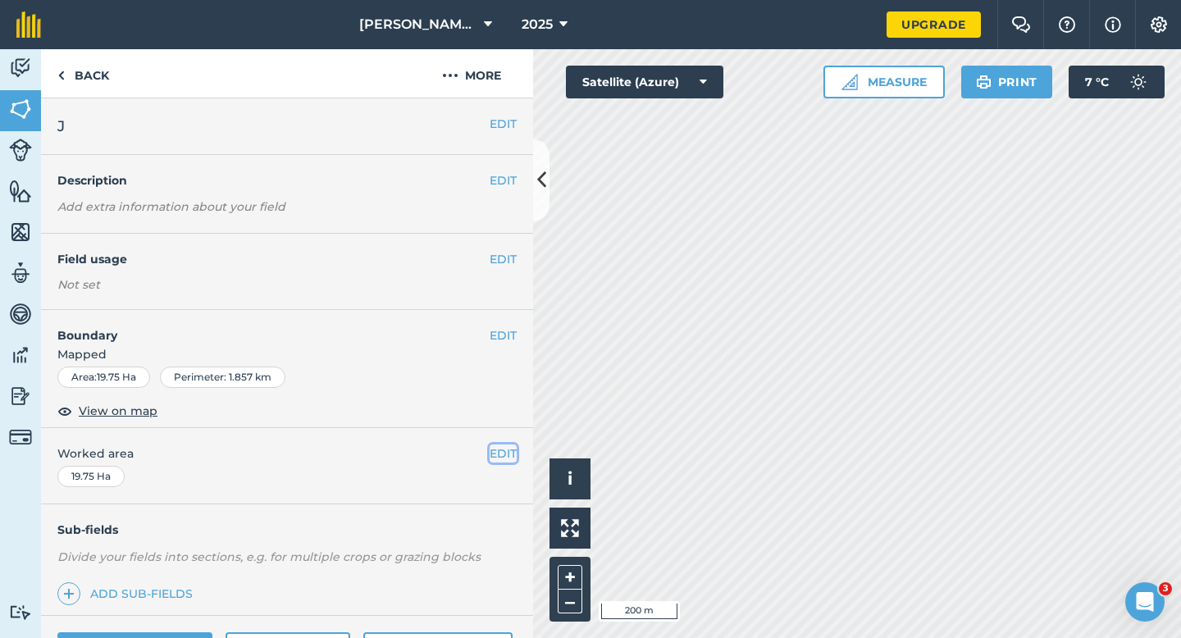
click at [499, 453] on button "EDIT" at bounding box center [503, 453] width 27 height 18
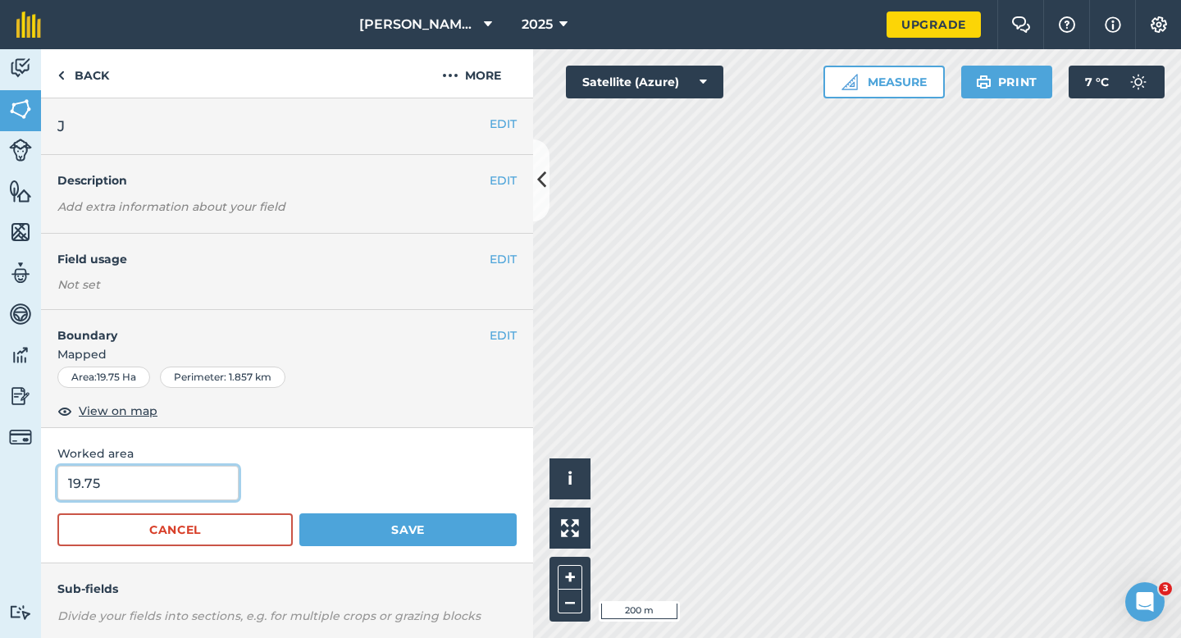
click at [222, 490] on input "19.75" at bounding box center [147, 483] width 181 height 34
type input "19"
click at [299, 513] on button "Save" at bounding box center [407, 529] width 217 height 33
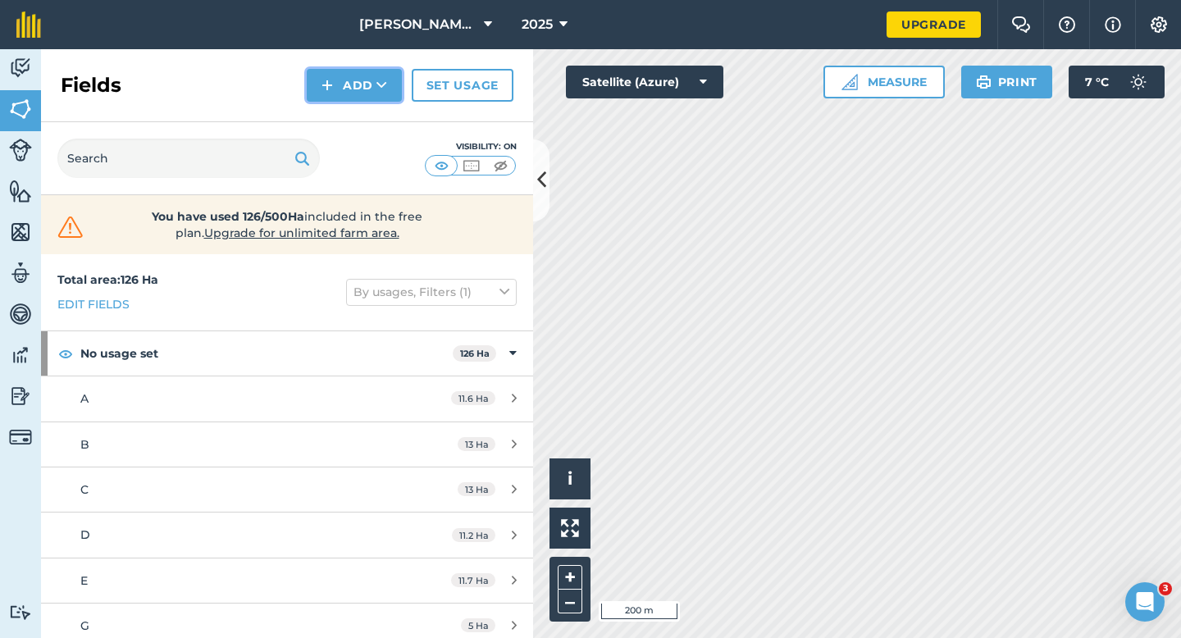
click at [371, 85] on button "Add" at bounding box center [354, 85] width 95 height 33
click at [376, 134] on link "Draw" at bounding box center [354, 122] width 90 height 36
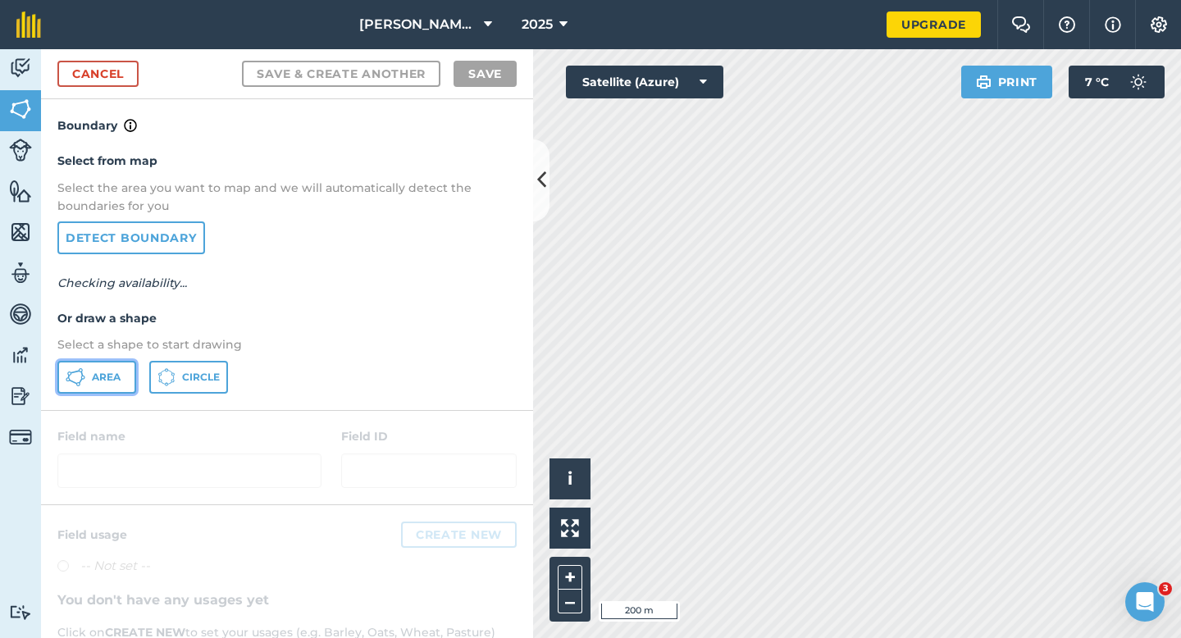
click at [128, 381] on button "Area" at bounding box center [96, 377] width 79 height 33
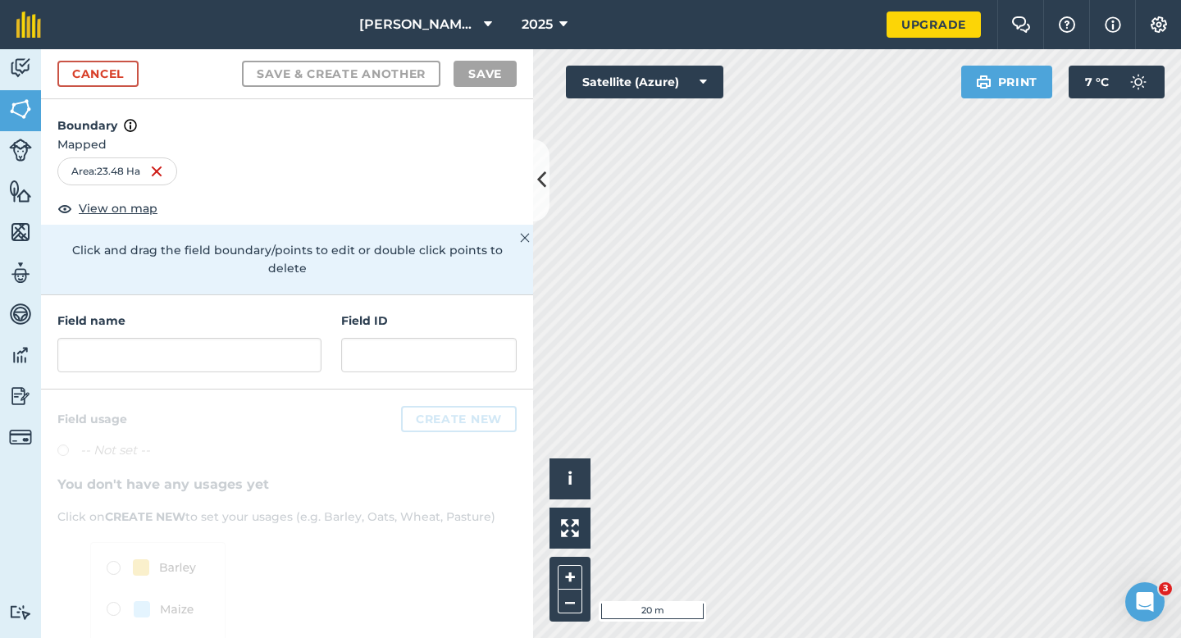
click at [287, 318] on div "Field name" at bounding box center [189, 342] width 264 height 61
click at [287, 344] on input "K" at bounding box center [189, 355] width 264 height 34
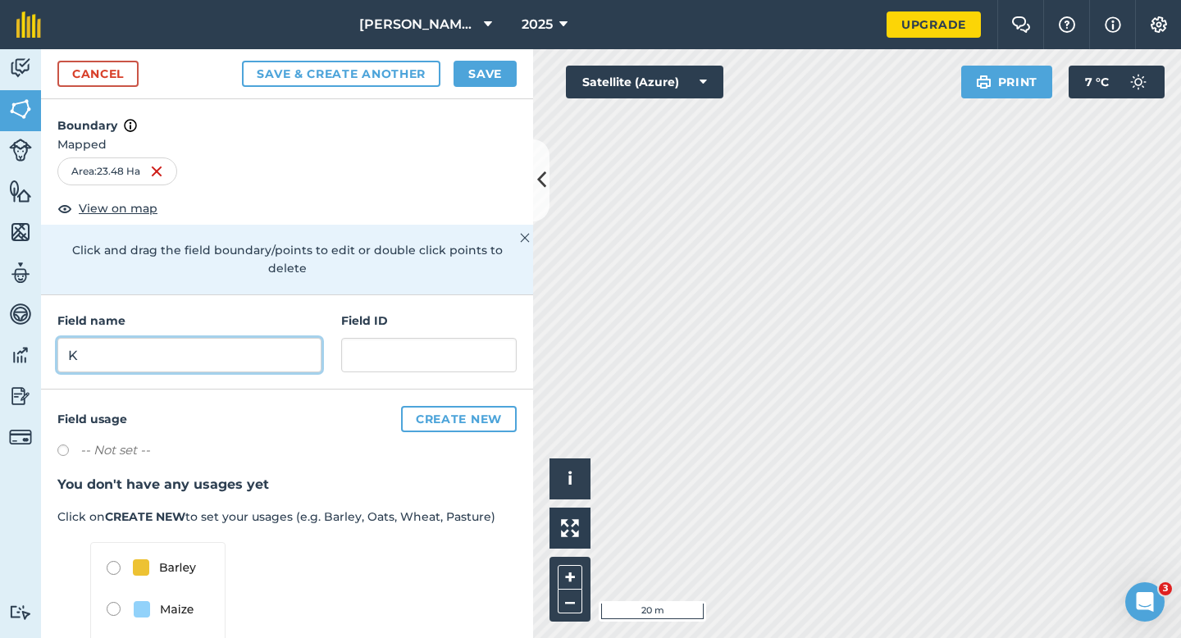
type input "K"
click at [475, 78] on button "Save" at bounding box center [484, 74] width 63 height 26
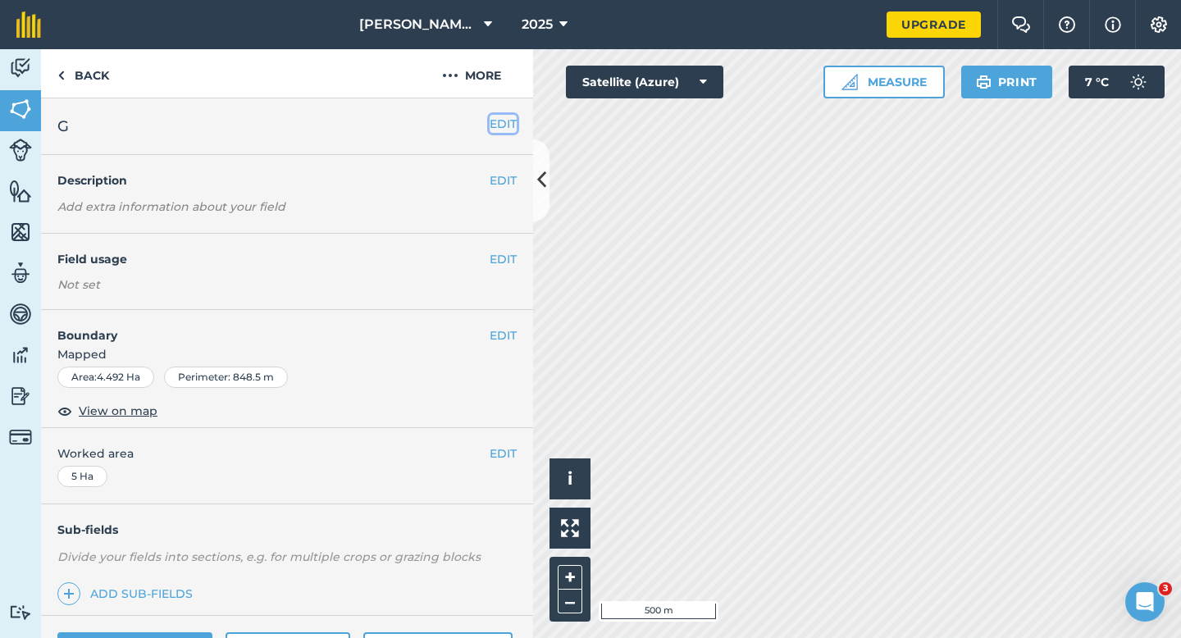
click at [501, 128] on button "EDIT" at bounding box center [503, 124] width 27 height 18
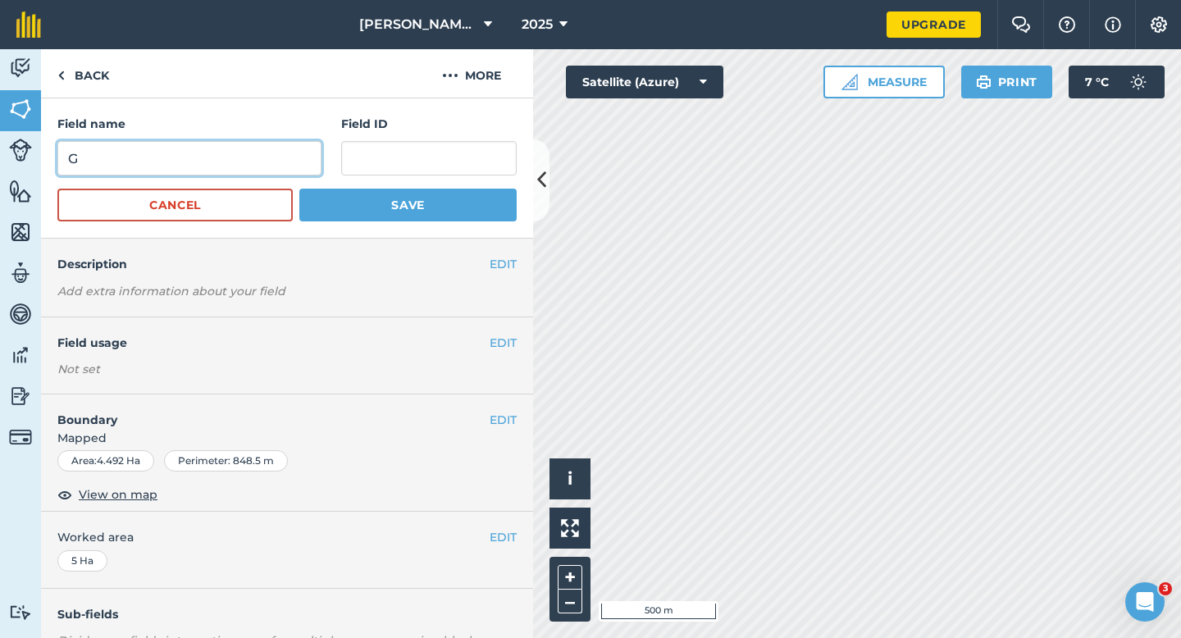
click at [303, 166] on input "G" at bounding box center [189, 158] width 264 height 34
type input "F"
click at [299, 189] on button "Save" at bounding box center [407, 205] width 217 height 33
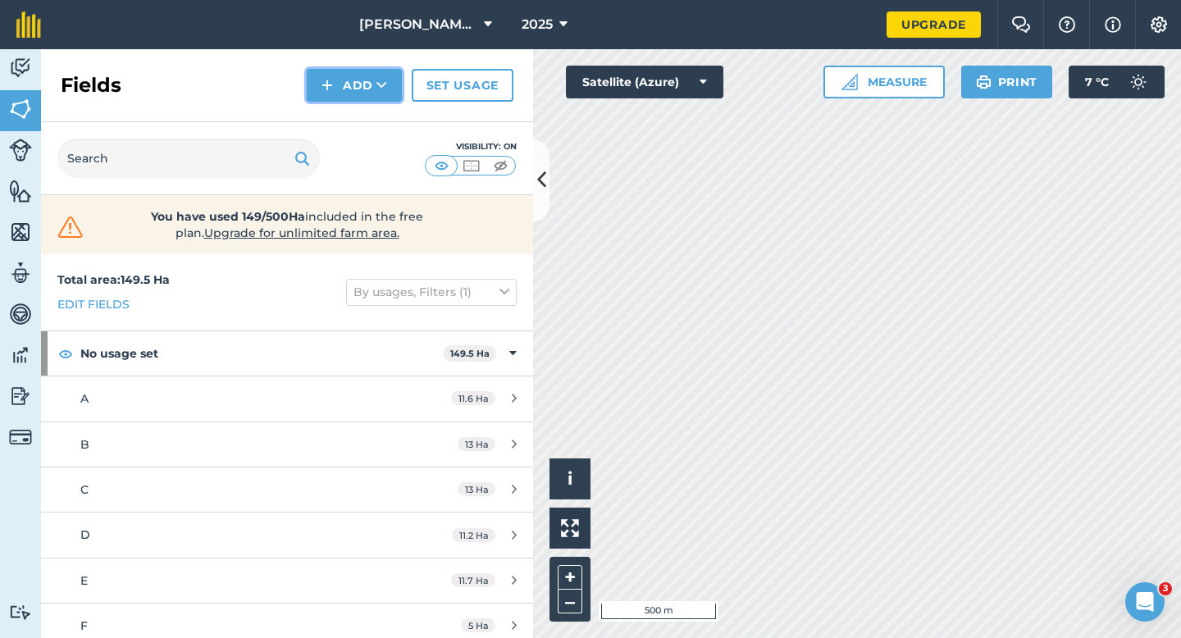
click at [344, 95] on button "Add" at bounding box center [354, 85] width 95 height 33
click at [344, 117] on link "Draw" at bounding box center [354, 122] width 90 height 36
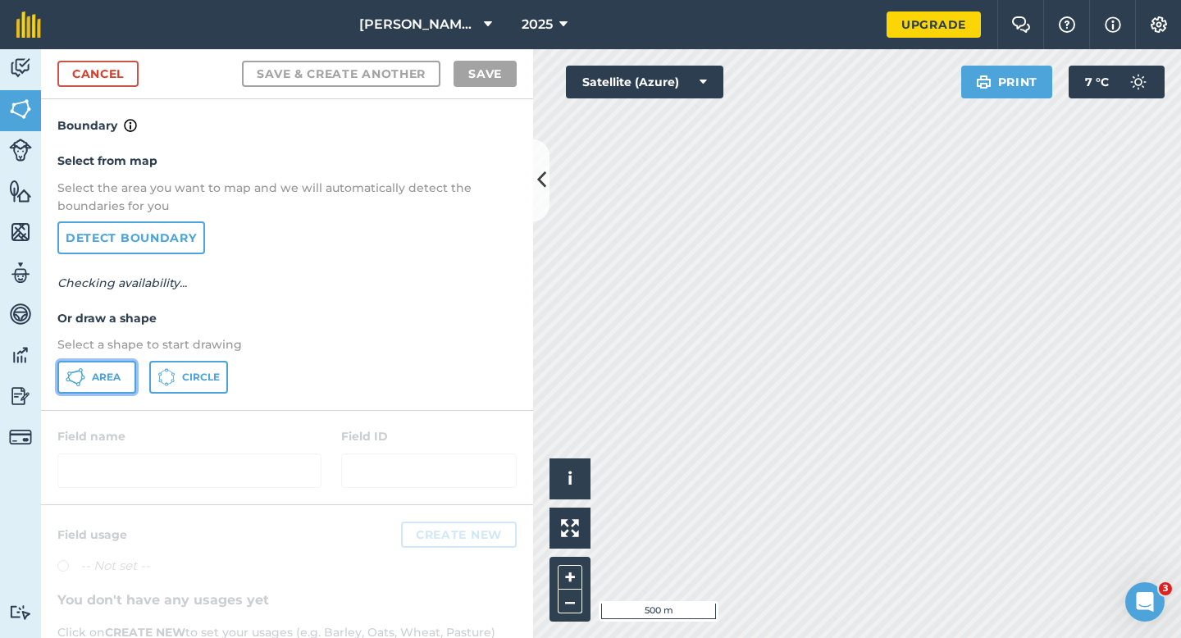
click at [105, 371] on span "Area" at bounding box center [106, 377] width 29 height 13
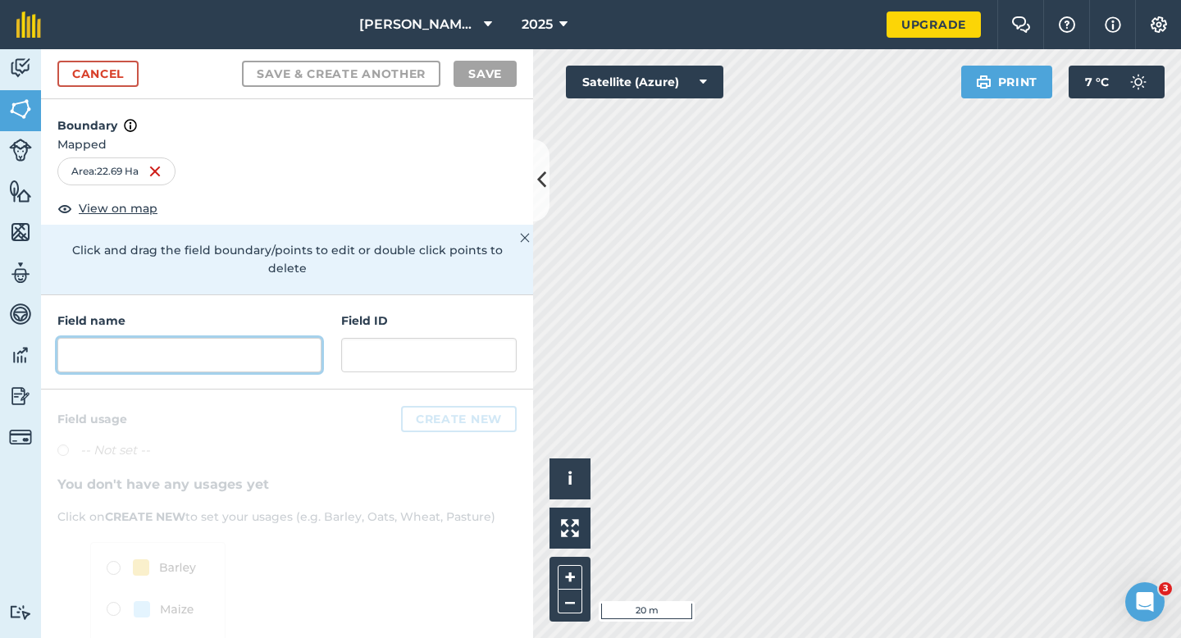
click at [291, 338] on input "text" at bounding box center [189, 355] width 264 height 34
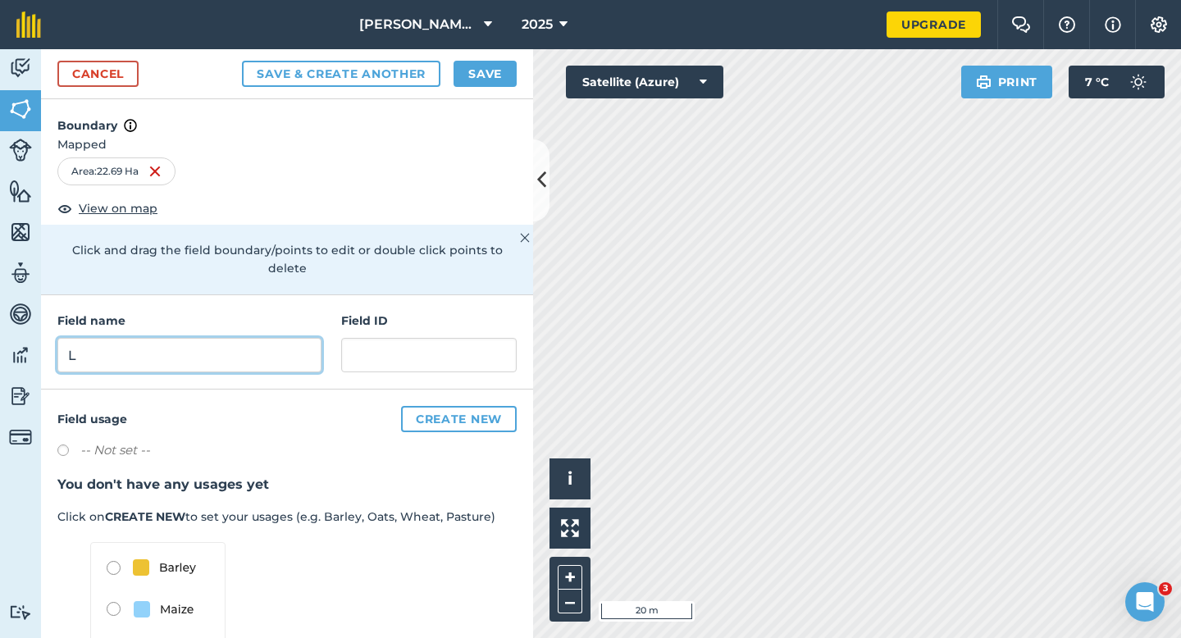
type input "L"
click at [507, 84] on button "Save" at bounding box center [484, 74] width 63 height 26
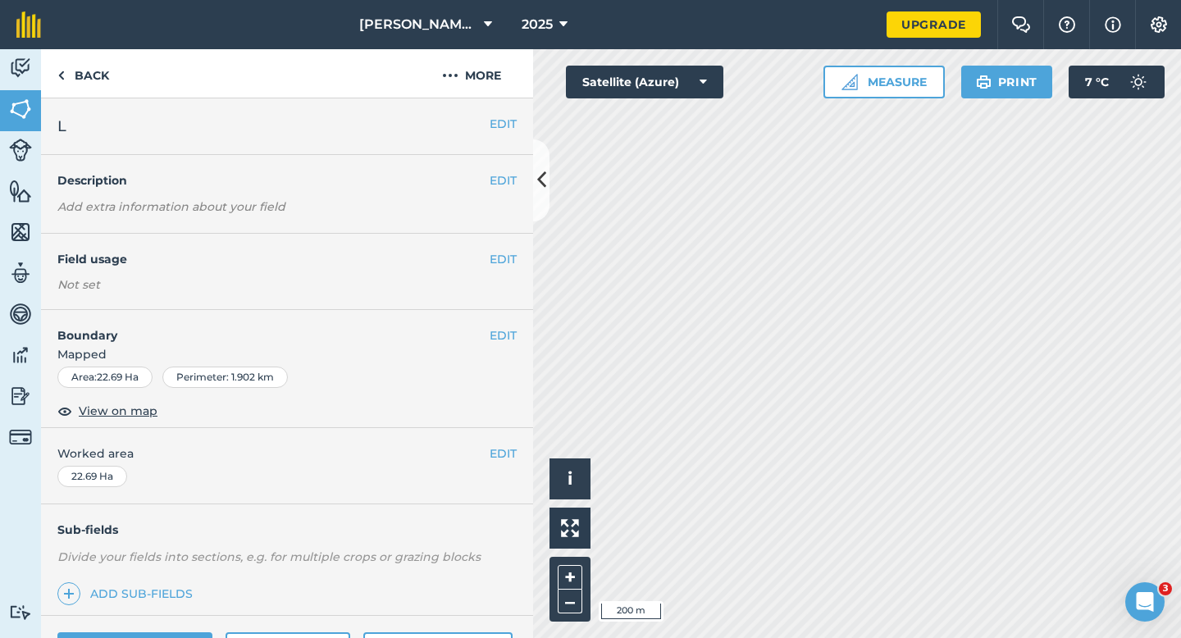
click at [489, 460] on span "Worked area" at bounding box center [286, 453] width 459 height 18
click at [490, 449] on button "EDIT" at bounding box center [503, 453] width 27 height 18
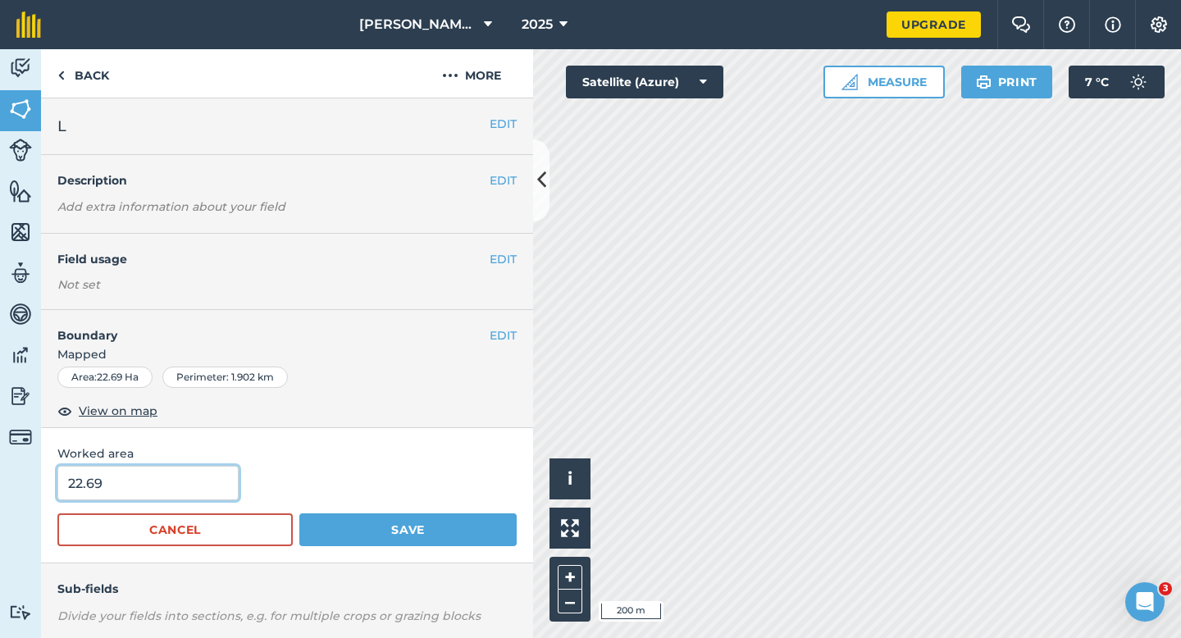
click at [141, 490] on input "22.69" at bounding box center [147, 483] width 181 height 34
type input "22.7"
click at [299, 513] on button "Save" at bounding box center [407, 529] width 217 height 33
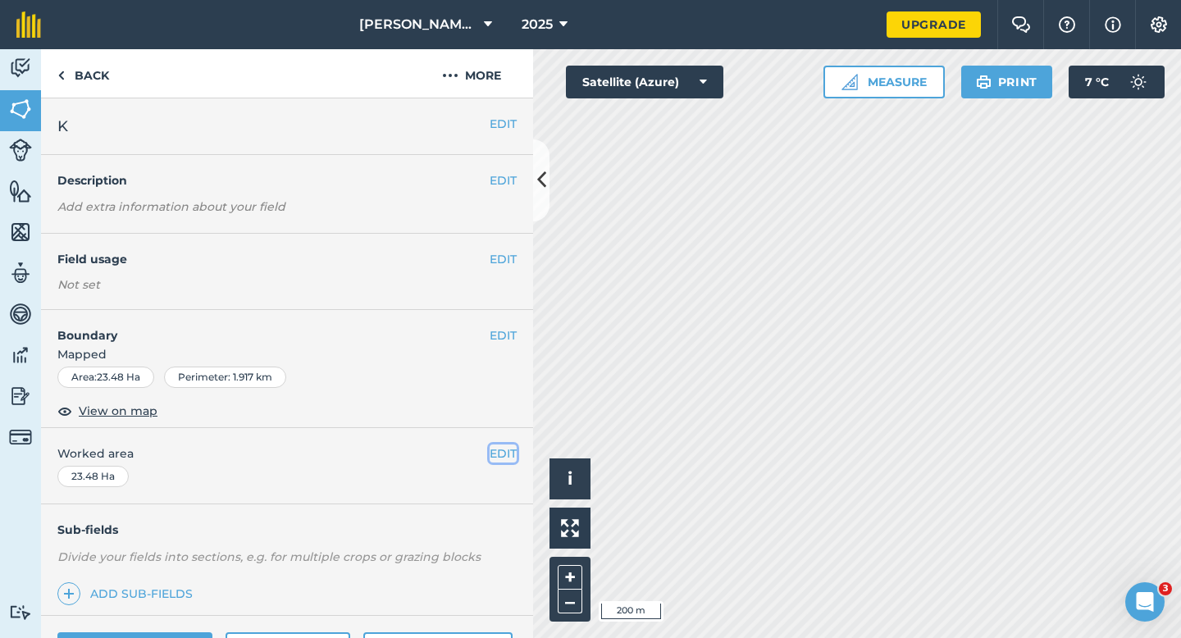
click at [508, 451] on button "EDIT" at bounding box center [503, 453] width 27 height 18
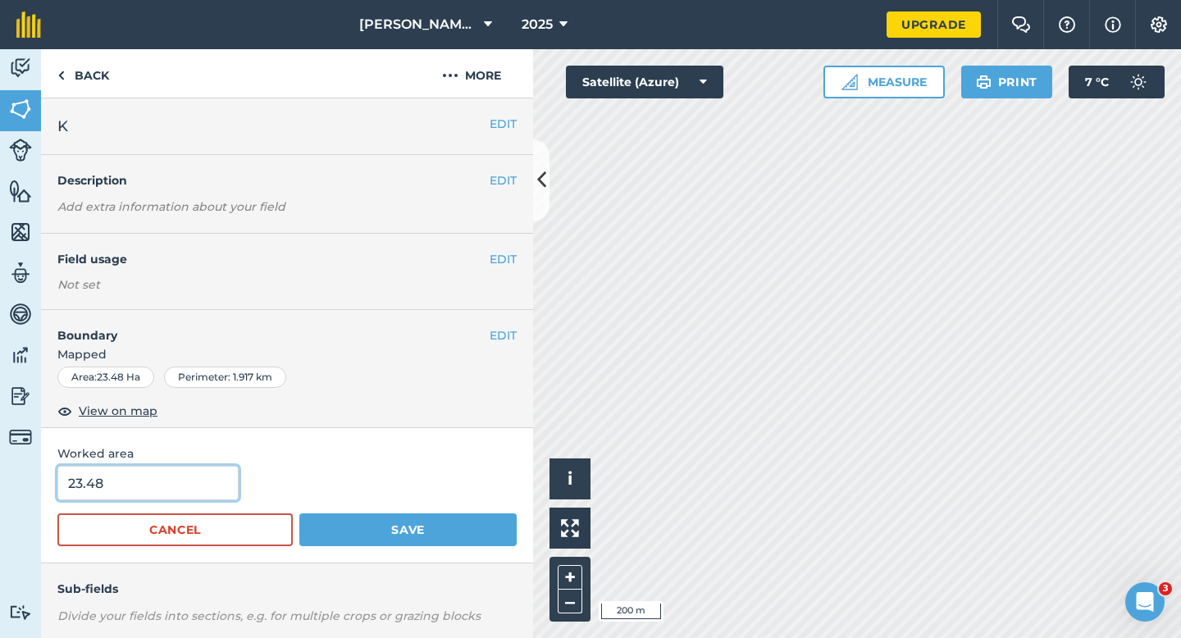
click at [194, 476] on input "23.48" at bounding box center [147, 483] width 181 height 34
type input "23.5"
click at [299, 513] on button "Save" at bounding box center [407, 529] width 217 height 33
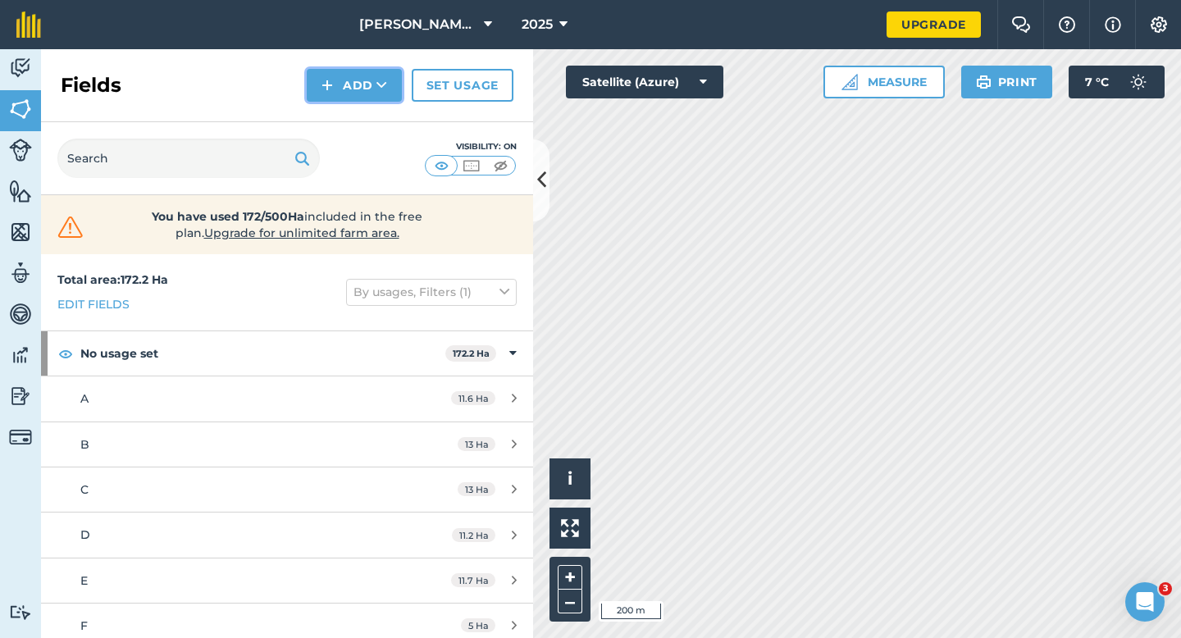
click at [309, 75] on button "Add" at bounding box center [354, 85] width 95 height 33
click at [327, 98] on button "Add Draw Import" at bounding box center [354, 85] width 95 height 33
click at [327, 87] on img at bounding box center [326, 85] width 11 height 20
click at [333, 112] on link "Draw" at bounding box center [354, 122] width 90 height 36
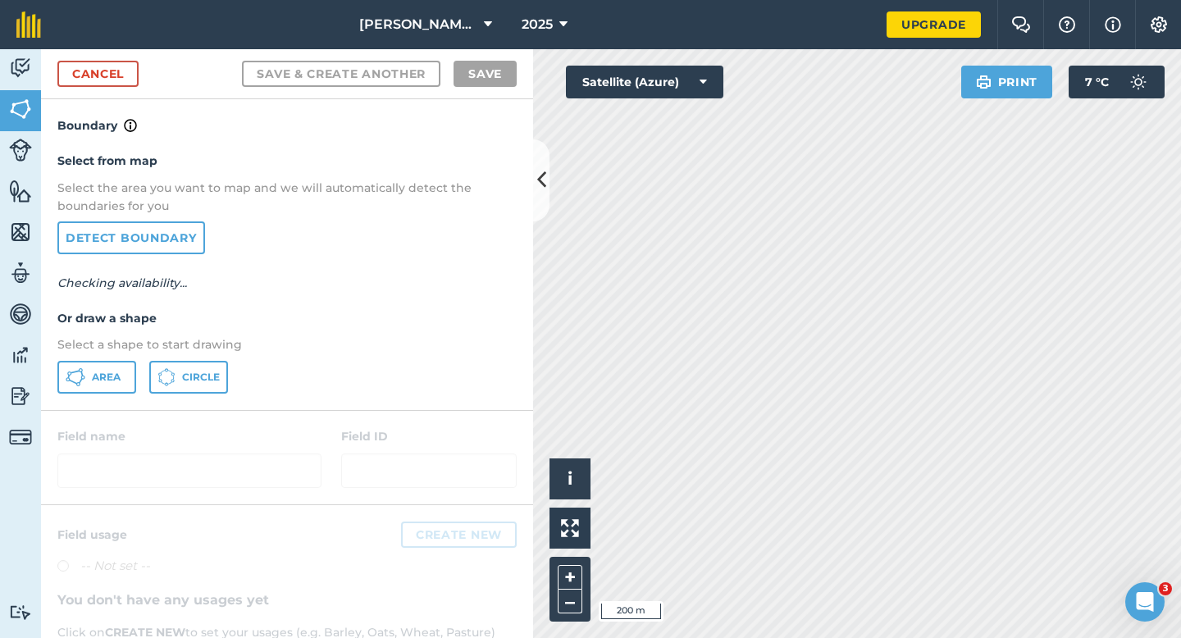
click at [93, 344] on p "Select a shape to start drawing" at bounding box center [286, 344] width 459 height 18
click at [99, 400] on div "Select from map Select the area you want to map and we will automatically detec…" at bounding box center [287, 272] width 492 height 274
click at [99, 382] on span "Area" at bounding box center [106, 377] width 29 height 13
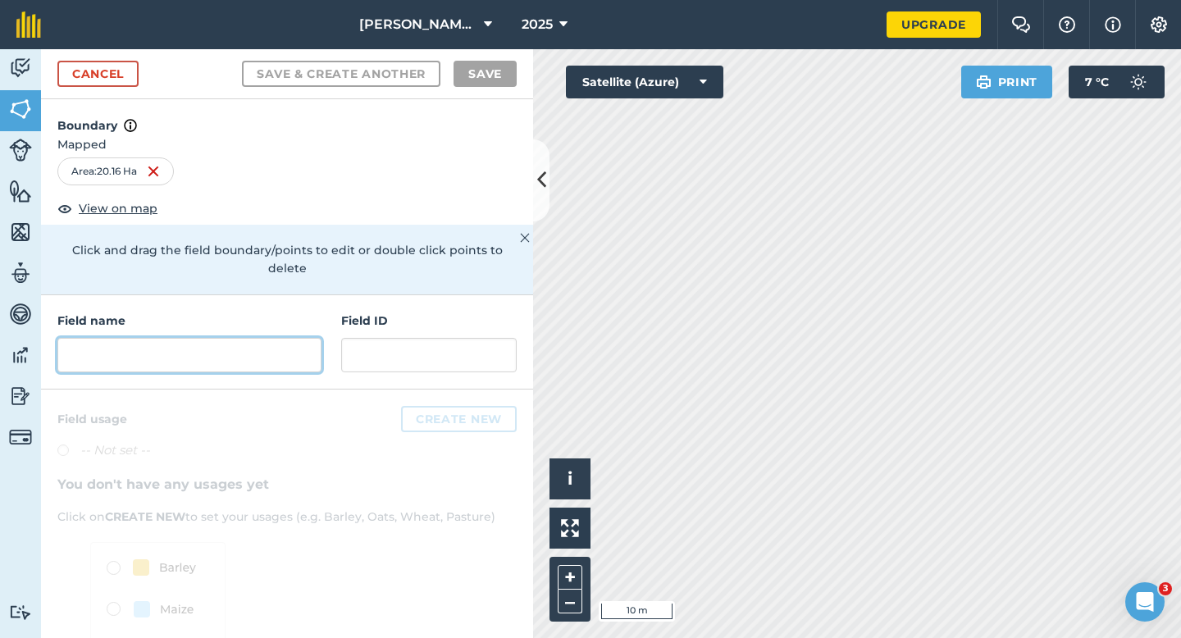
click at [298, 338] on input "text" at bounding box center [189, 355] width 264 height 34
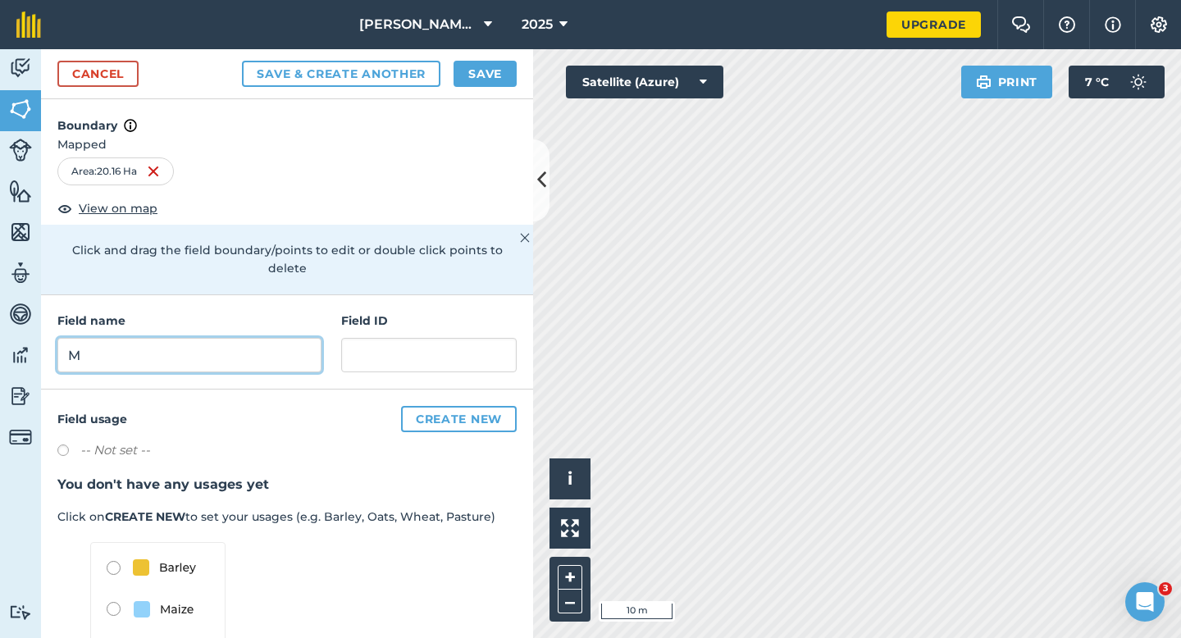
type input "M"
click at [524, 82] on div "Cancel Save & Create Another Save" at bounding box center [287, 74] width 492 height 50
click at [489, 93] on div "Cancel Save & Create Another Save" at bounding box center [287, 74] width 492 height 50
click at [489, 75] on button "Save" at bounding box center [484, 74] width 63 height 26
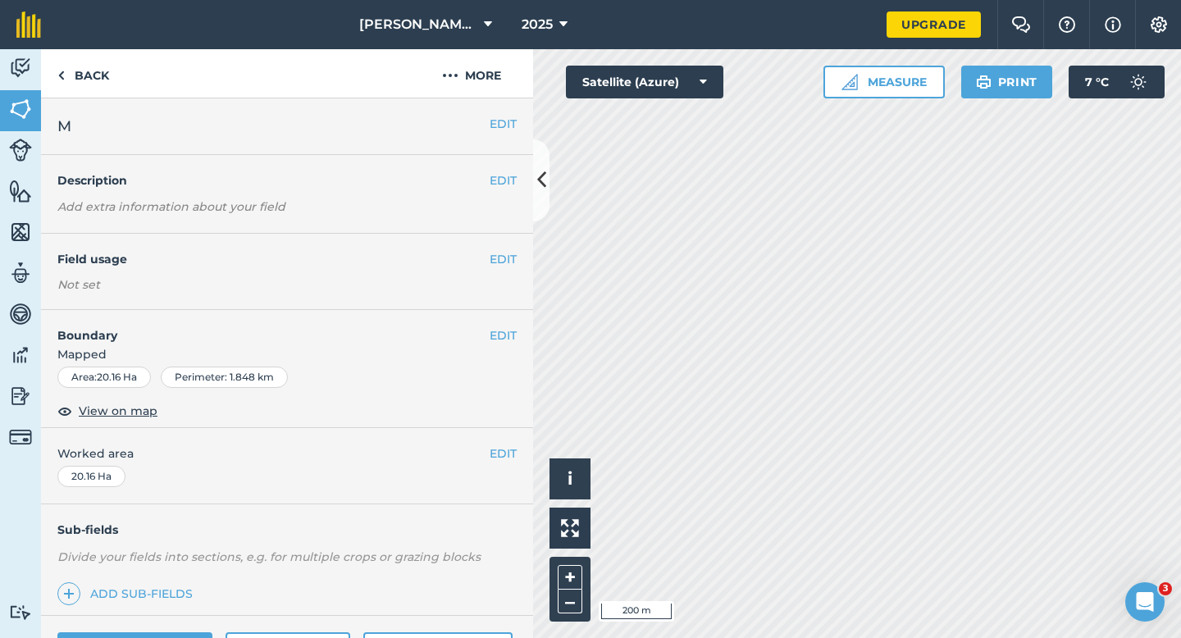
click at [494, 467] on div "EDIT Worked area 20.16 Ha" at bounding box center [287, 466] width 492 height 76
click at [494, 456] on button "EDIT" at bounding box center [503, 453] width 27 height 18
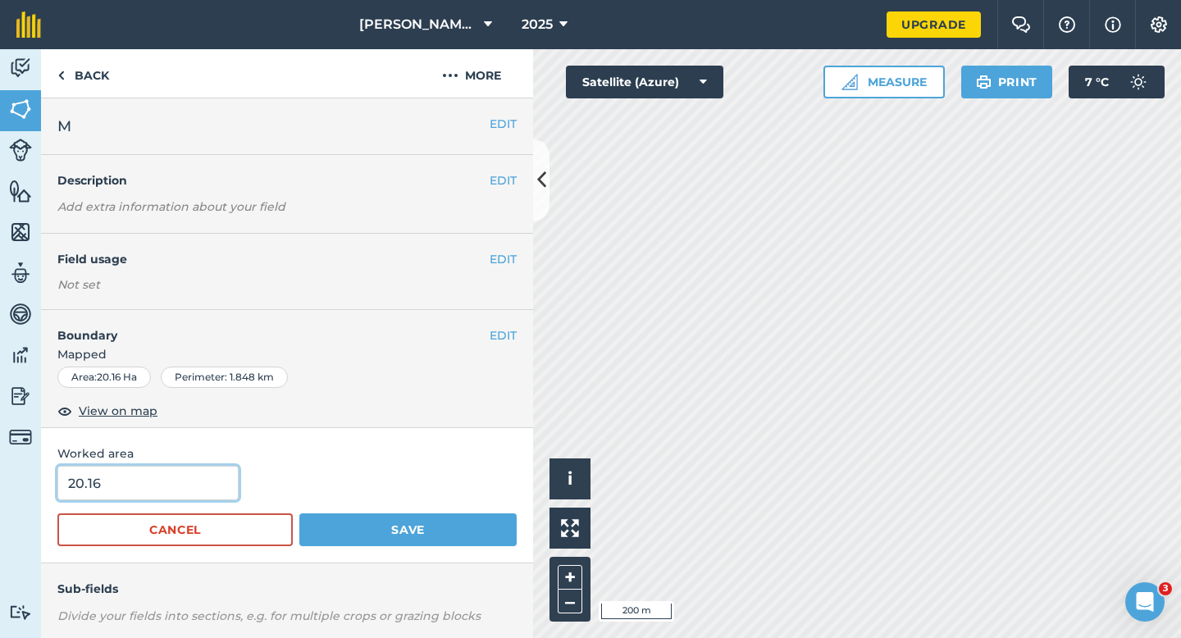
click at [162, 490] on input "20.16" at bounding box center [147, 483] width 181 height 34
type input "20.2"
click at [299, 513] on button "Save" at bounding box center [407, 529] width 217 height 33
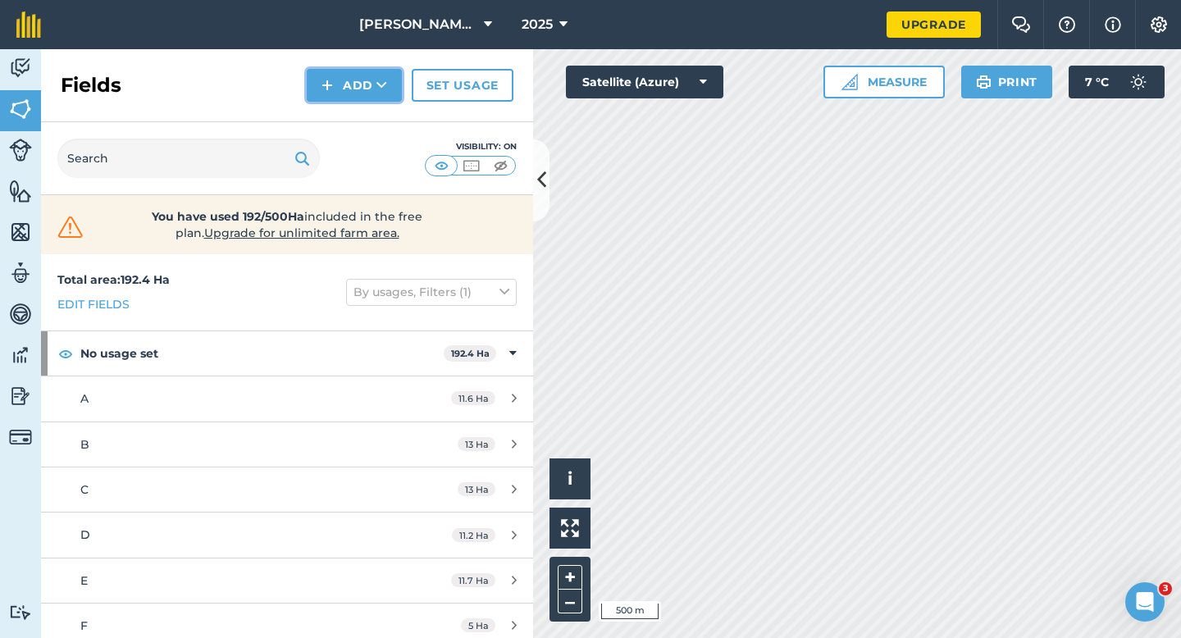
click at [333, 76] on img at bounding box center [326, 85] width 11 height 20
click at [335, 112] on link "Draw" at bounding box center [354, 122] width 90 height 36
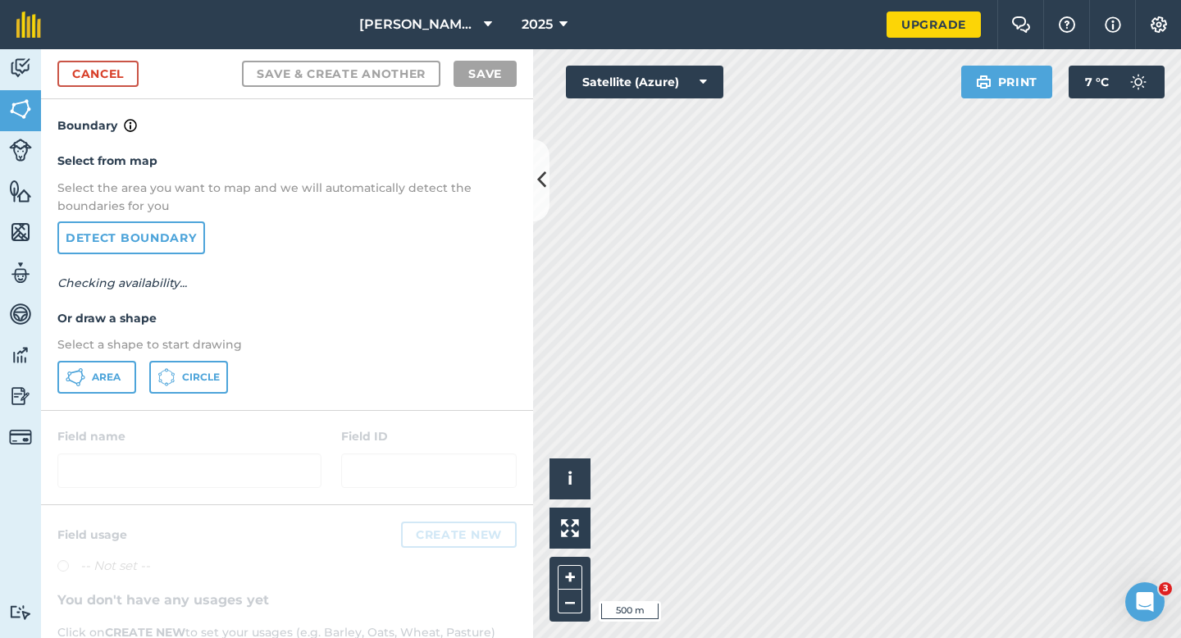
click at [96, 395] on div "Select from map Select the area you want to map and we will automatically detec…" at bounding box center [287, 272] width 492 height 274
click at [133, 375] on button "Area" at bounding box center [96, 377] width 79 height 33
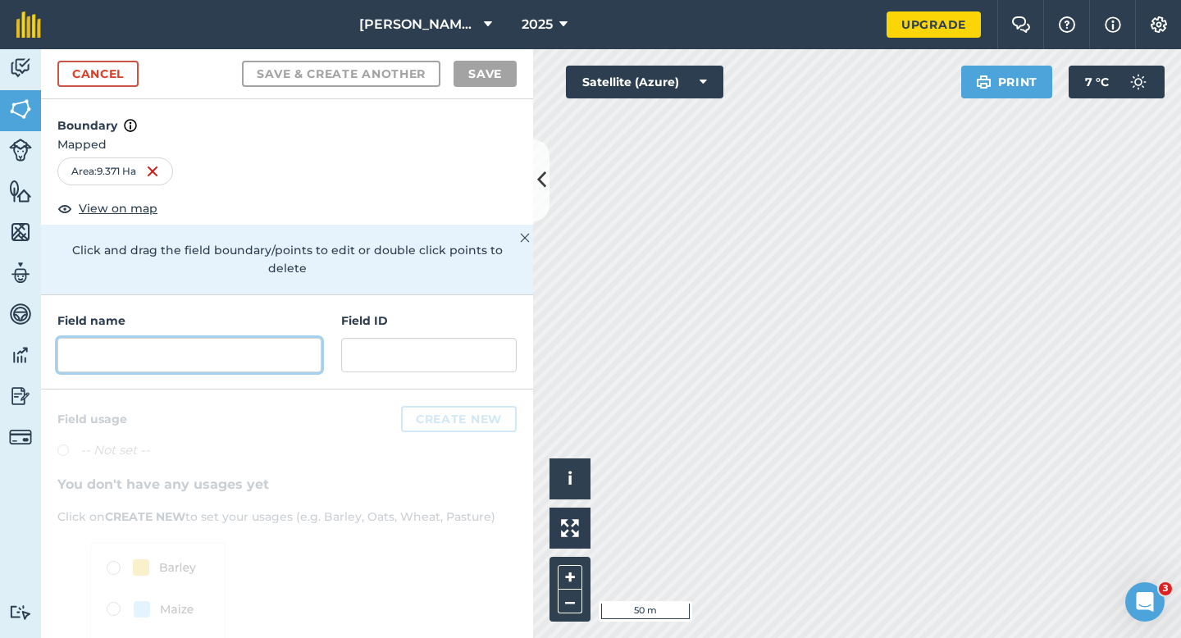
click at [254, 338] on input "text" at bounding box center [189, 355] width 264 height 34
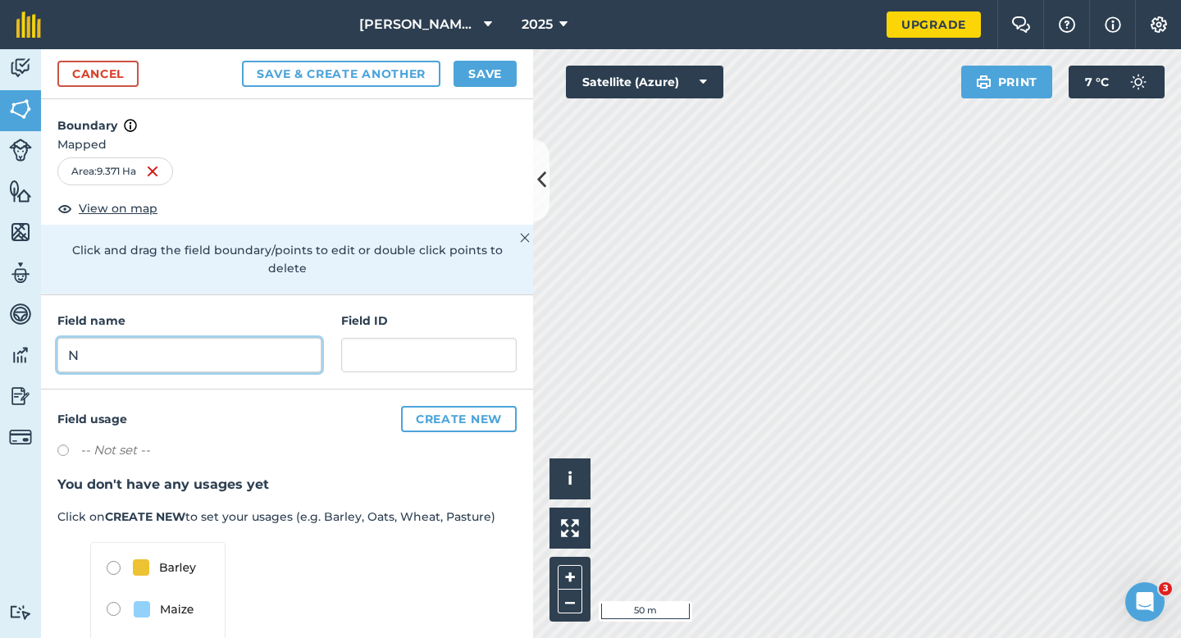
type input "N"
click at [496, 80] on button "Save" at bounding box center [484, 74] width 63 height 26
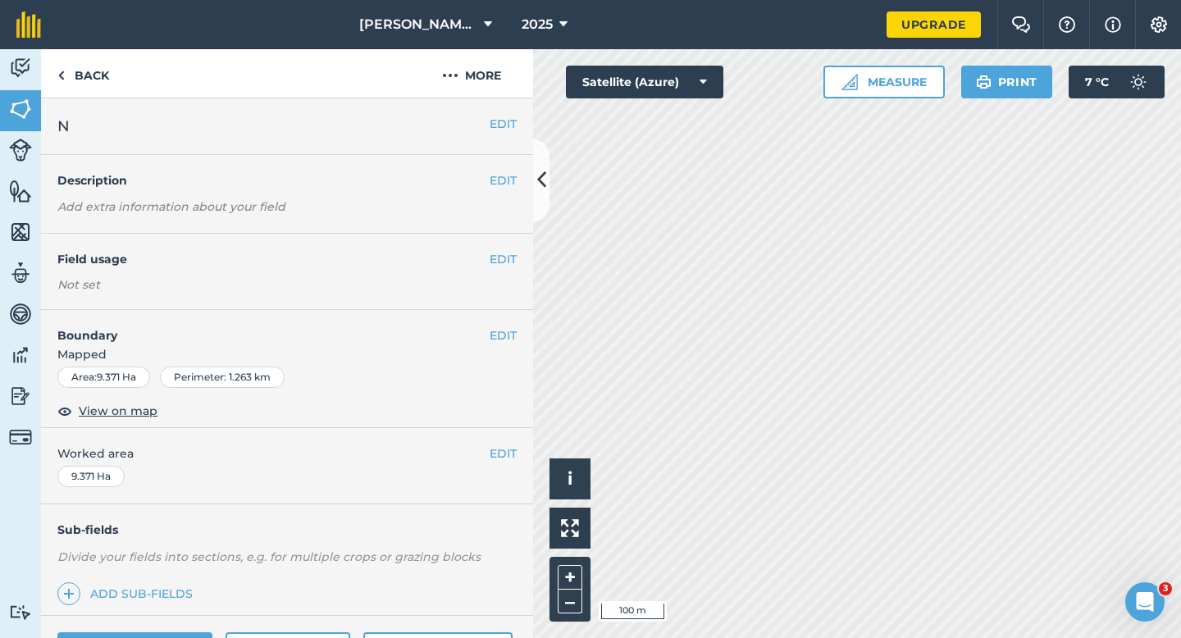
click at [511, 458] on button "EDIT" at bounding box center [503, 453] width 27 height 18
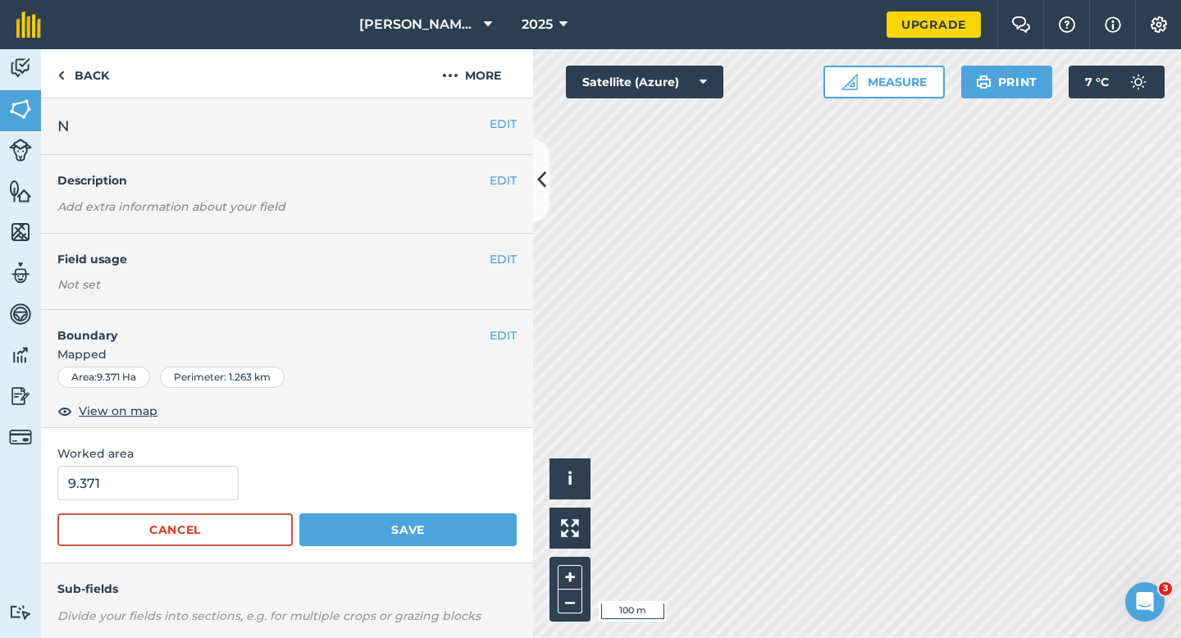
click at [243, 481] on div "9.371" at bounding box center [286, 483] width 459 height 34
click at [235, 481] on div "9.371" at bounding box center [286, 483] width 459 height 34
click at [225, 482] on input "9.371" at bounding box center [147, 483] width 181 height 34
type input "9.4"
click at [299, 513] on button "Save" at bounding box center [407, 529] width 217 height 33
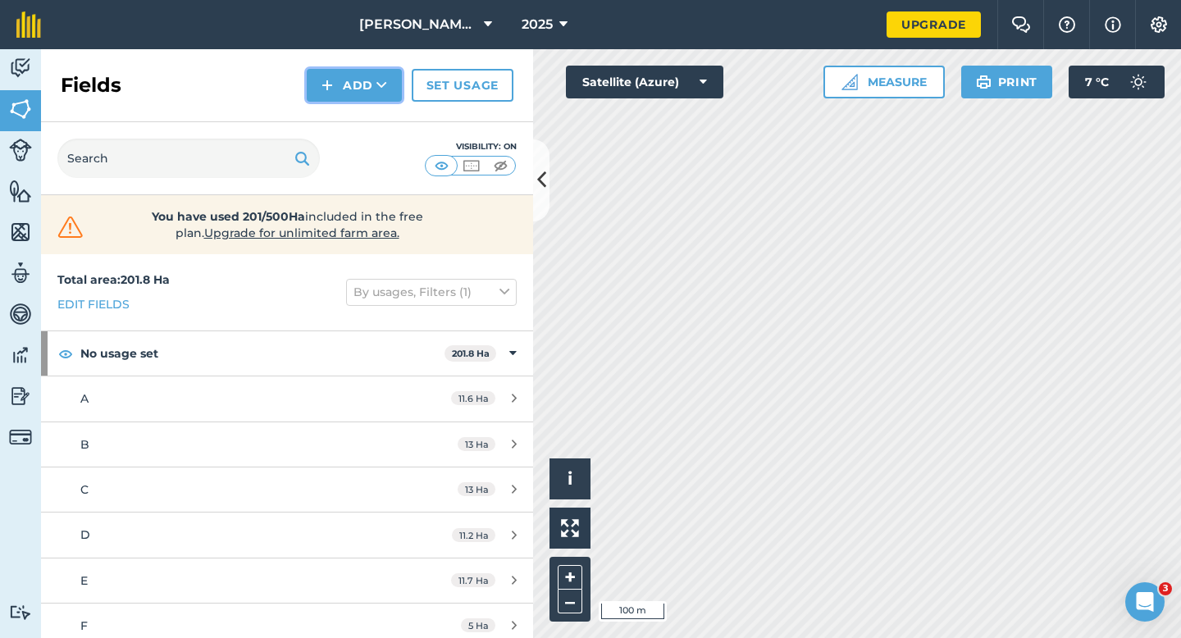
click at [330, 85] on img at bounding box center [326, 85] width 11 height 20
click at [330, 100] on button "Add Draw Import" at bounding box center [354, 85] width 95 height 33
click at [330, 94] on button "Add" at bounding box center [354, 85] width 95 height 33
click at [330, 116] on link "Draw" at bounding box center [354, 122] width 90 height 36
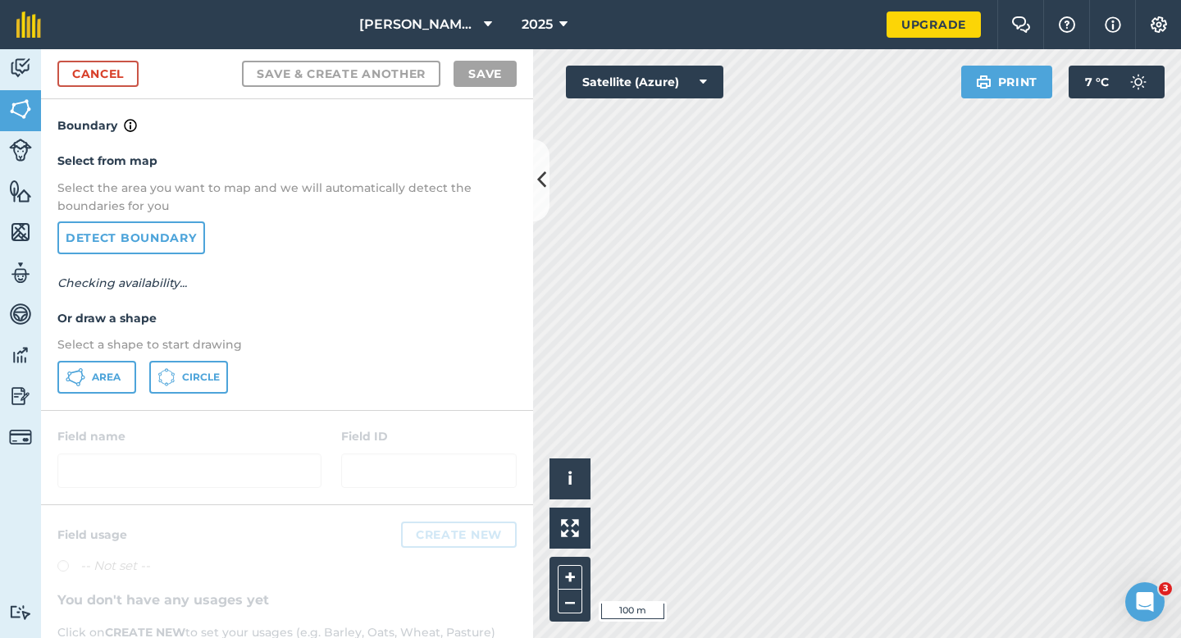
click at [68, 399] on div "Select from map Select the area you want to map and we will automatically detec…" at bounding box center [287, 272] width 492 height 274
click at [73, 388] on button "Area" at bounding box center [96, 377] width 79 height 33
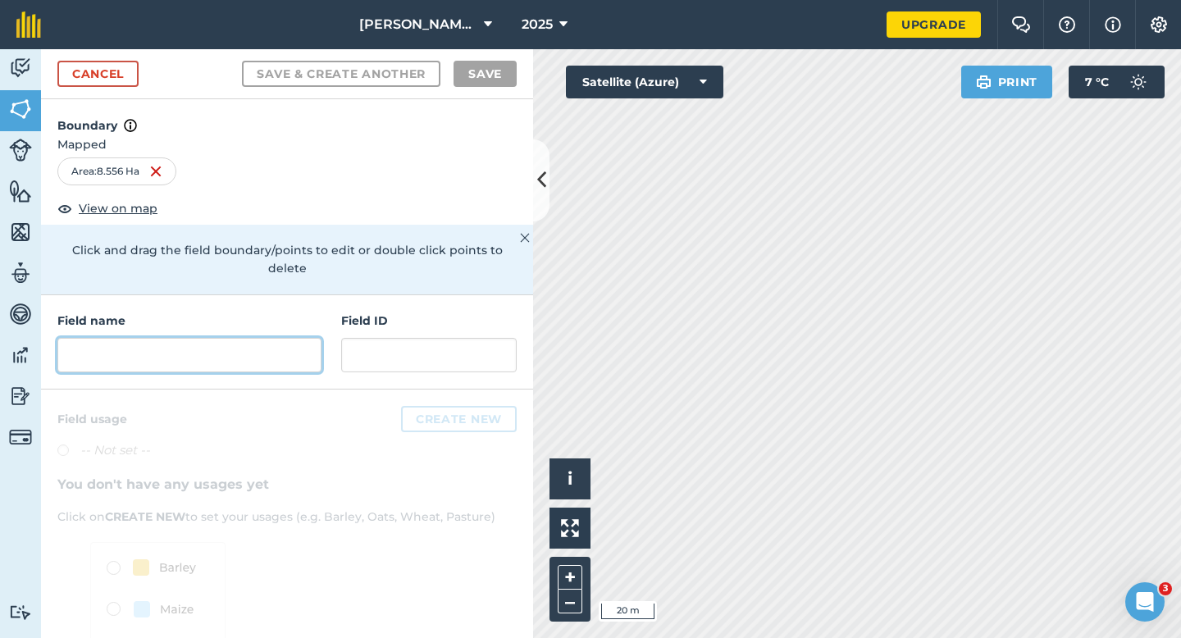
click at [253, 346] on input "text" at bounding box center [189, 355] width 264 height 34
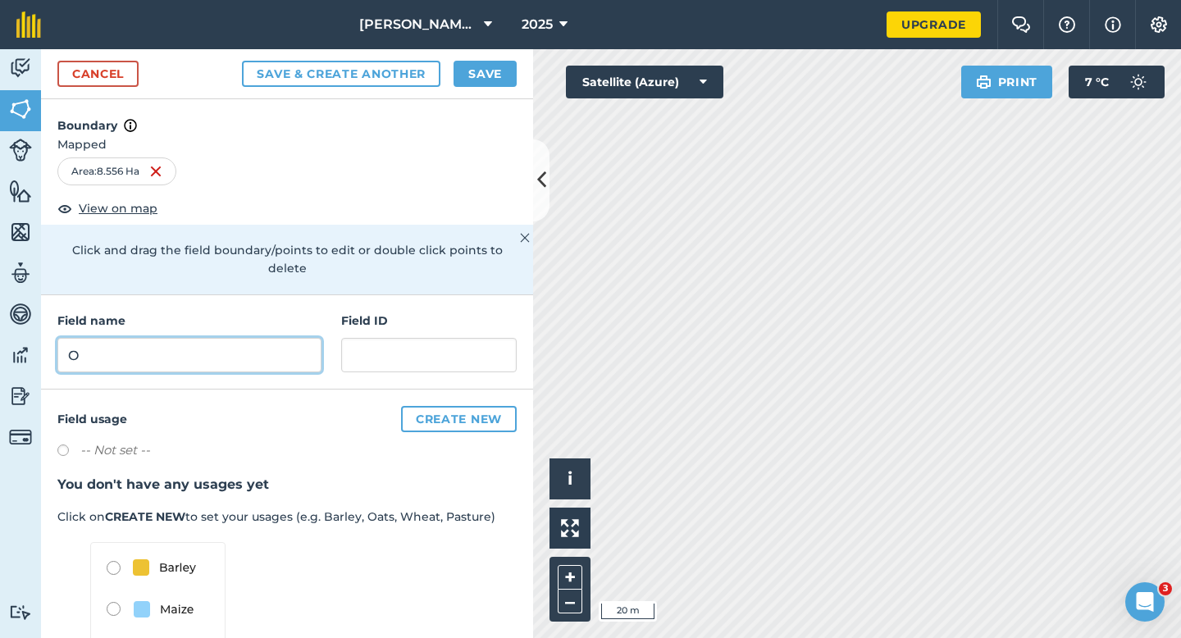
type input "O"
click at [488, 86] on button "Save" at bounding box center [484, 74] width 63 height 26
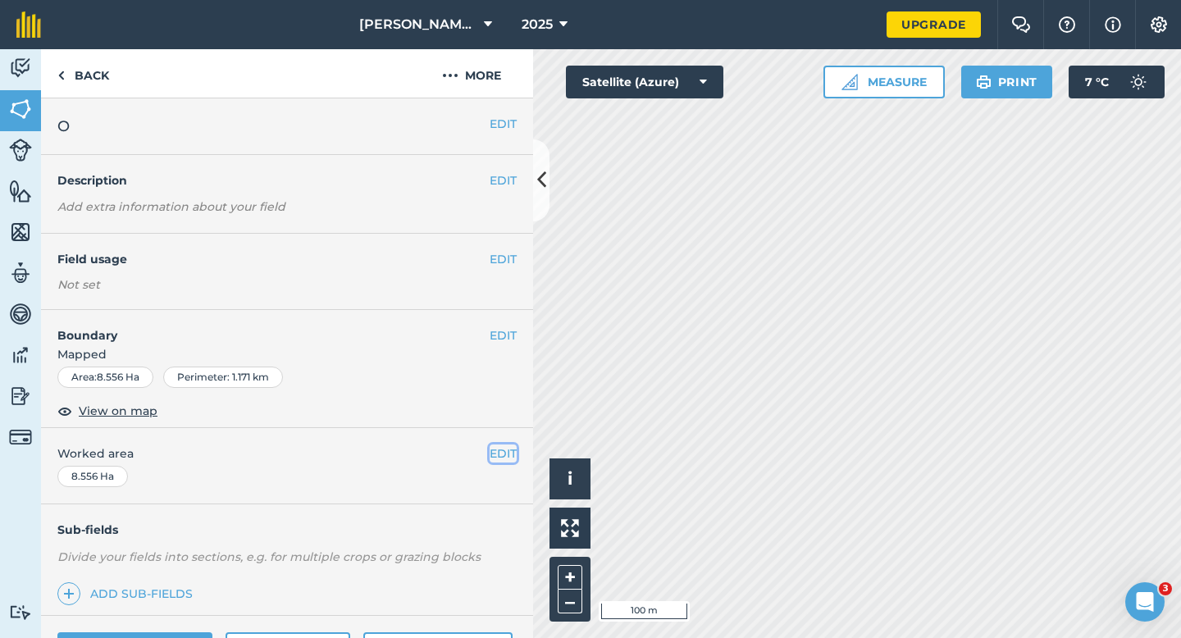
click at [494, 452] on button "EDIT" at bounding box center [503, 453] width 27 height 18
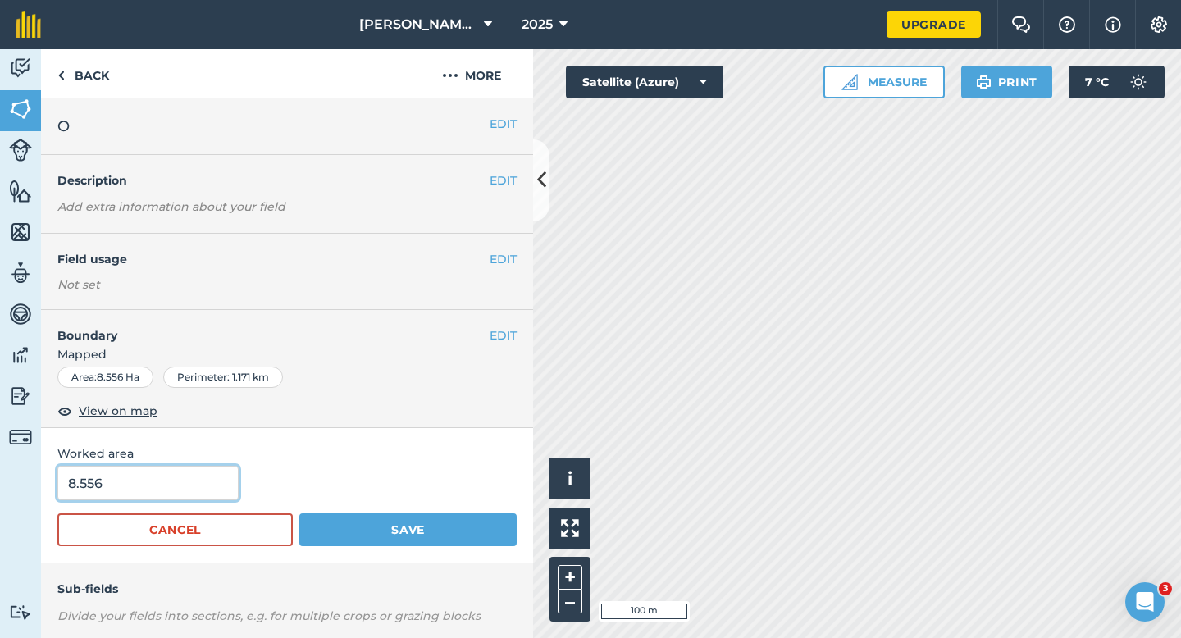
click at [194, 490] on input "8.556" at bounding box center [147, 483] width 181 height 34
type input "8.5"
click at [299, 513] on button "Save" at bounding box center [407, 529] width 217 height 33
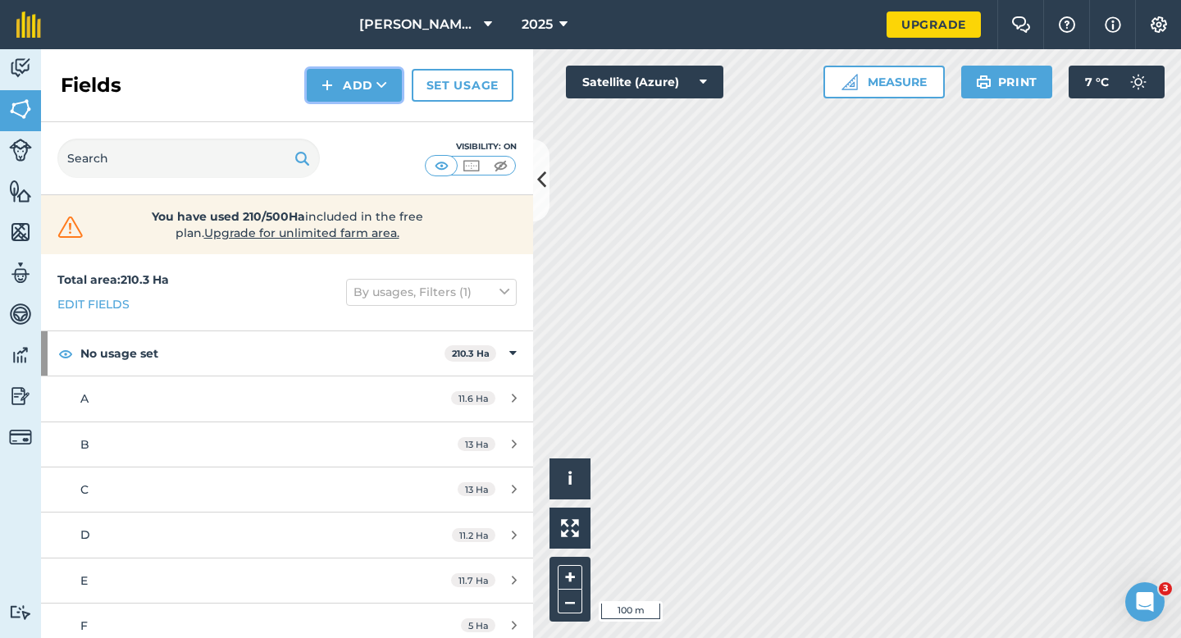
click at [340, 94] on button "Add" at bounding box center [354, 85] width 95 height 33
click at [342, 104] on link "Draw" at bounding box center [354, 122] width 90 height 36
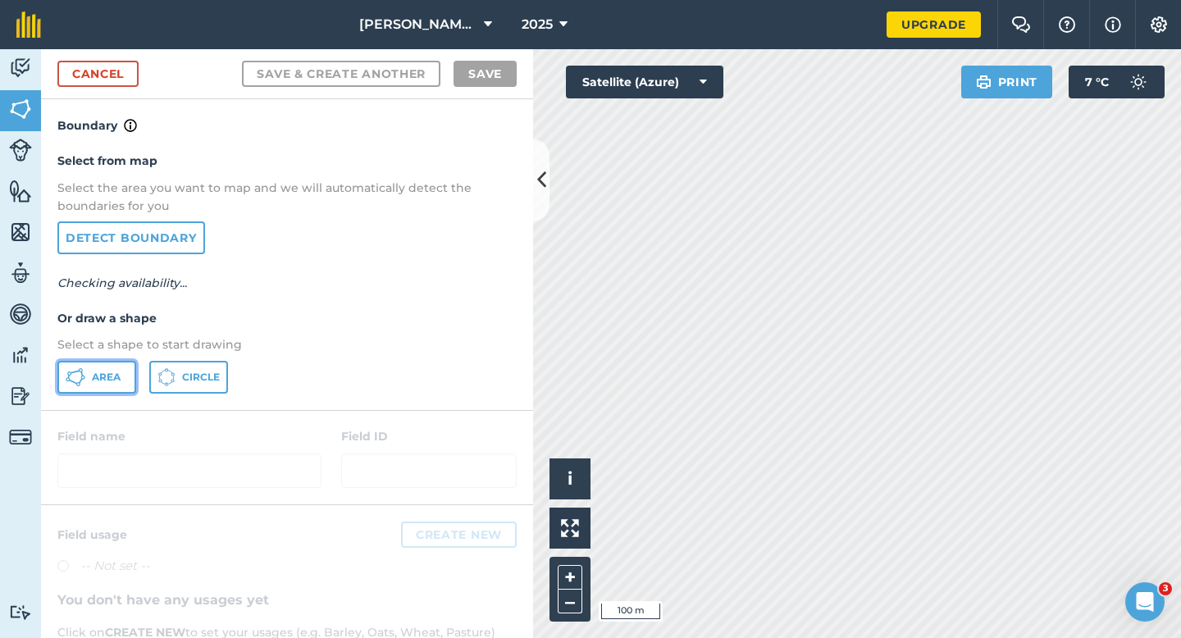
click at [101, 368] on button "Area" at bounding box center [96, 377] width 79 height 33
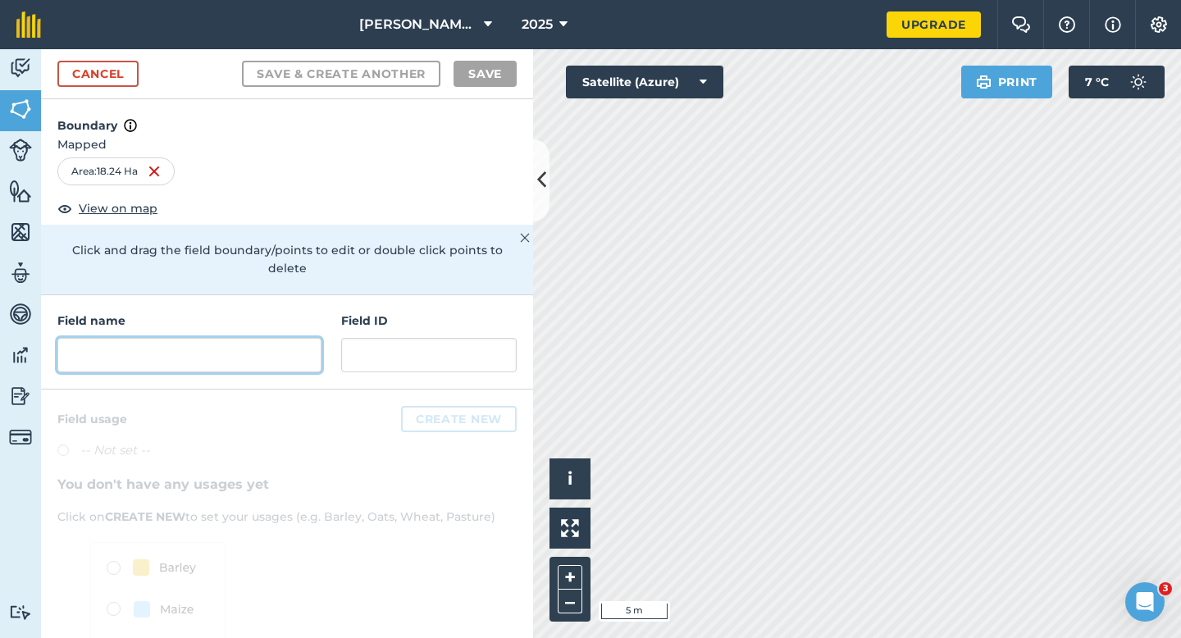
click at [278, 338] on input "text" at bounding box center [189, 355] width 264 height 34
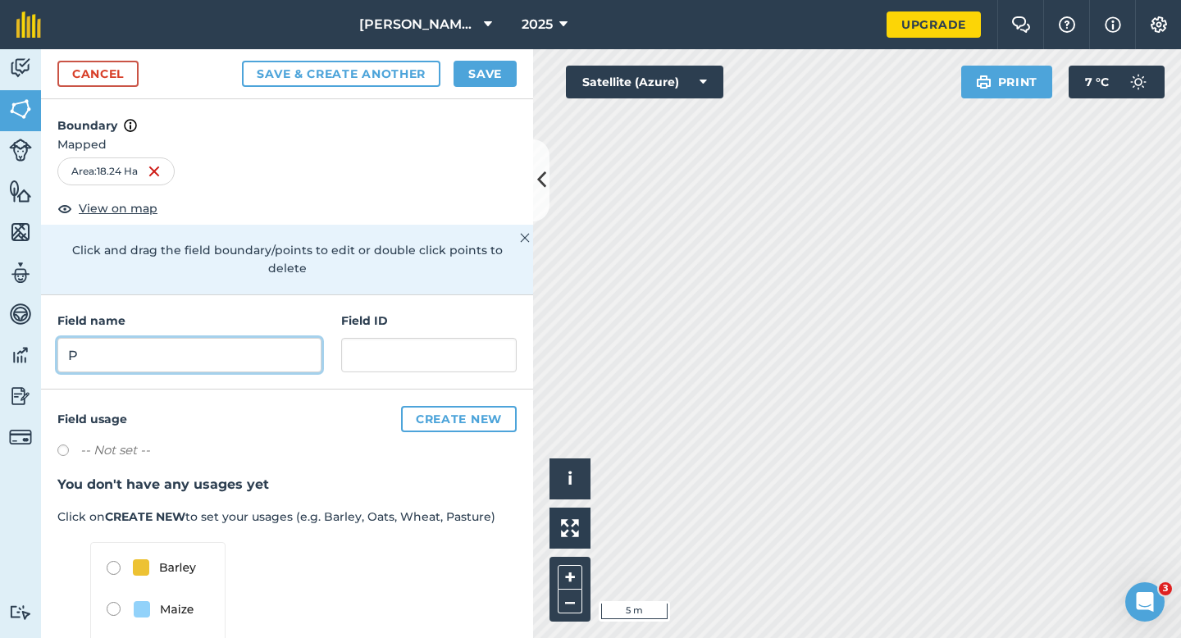
type input "P"
click at [520, 40] on button "2025" at bounding box center [544, 24] width 59 height 49
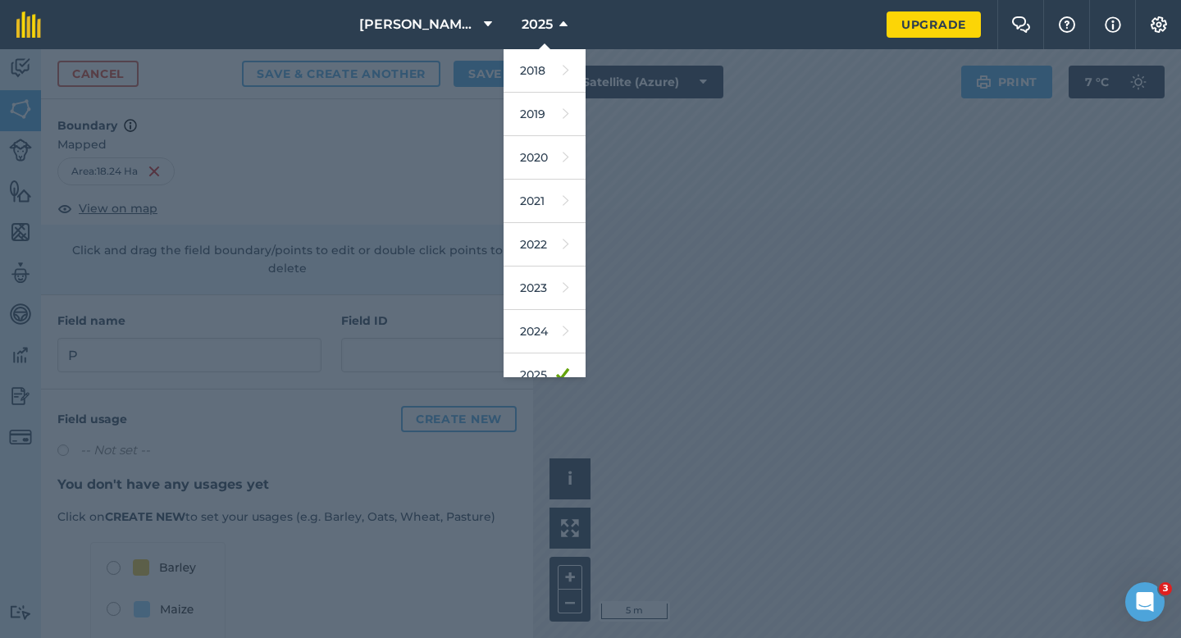
click at [492, 94] on div at bounding box center [590, 343] width 1181 height 589
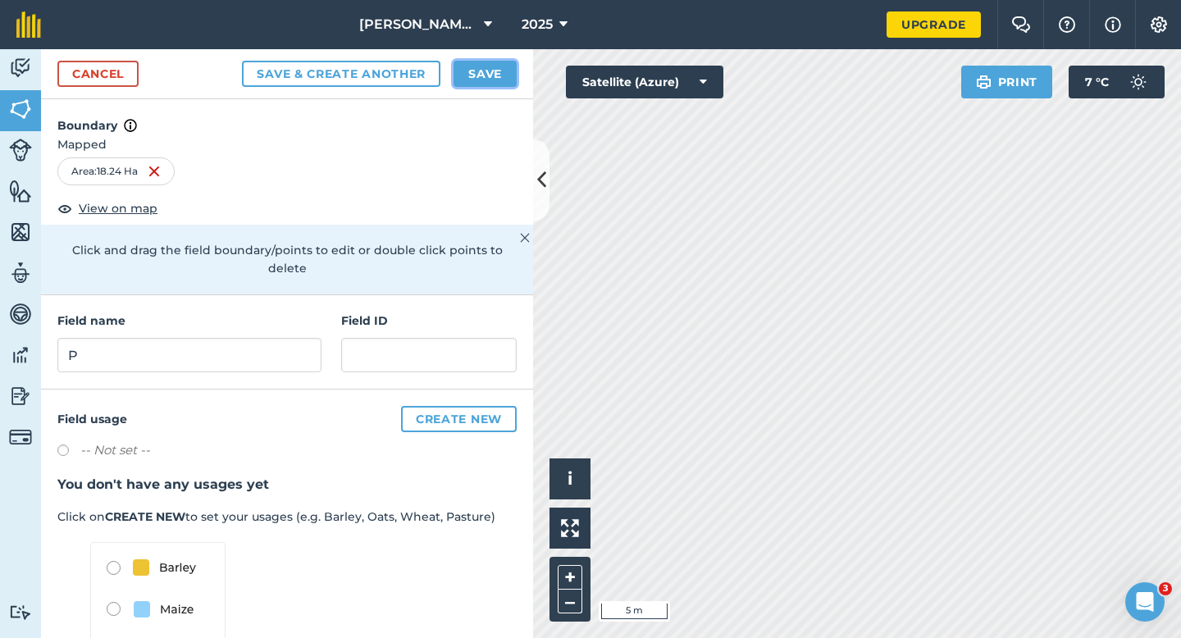
click at [484, 78] on button "Save" at bounding box center [484, 74] width 63 height 26
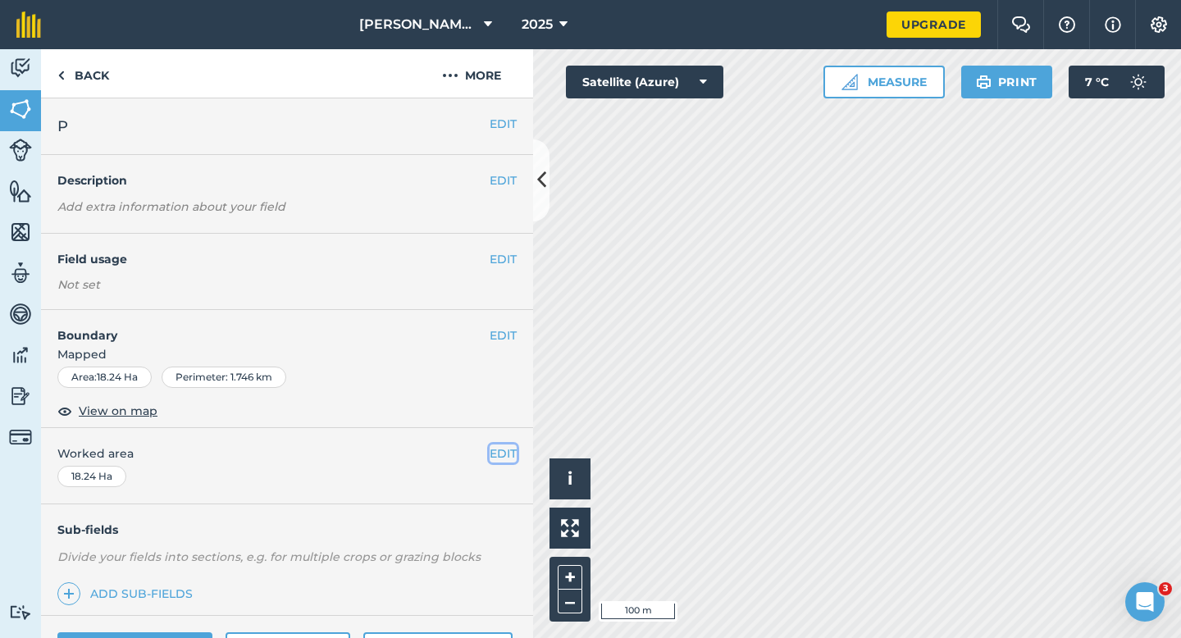
click at [508, 458] on button "EDIT" at bounding box center [503, 453] width 27 height 18
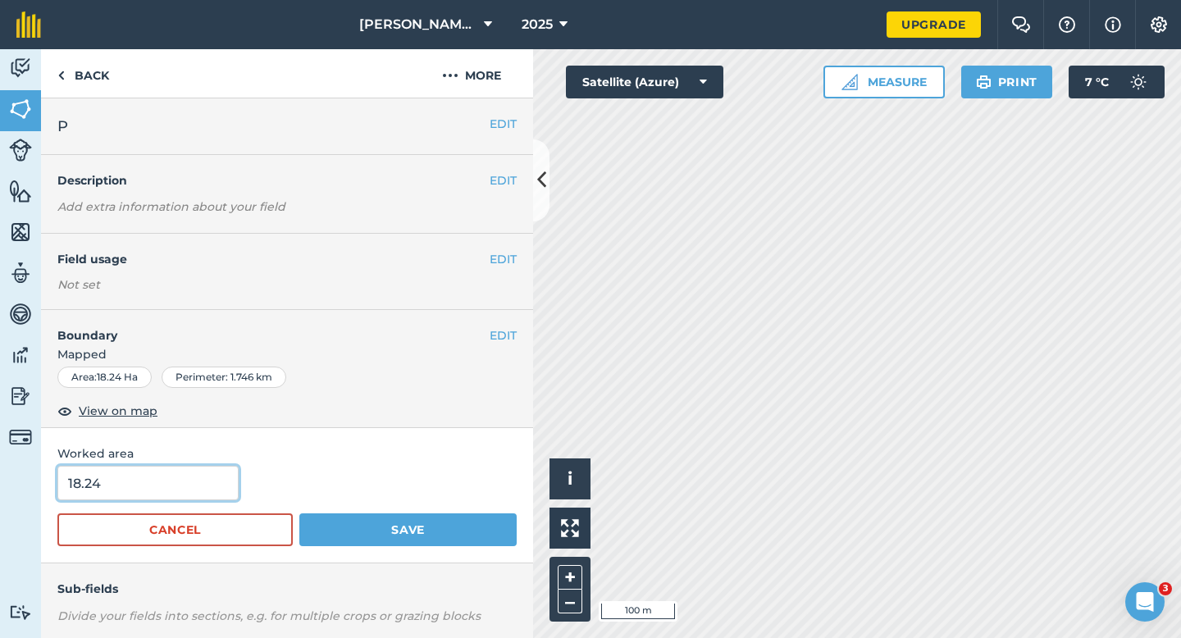
click at [184, 481] on input "18.24" at bounding box center [147, 483] width 181 height 34
type input "18.2"
click at [299, 513] on button "Save" at bounding box center [407, 529] width 217 height 33
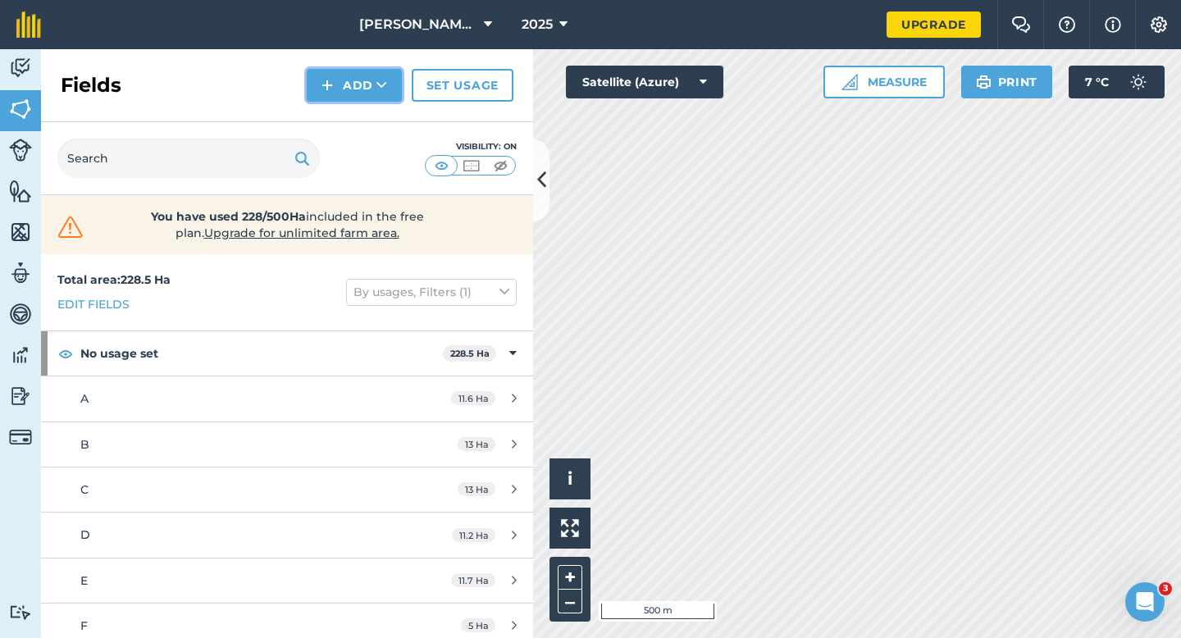
click at [326, 80] on img at bounding box center [326, 85] width 11 height 20
click at [328, 119] on link "Draw" at bounding box center [354, 122] width 90 height 36
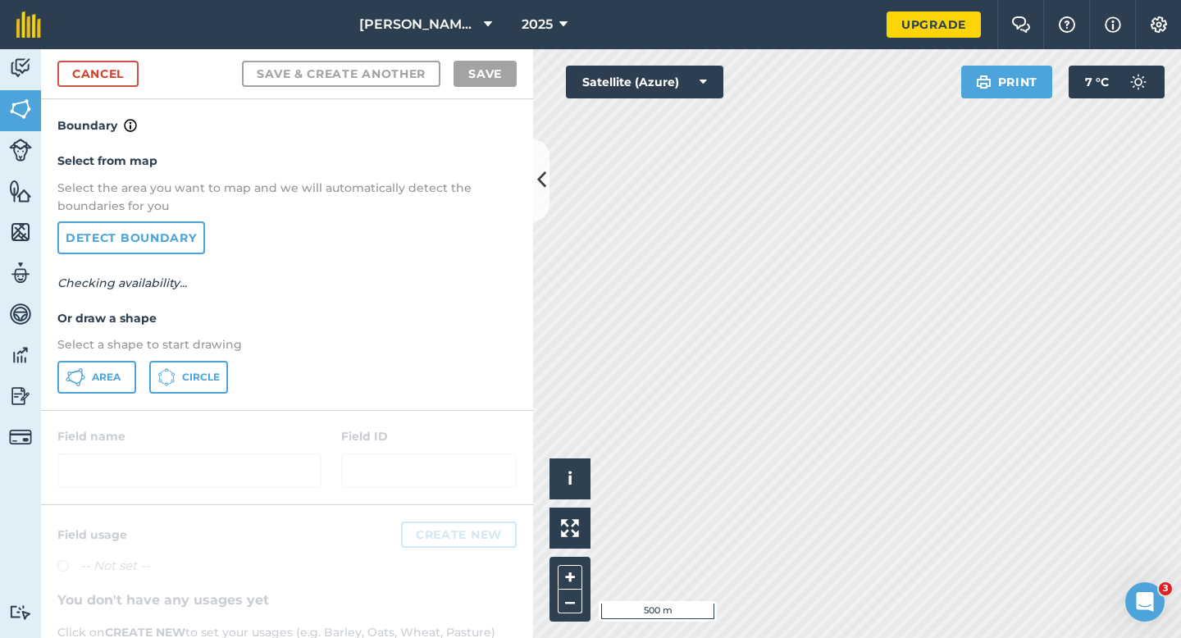
click at [130, 359] on div "Select from map Select the area you want to map and we will automatically detec…" at bounding box center [287, 272] width 492 height 274
click at [124, 362] on button "Area" at bounding box center [96, 377] width 79 height 33
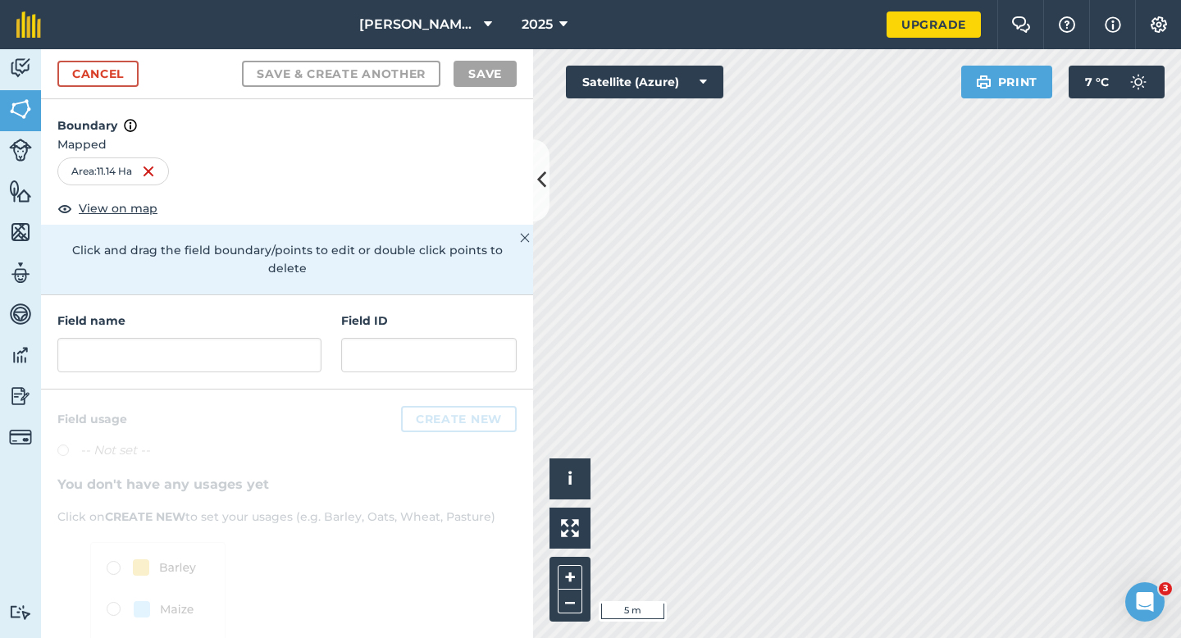
click at [289, 362] on div "Field name Field ID" at bounding box center [287, 342] width 492 height 94
click at [289, 358] on div "Field name Field ID" at bounding box center [287, 342] width 492 height 94
click at [289, 338] on input "text" at bounding box center [189, 355] width 264 height 34
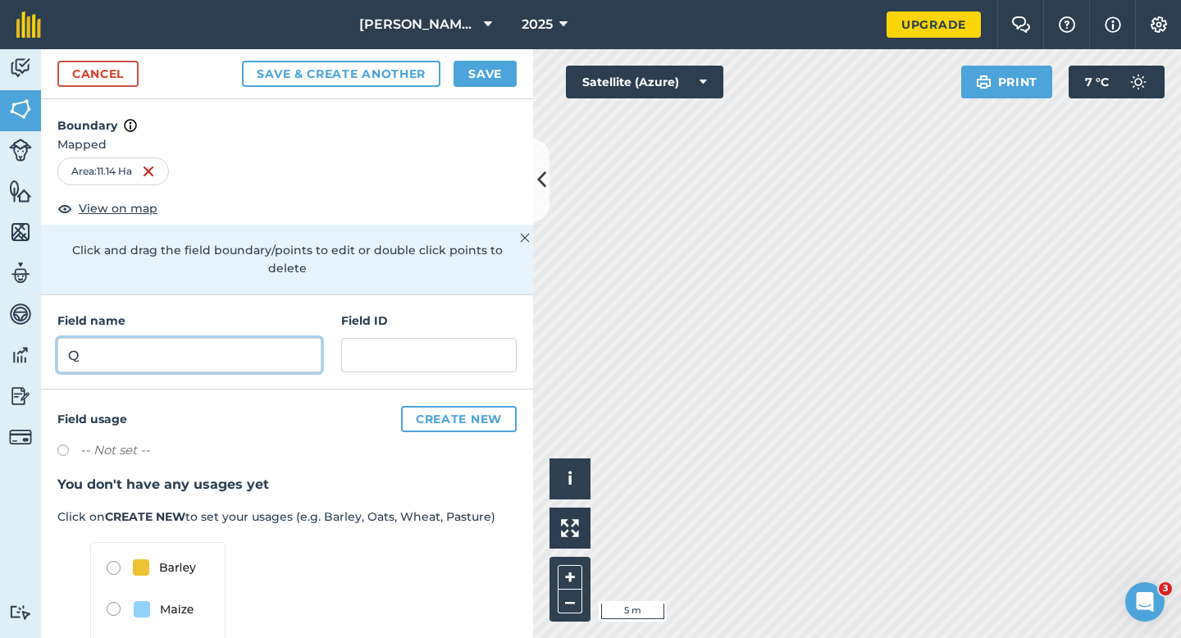
type input "Q"
click at [499, 75] on button "Save" at bounding box center [484, 74] width 63 height 26
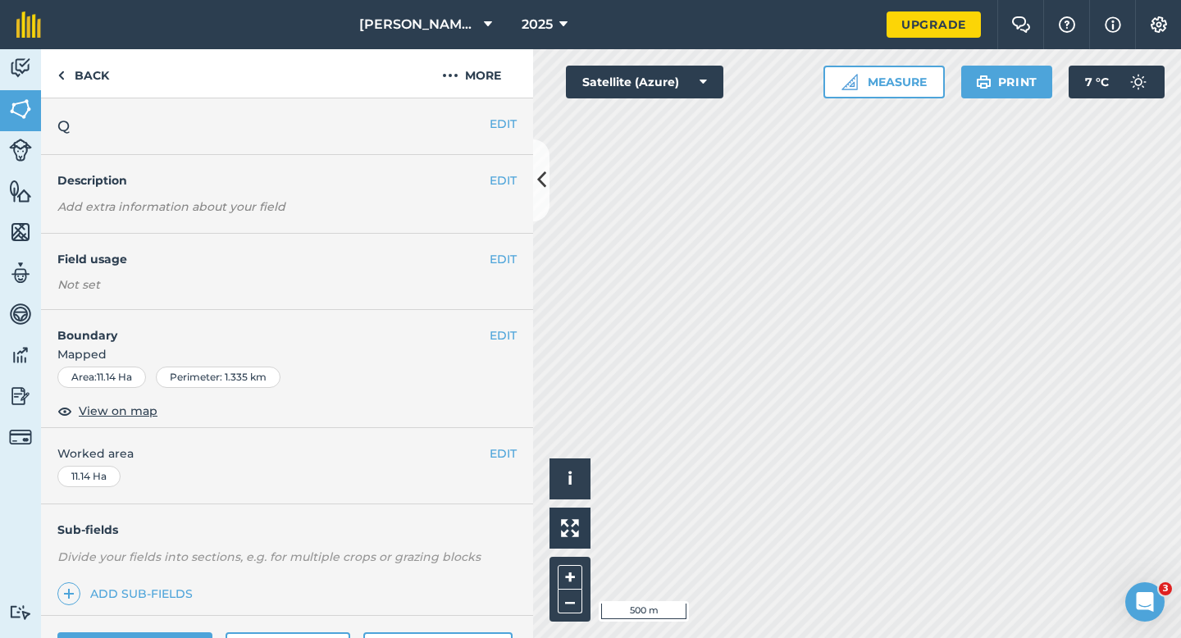
click at [495, 439] on div "EDIT Worked area 11.14 Ha" at bounding box center [287, 466] width 492 height 76
click at [495, 441] on div "EDIT Worked area 11.14 Ha" at bounding box center [287, 466] width 492 height 76
click at [497, 448] on button "EDIT" at bounding box center [503, 453] width 27 height 18
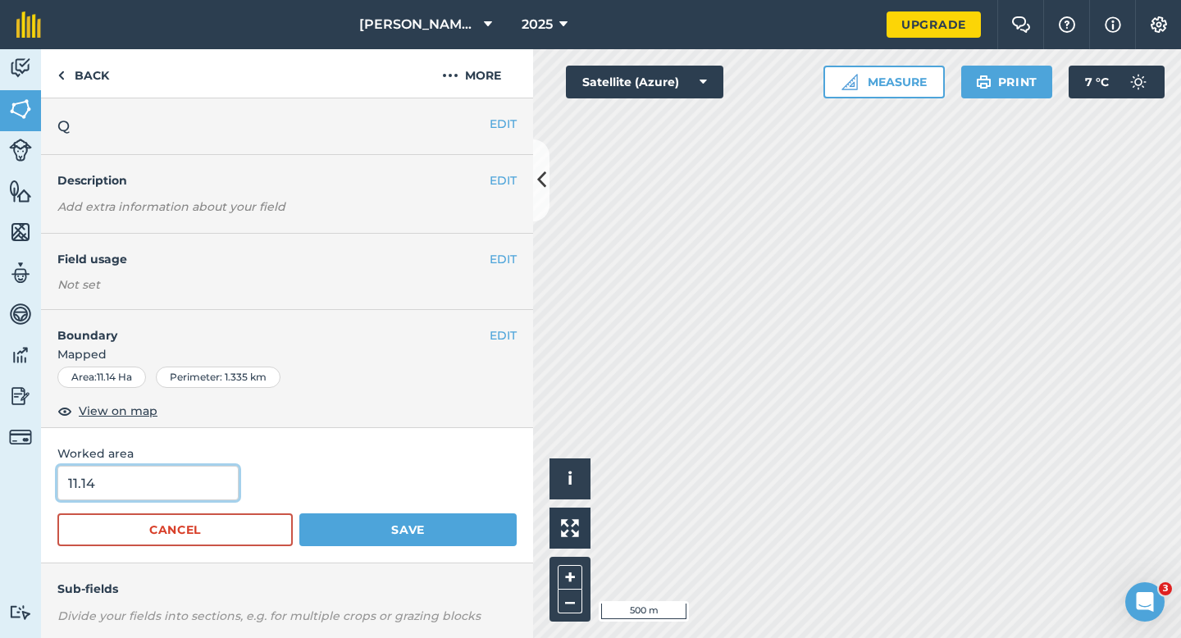
click at [196, 490] on input "11.14" at bounding box center [147, 483] width 181 height 34
type input "11.1"
click at [299, 513] on button "Save" at bounding box center [407, 529] width 217 height 33
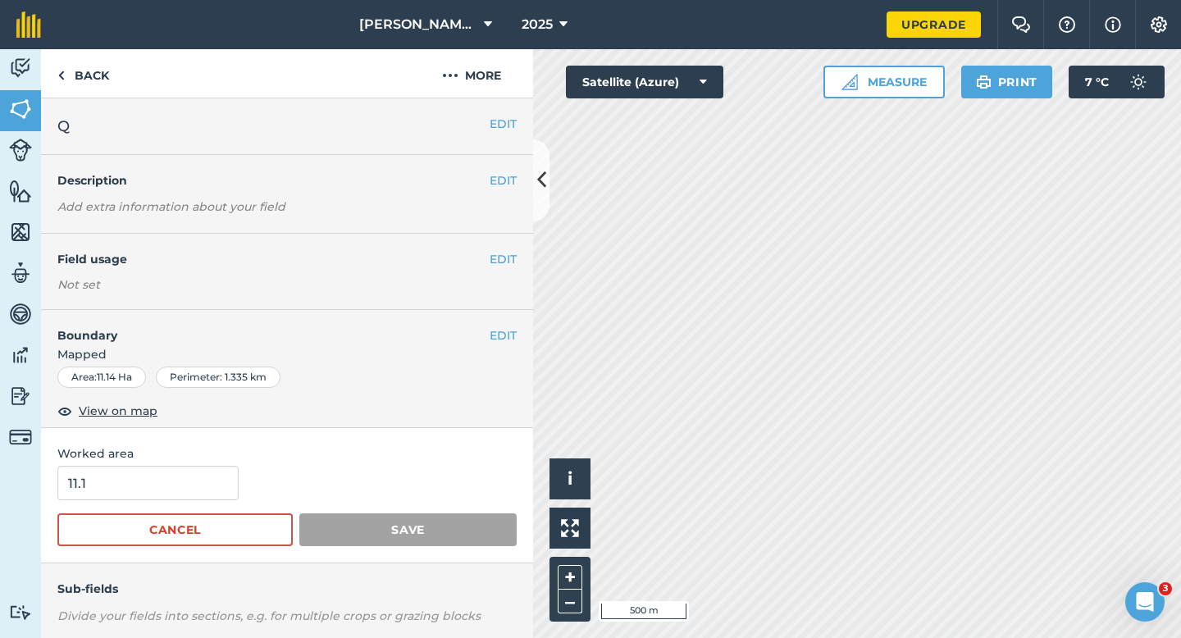
click at [505, 409] on div "EDIT Boundary Mapped Area : 11.14 Ha Perimeter : 1.335 km View on map" at bounding box center [287, 369] width 492 height 118
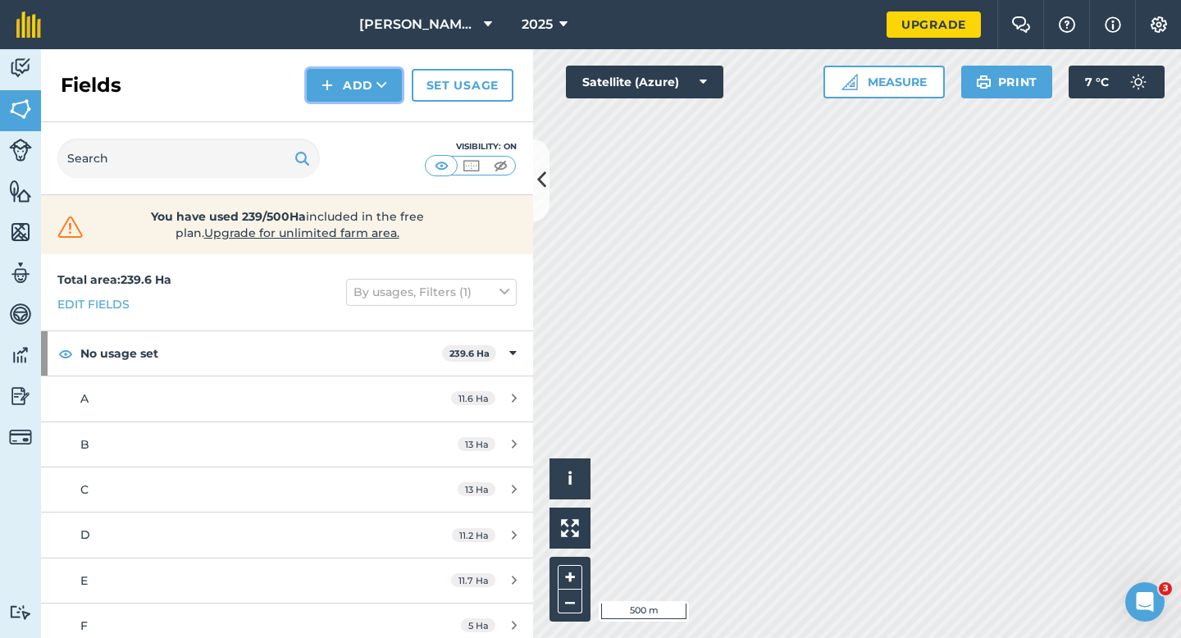
click at [343, 92] on button "Add" at bounding box center [354, 85] width 95 height 33
click at [354, 118] on link "Draw" at bounding box center [354, 122] width 90 height 36
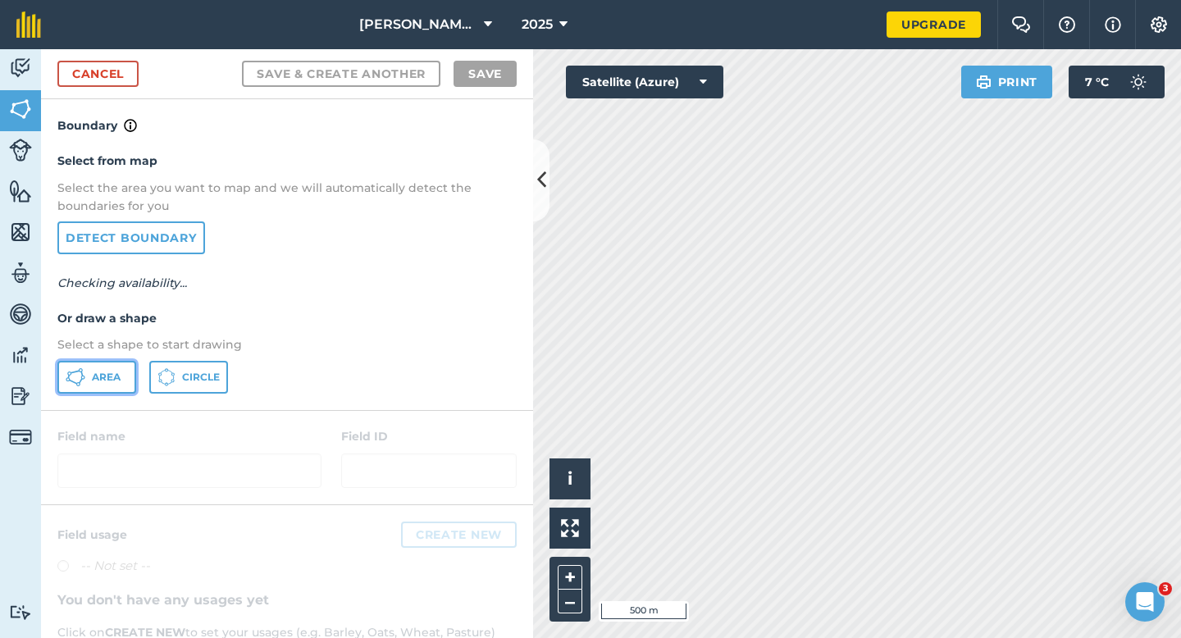
click at [75, 364] on button "Area" at bounding box center [96, 377] width 79 height 33
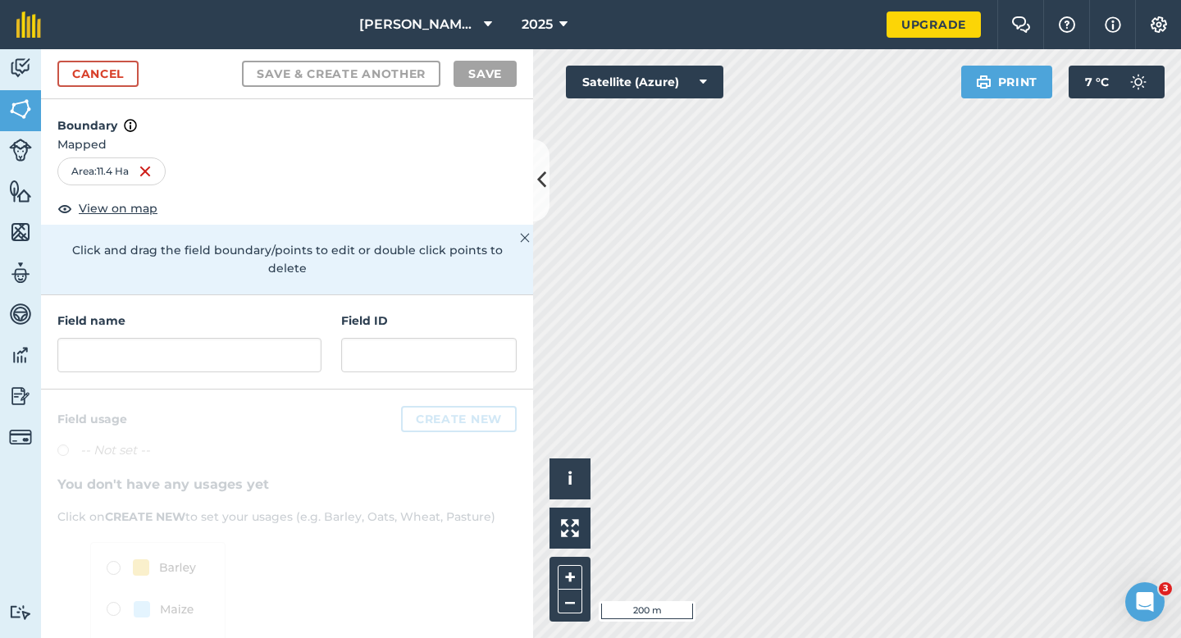
click at [293, 389] on div at bounding box center [287, 566] width 492 height 355
click at [293, 352] on input "text" at bounding box center [189, 355] width 264 height 34
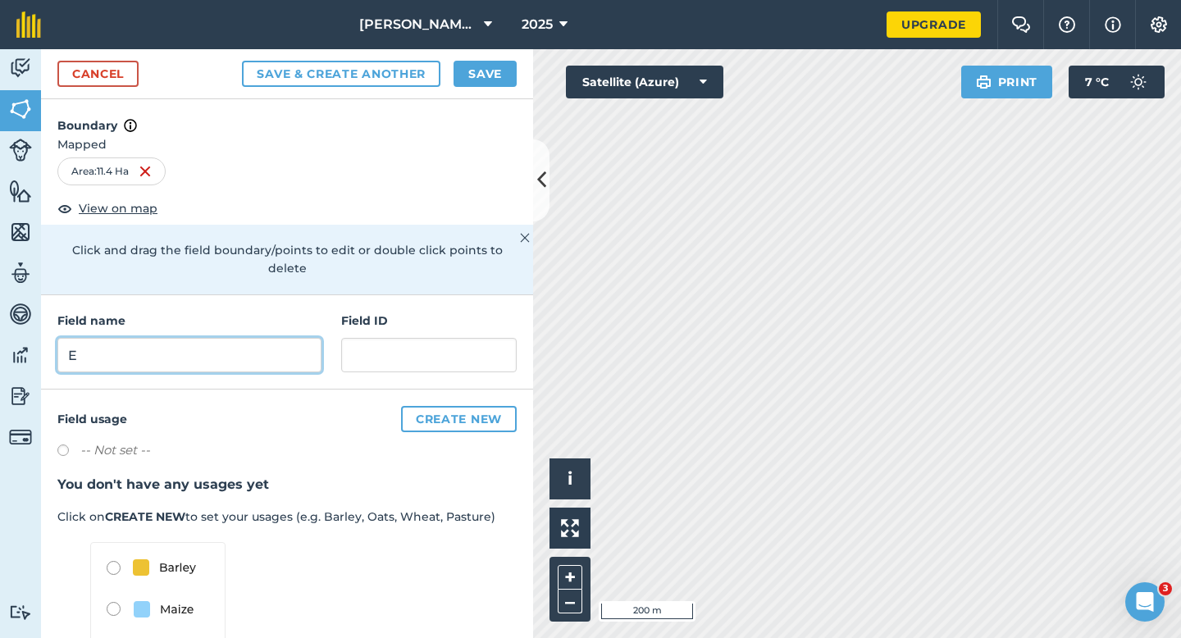
click at [293, 352] on input "E" at bounding box center [189, 355] width 264 height 34
type input "R"
click at [468, 66] on button "Save" at bounding box center [484, 74] width 63 height 26
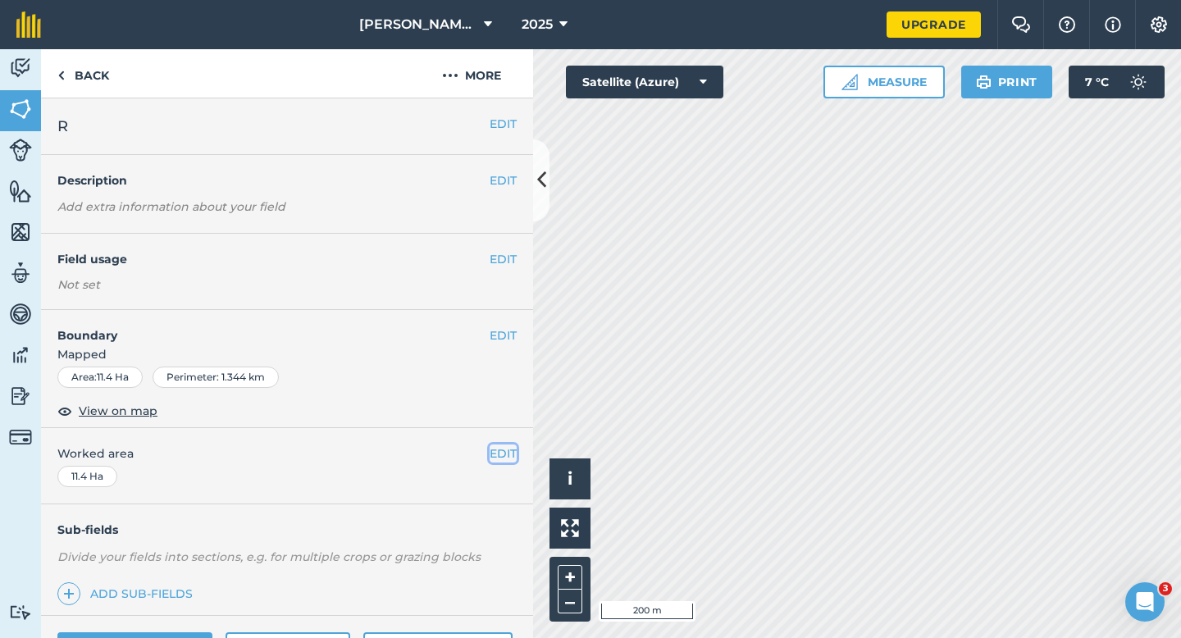
click at [497, 460] on button "EDIT" at bounding box center [503, 453] width 27 height 18
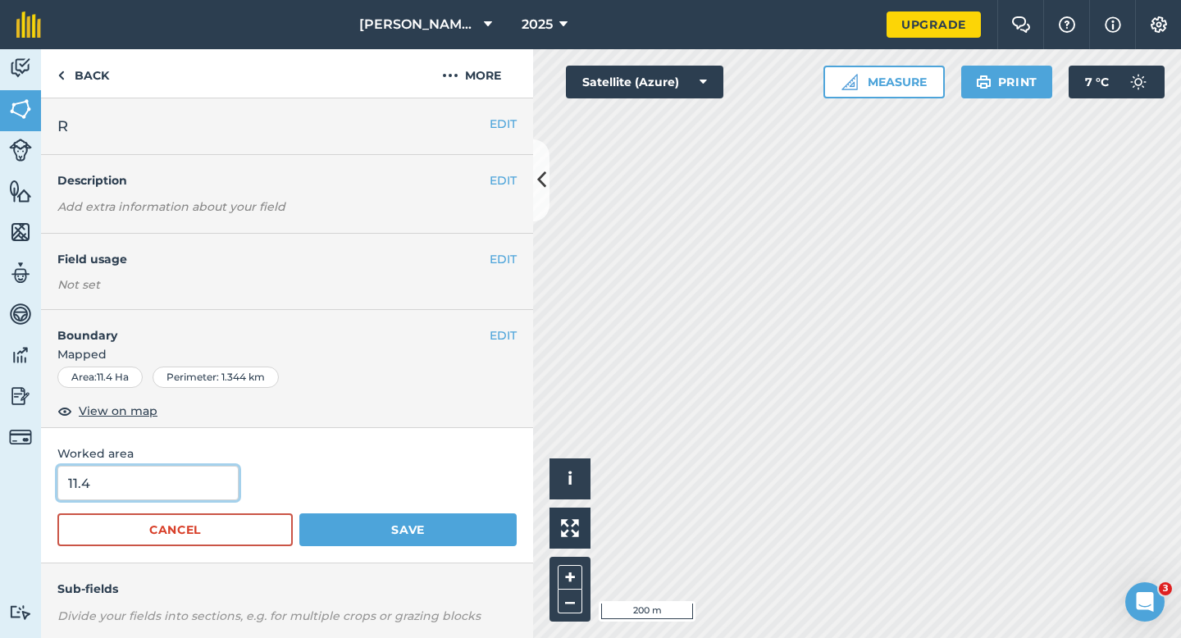
click at [134, 490] on input "11.4" at bounding box center [147, 483] width 181 height 34
click at [299, 513] on button "Save" at bounding box center [407, 529] width 217 height 33
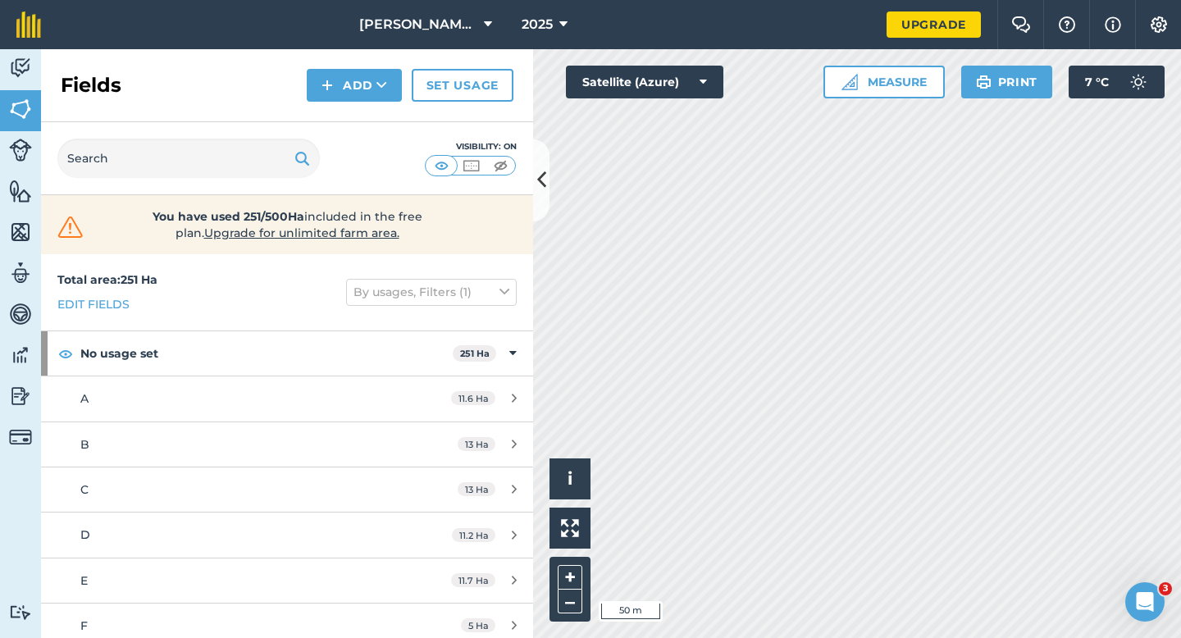
click at [347, 102] on div "Fields Add Set usage" at bounding box center [287, 85] width 492 height 73
click at [347, 99] on button "Add" at bounding box center [354, 85] width 95 height 33
click at [348, 115] on link "Draw" at bounding box center [354, 122] width 90 height 36
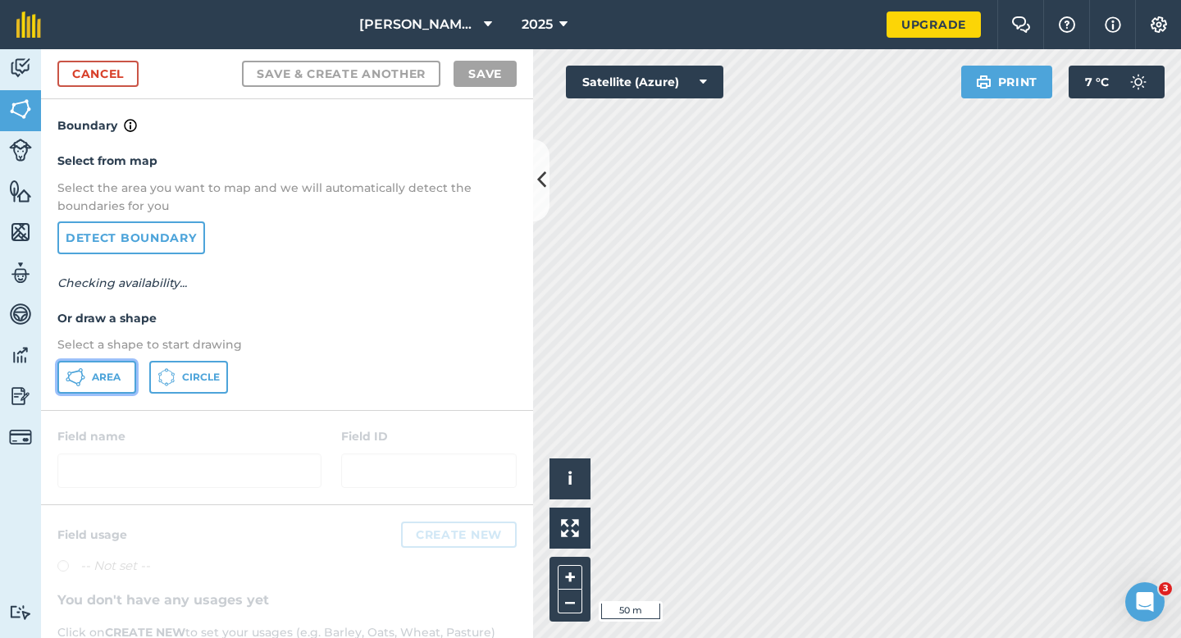
click at [125, 368] on button "Area" at bounding box center [96, 377] width 79 height 33
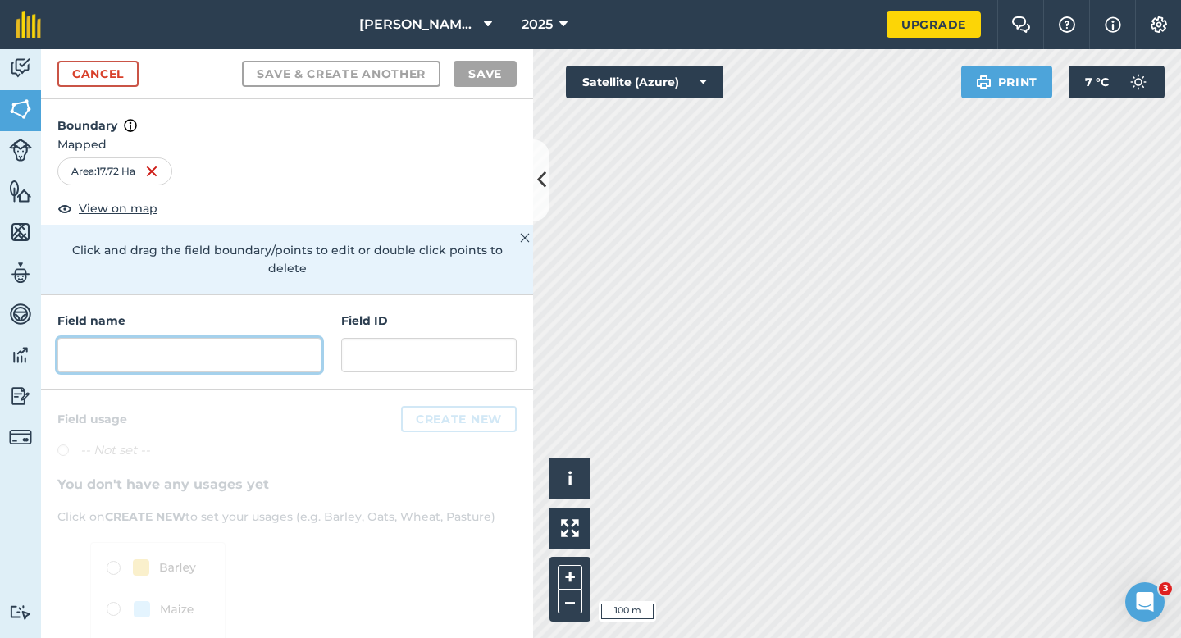
click at [280, 338] on input "text" at bounding box center [189, 355] width 264 height 34
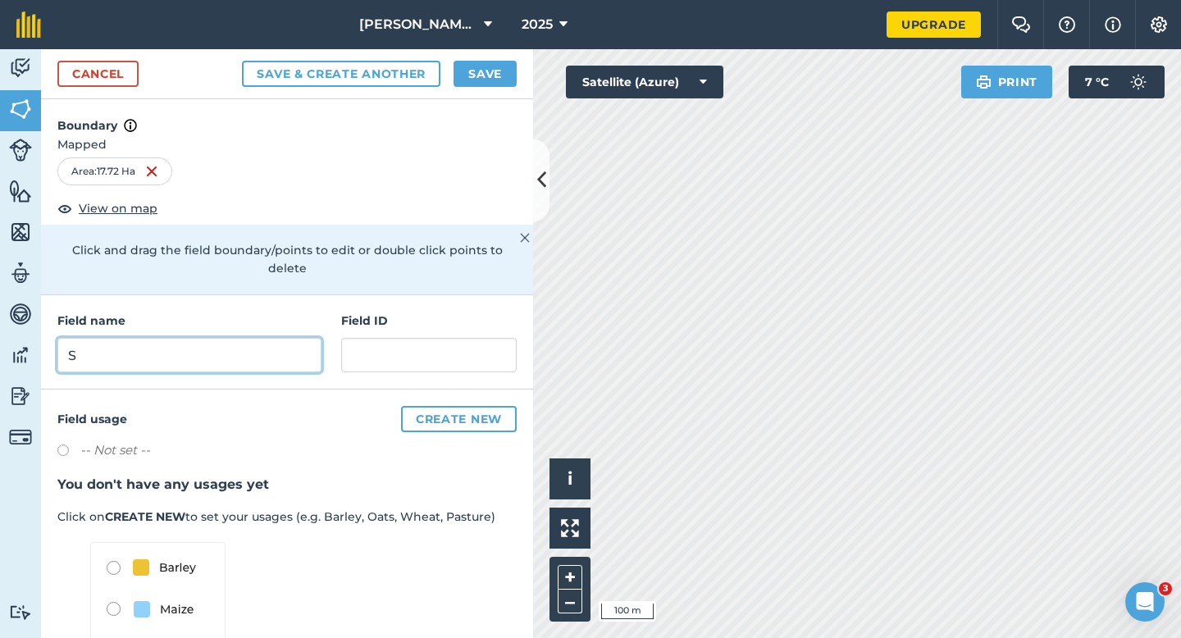
type input "S"
click at [501, 70] on button "Save" at bounding box center [484, 74] width 63 height 26
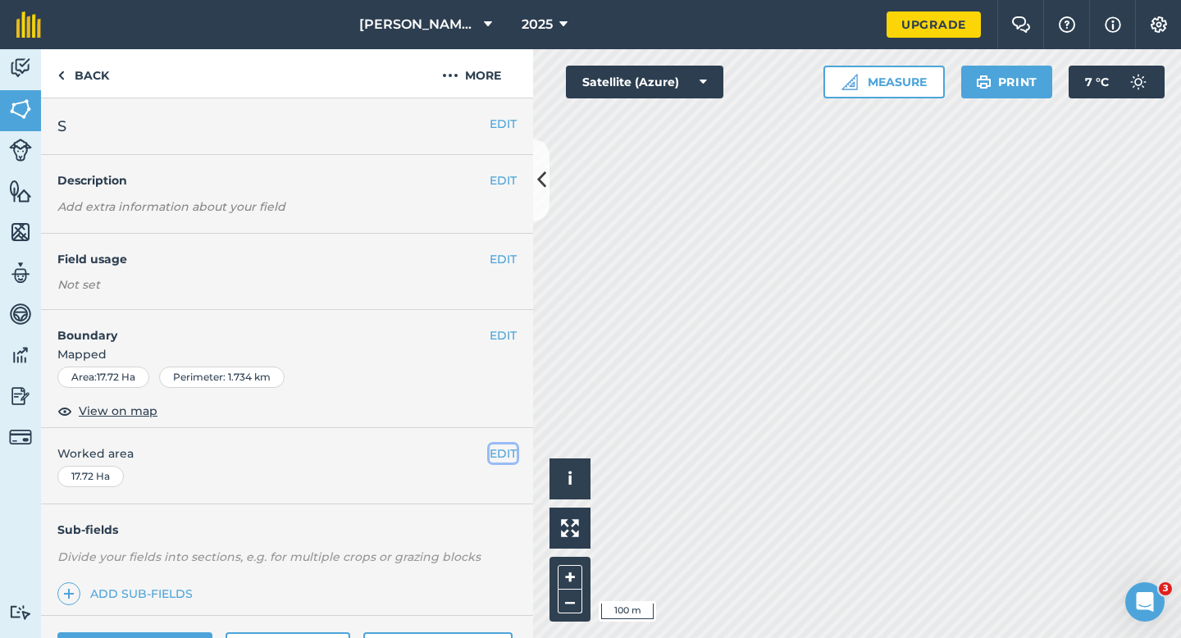
click at [499, 453] on button "EDIT" at bounding box center [503, 453] width 27 height 18
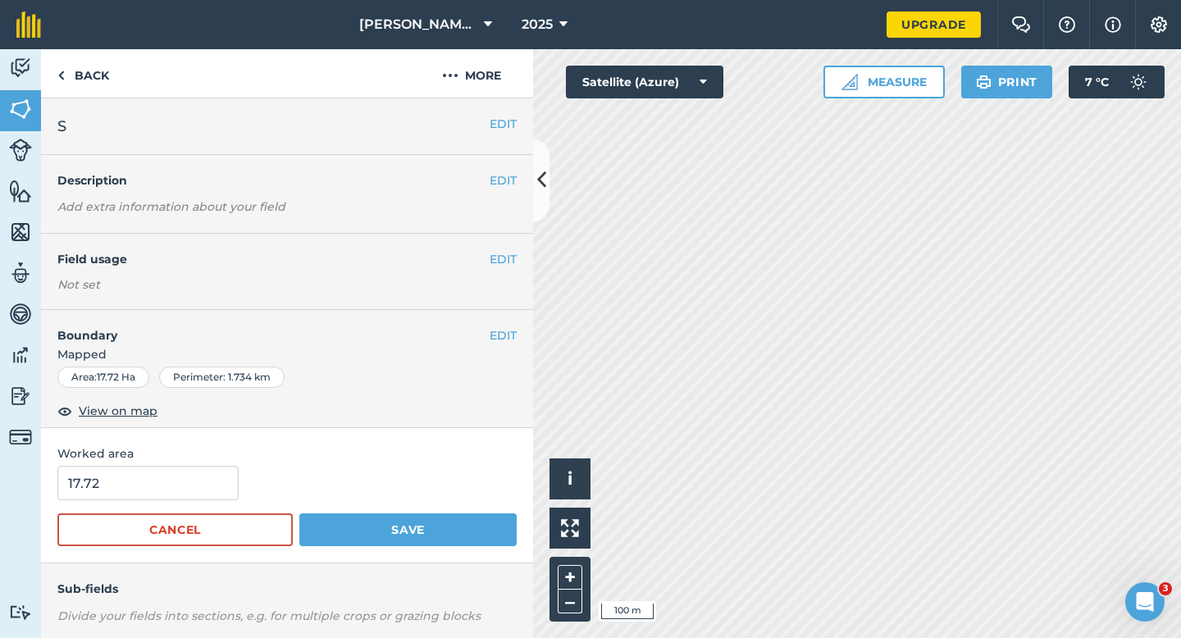
click at [112, 512] on form "17.72 Cancel Save" at bounding box center [286, 506] width 459 height 80
click at [123, 492] on input "17.72" at bounding box center [147, 483] width 181 height 34
type input "17.7"
click at [299, 513] on button "Save" at bounding box center [407, 529] width 217 height 33
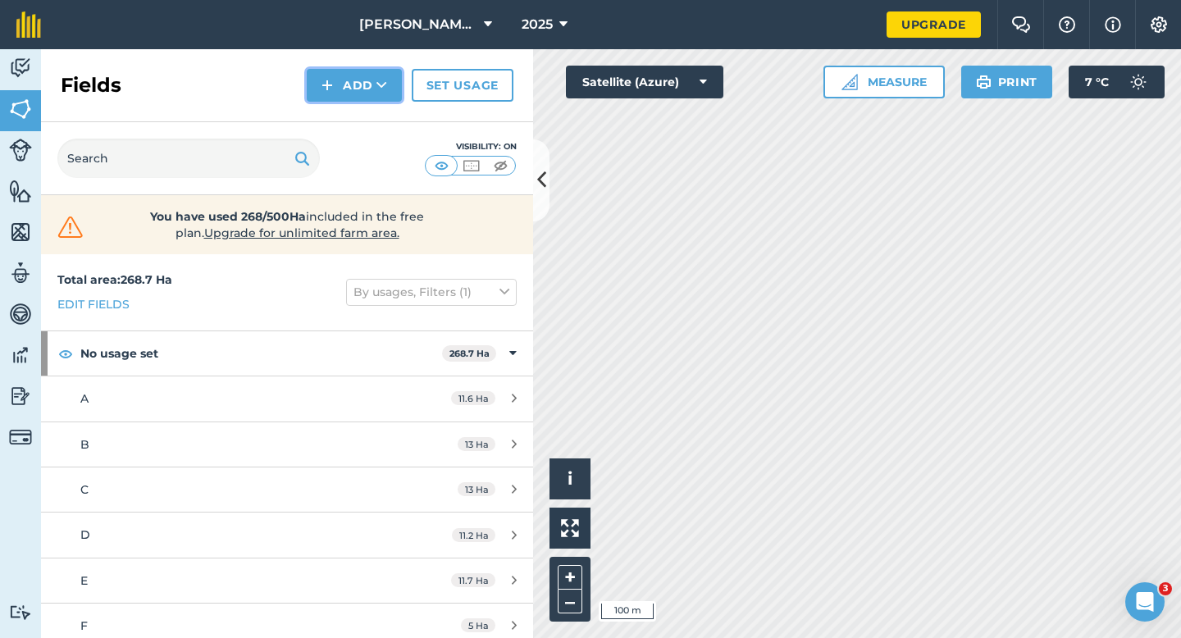
click at [361, 82] on button "Add" at bounding box center [354, 85] width 95 height 33
click at [361, 116] on link "Draw" at bounding box center [354, 122] width 90 height 36
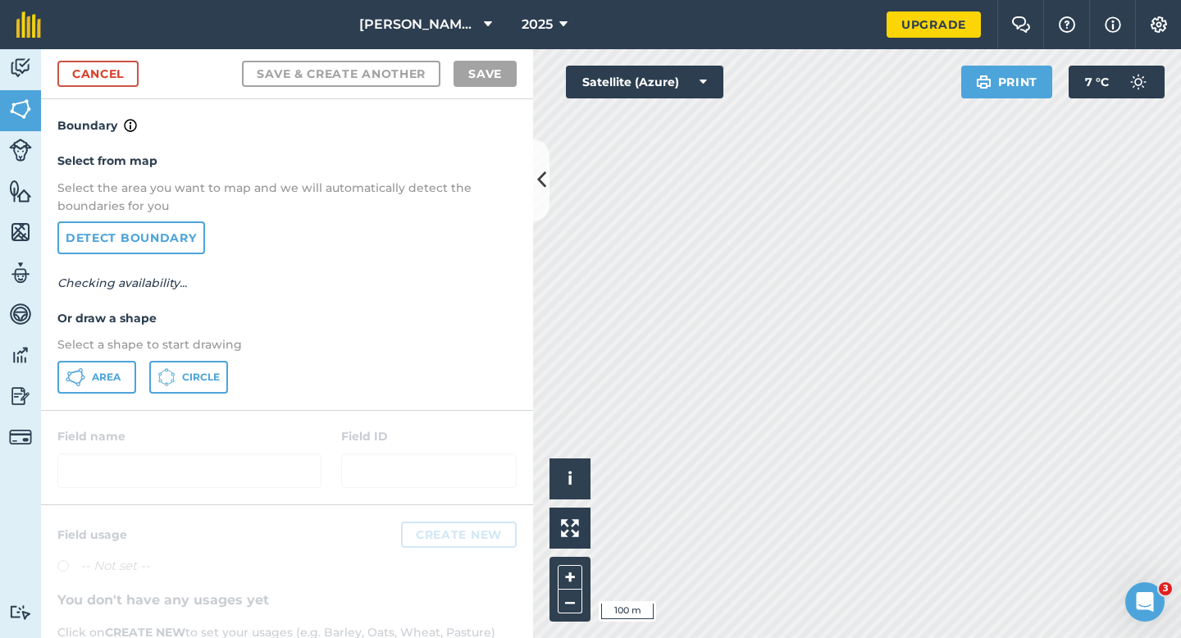
click at [97, 401] on div "Select from map Select the area you want to map and we will automatically detec…" at bounding box center [287, 272] width 492 height 274
click at [102, 389] on button "Area" at bounding box center [96, 377] width 79 height 33
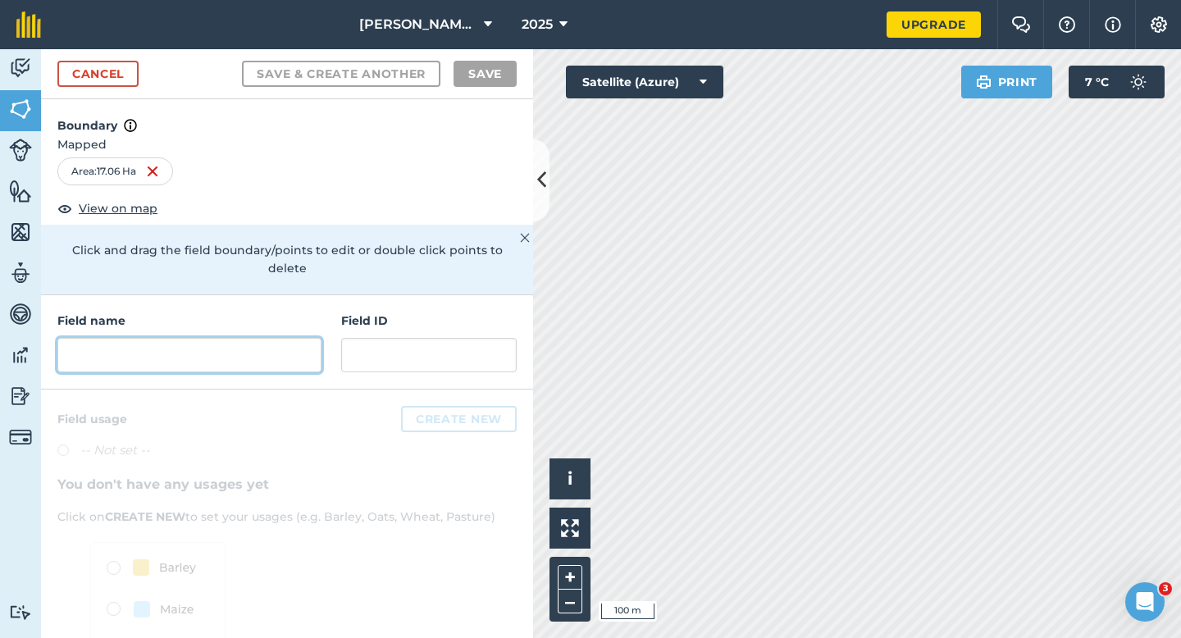
click at [266, 338] on input "text" at bounding box center [189, 355] width 264 height 34
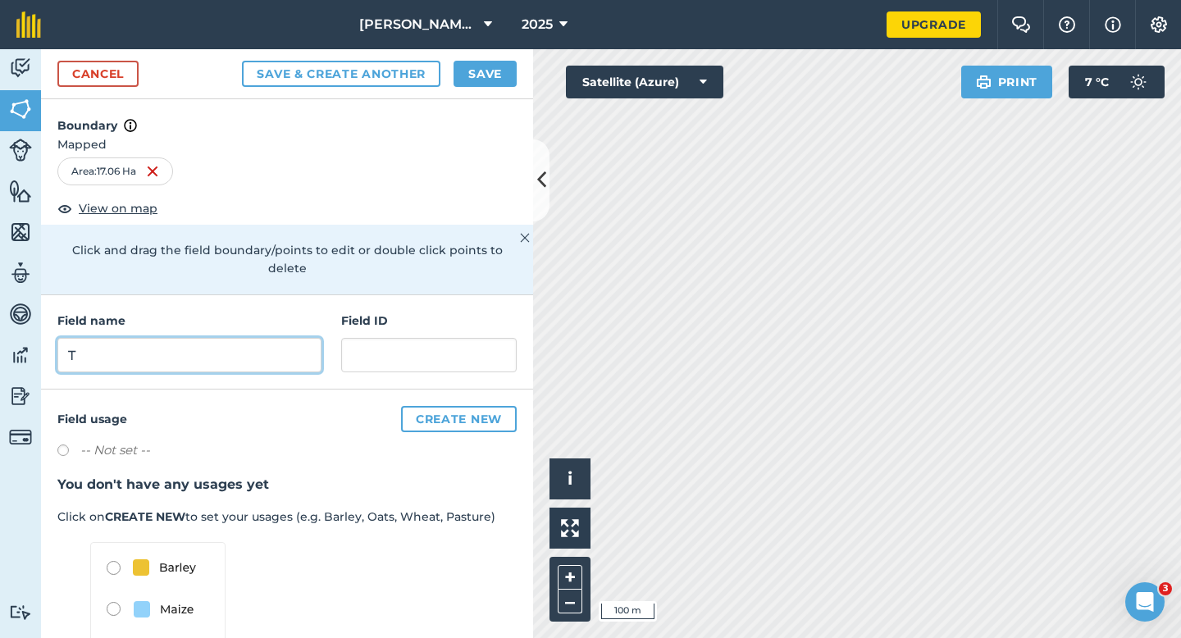
type input "T"
click at [471, 82] on button "Save" at bounding box center [484, 74] width 63 height 26
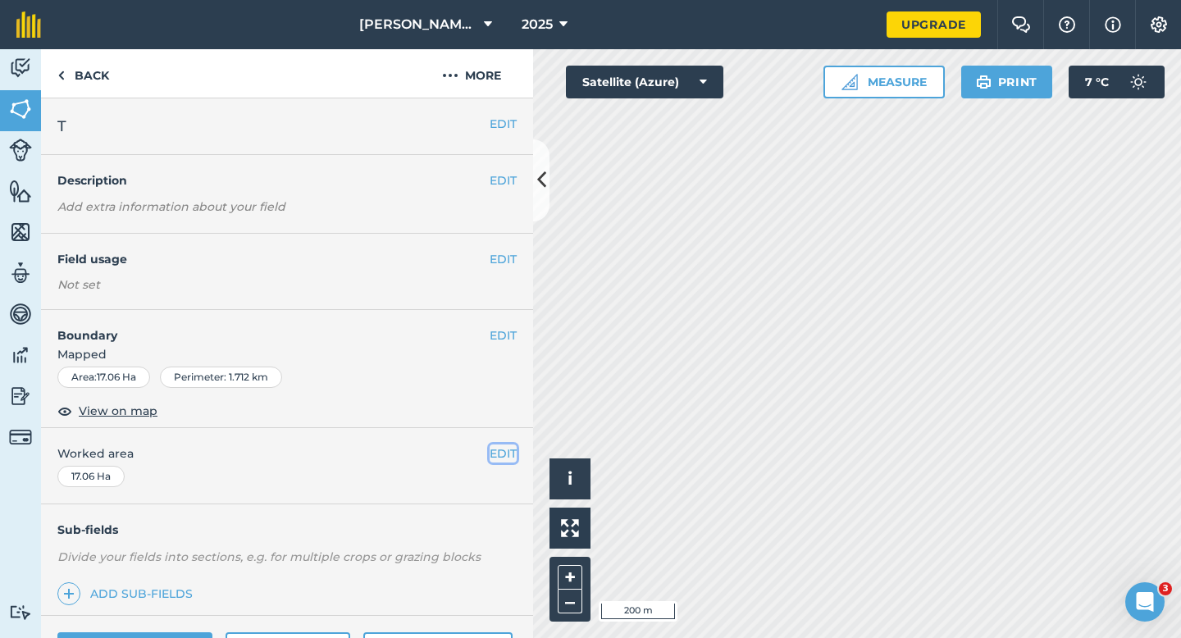
click at [502, 453] on button "EDIT" at bounding box center [503, 453] width 27 height 18
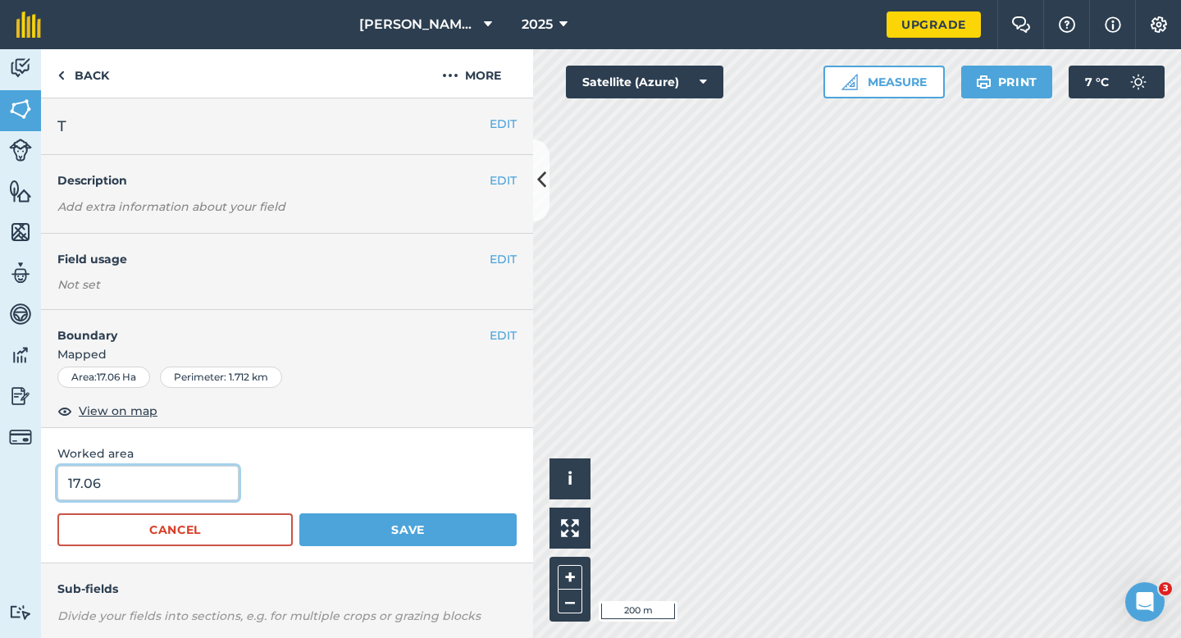
click at [118, 481] on input "17.06" at bounding box center [147, 483] width 181 height 34
type input "17"
click at [299, 513] on button "Save" at bounding box center [407, 529] width 217 height 33
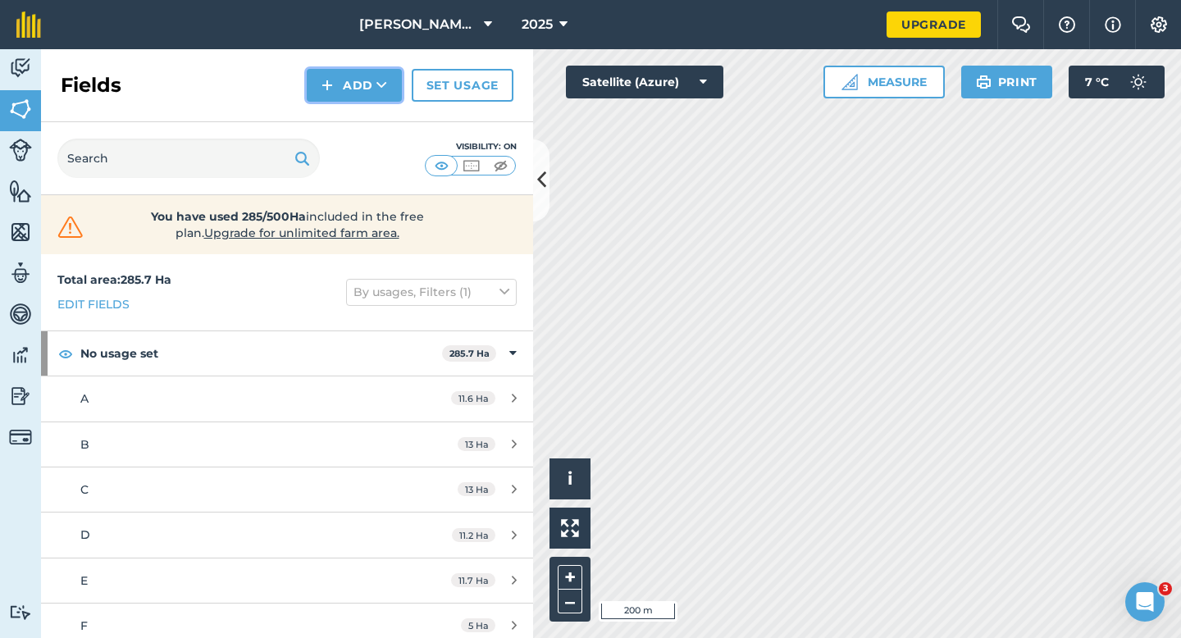
click at [355, 80] on button "Add" at bounding box center [354, 85] width 95 height 33
click at [356, 126] on link "Draw" at bounding box center [354, 122] width 90 height 36
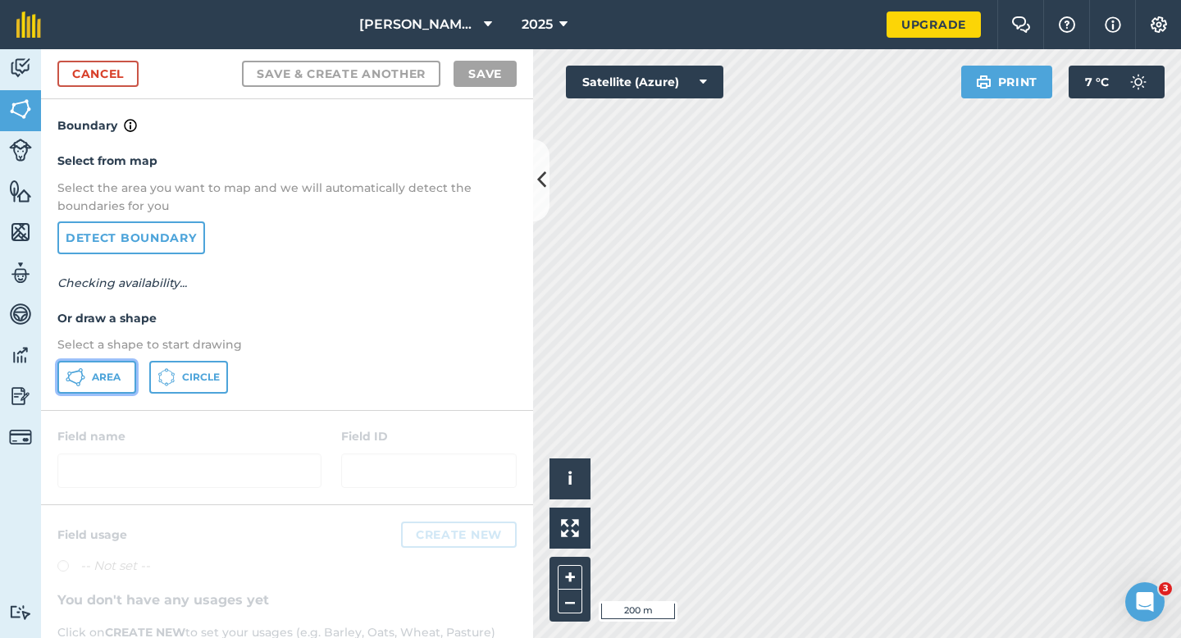
click at [102, 378] on span "Area" at bounding box center [106, 377] width 29 height 13
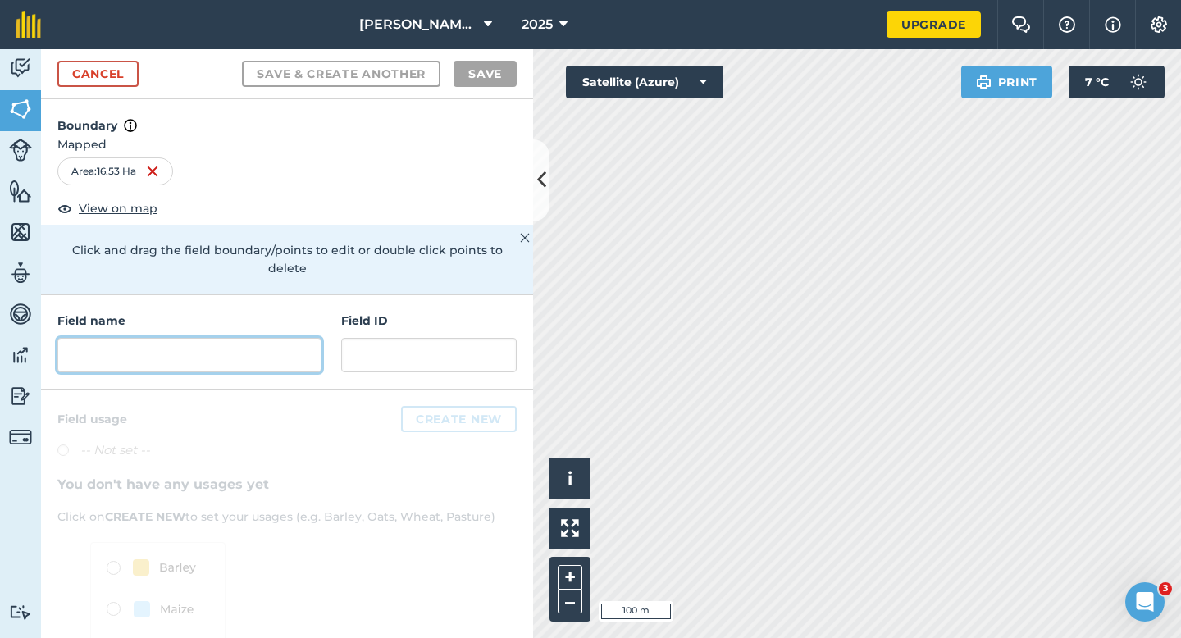
click at [209, 339] on input "text" at bounding box center [189, 355] width 264 height 34
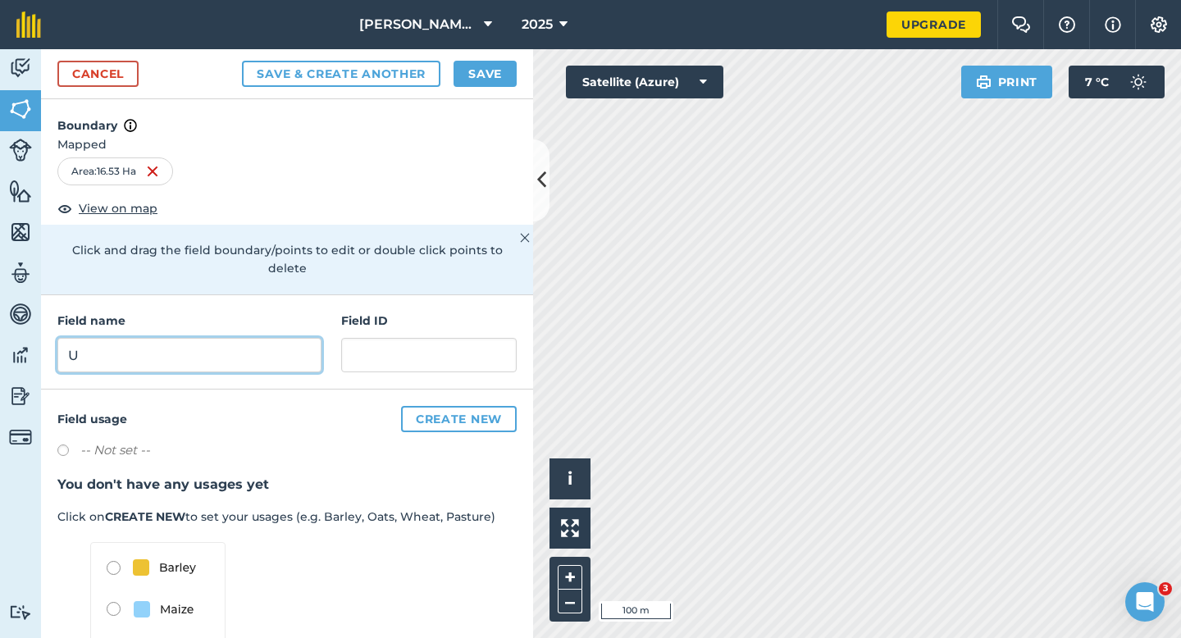
type input "U"
click at [488, 73] on button "Save" at bounding box center [484, 74] width 63 height 26
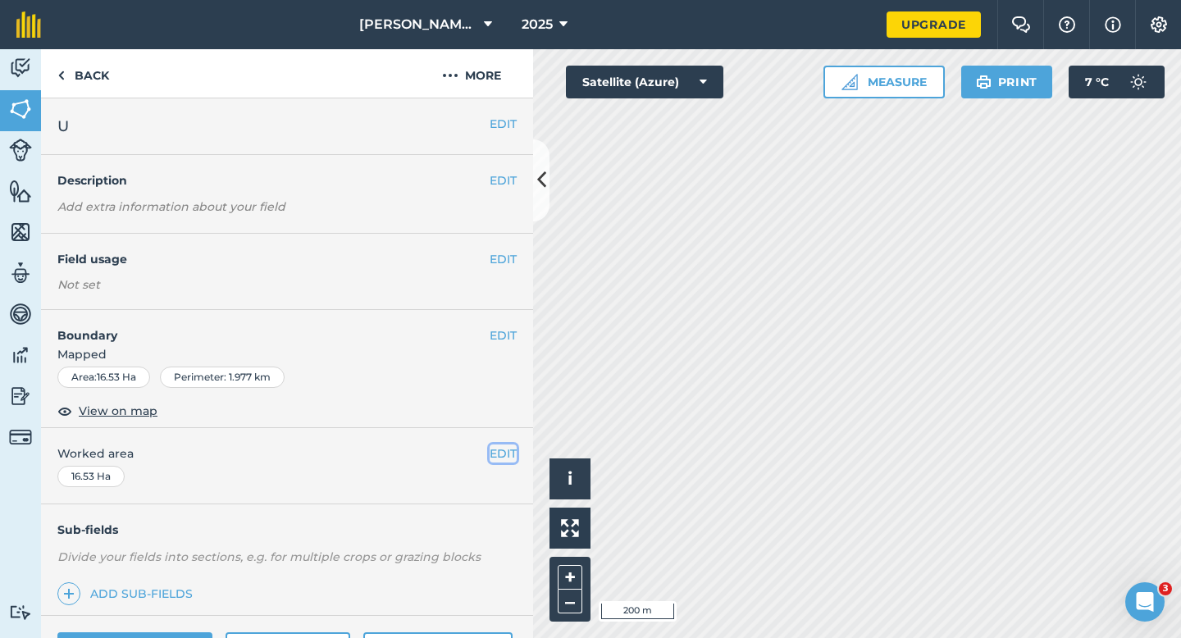
click at [501, 458] on button "EDIT" at bounding box center [503, 453] width 27 height 18
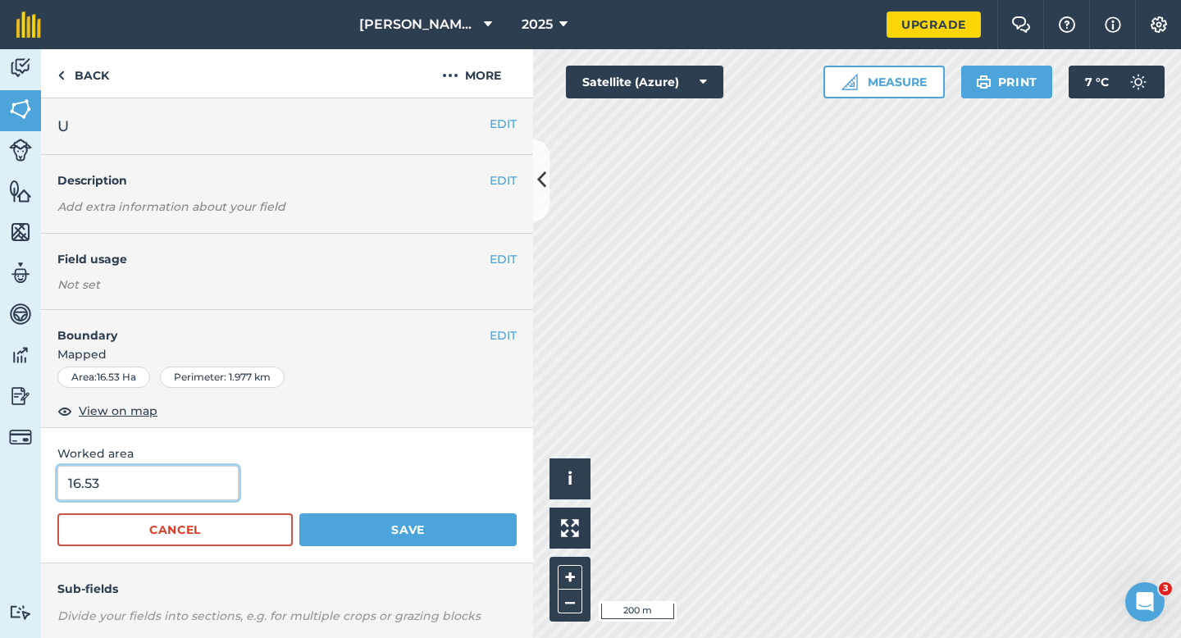
click at [157, 489] on input "16.53" at bounding box center [147, 483] width 181 height 34
type input "16.5"
click at [299, 513] on button "Save" at bounding box center [407, 529] width 217 height 33
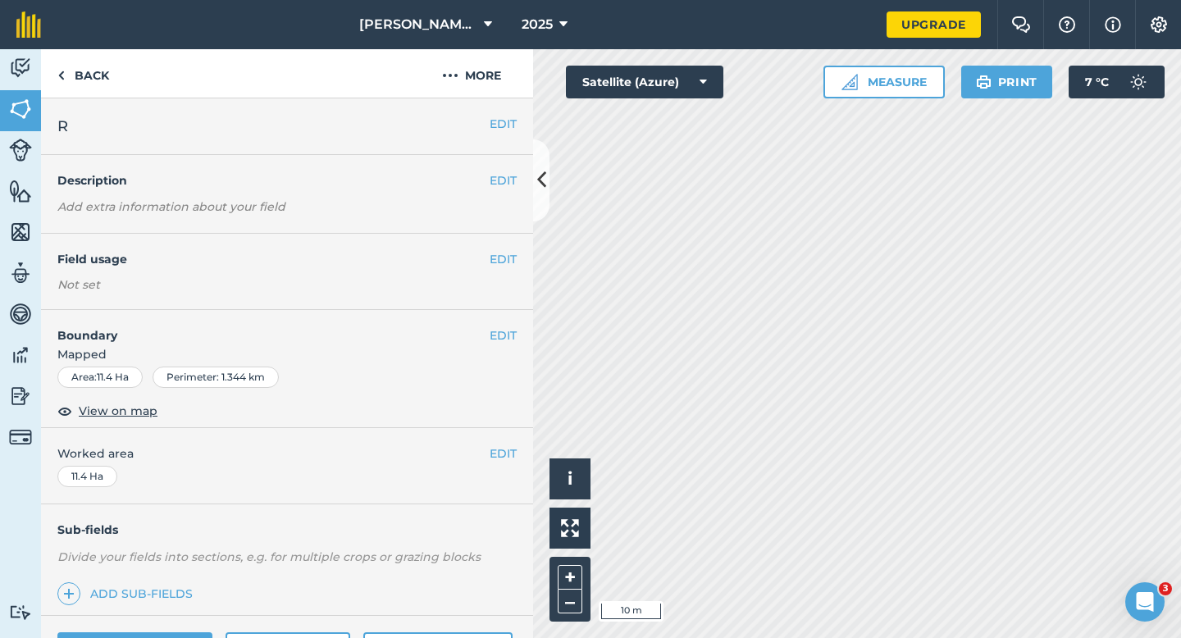
click at [507, 325] on div "EDIT Boundary Mapped Area : 11.4 Ha Perimeter : 1.344 km View on map" at bounding box center [287, 369] width 492 height 118
click at [508, 328] on button "EDIT" at bounding box center [503, 335] width 27 height 18
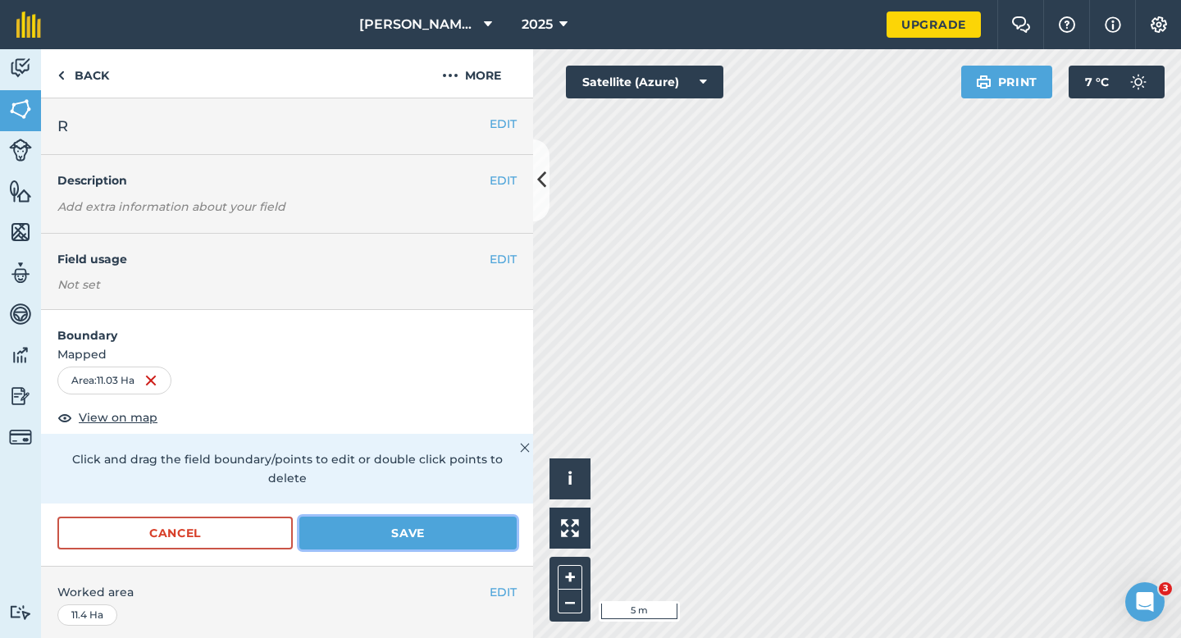
click at [417, 525] on button "Save" at bounding box center [407, 533] width 217 height 33
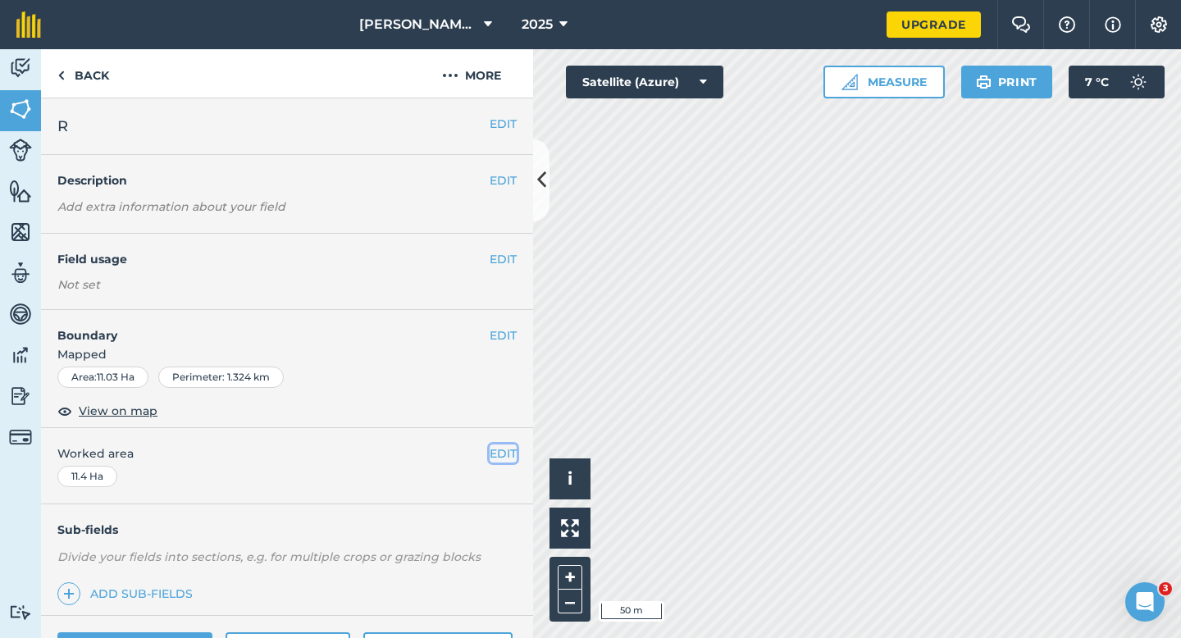
click at [516, 460] on button "EDIT" at bounding box center [503, 453] width 27 height 18
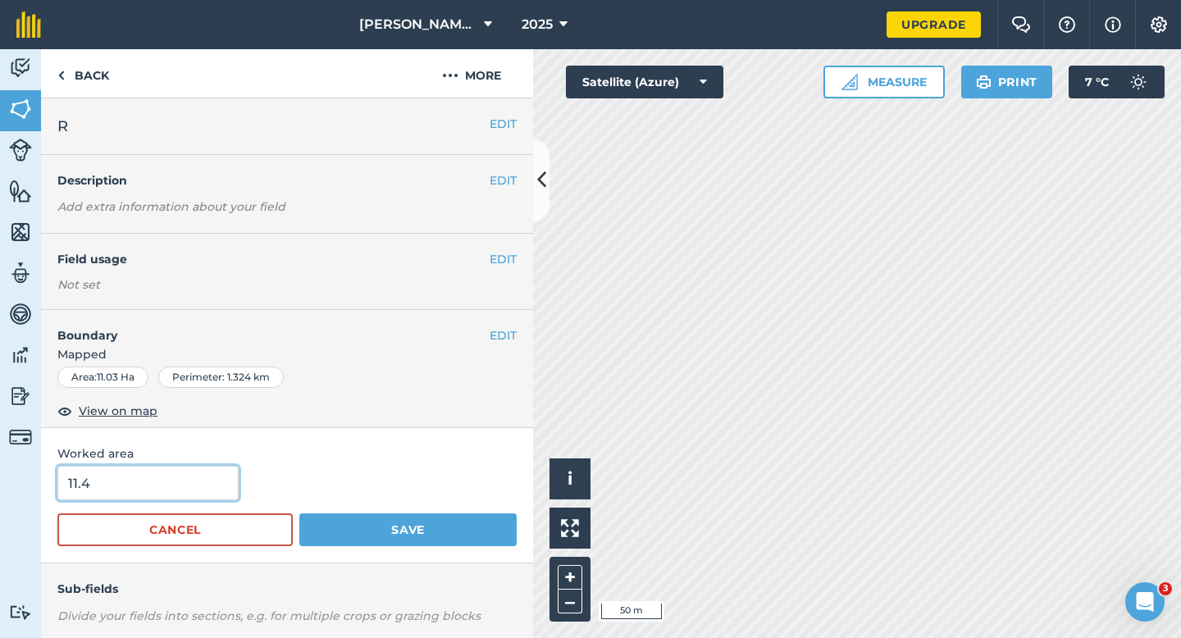
click at [136, 480] on input "11.4" at bounding box center [147, 483] width 181 height 34
type input "11"
click at [299, 513] on button "Save" at bounding box center [407, 529] width 217 height 33
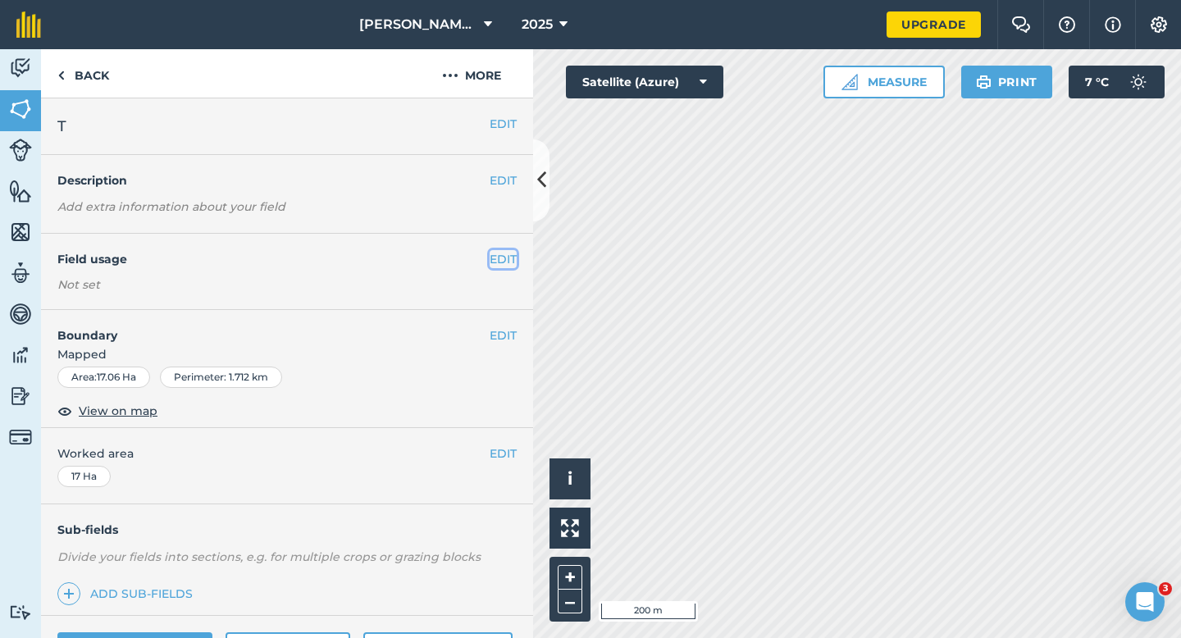
click at [504, 253] on button "EDIT" at bounding box center [503, 259] width 27 height 18
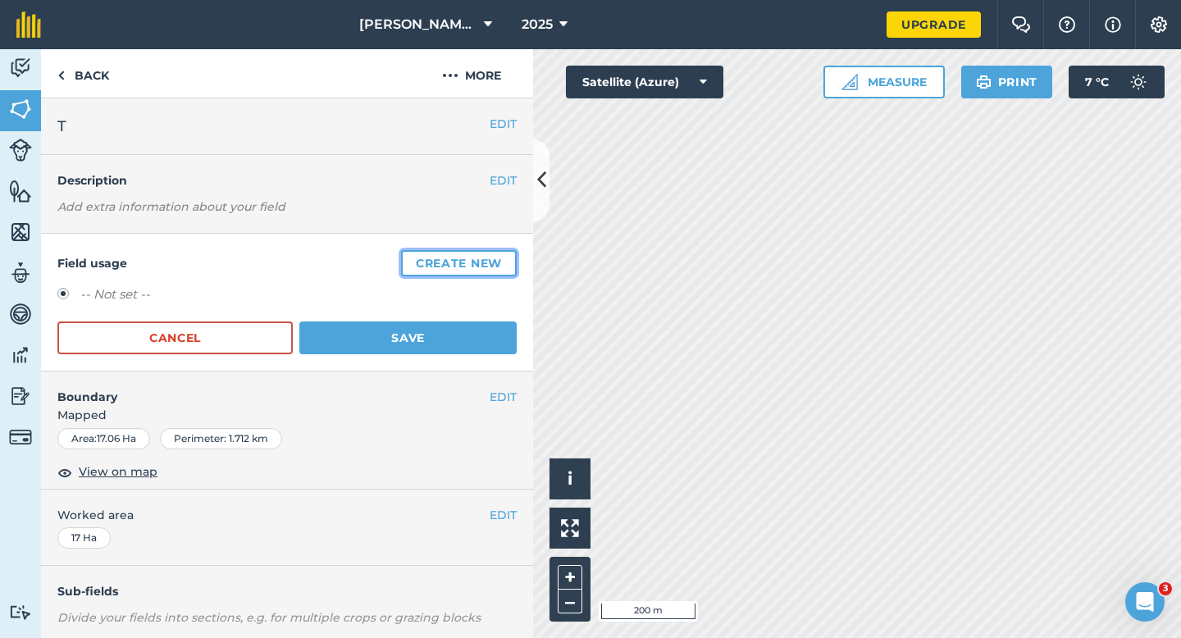
click at [504, 253] on button "Create new" at bounding box center [459, 263] width 116 height 26
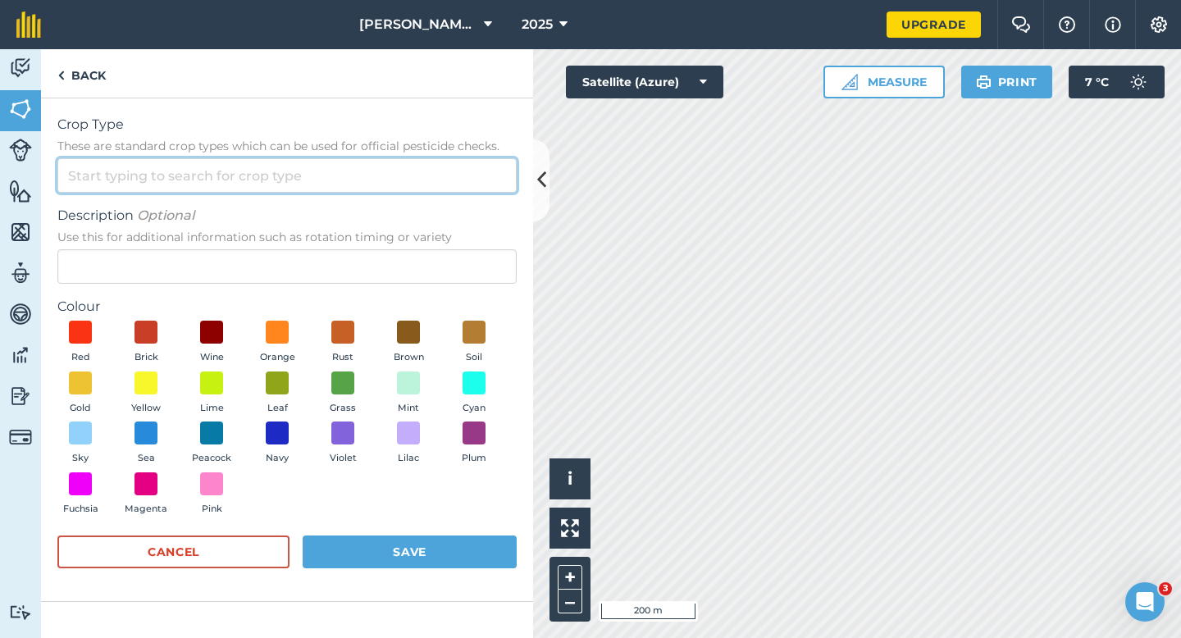
click at [485, 172] on input "Crop Type These are standard crop types which can be used for official pesticid…" at bounding box center [286, 175] width 459 height 34
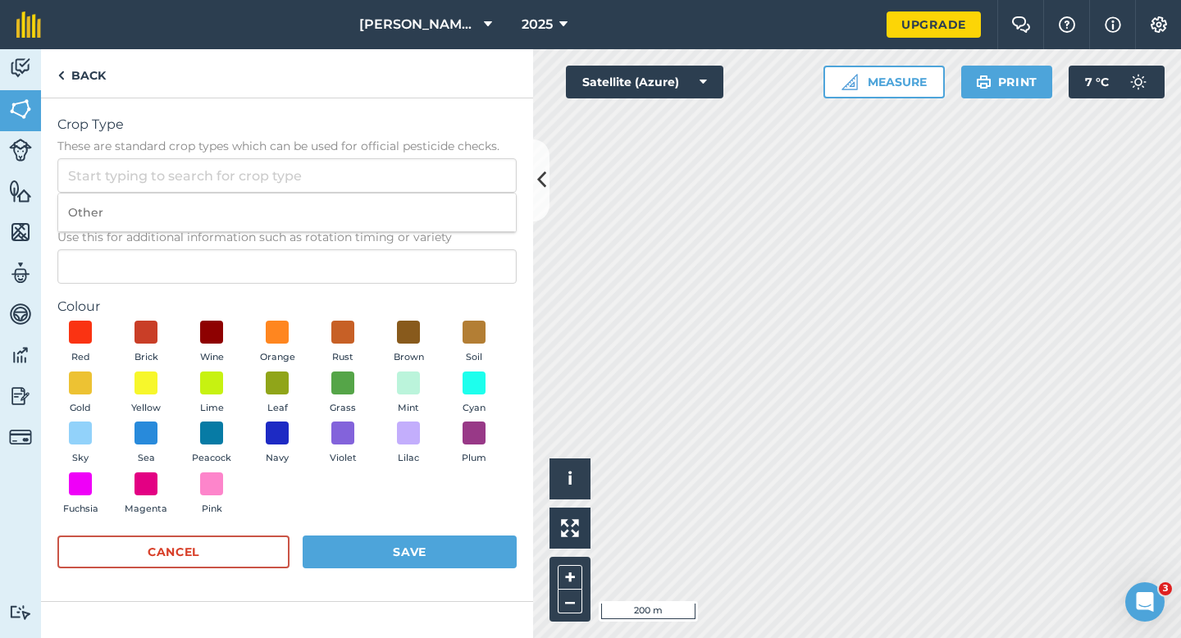
click at [485, 194] on li "Other" at bounding box center [287, 213] width 458 height 39
type input "Other"
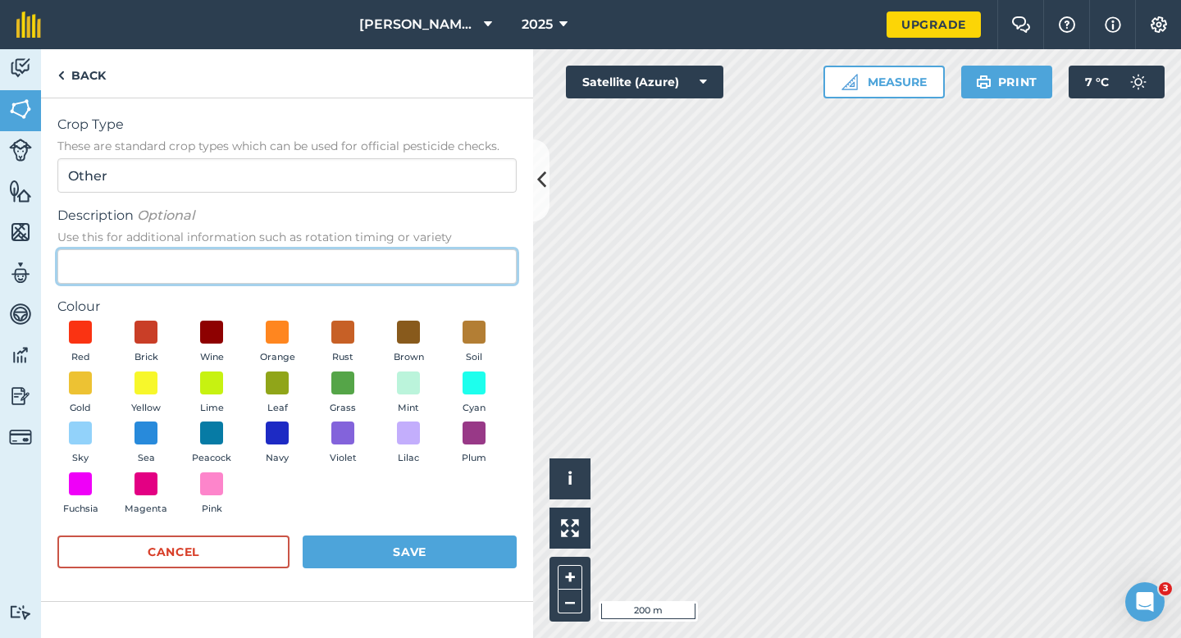
click at [469, 279] on input "Description Optional Use this for additional information such as rotation timin…" at bounding box center [286, 266] width 459 height 34
type input "Radish Seed"
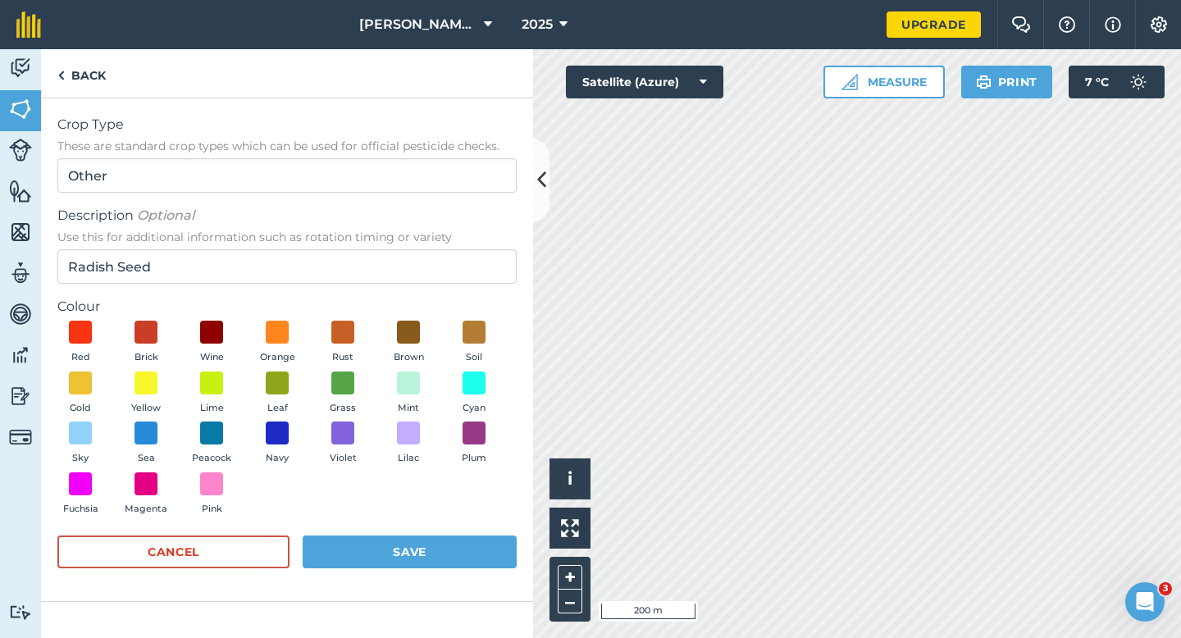
click at [252, 430] on div "Red Brick Wine Orange Rust Brown Soil Gold Yellow Lime Leaf Grass Mint Cyan Sky…" at bounding box center [286, 422] width 459 height 202
click at [241, 430] on div "Red Brick Wine Orange Rust Brown Soil Gold Yellow Lime Leaf Grass Mint Cyan Sky…" at bounding box center [286, 422] width 459 height 202
click at [207, 430] on span at bounding box center [211, 433] width 25 height 25
click at [375, 541] on button "Save" at bounding box center [410, 551] width 214 height 33
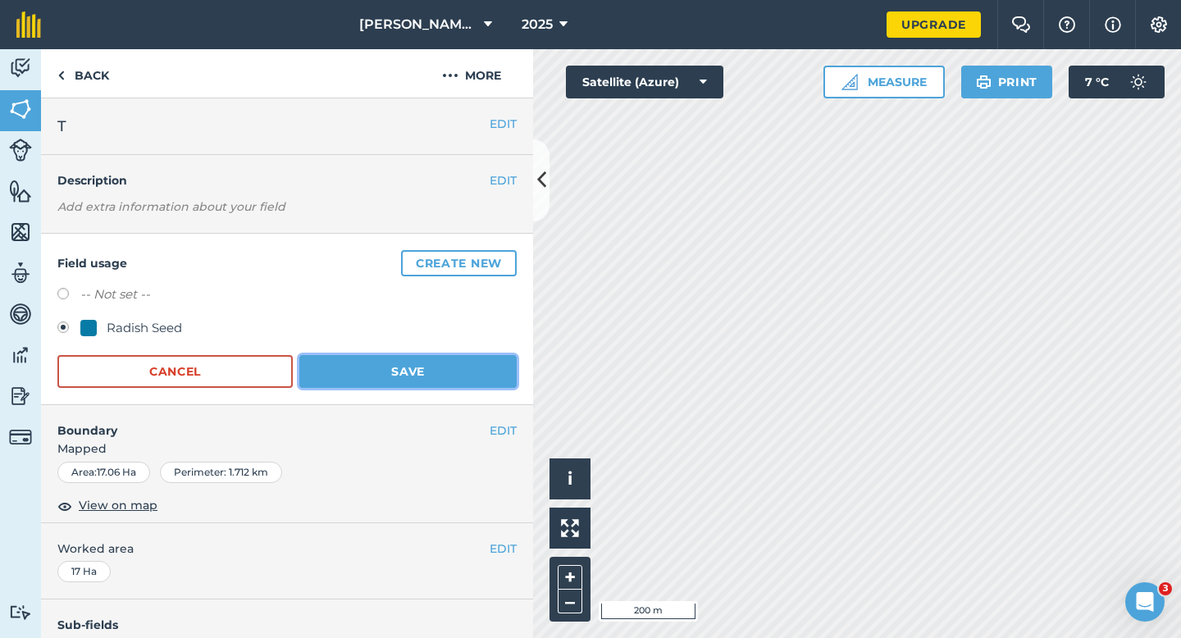
click at [453, 385] on button "Save" at bounding box center [407, 371] width 217 height 33
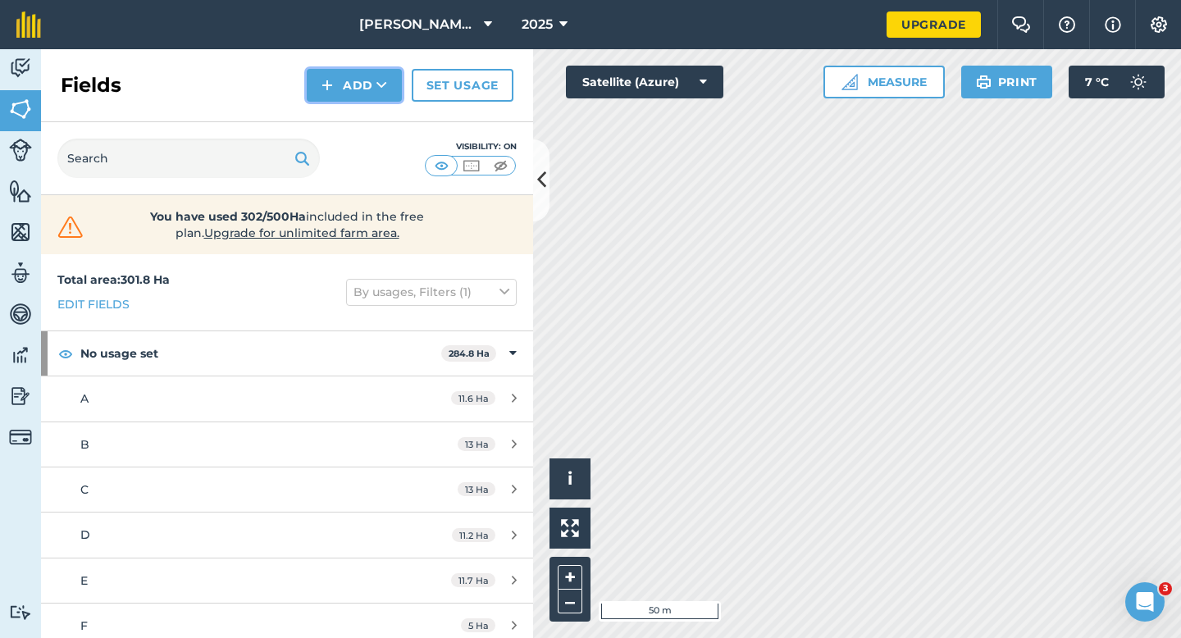
click at [348, 89] on button "Add" at bounding box center [354, 85] width 95 height 33
click at [348, 122] on link "Draw" at bounding box center [354, 122] width 90 height 36
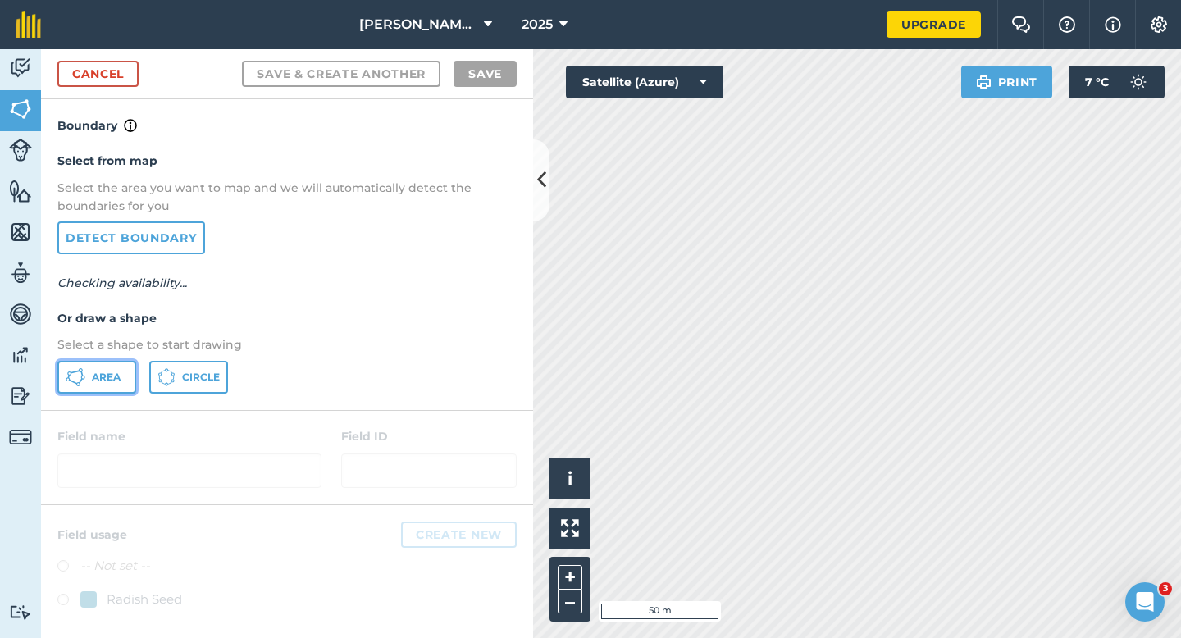
click at [124, 377] on button "Area" at bounding box center [96, 377] width 79 height 33
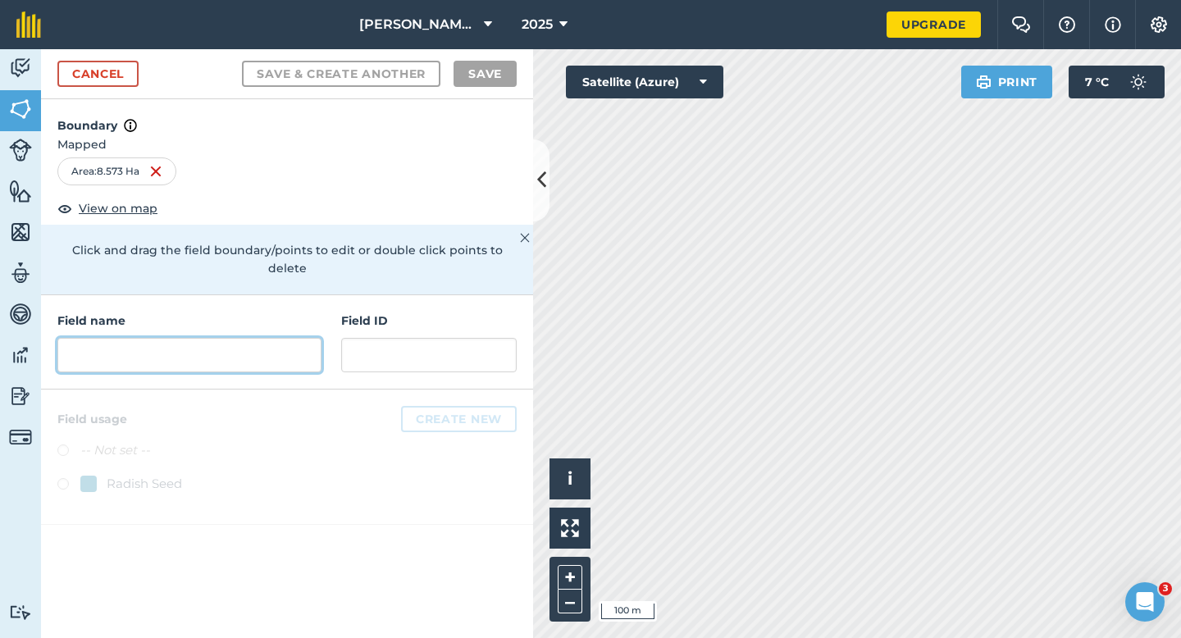
click at [243, 338] on input "text" at bounding box center [189, 355] width 264 height 34
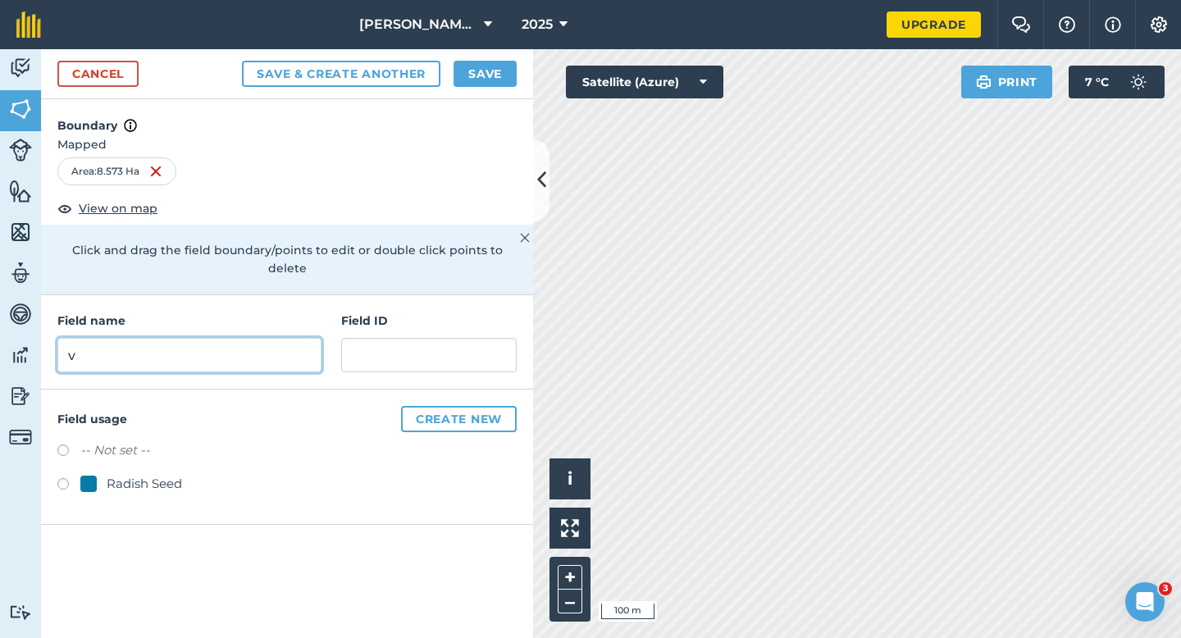
type input "v"
click at [476, 80] on button "Save" at bounding box center [484, 74] width 63 height 26
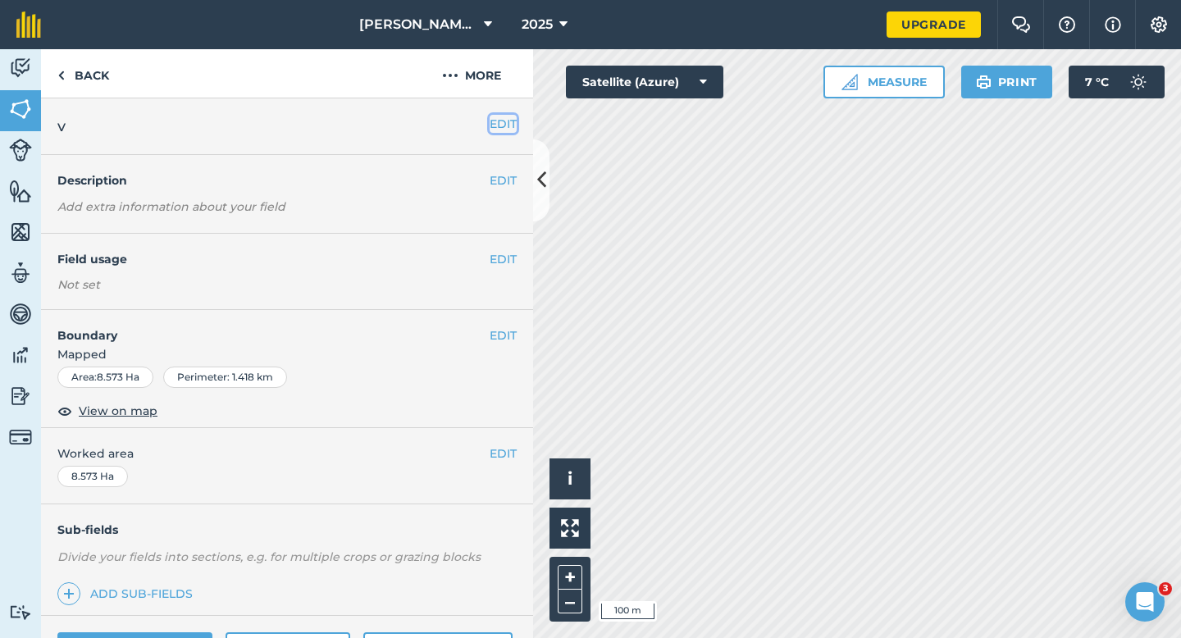
click at [508, 126] on button "EDIT" at bounding box center [503, 124] width 27 height 18
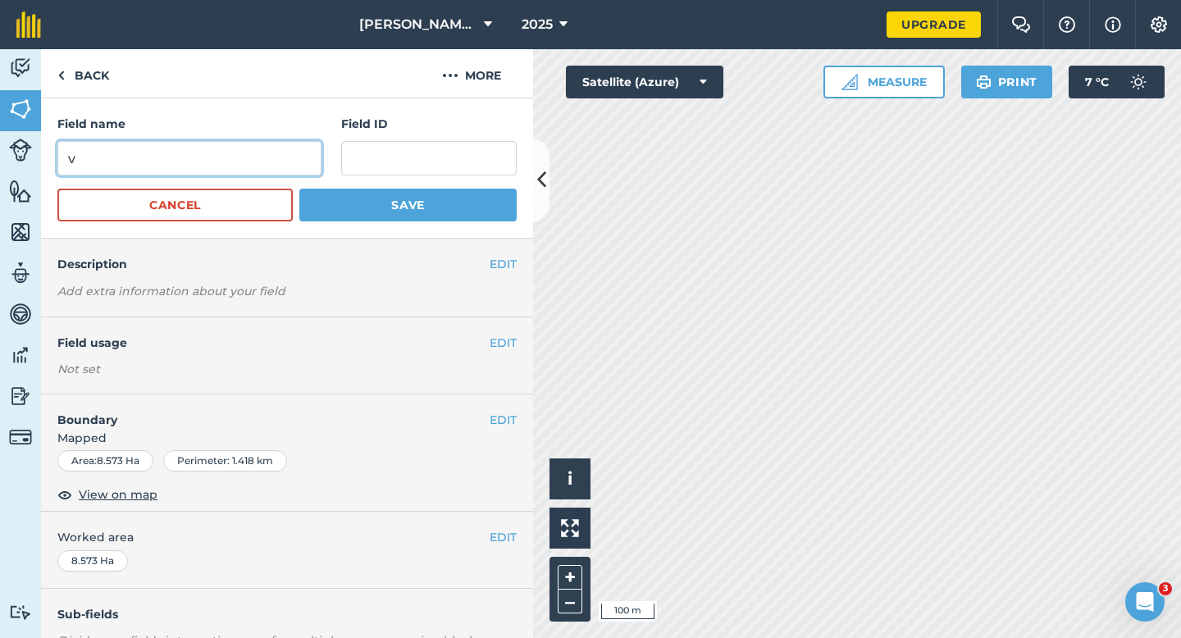
click at [285, 146] on input "v" at bounding box center [189, 158] width 264 height 34
type input "V"
click at [299, 189] on button "Save" at bounding box center [407, 205] width 217 height 33
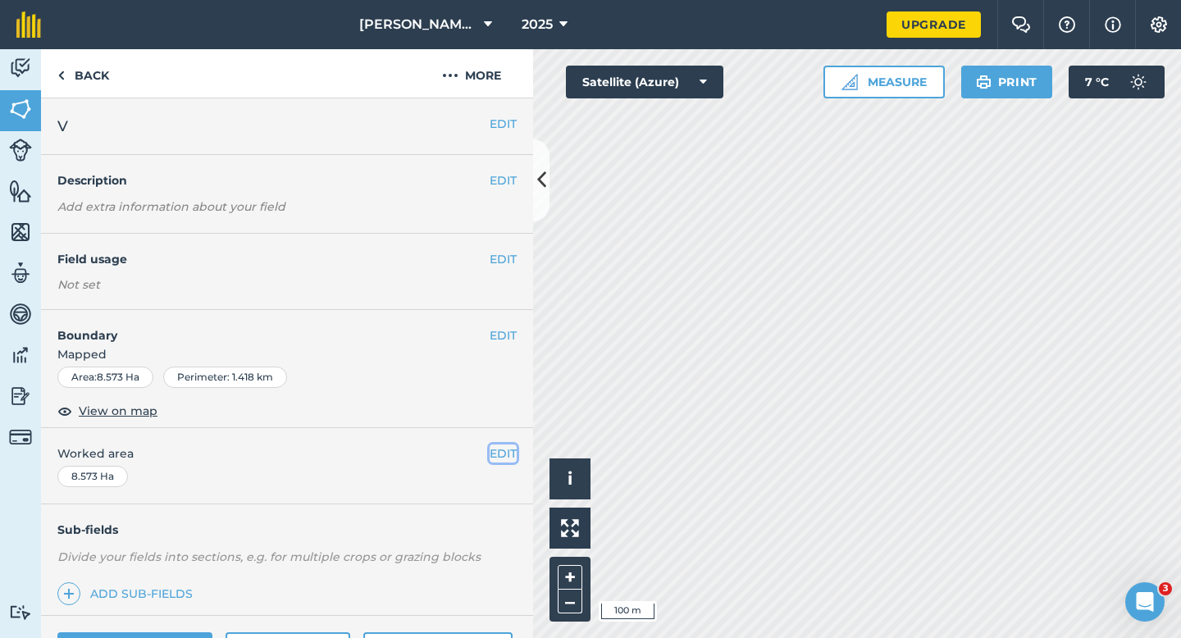
click at [512, 454] on button "EDIT" at bounding box center [503, 453] width 27 height 18
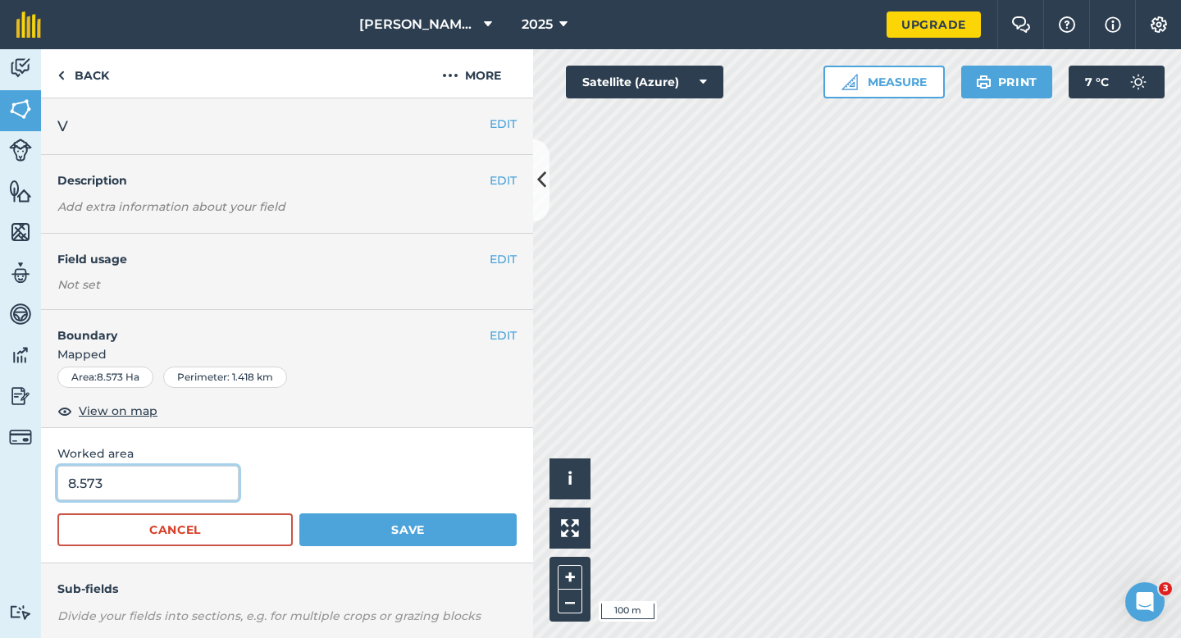
click at [153, 477] on input "8.573" at bounding box center [147, 483] width 181 height 34
type input "8.5"
click at [299, 513] on button "Save" at bounding box center [407, 529] width 217 height 33
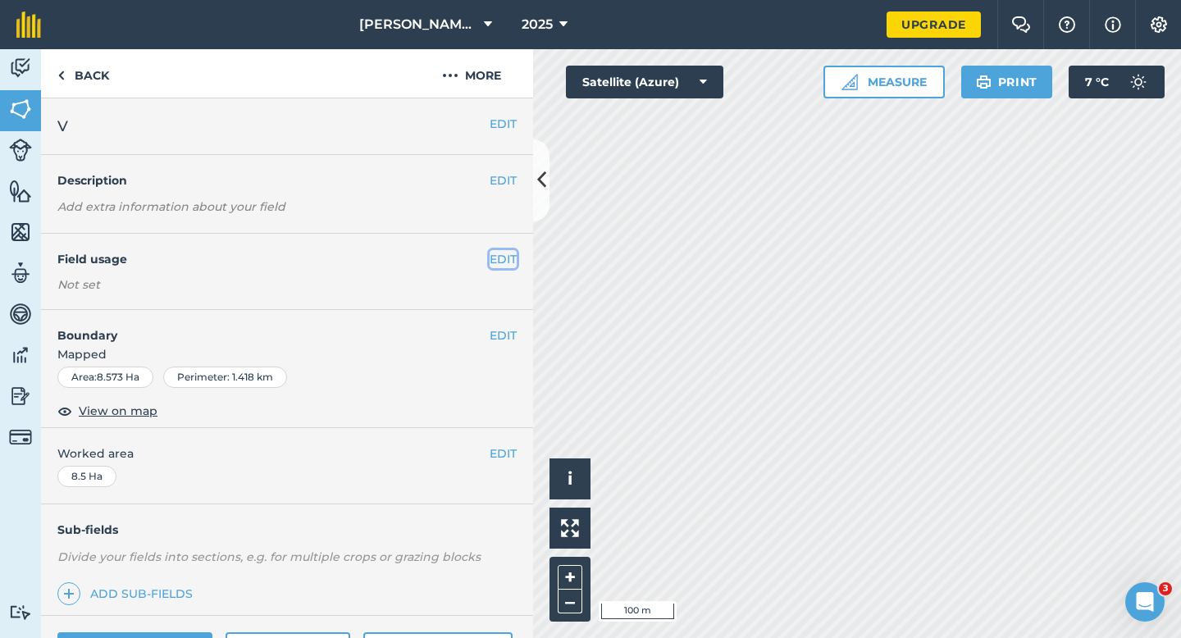
click at [513, 259] on button "EDIT" at bounding box center [503, 259] width 27 height 18
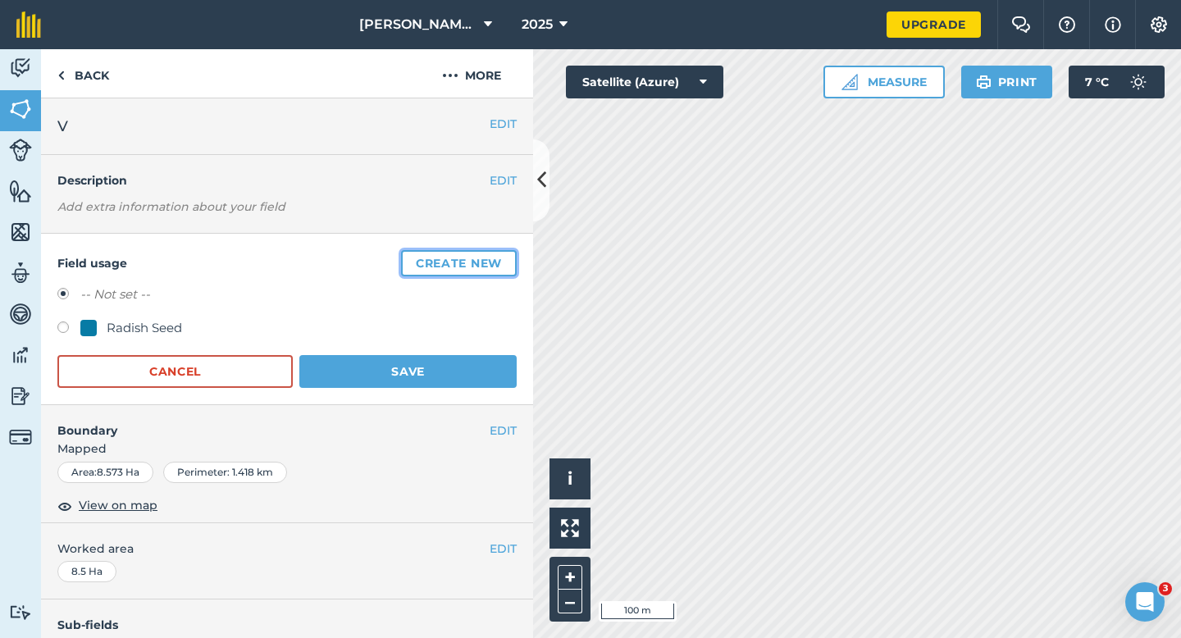
click at [513, 259] on button "Create new" at bounding box center [459, 263] width 116 height 26
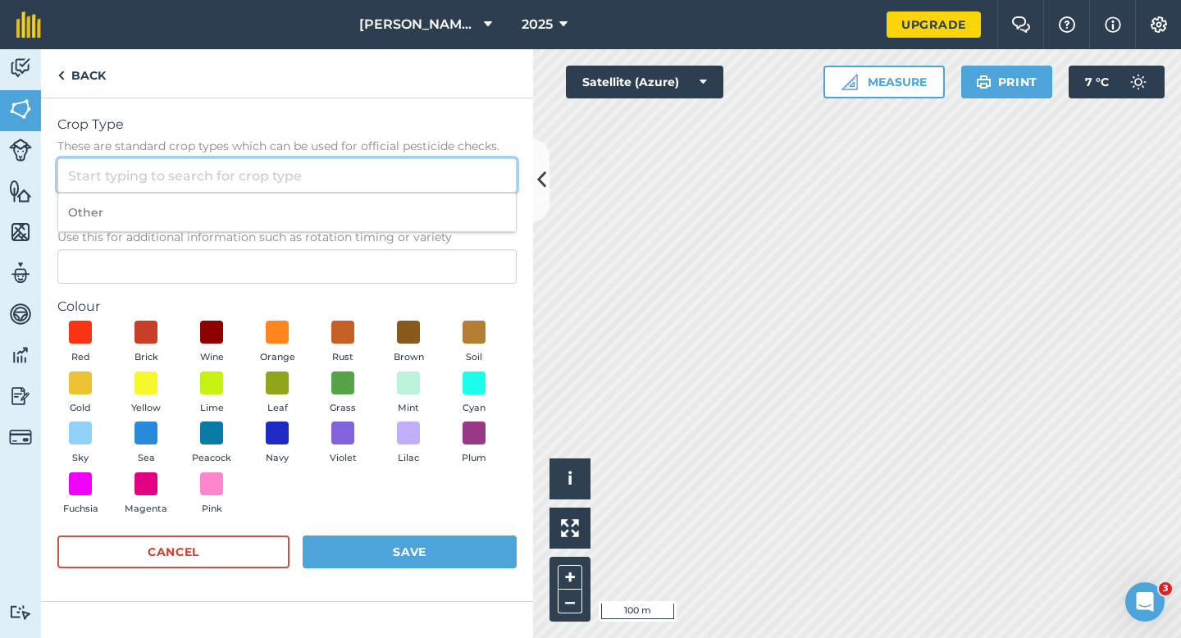
click at [452, 162] on input "Crop Type These are standard crop types which can be used for official pesticid…" at bounding box center [286, 175] width 459 height 34
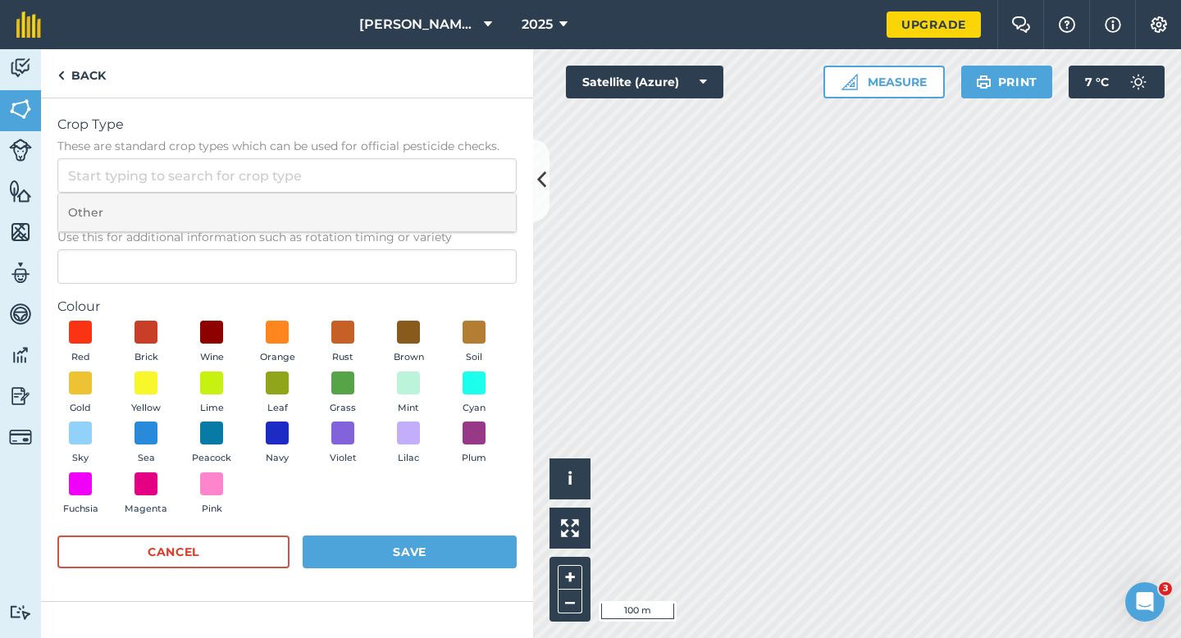
click at [452, 202] on li "Other" at bounding box center [287, 213] width 458 height 39
type input "Other"
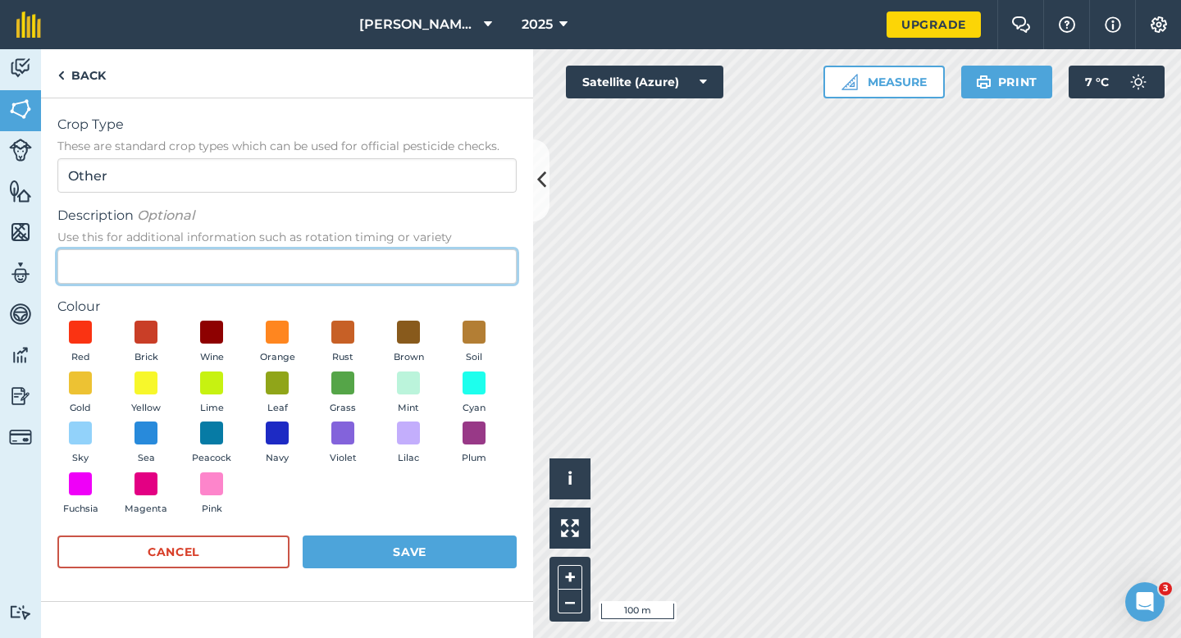
click at [444, 269] on input "Description Optional Use this for additional information such as rotation timin…" at bounding box center [286, 266] width 459 height 34
type input "Clover Seed"
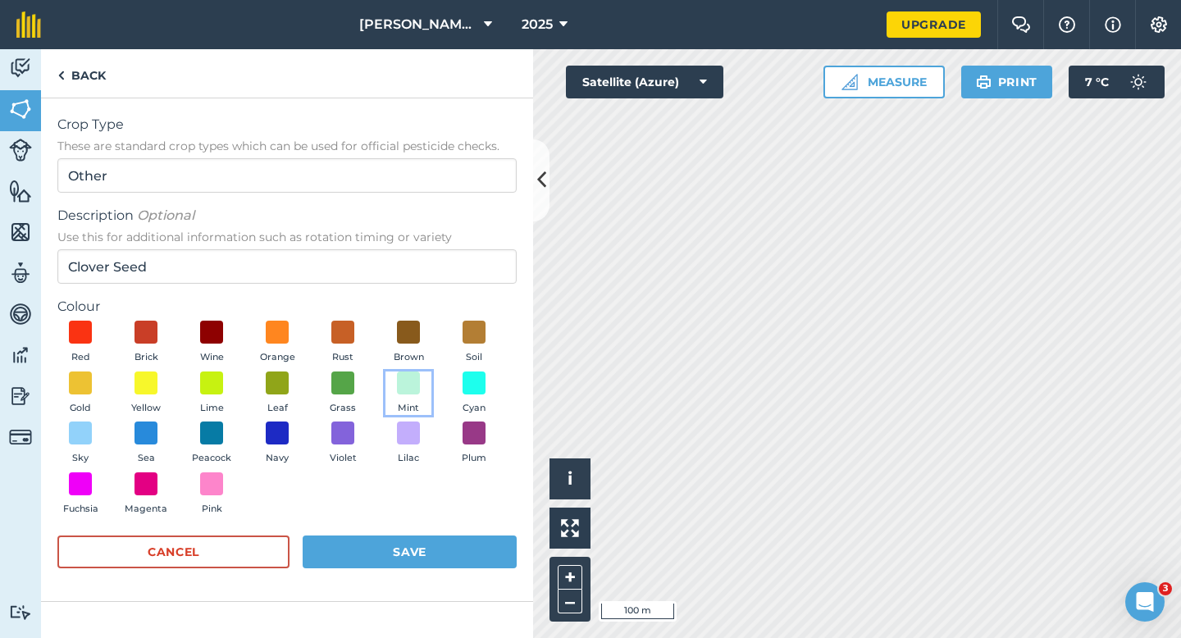
click at [402, 401] on span "Mint" at bounding box center [408, 408] width 21 height 15
click at [413, 564] on button "Save" at bounding box center [410, 551] width 214 height 33
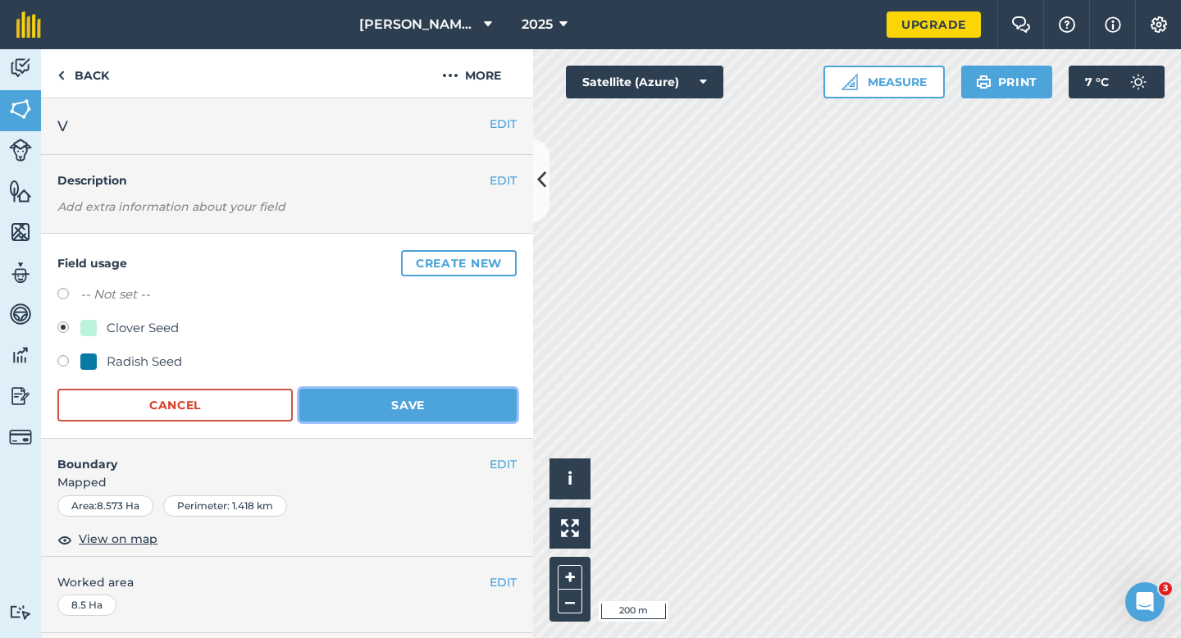
click at [437, 391] on button "Save" at bounding box center [407, 405] width 217 height 33
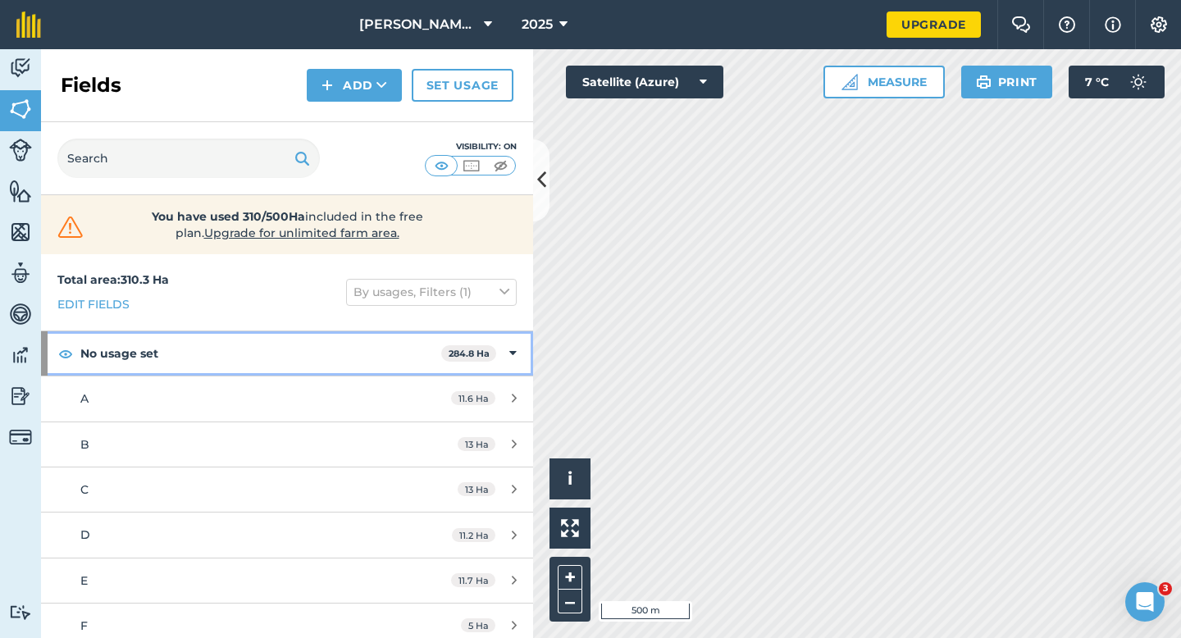
click at [490, 336] on div "No usage set 284.8 Ha" at bounding box center [287, 353] width 492 height 44
